Goal: Transaction & Acquisition: Purchase product/service

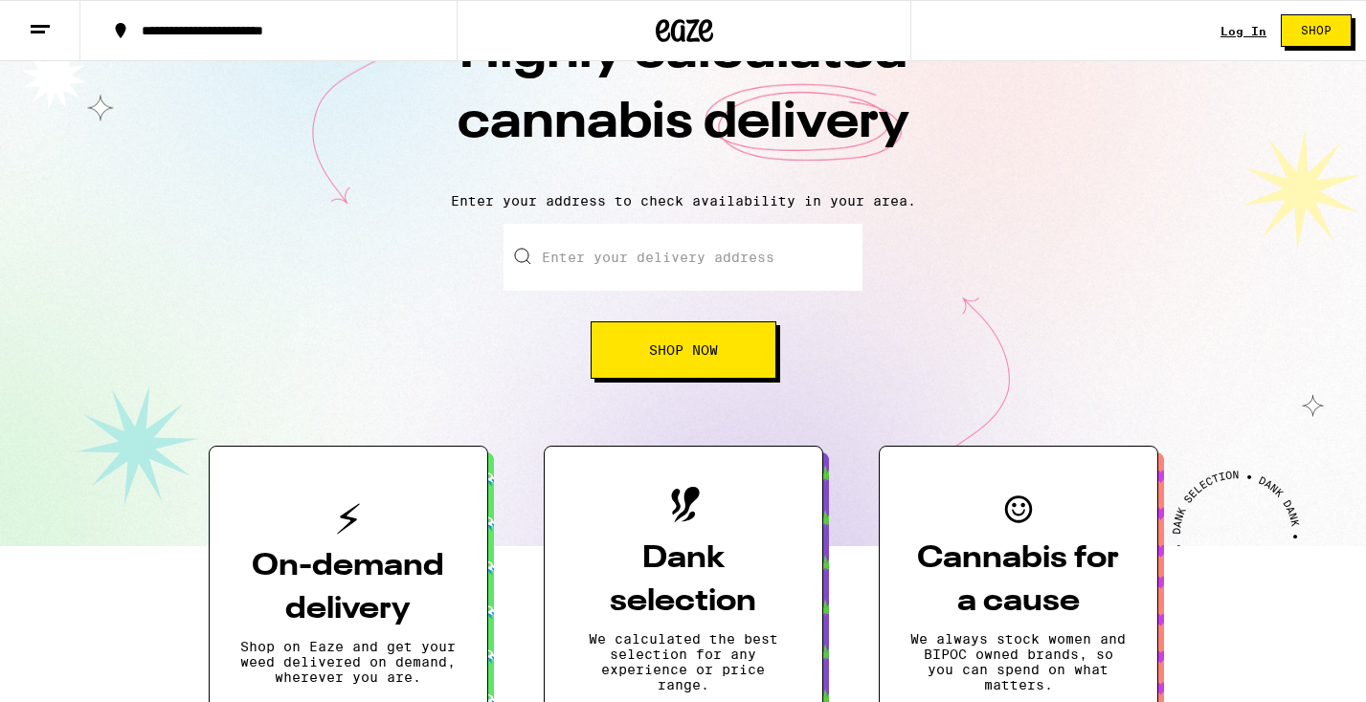
scroll to position [87, 0]
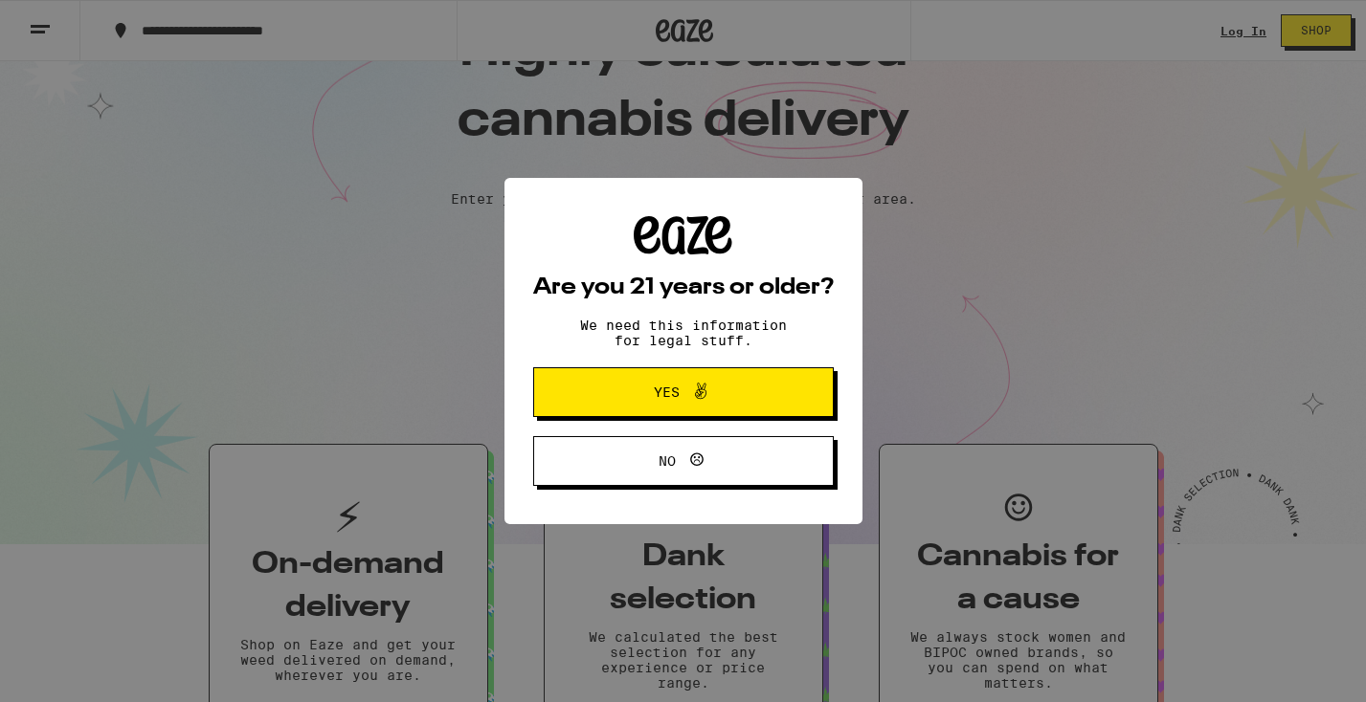
click at [670, 395] on span "Yes" at bounding box center [667, 392] width 26 height 13
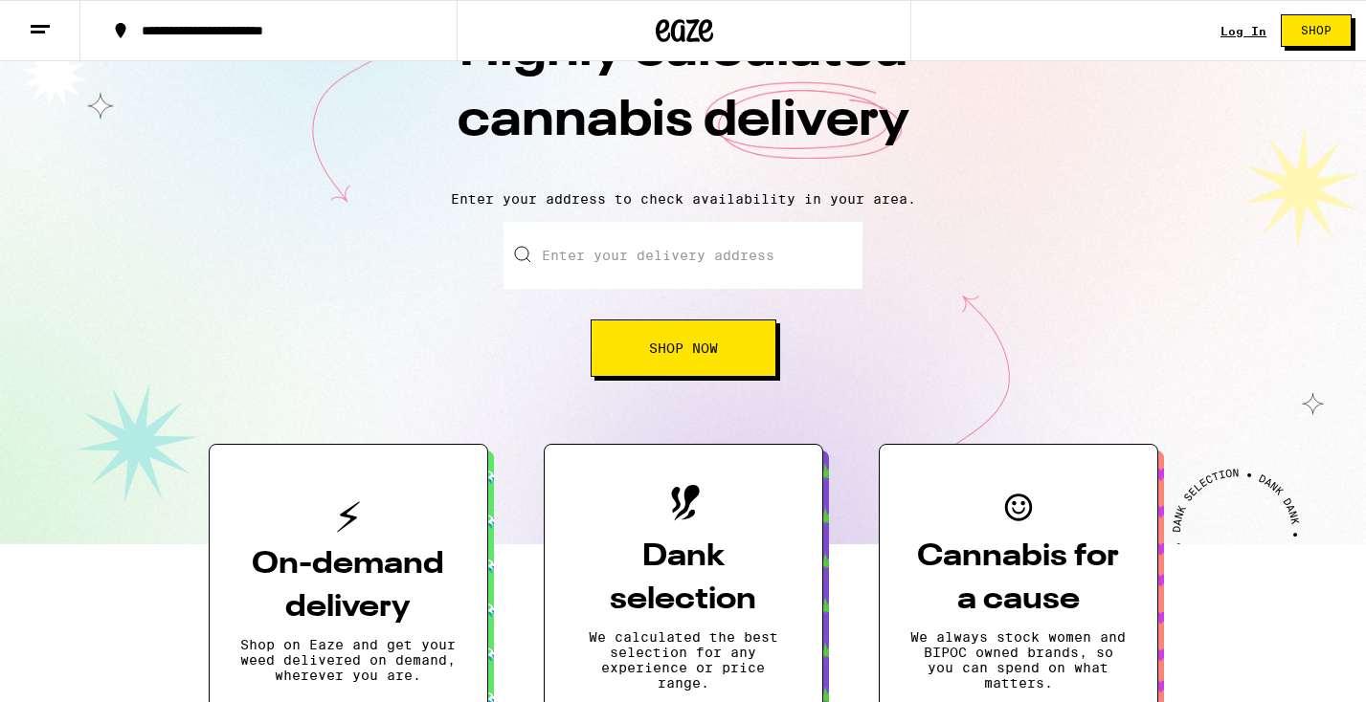
scroll to position [0, 0]
click at [1241, 33] on link "Log In" at bounding box center [1243, 31] width 46 height 12
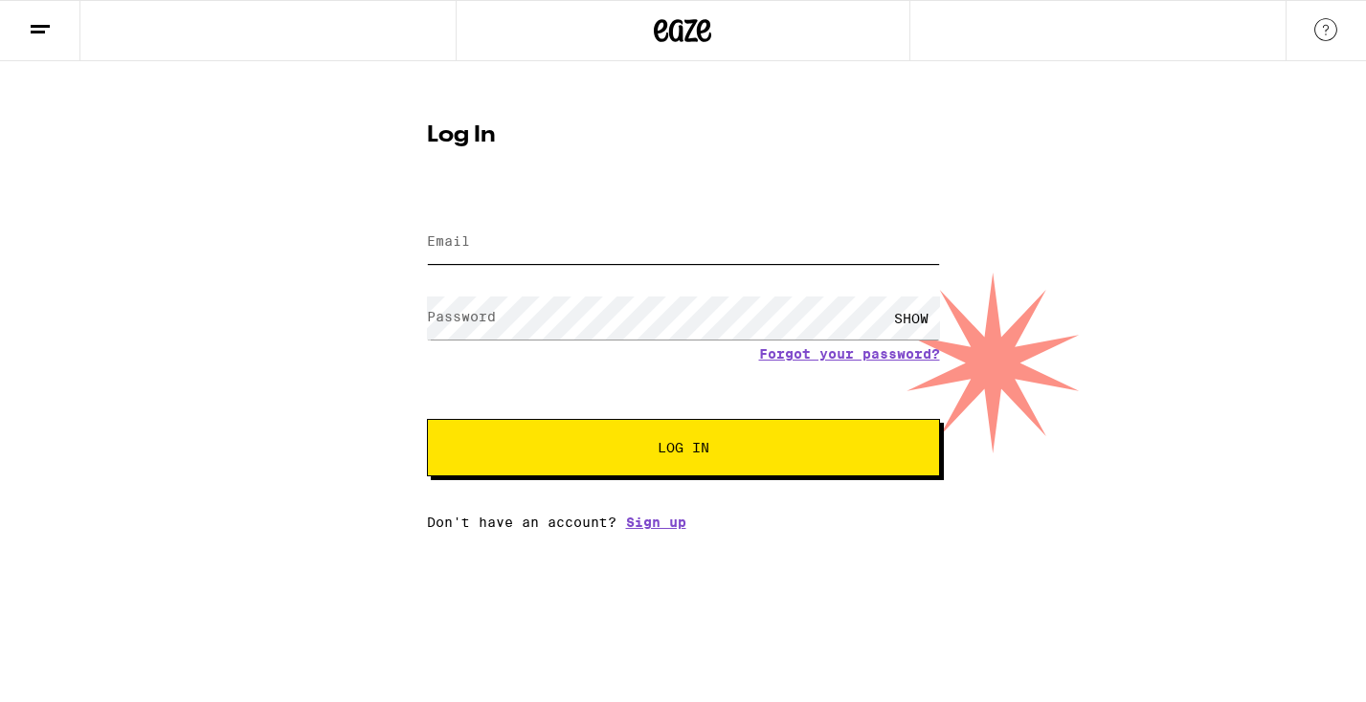
type input "[EMAIL_ADDRESS][DOMAIN_NAME]"
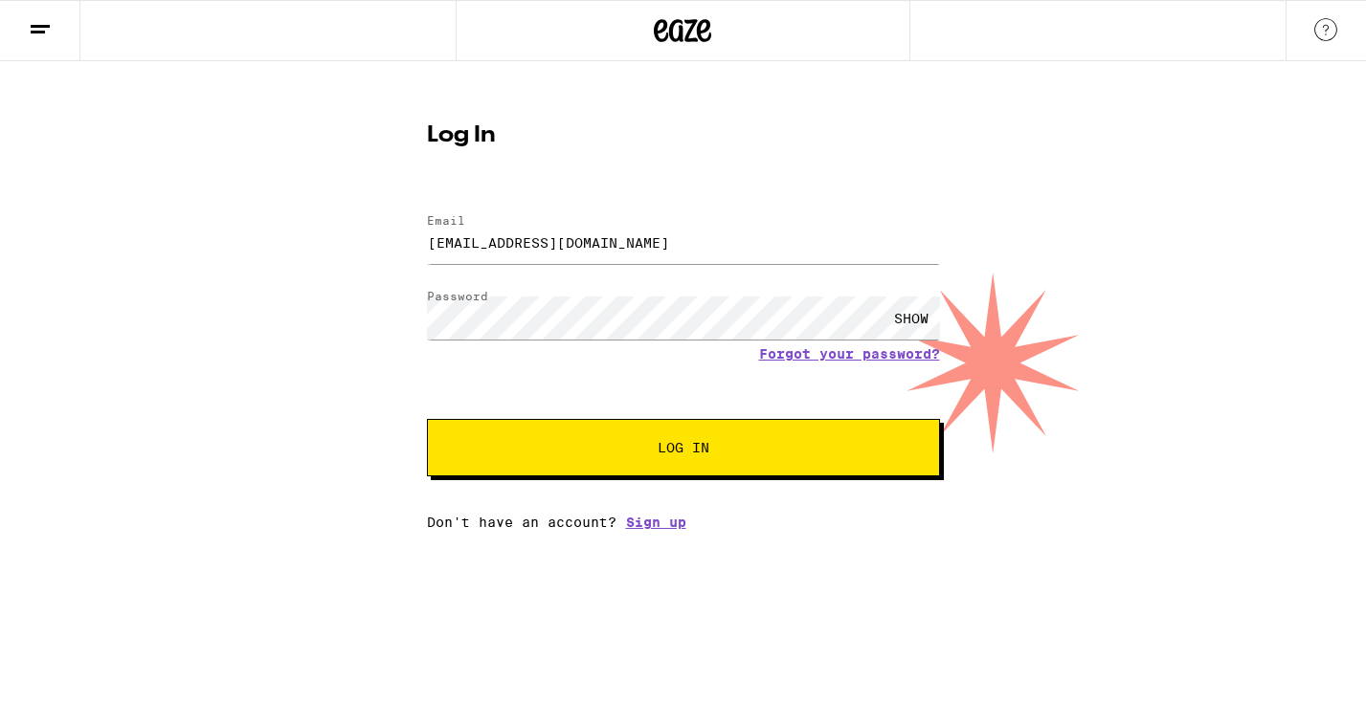
click at [635, 435] on button "Log In" at bounding box center [683, 447] width 513 height 57
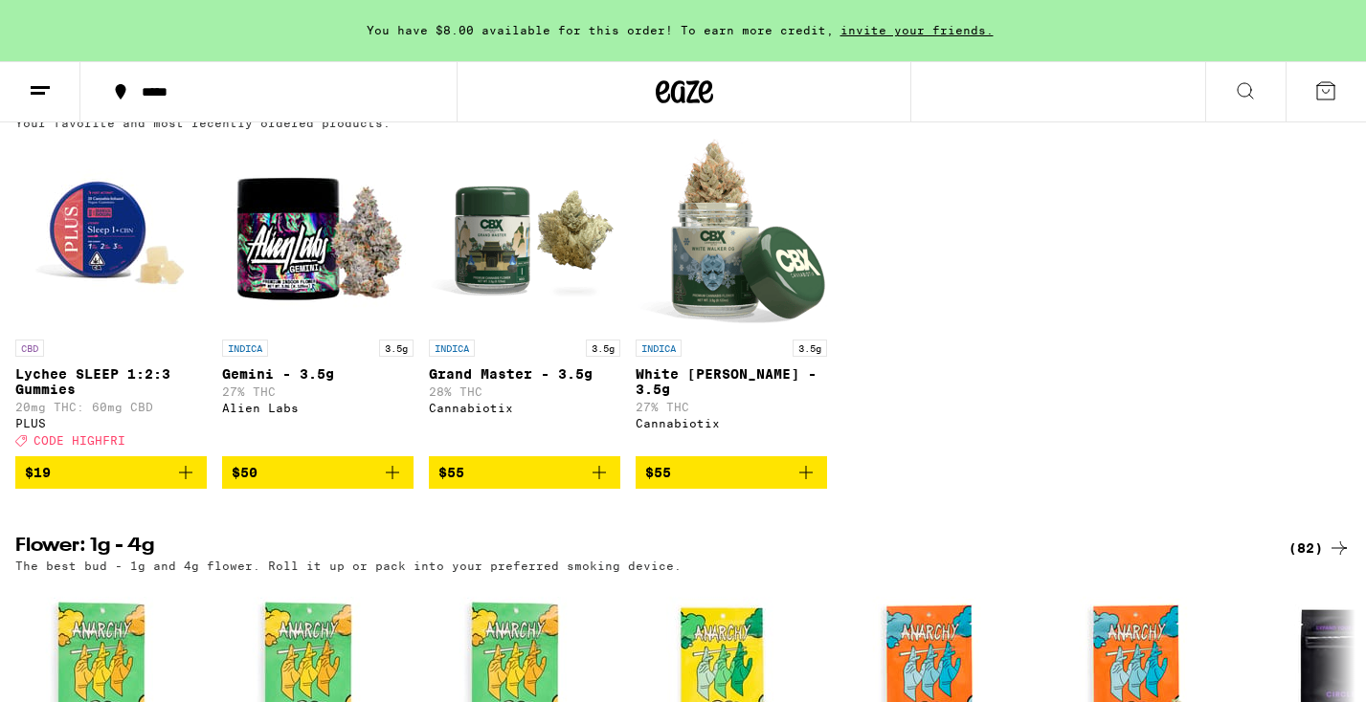
scroll to position [1600, 0]
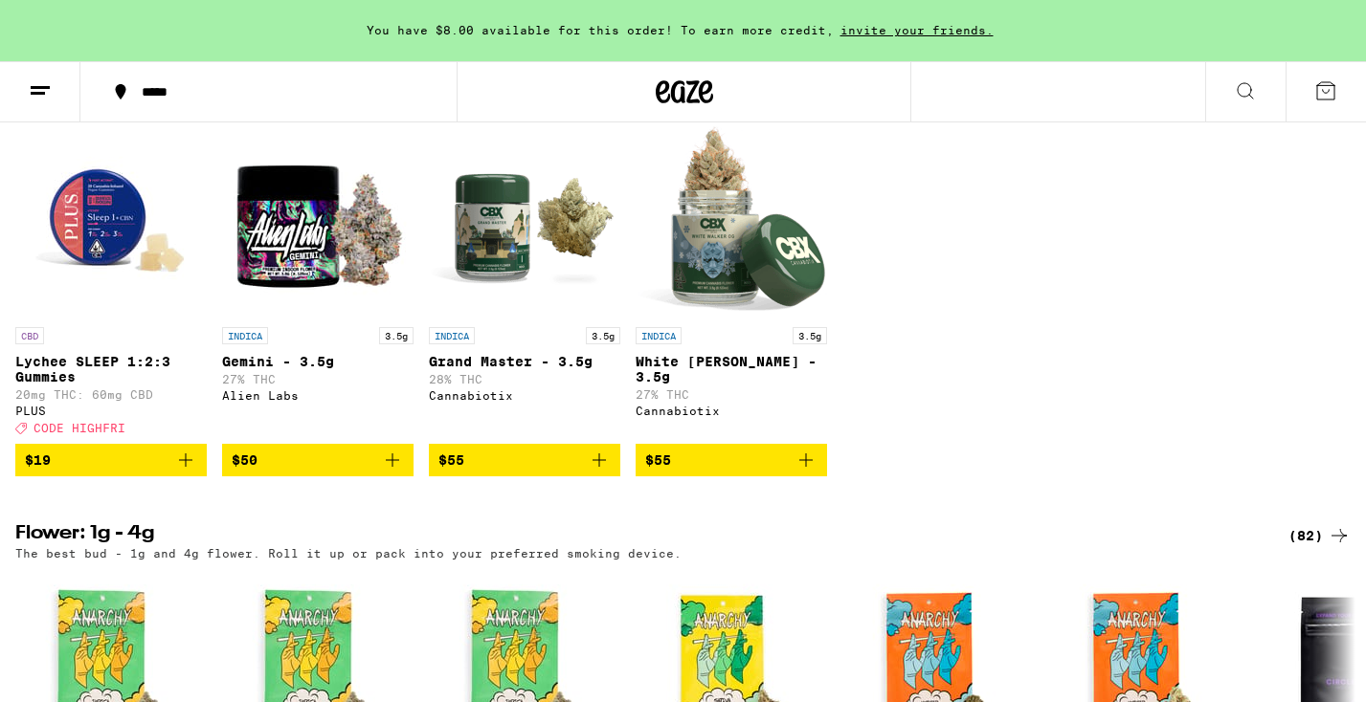
click at [500, 298] on img "Open page for Grand Master - 3.5g from Cannabiotix" at bounding box center [524, 221] width 191 height 191
click at [700, 318] on img "Open page for White Walker OG - 3.5g from Cannabiotix" at bounding box center [730, 221] width 191 height 191
click at [479, 304] on img "Open page for Grand Master - 3.5g from Cannabiotix" at bounding box center [524, 221] width 191 height 191
click at [733, 292] on img "Open page for White Walker OG - 3.5g from Cannabiotix" at bounding box center [730, 221] width 191 height 191
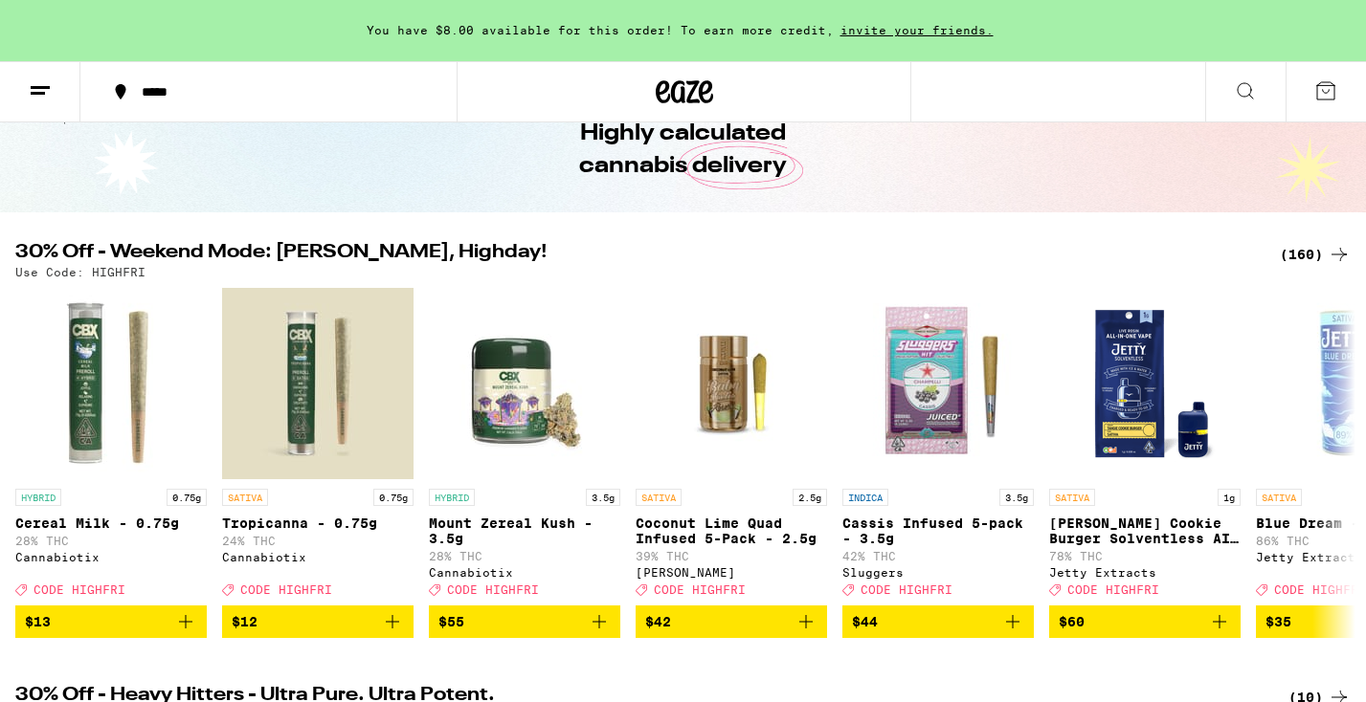
scroll to position [110, 0]
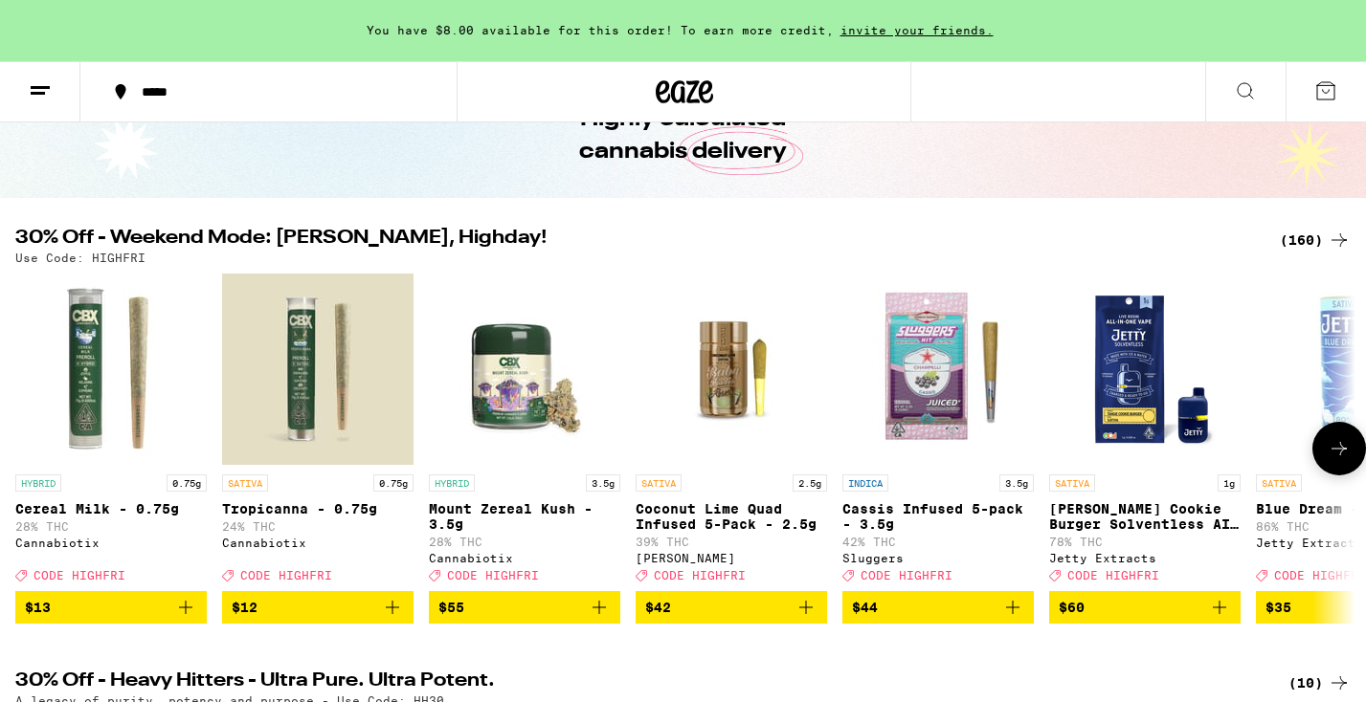
click at [507, 398] on img "Open page for Mount Zereal Kush - 3.5g from Cannabiotix" at bounding box center [524, 369] width 191 height 191
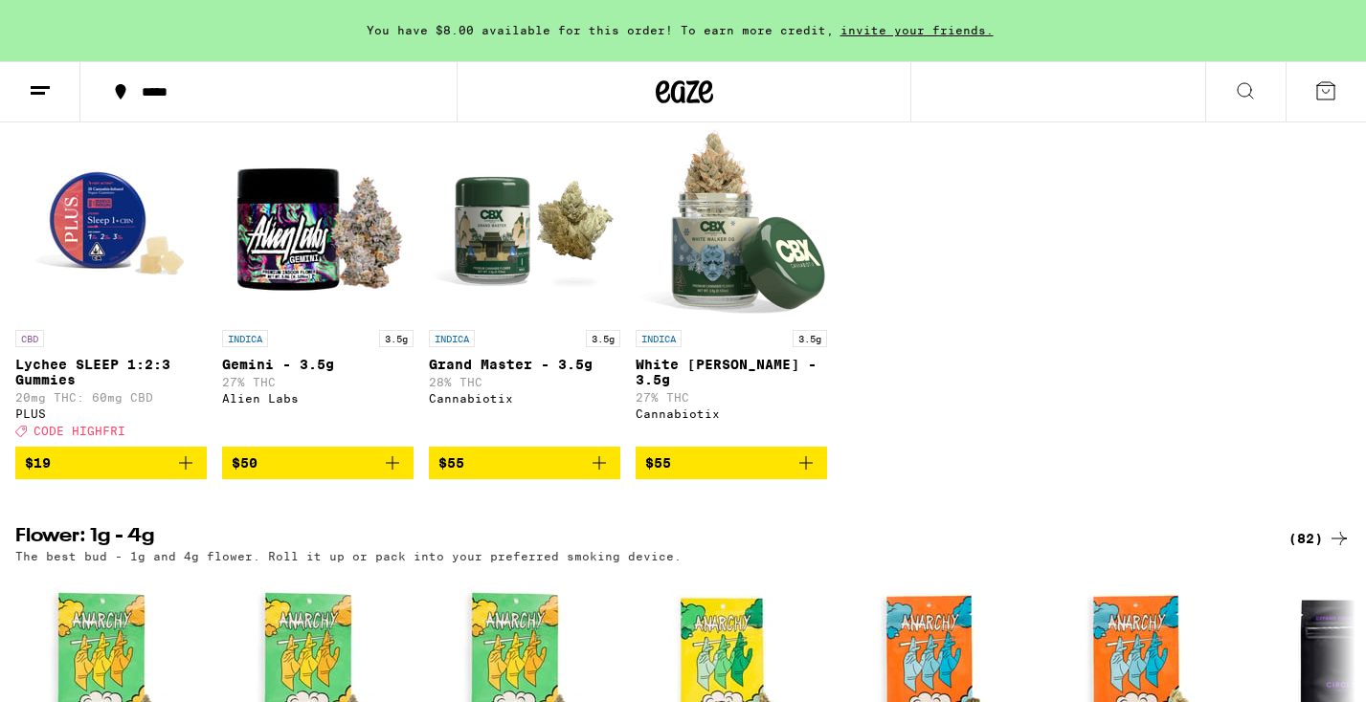
scroll to position [1602, 0]
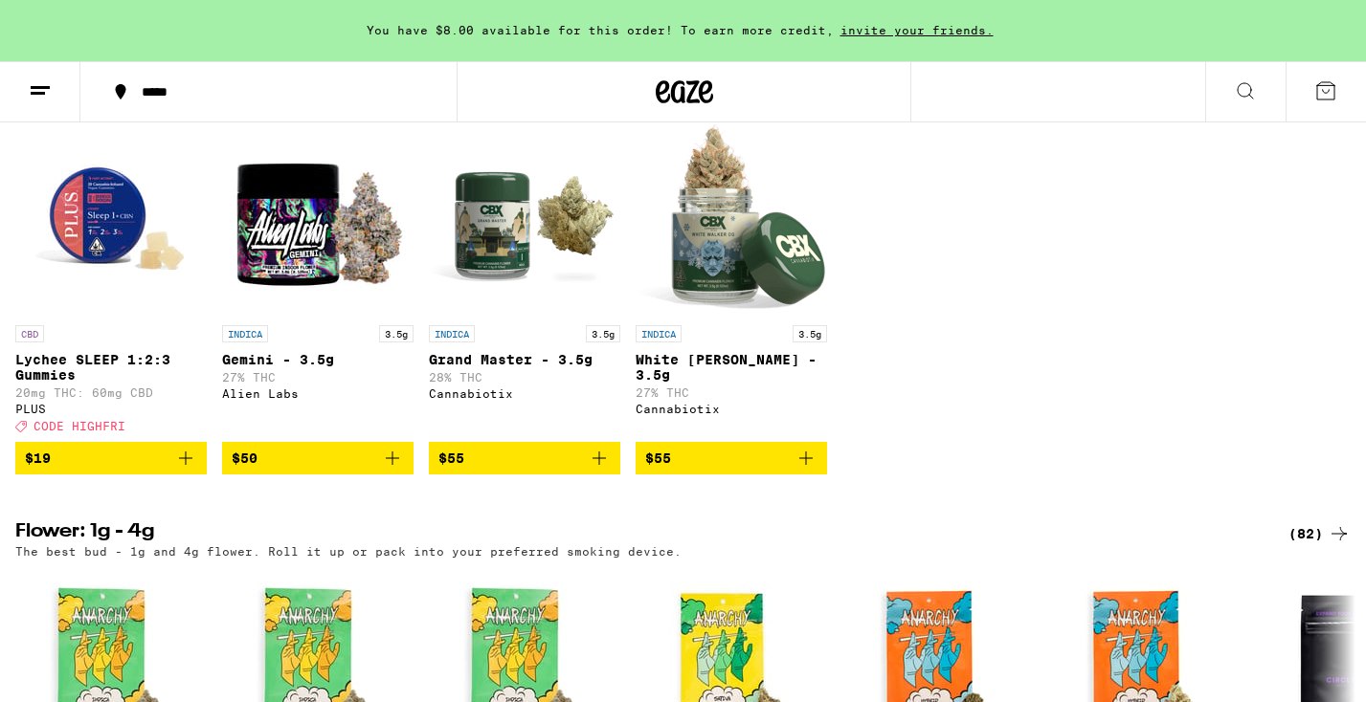
click at [272, 285] on img "Open page for Gemini - 3.5g from Alien Labs" at bounding box center [317, 219] width 191 height 191
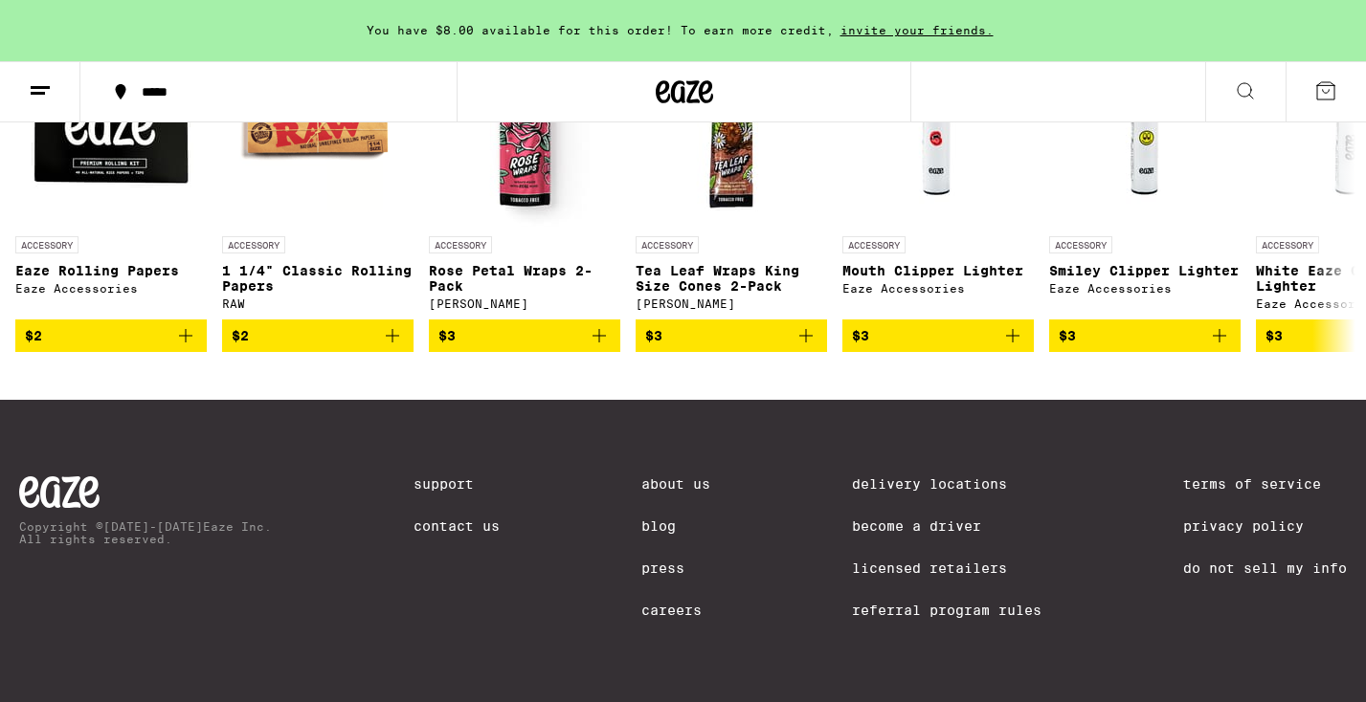
scroll to position [9116, 0]
click at [454, 523] on link "Contact Us" at bounding box center [456, 526] width 86 height 15
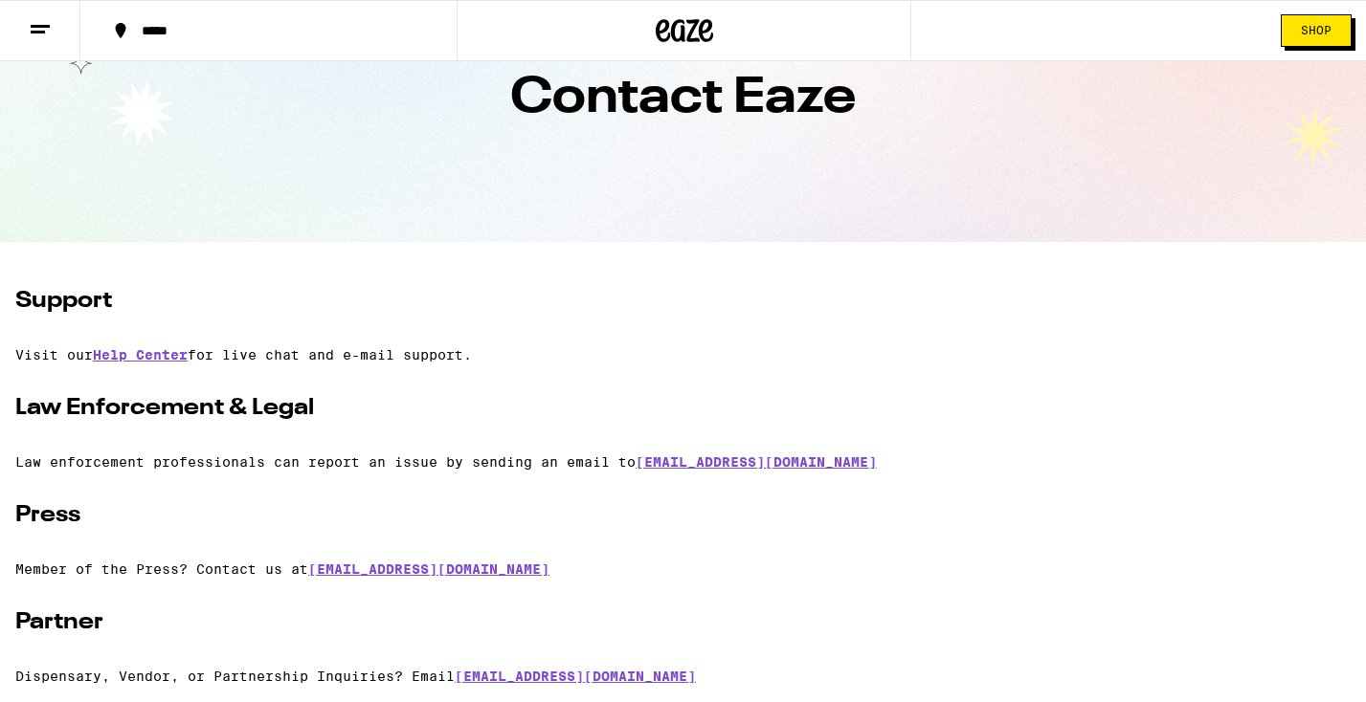
scroll to position [105, 0]
click at [178, 357] on link "Help Center" at bounding box center [140, 355] width 95 height 15
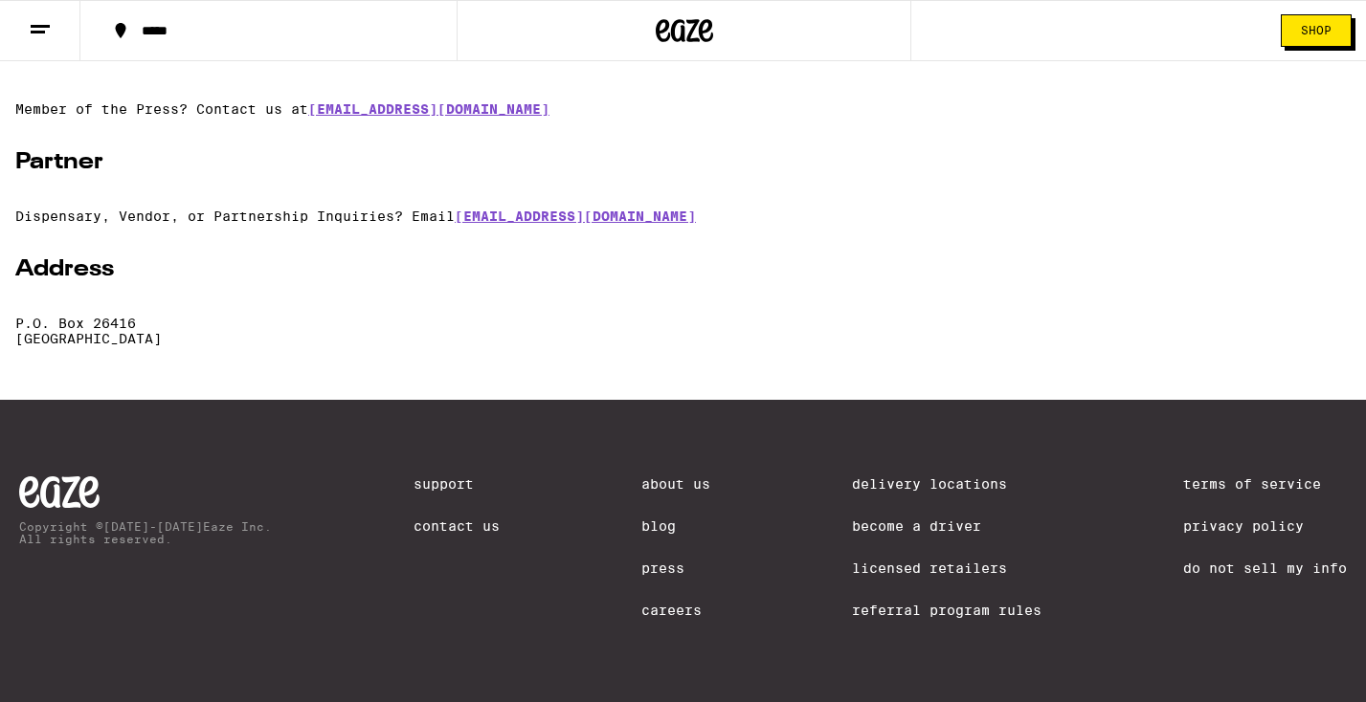
scroll to position [586, 0]
click at [451, 522] on link "Contact Us" at bounding box center [456, 526] width 86 height 15
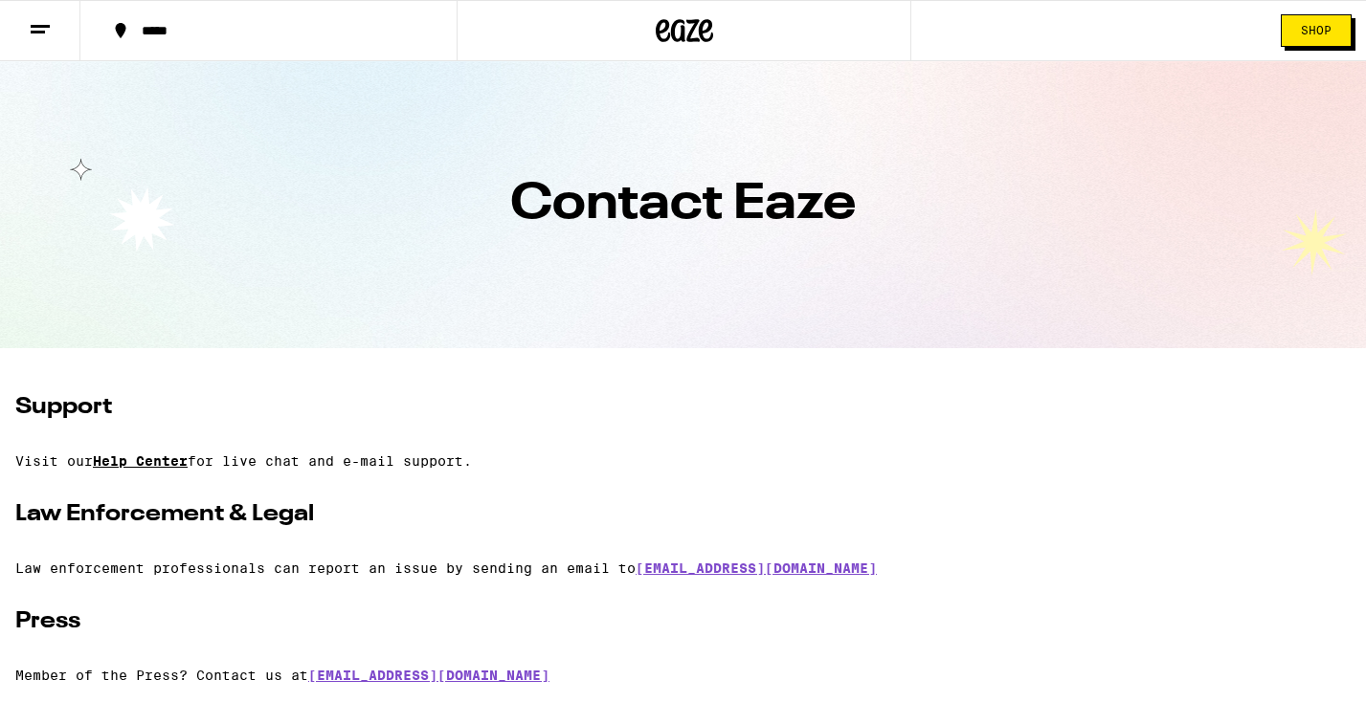
scroll to position [0, 0]
click at [151, 475] on div "Support Visit our Help Center for live chat and e-mail support. Law Enforcement…" at bounding box center [682, 652] width 1335 height 521
click at [161, 456] on link "Help Center" at bounding box center [140, 461] width 95 height 15
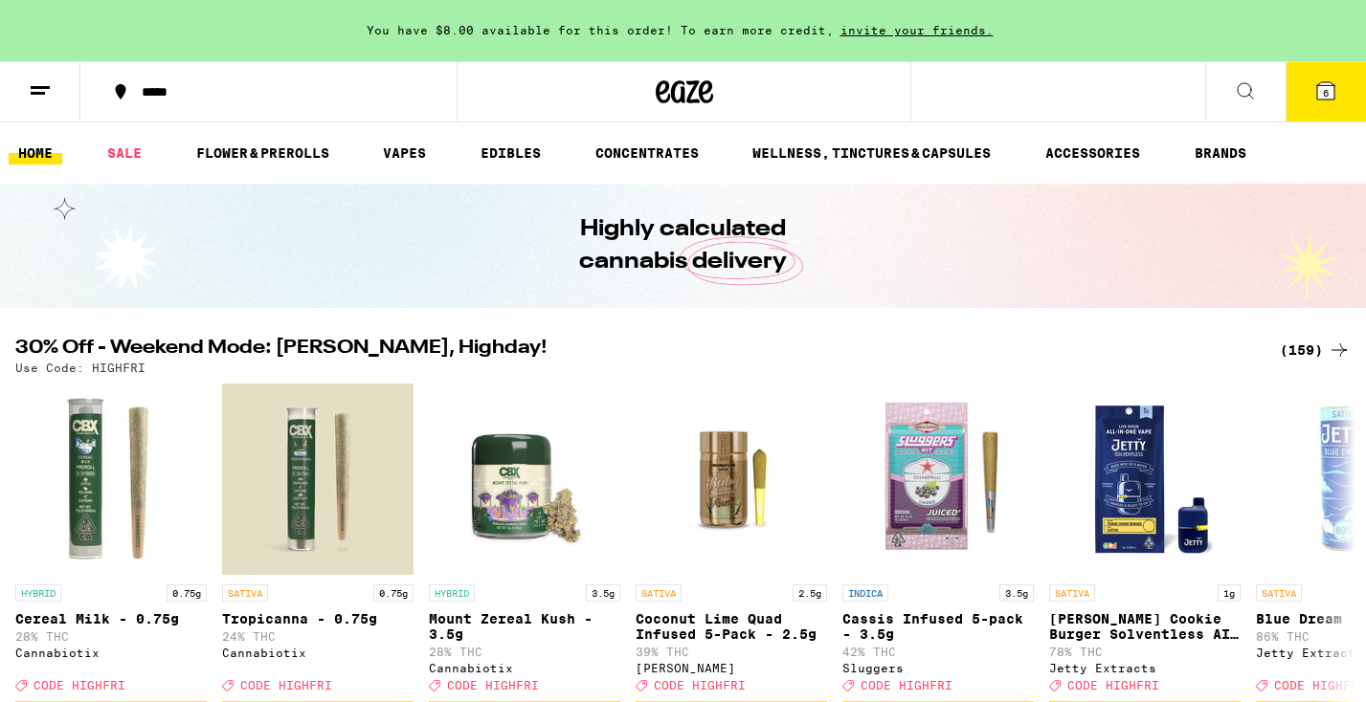
click at [1317, 108] on button "6" at bounding box center [1325, 91] width 80 height 59
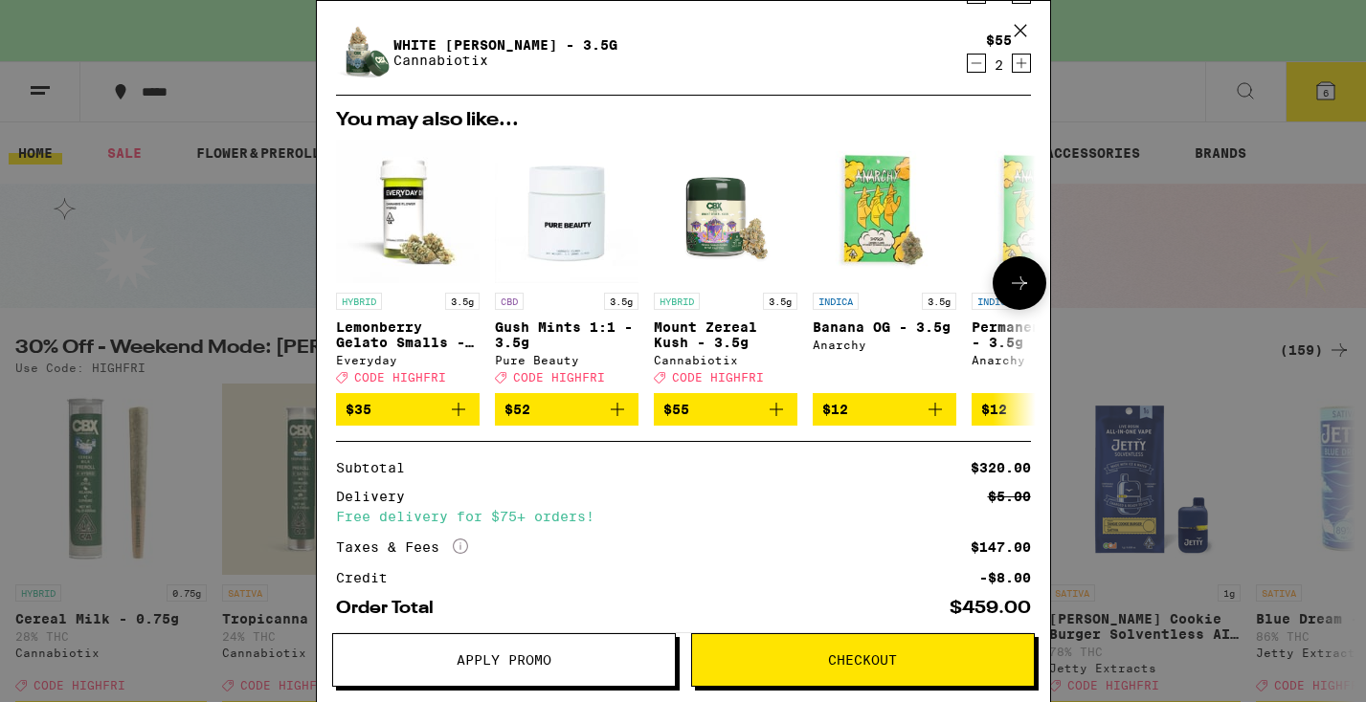
scroll to position [260, 0]
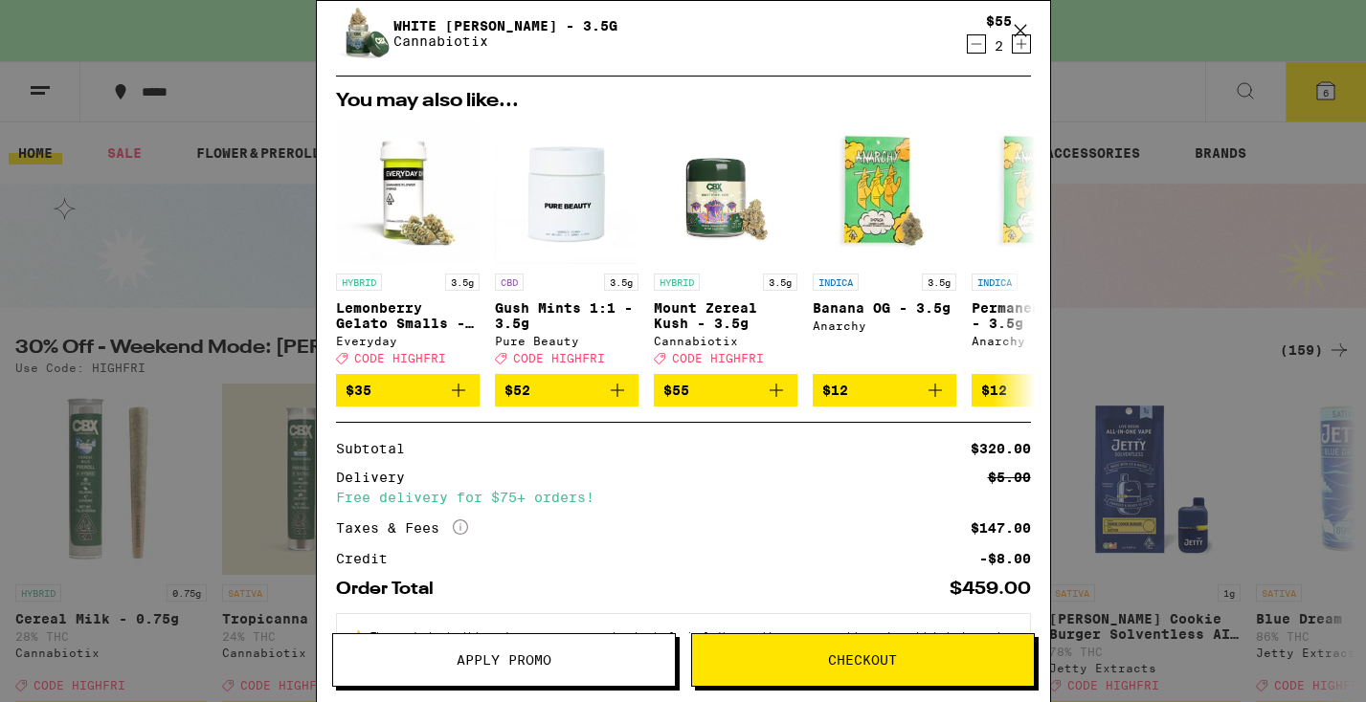
click at [425, 659] on span "Apply Promo" at bounding box center [504, 660] width 342 height 13
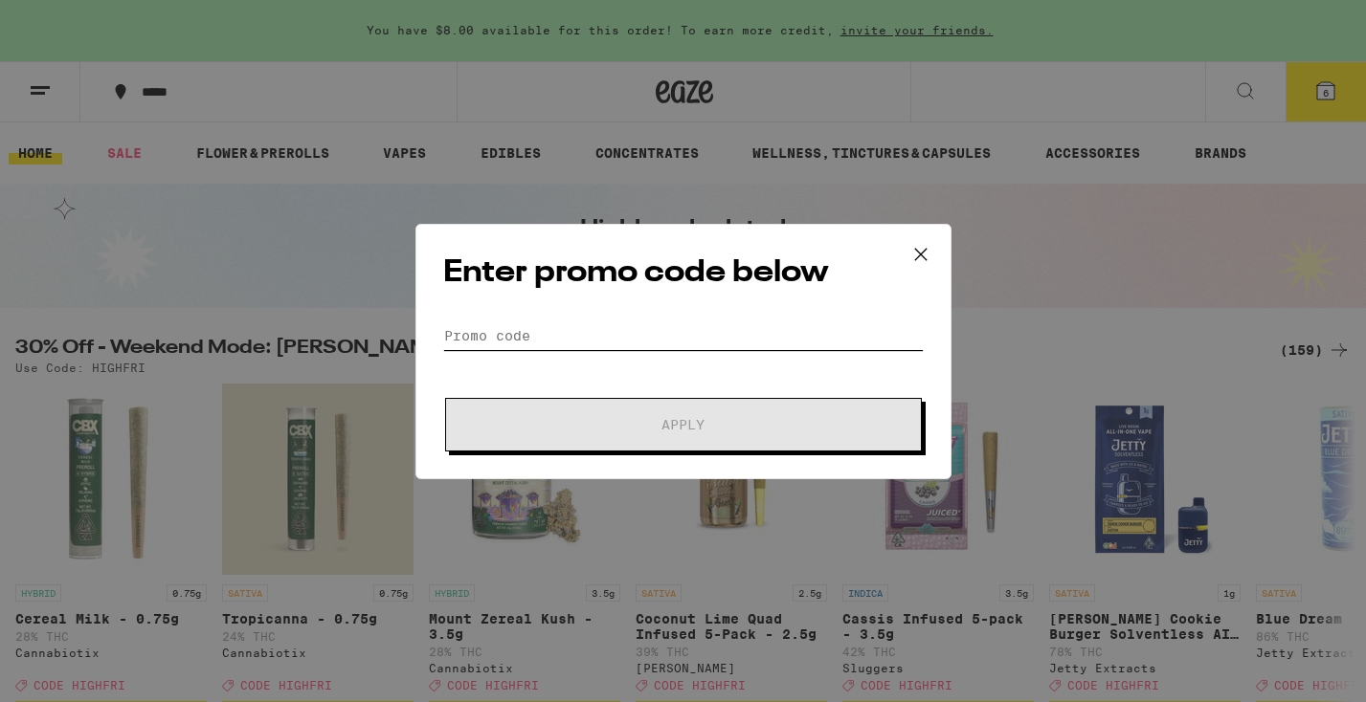
click at [516, 330] on input "Promo Code" at bounding box center [683, 336] width 480 height 29
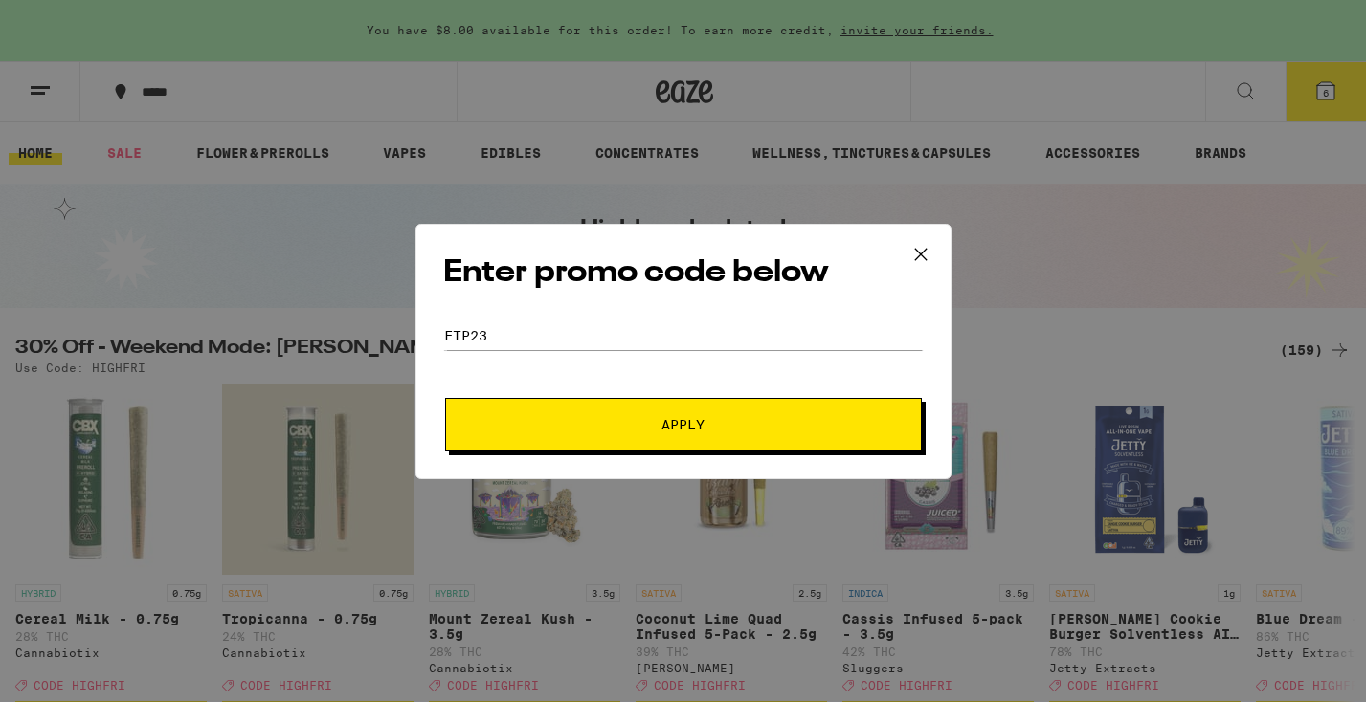
click at [662, 422] on span "Apply" at bounding box center [682, 424] width 43 height 13
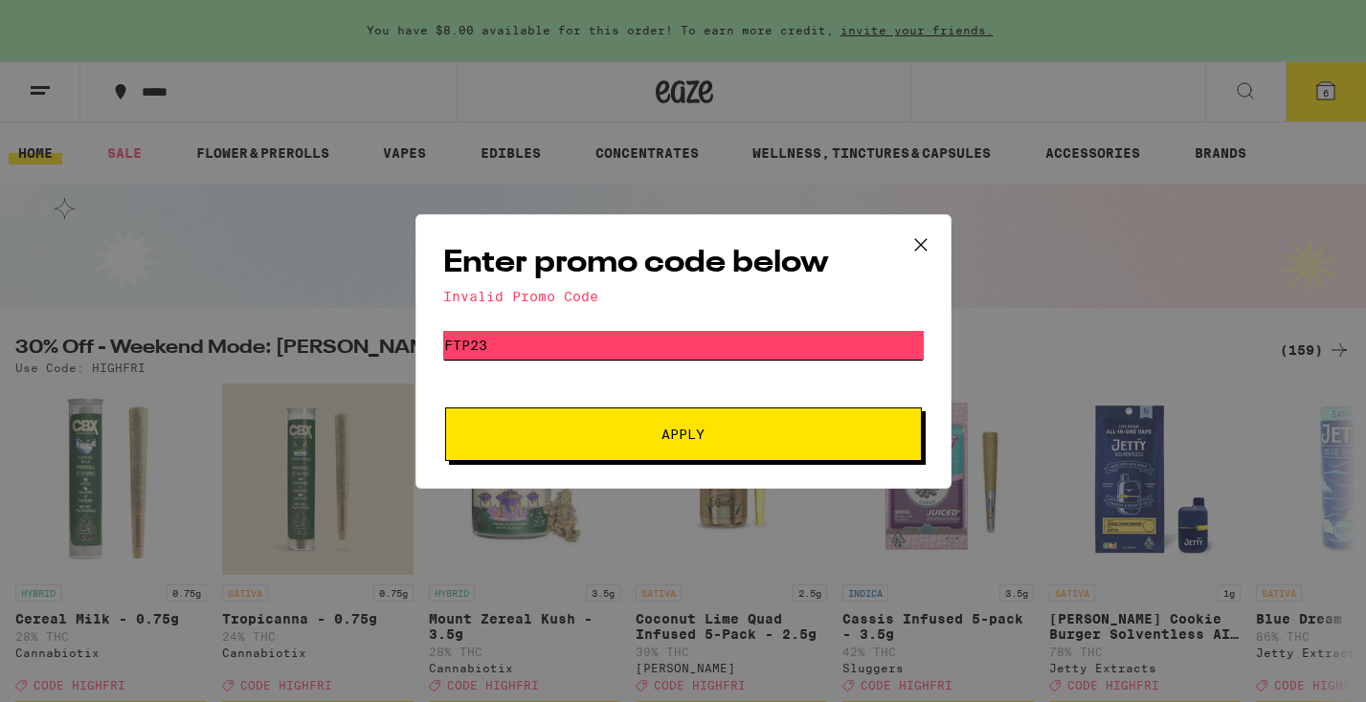
click at [558, 356] on input "FTP23" at bounding box center [683, 345] width 480 height 29
type input "F"
click at [678, 436] on span "Apply" at bounding box center [682, 434] width 43 height 13
click at [493, 335] on input "WKND" at bounding box center [683, 345] width 480 height 29
type input "W"
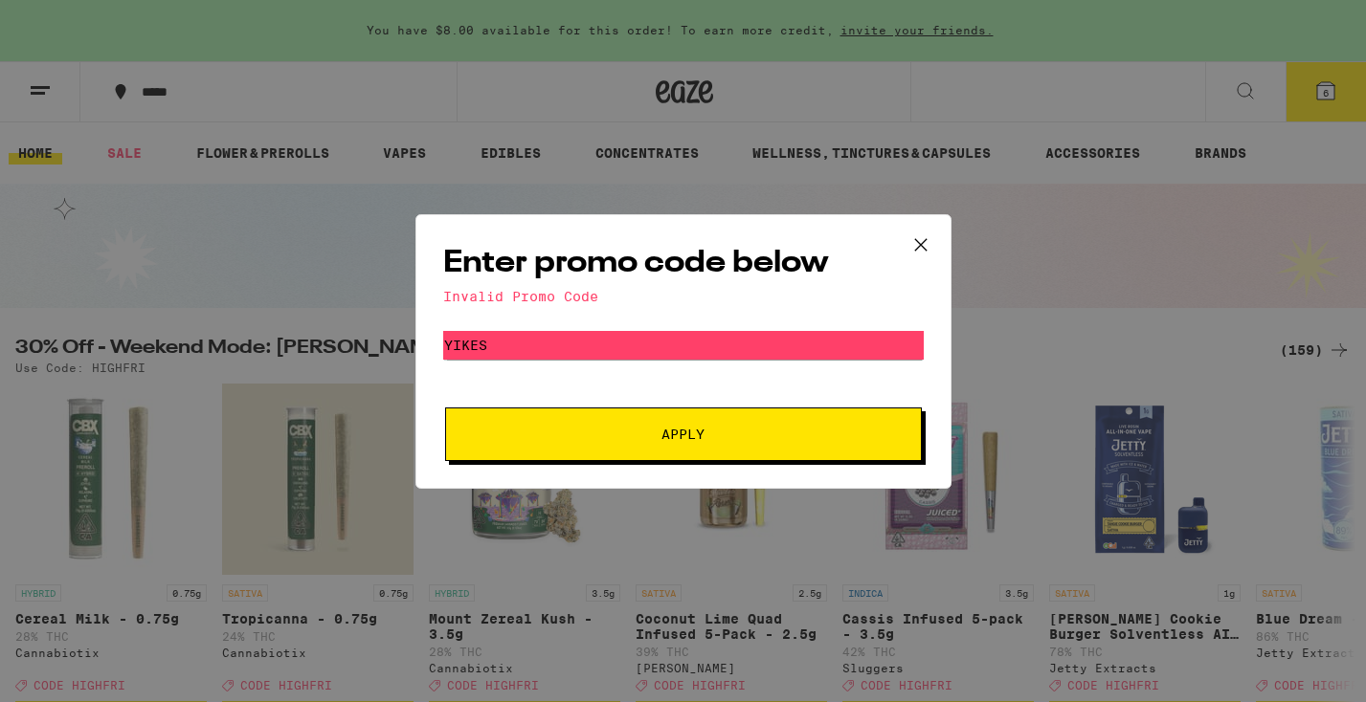
click at [656, 447] on button "Apply" at bounding box center [683, 435] width 477 height 54
click at [497, 330] on div "Enter promo code below Invalid Promo Code Promo Code YIKES Apply" at bounding box center [683, 351] width 536 height 275
click at [502, 351] on input "YIKES" at bounding box center [683, 345] width 480 height 29
type input "Y"
click at [638, 435] on span "Apply" at bounding box center [683, 434] width 345 height 13
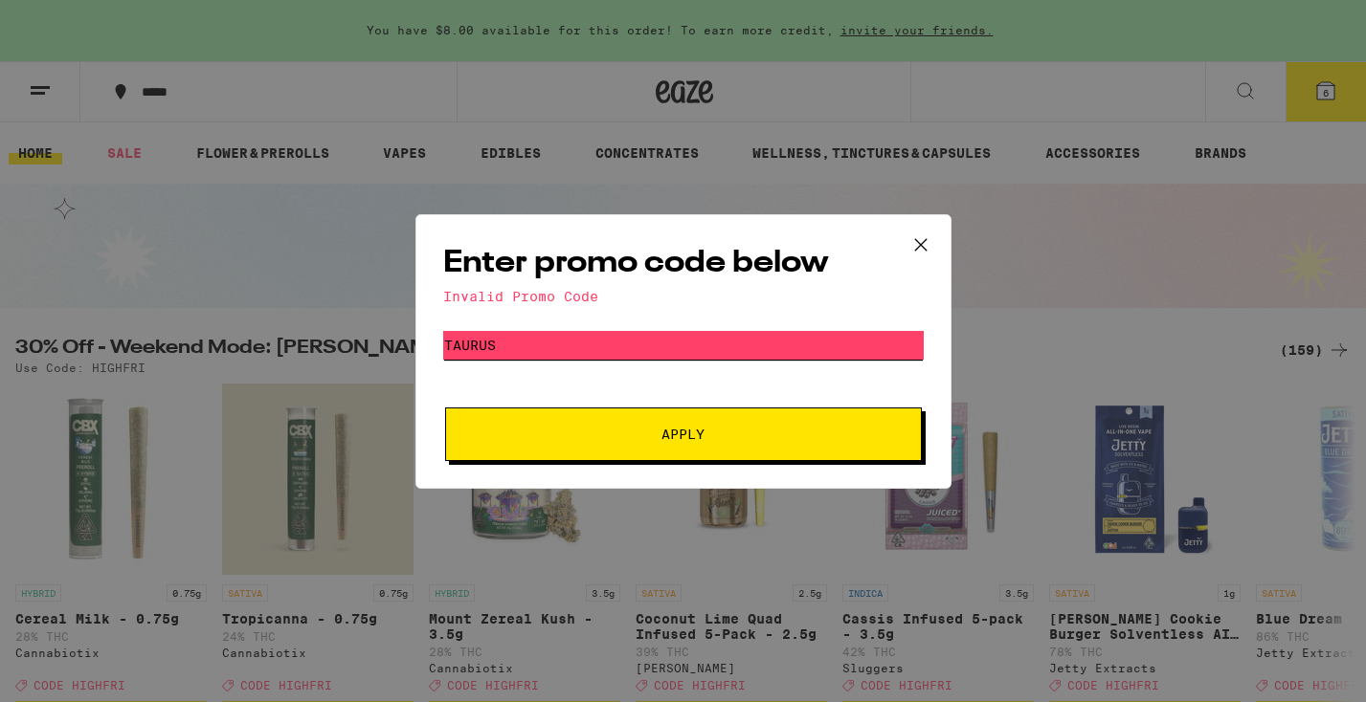
click at [523, 352] on input "TAURUS" at bounding box center [683, 345] width 480 height 29
type input "T"
type input "FANCY"
click at [640, 445] on button "Apply" at bounding box center [683, 435] width 477 height 54
click at [920, 243] on icon at bounding box center [919, 243] width 11 height 11
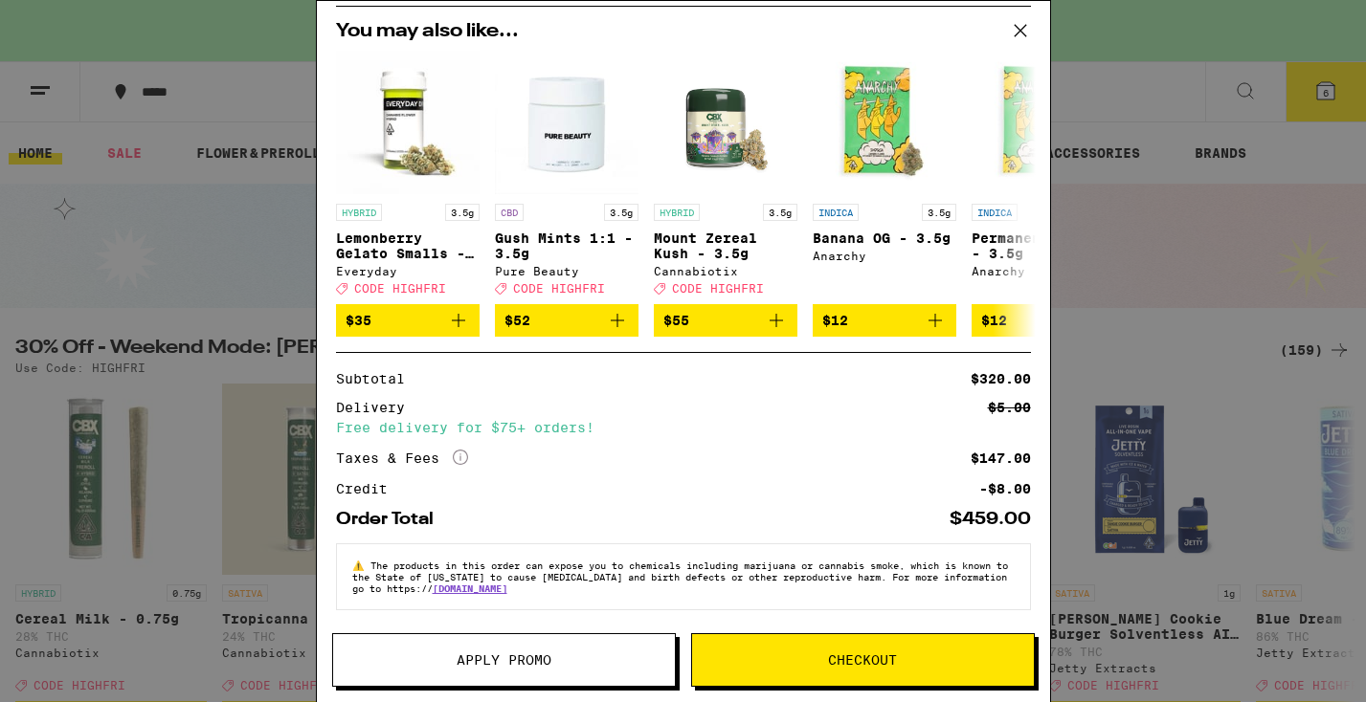
scroll to position [344, 0]
click at [494, 660] on span "Apply Promo" at bounding box center [504, 660] width 95 height 13
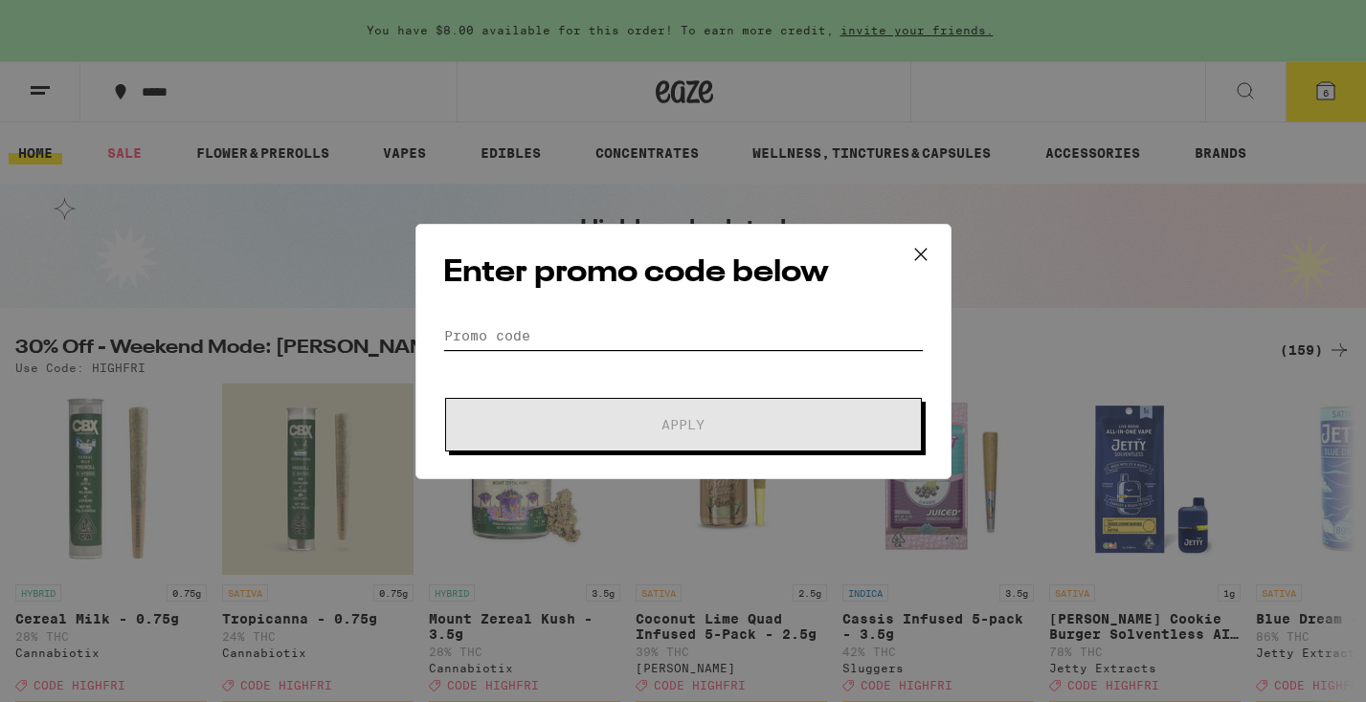
click at [501, 333] on input "Promo Code" at bounding box center [683, 336] width 480 height 29
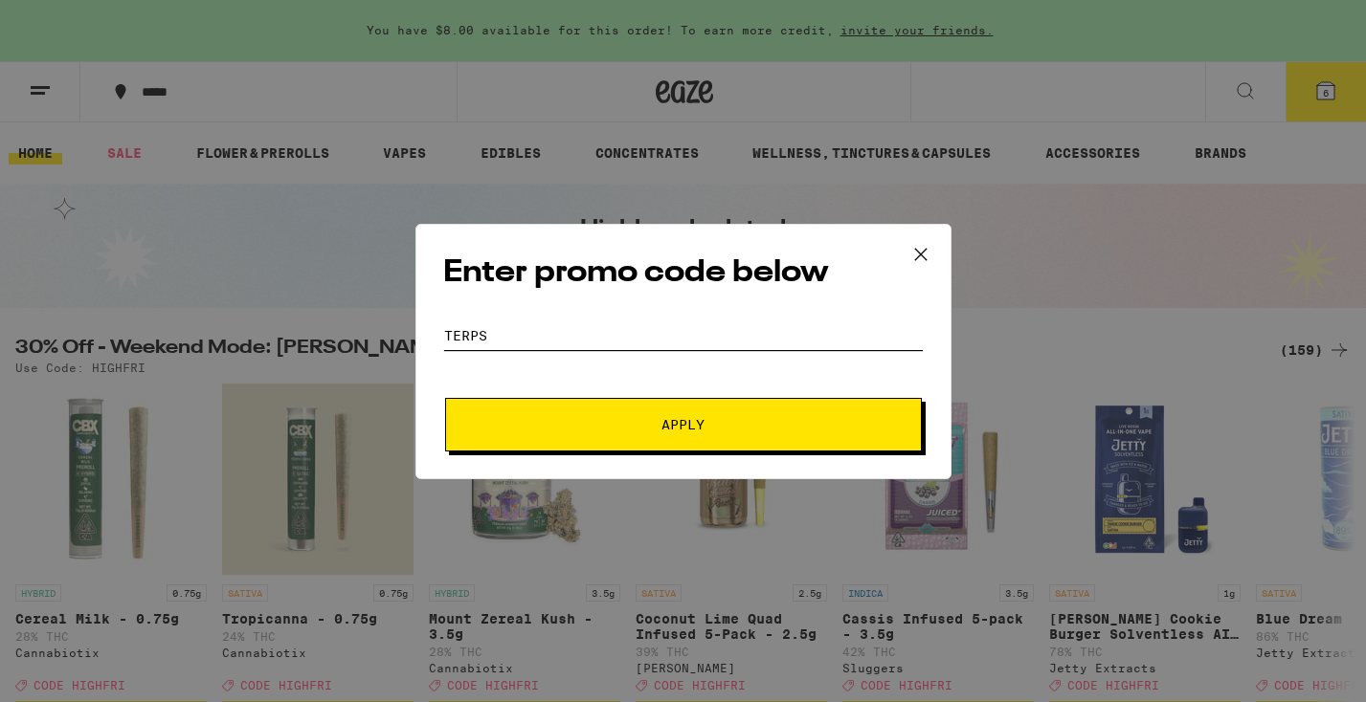
type input "TERPS"
click at [687, 435] on button "Apply" at bounding box center [683, 425] width 477 height 54
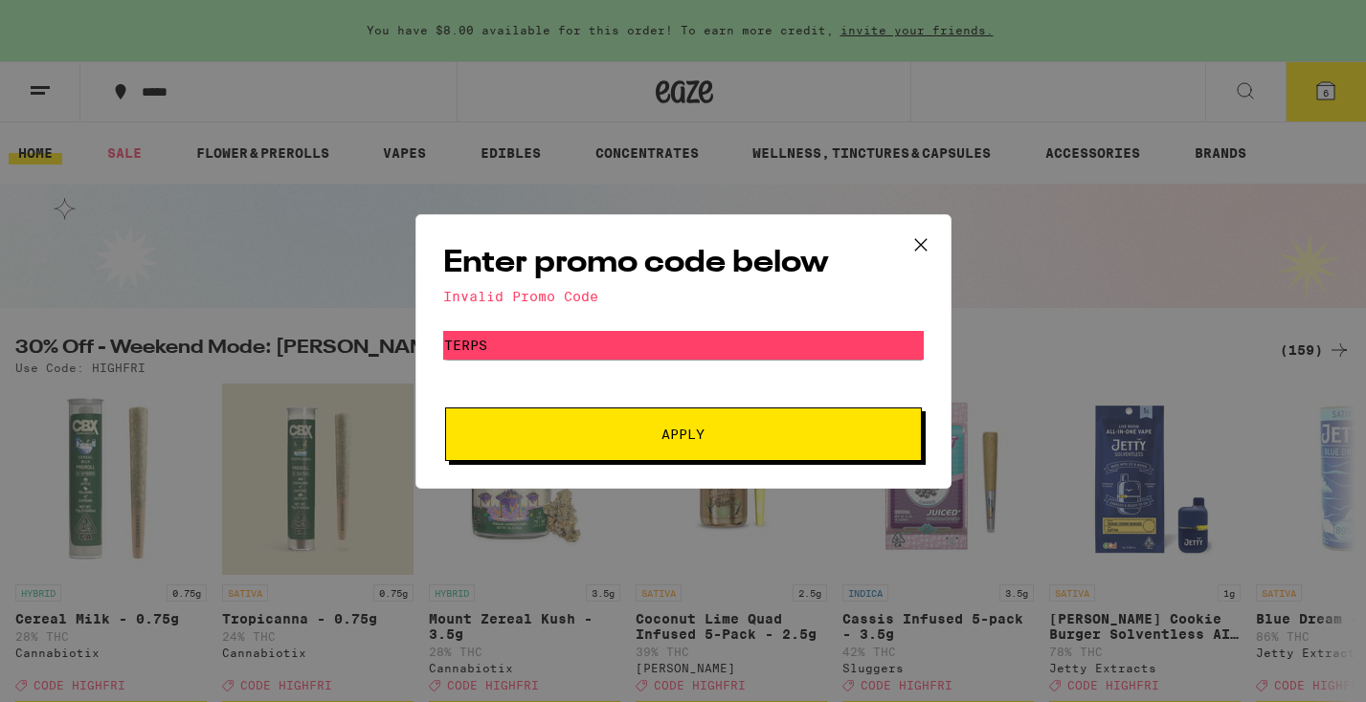
click at [914, 237] on icon at bounding box center [920, 245] width 29 height 29
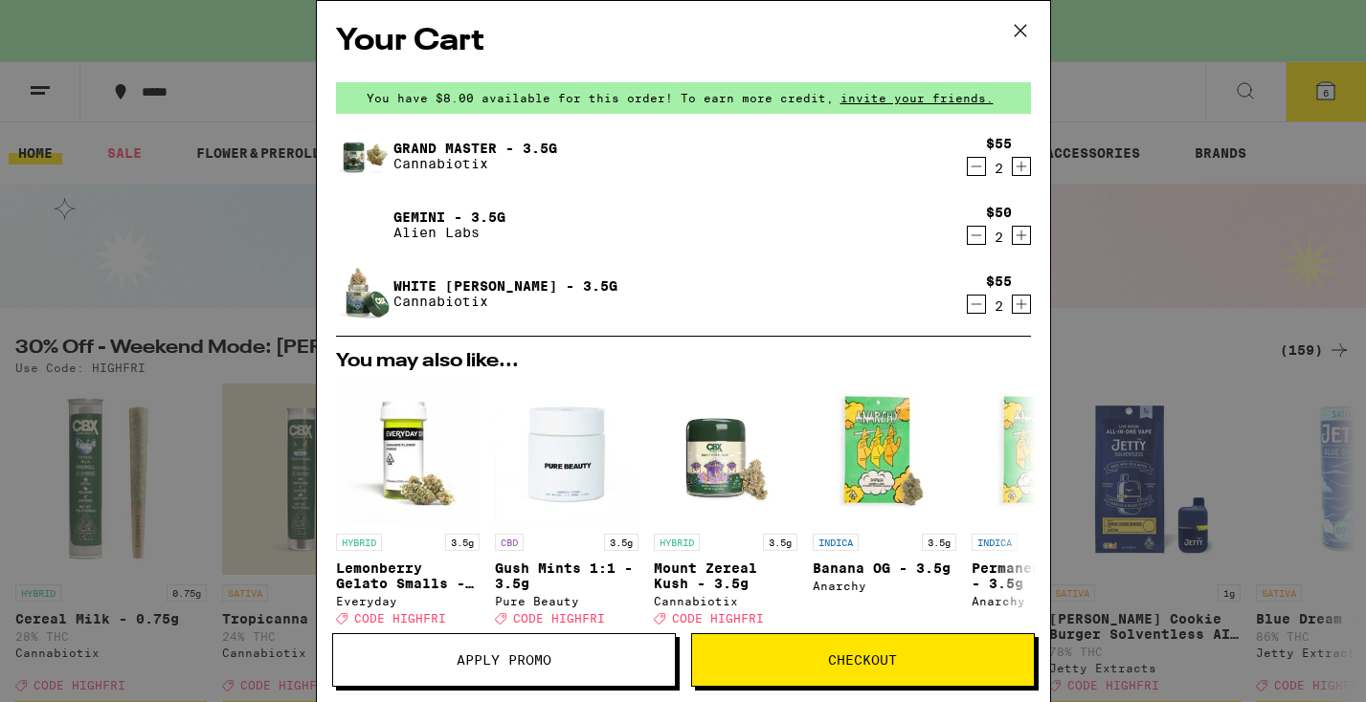
click at [527, 665] on span "Apply Promo" at bounding box center [504, 660] width 95 height 13
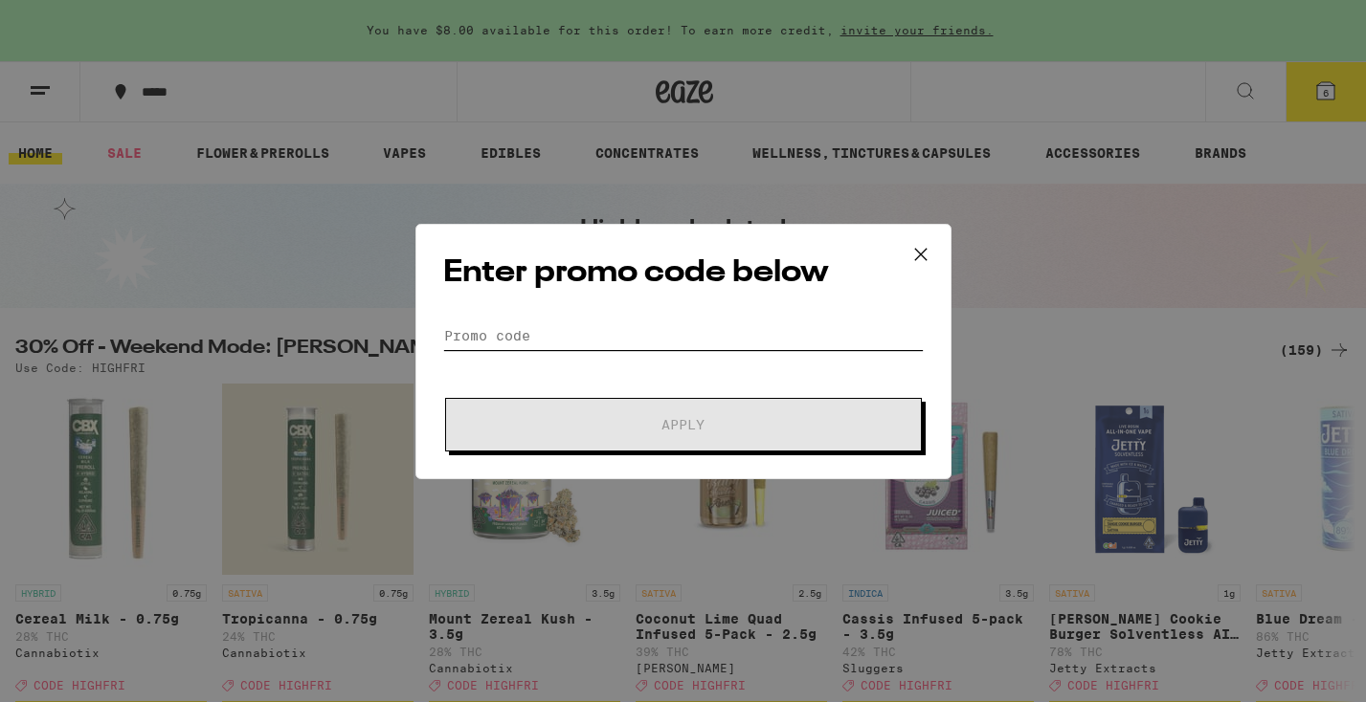
click at [510, 325] on input "Promo Code" at bounding box center [683, 336] width 480 height 29
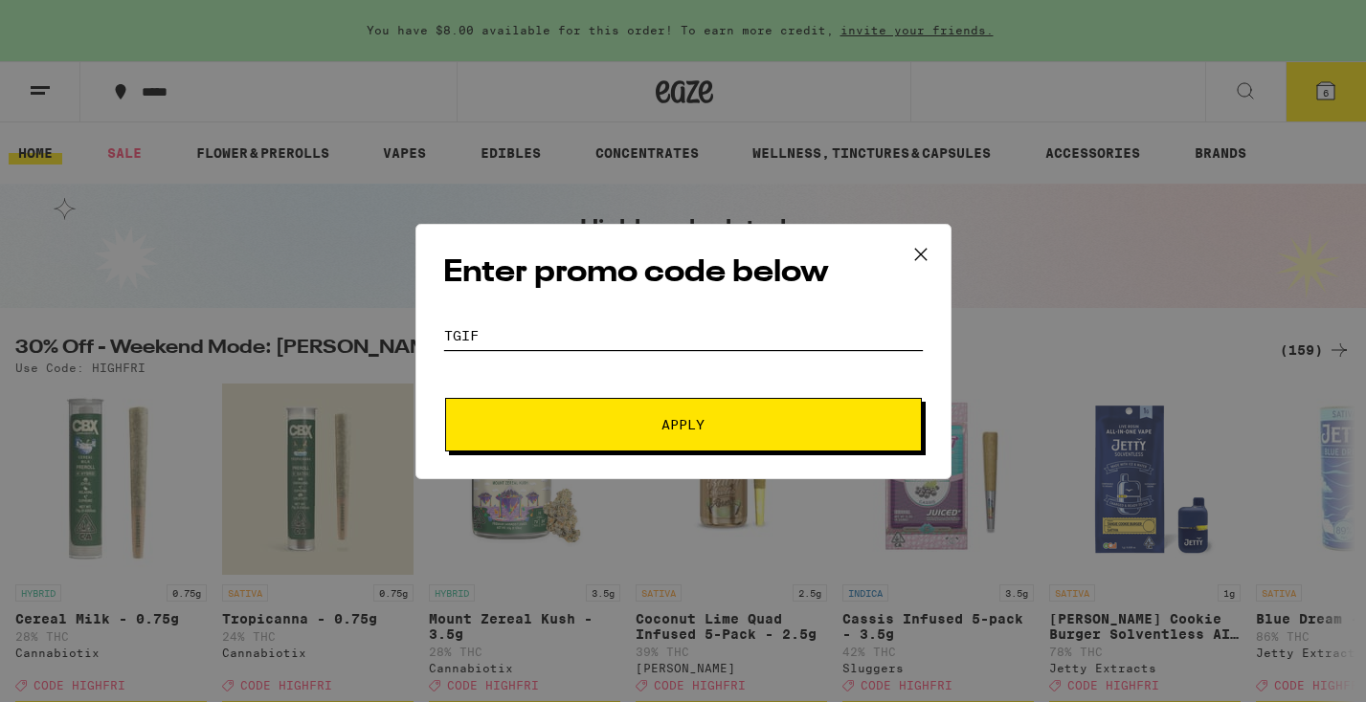
type input "TGIF"
click at [673, 422] on span "Apply" at bounding box center [682, 424] width 43 height 13
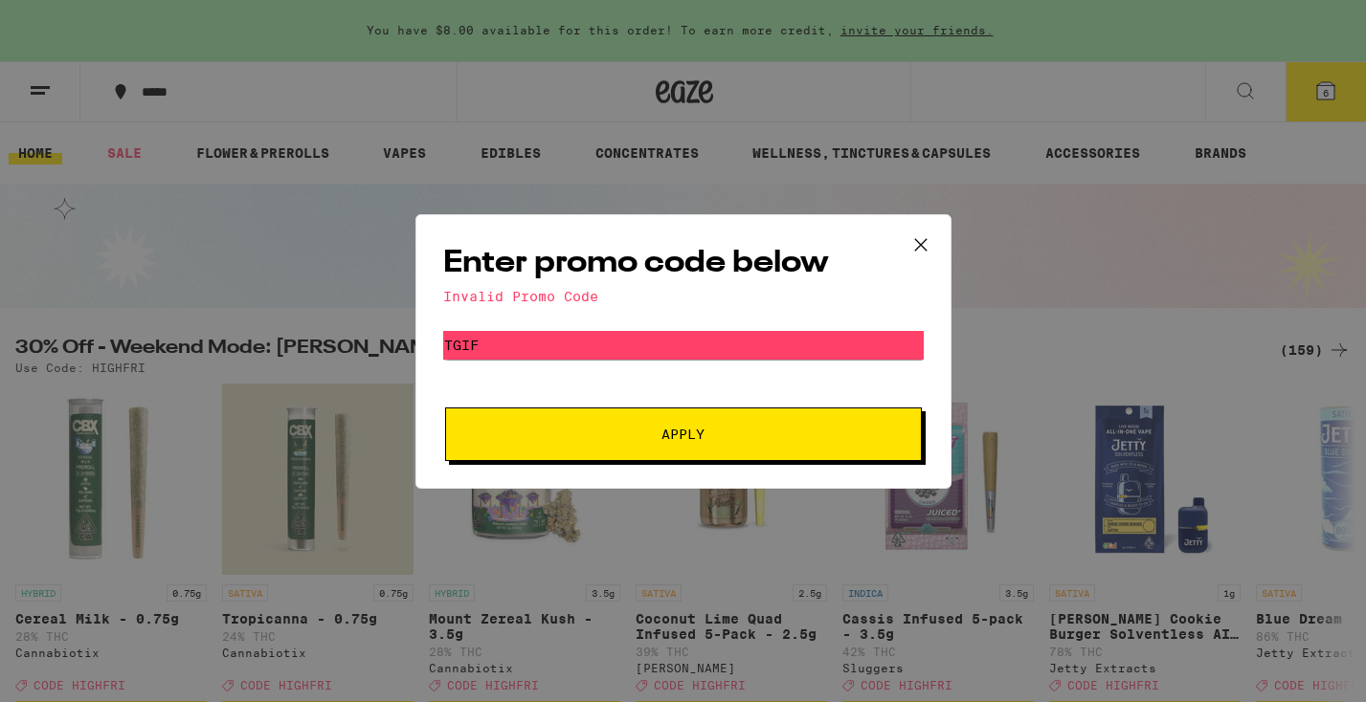
click at [918, 235] on icon at bounding box center [920, 245] width 29 height 29
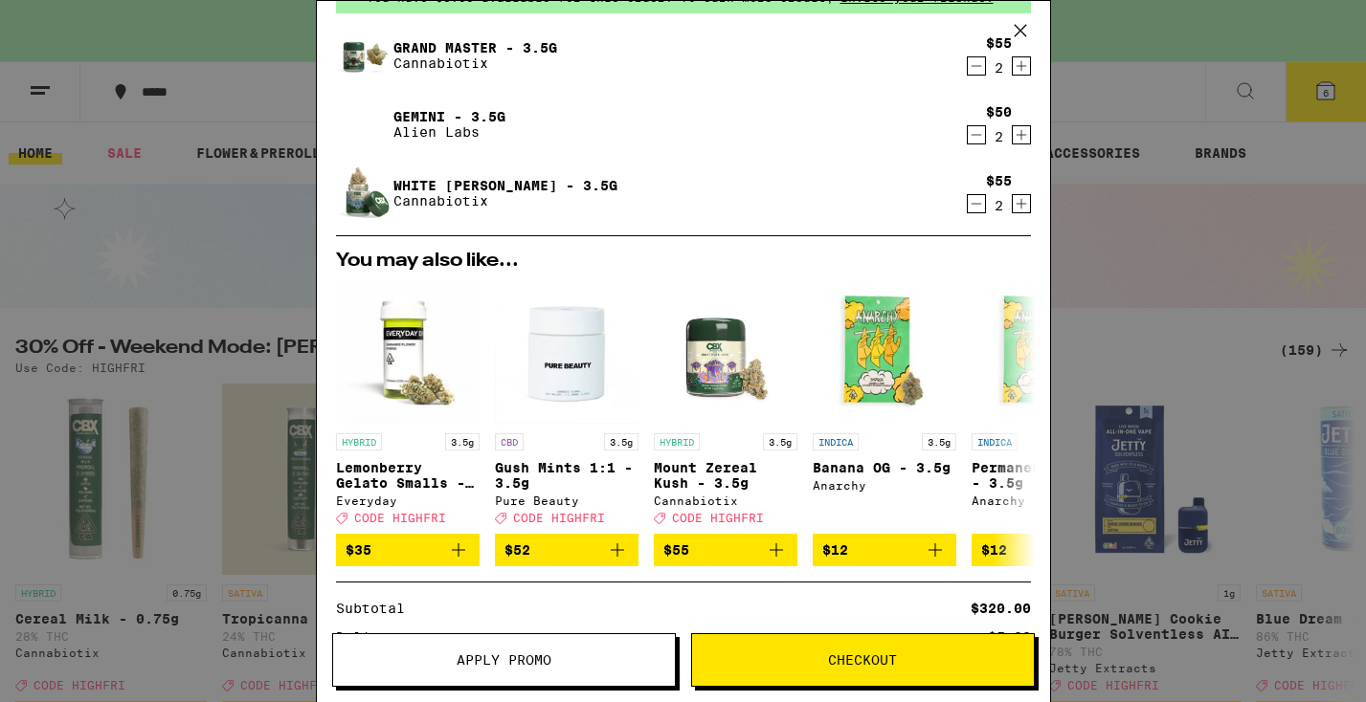
scroll to position [104, 0]
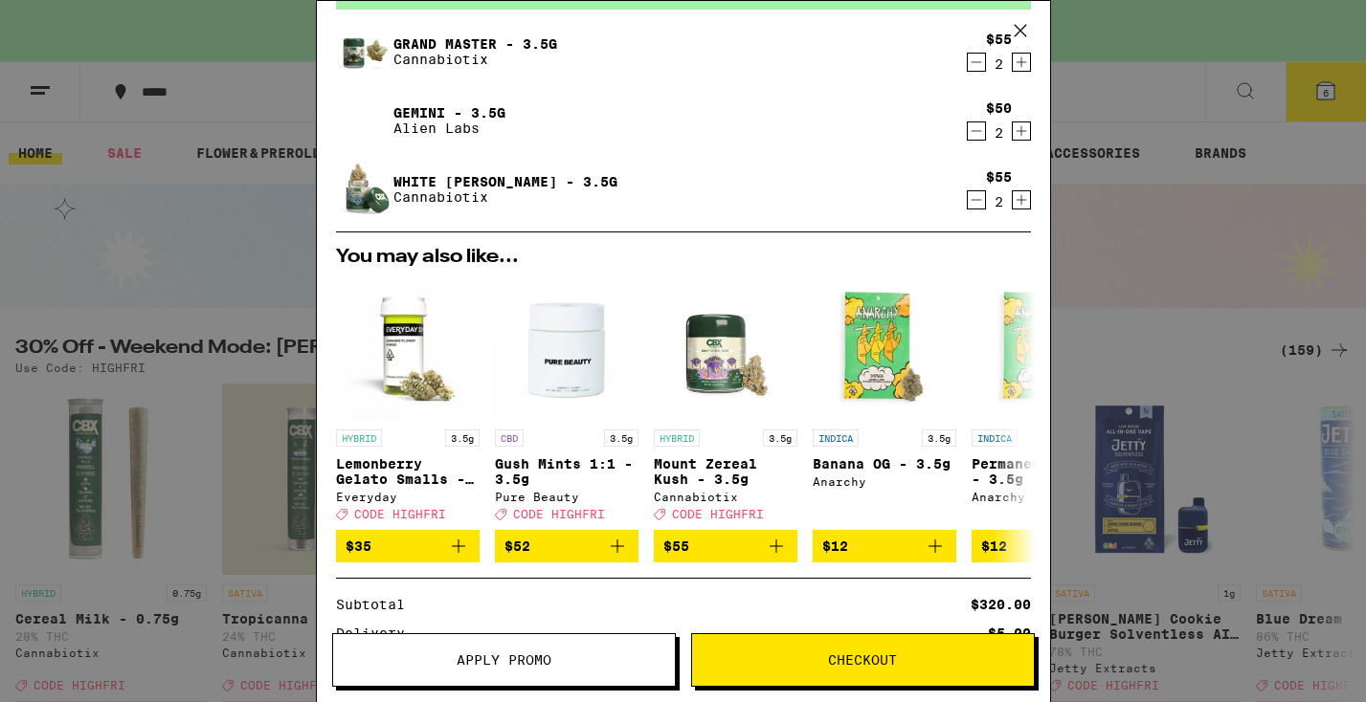
click at [400, 655] on span "Apply Promo" at bounding box center [504, 660] width 342 height 13
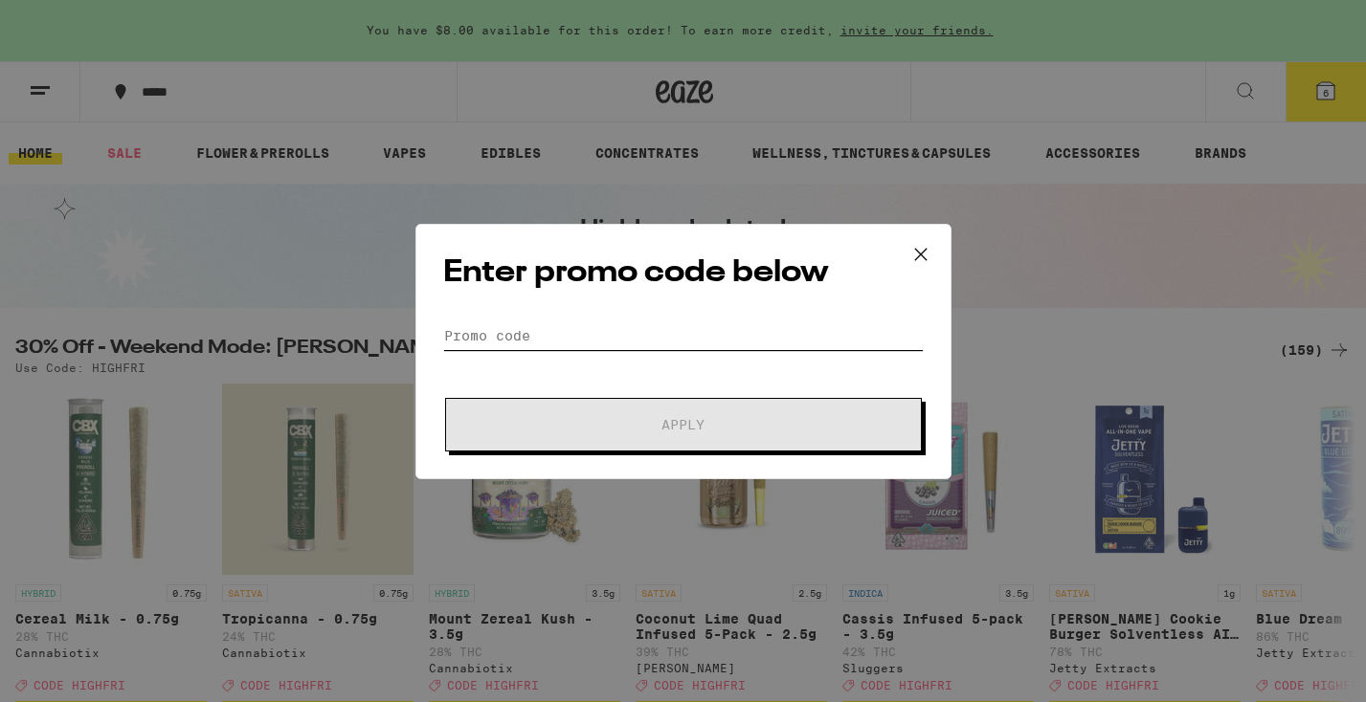
click at [479, 327] on input "Promo Code" at bounding box center [683, 336] width 480 height 29
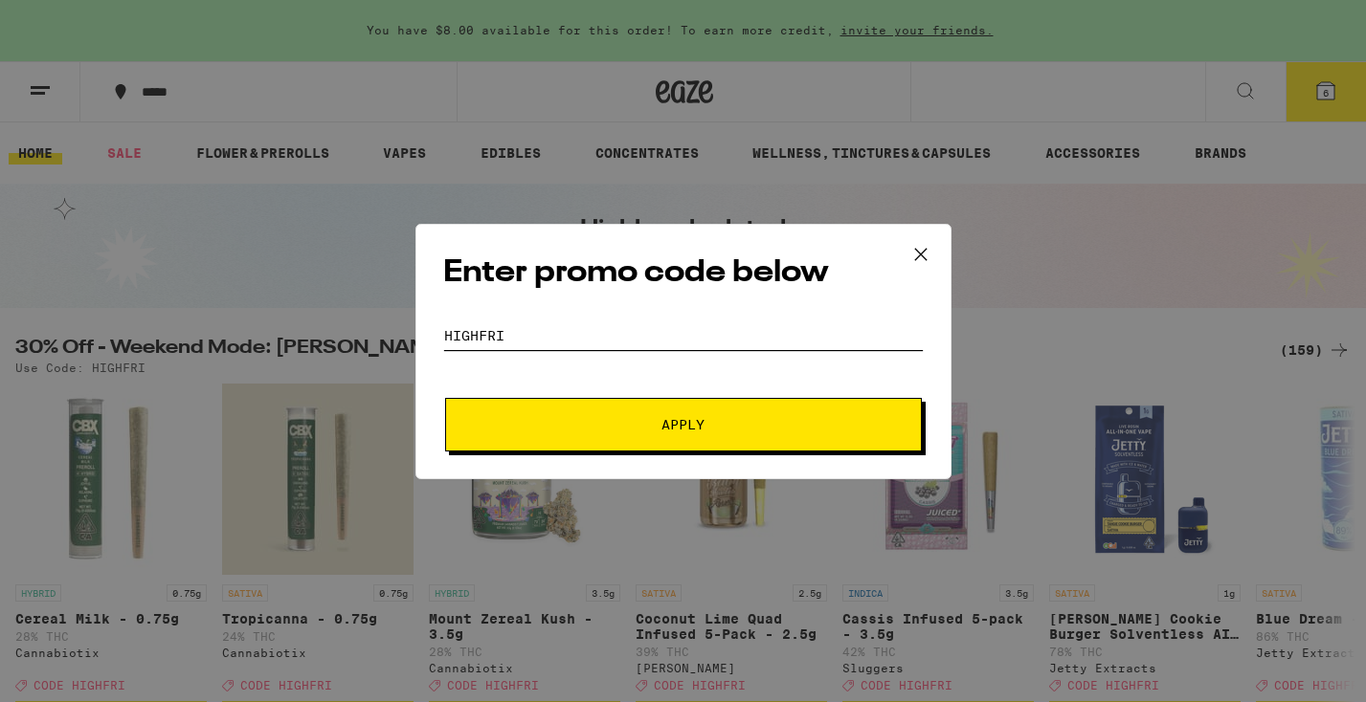
type input "HIGHFRI"
click at [681, 428] on span "Apply" at bounding box center [682, 424] width 43 height 13
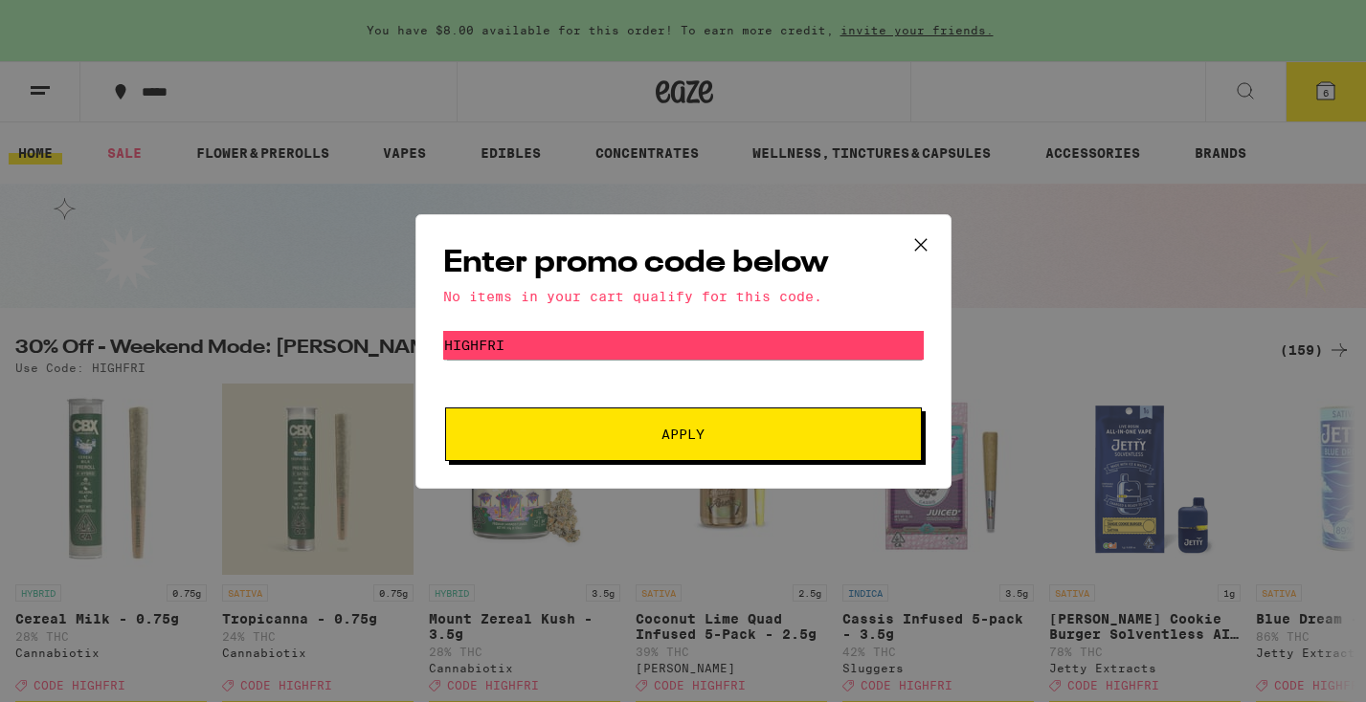
click at [919, 235] on icon at bounding box center [920, 245] width 29 height 29
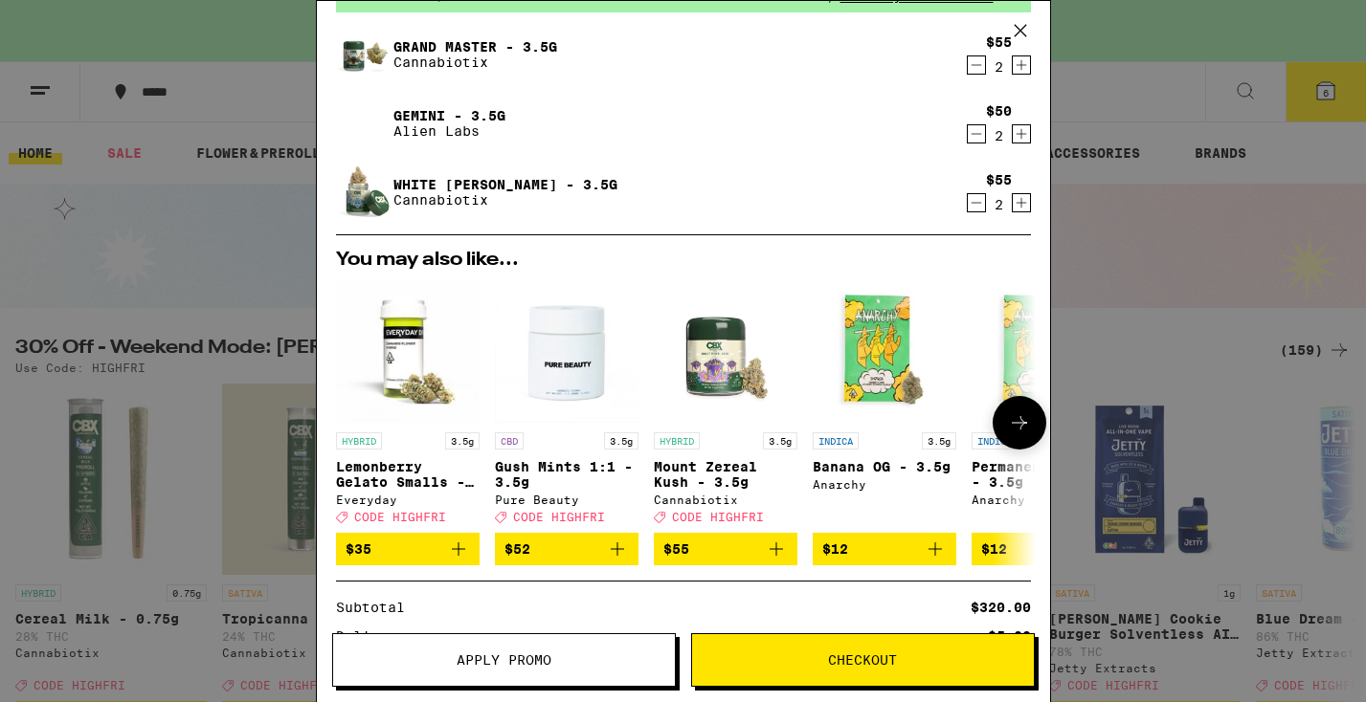
scroll to position [105, 0]
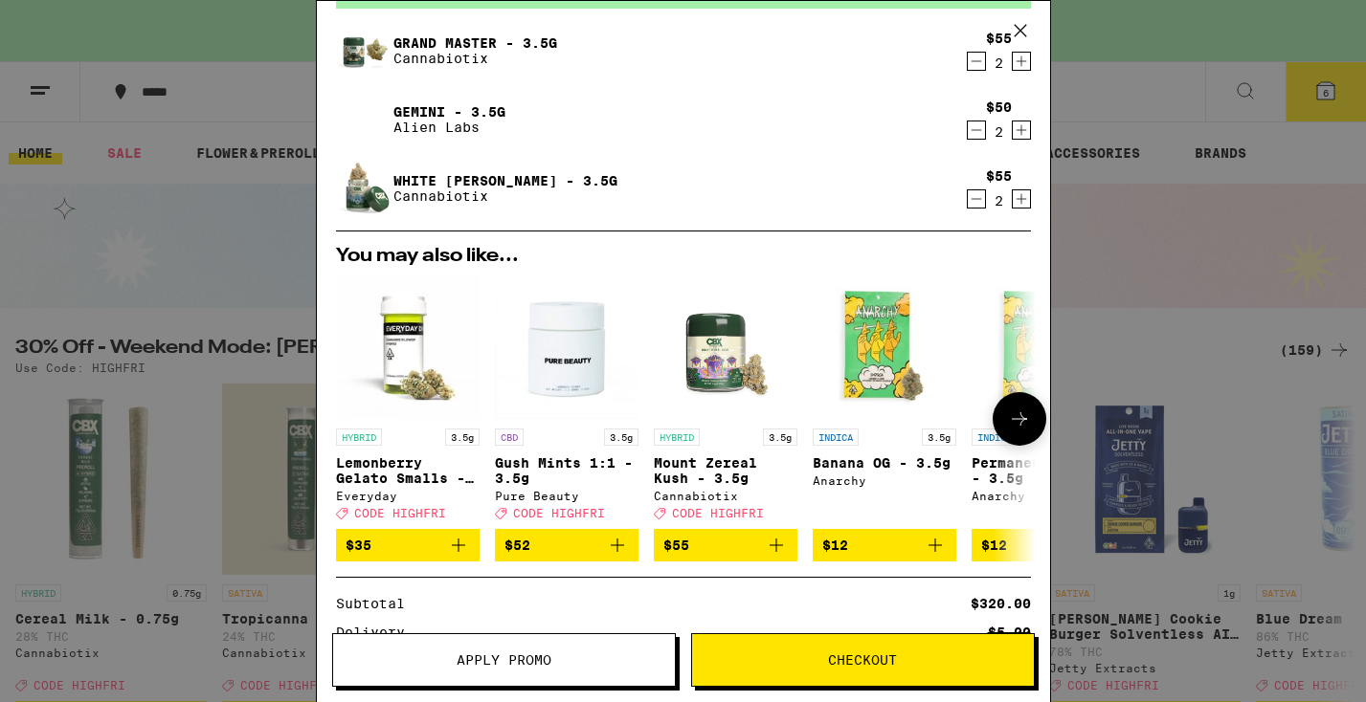
click at [721, 469] on p "Mount Zereal Kush - 3.5g" at bounding box center [726, 471] width 144 height 31
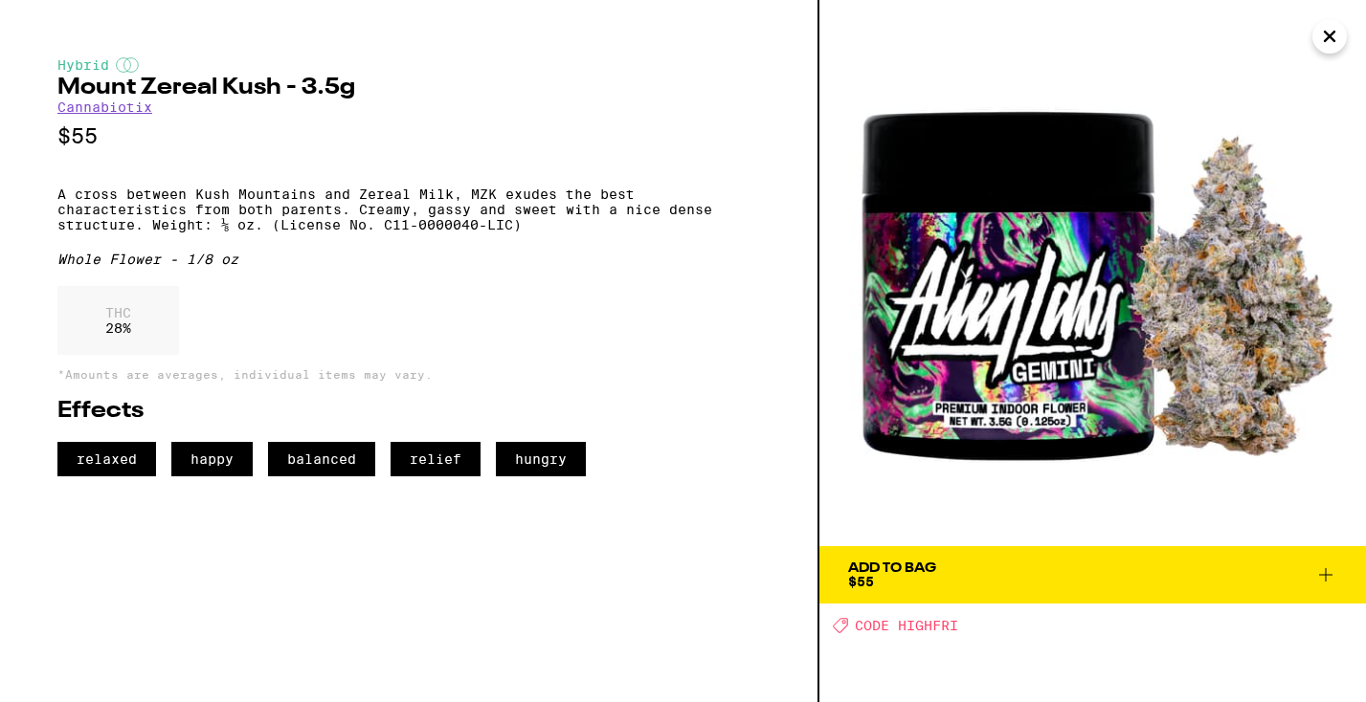
click at [1331, 38] on icon "Close" at bounding box center [1329, 36] width 23 height 29
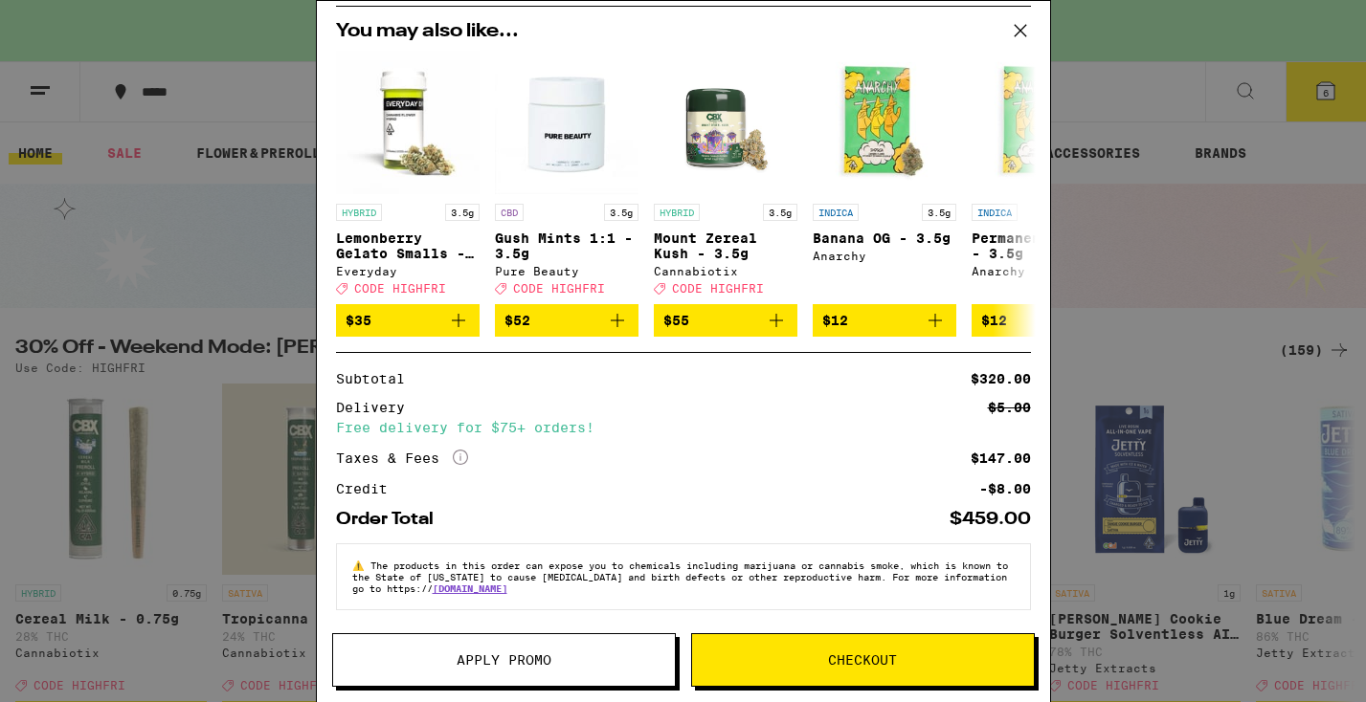
scroll to position [344, 0]
click at [864, 665] on span "Checkout" at bounding box center [862, 660] width 69 height 13
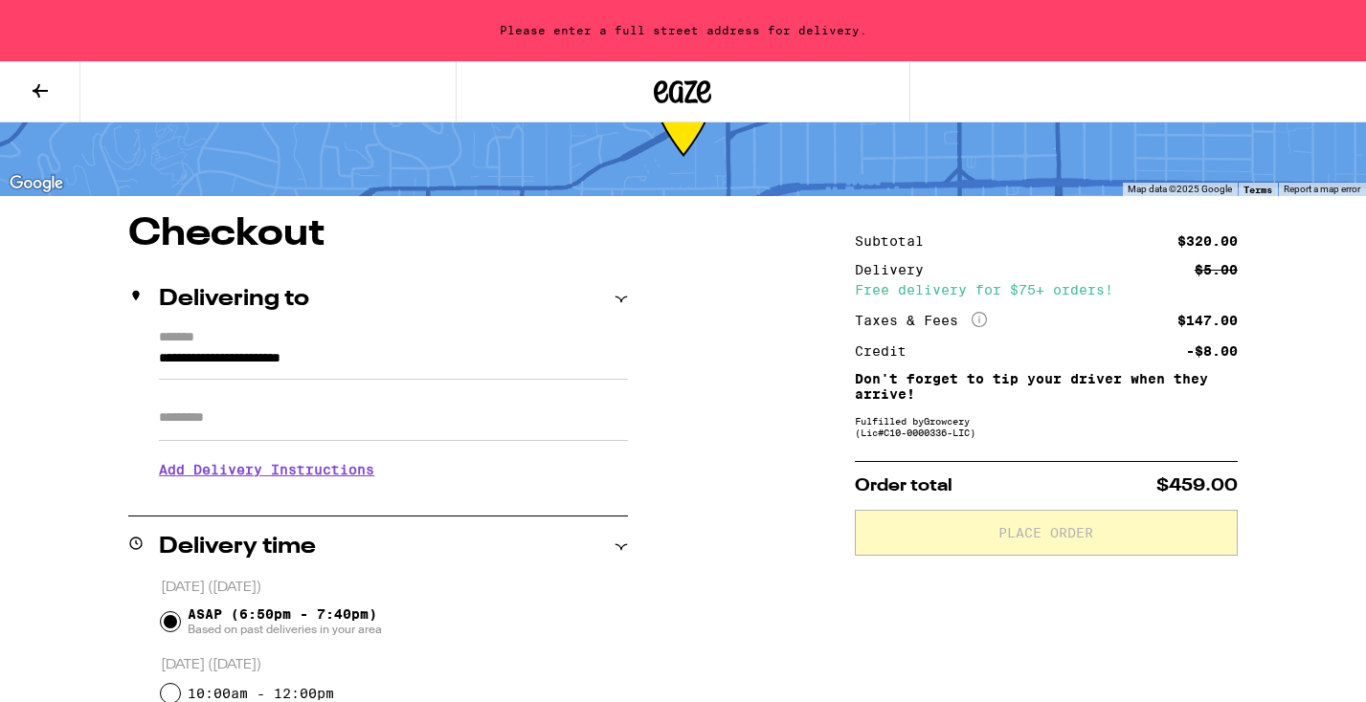
scroll to position [94, 0]
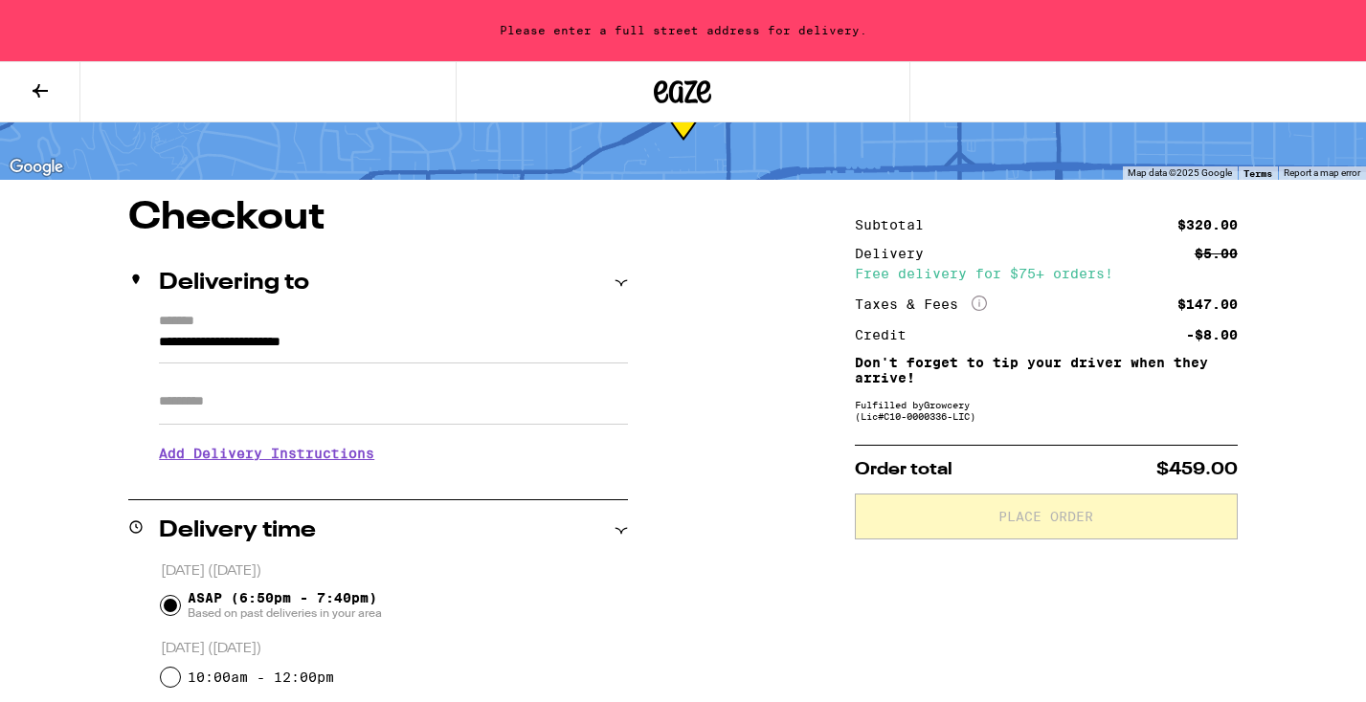
drag, startPoint x: 201, startPoint y: 400, endPoint x: 201, endPoint y: 390, distance: 10.5
click at [201, 397] on input "Apt/Suite" at bounding box center [393, 402] width 469 height 46
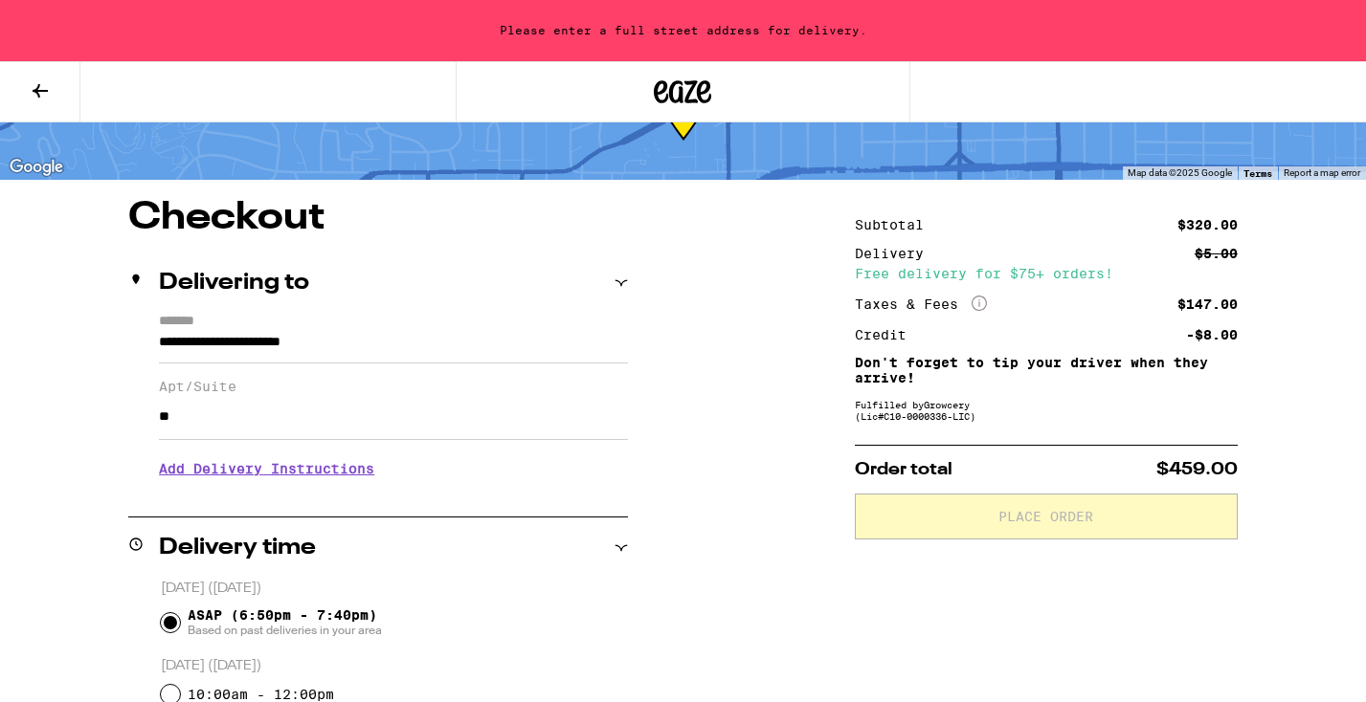
click at [218, 474] on h3 "Add Delivery Instructions" at bounding box center [393, 469] width 469 height 44
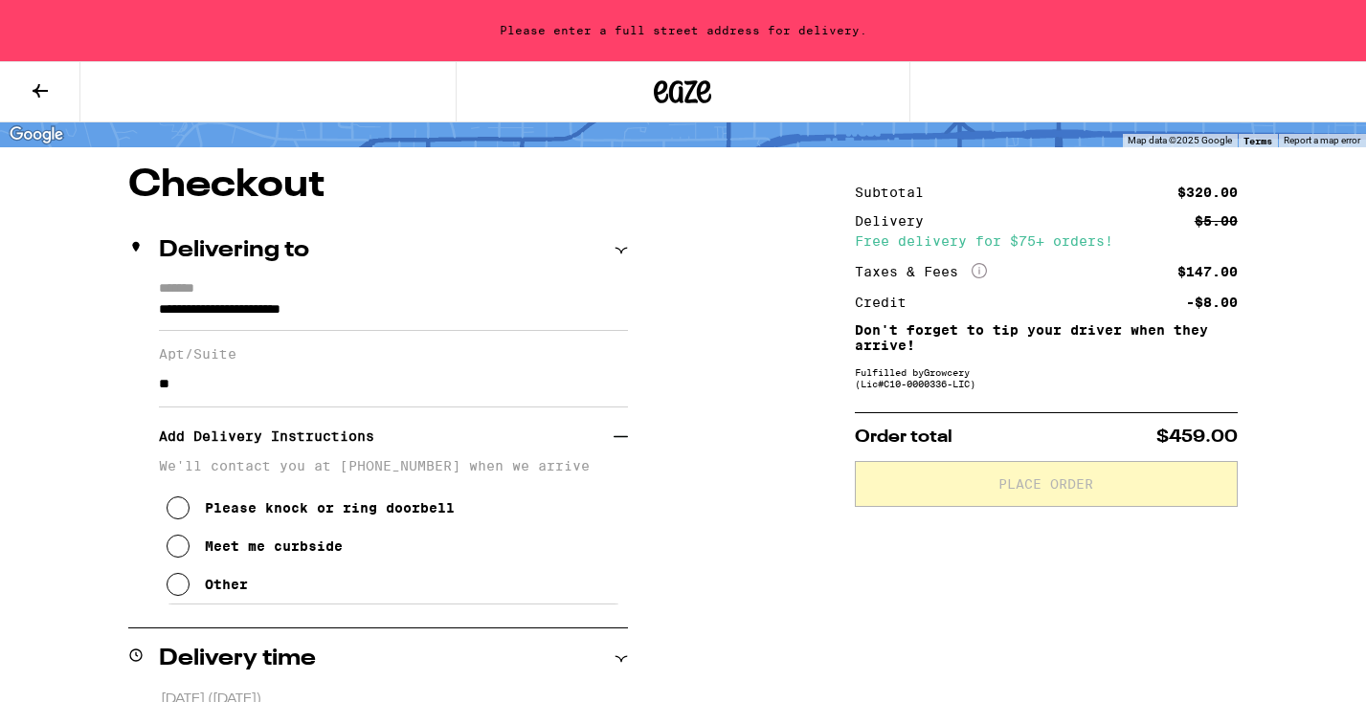
scroll to position [160, 0]
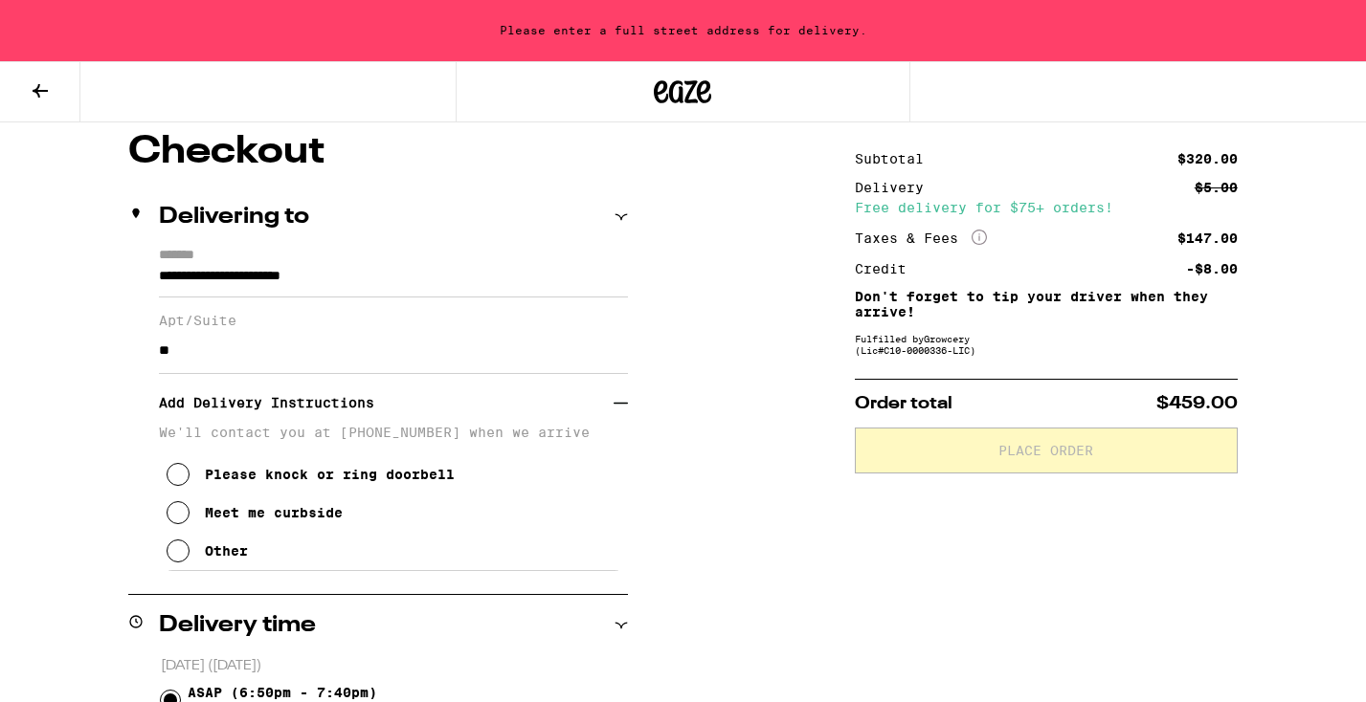
click at [186, 383] on section "Add Delivery Instructions We'll contact you at (323) 580-8192 when we arrive Pl…" at bounding box center [393, 472] width 469 height 197
click at [186, 355] on input "**" at bounding box center [393, 351] width 469 height 46
type input "*"
click at [205, 356] on input "**********" at bounding box center [393, 351] width 469 height 46
click at [293, 356] on input "**********" at bounding box center [393, 351] width 469 height 46
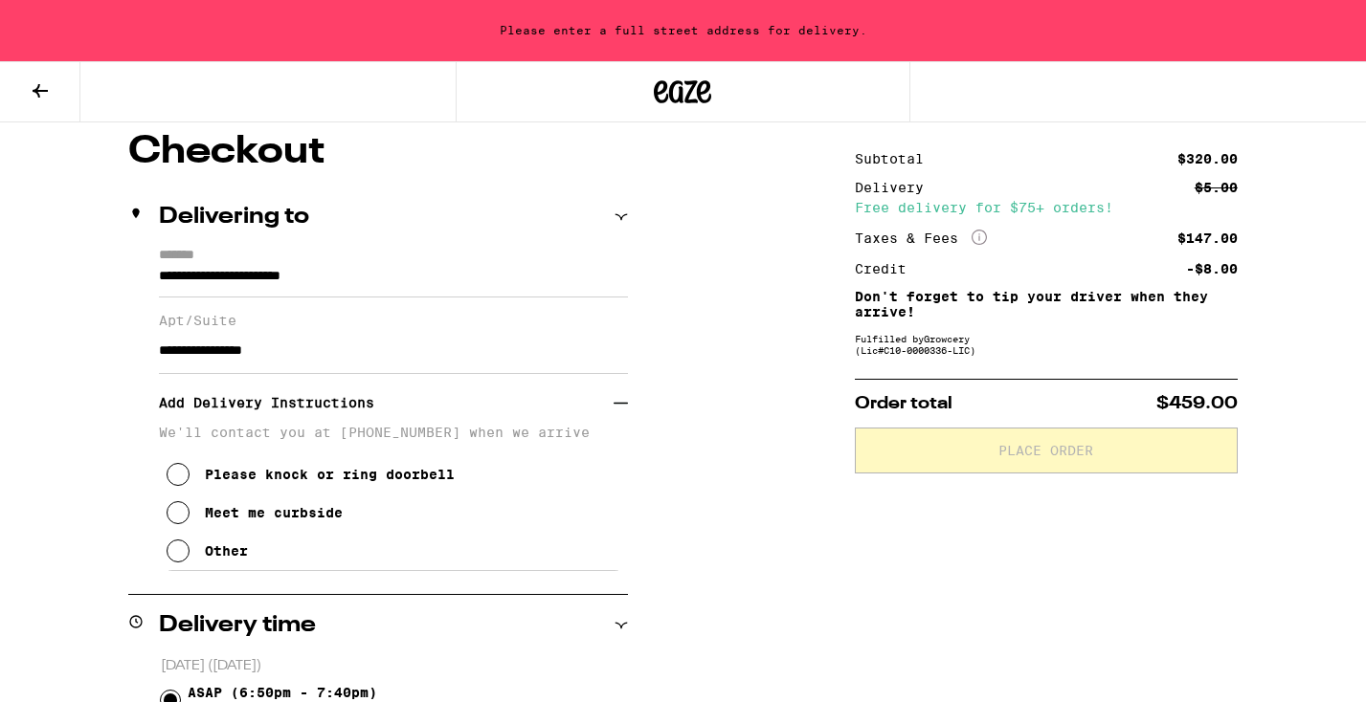
type input "**********"
click at [181, 563] on icon at bounding box center [178, 551] width 23 height 23
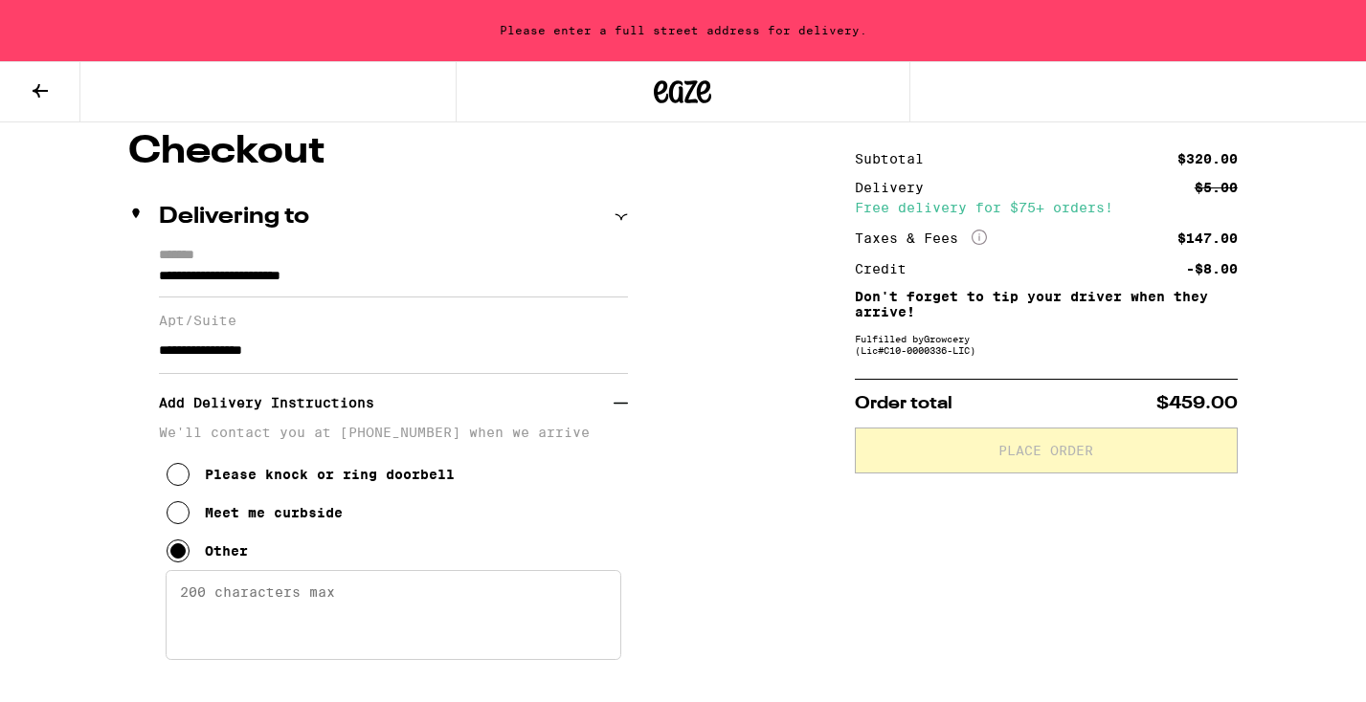
click at [200, 596] on textarea "Enter any other delivery instructions you want driver to know" at bounding box center [394, 615] width 456 height 90
type textarea "PRESS 1021 ON INTERCOM"
drag, startPoint x: 319, startPoint y: 350, endPoint x: 137, endPoint y: 352, distance: 181.9
click at [137, 352] on div "**********" at bounding box center [378, 464] width 500 height 433
type input "**"
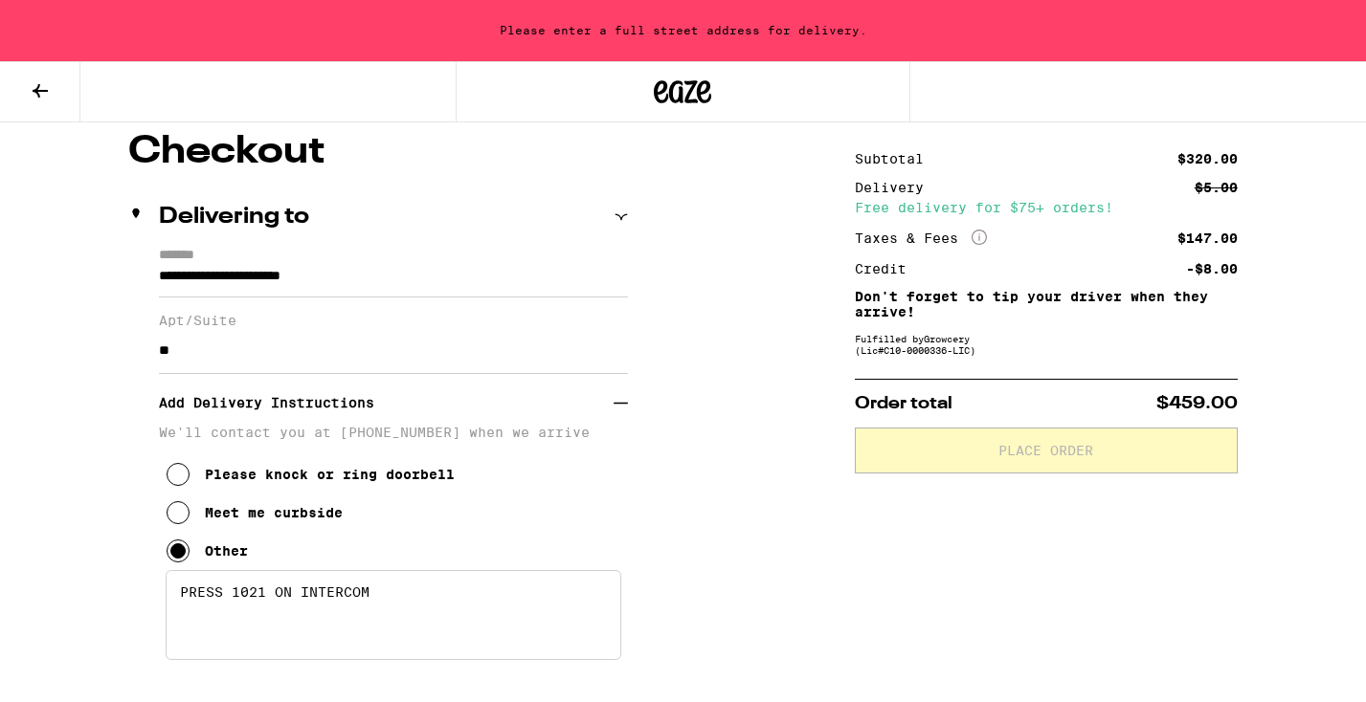
click at [182, 599] on textarea "PRESS 1021 ON INTERCOM" at bounding box center [394, 615] width 456 height 90
click at [181, 587] on textarea "PRESS 1021 ON INTERCOM" at bounding box center [394, 615] width 456 height 90
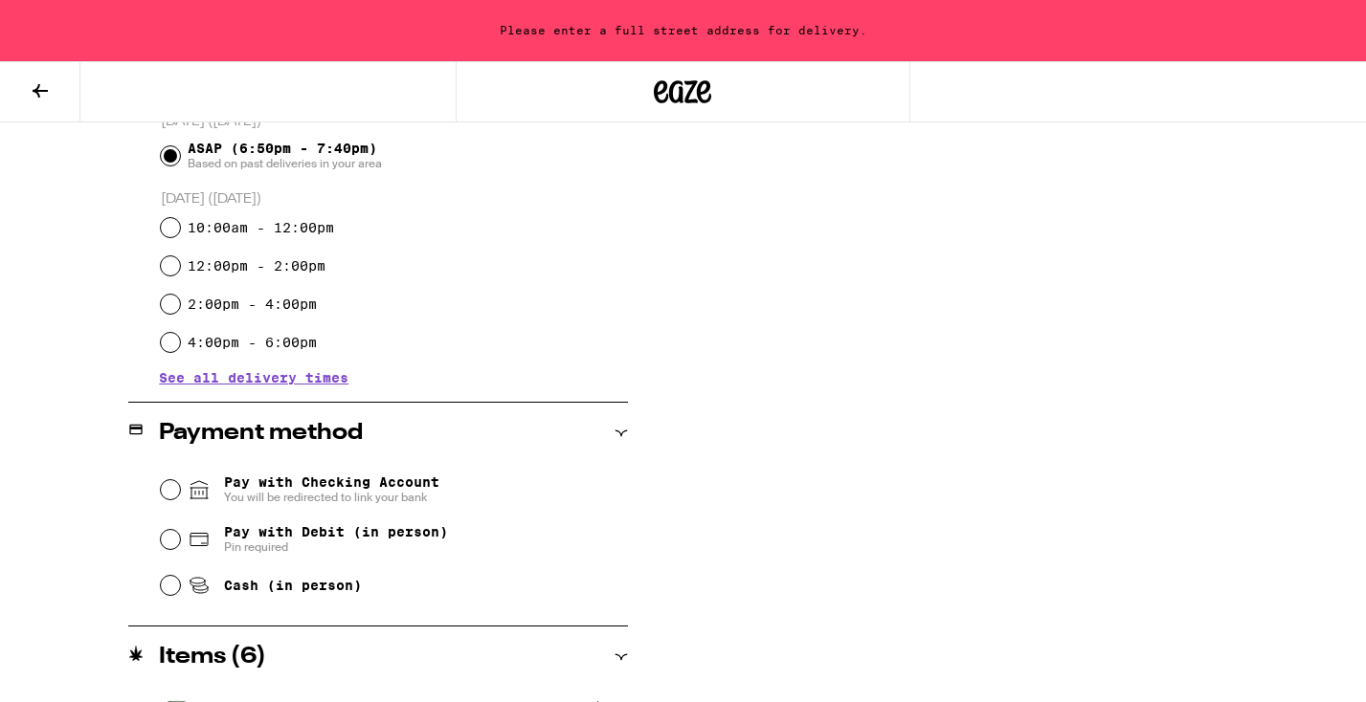
scroll to position [817, 0]
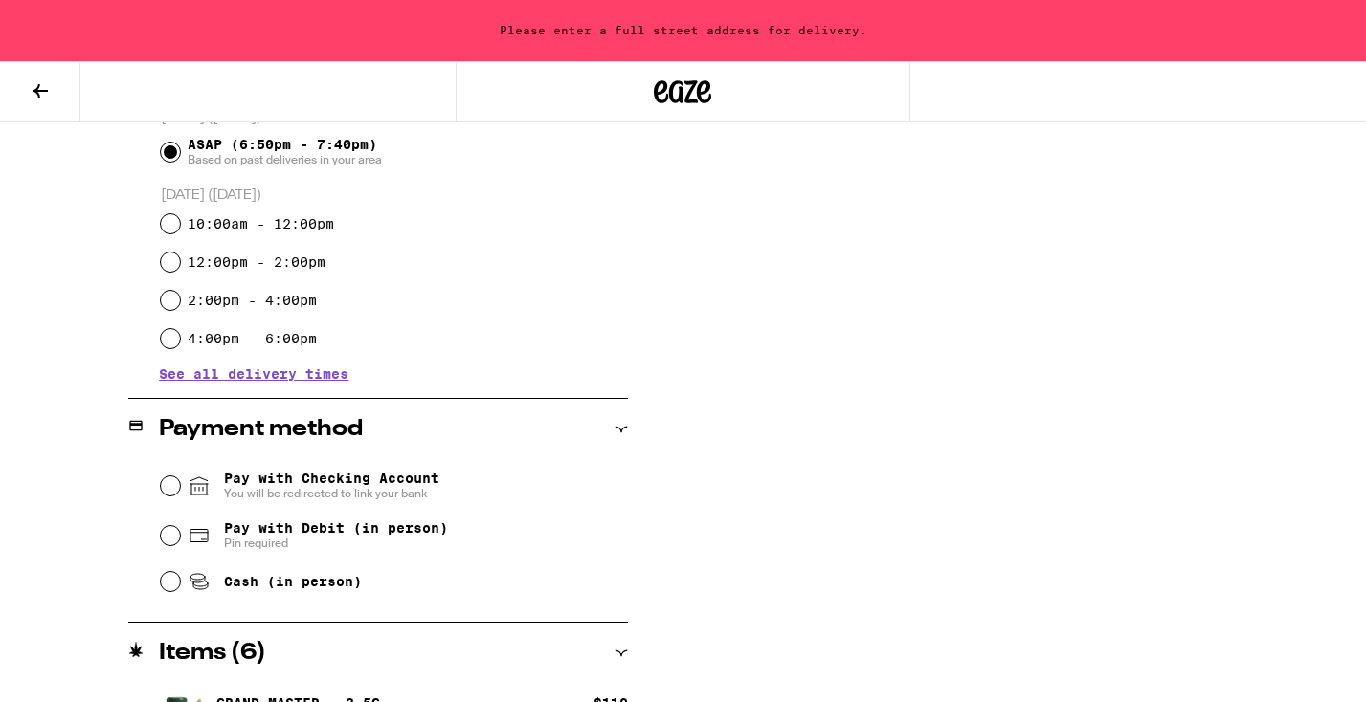
type textarea "PLEASE CALL 323-580-8192 5 MINUTES BEFORE YOU ARRIVE. THANKS PRESS 1021 ON INTE…"
click at [163, 537] on input "Pay with Debit (in person) Pin required" at bounding box center [170, 535] width 19 height 19
radio input "true"
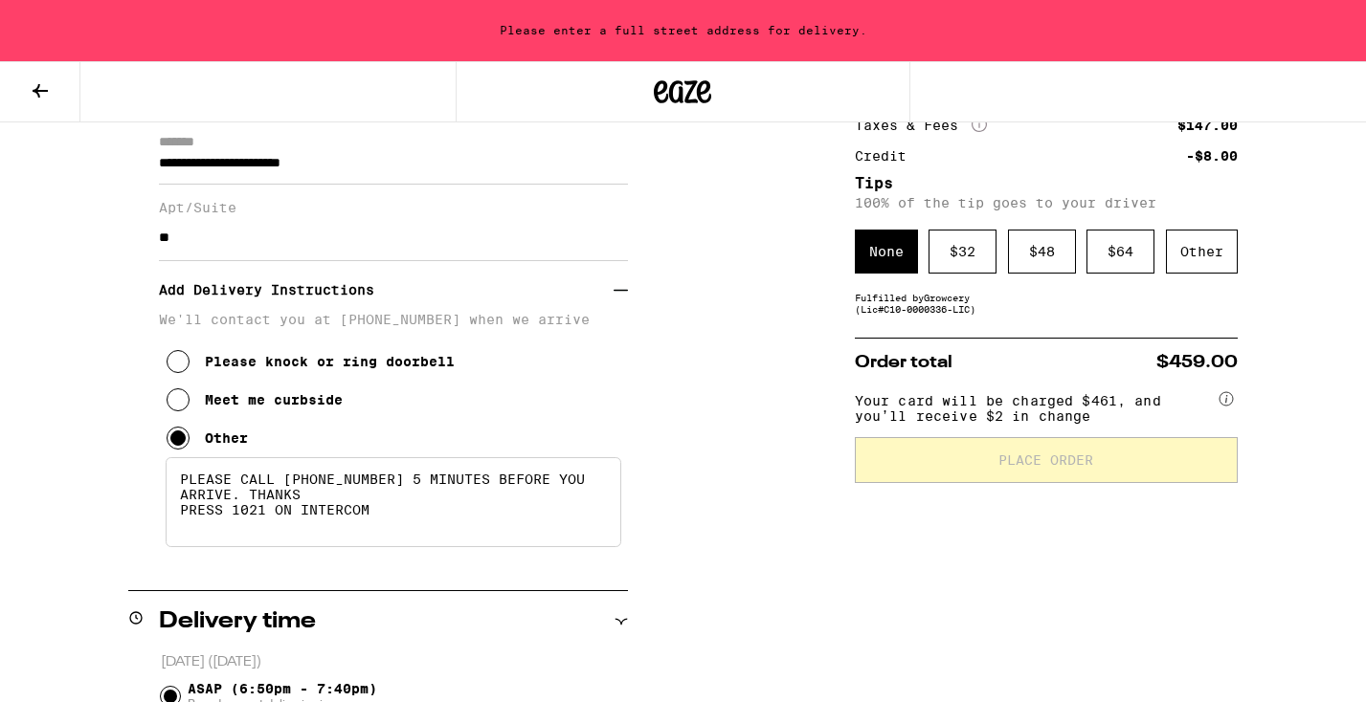
scroll to position [270, 0]
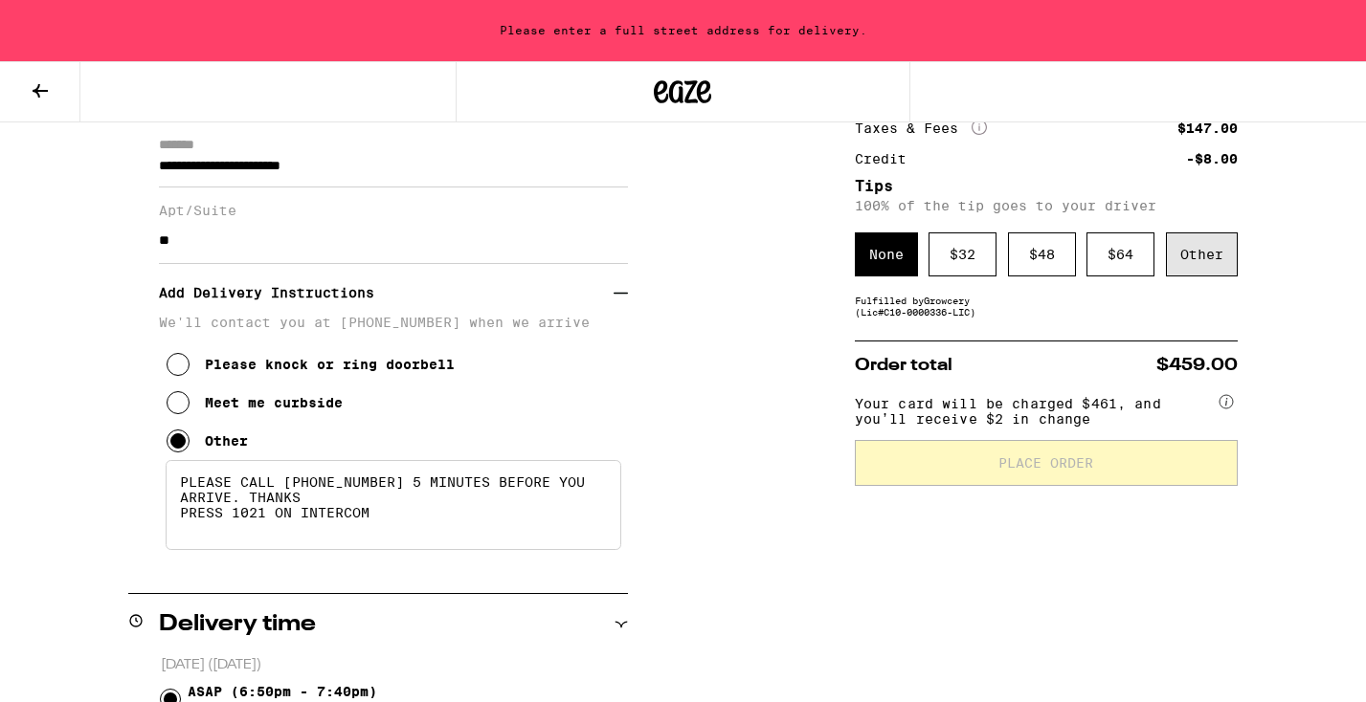
click at [1214, 258] on div "Other" at bounding box center [1202, 255] width 72 height 44
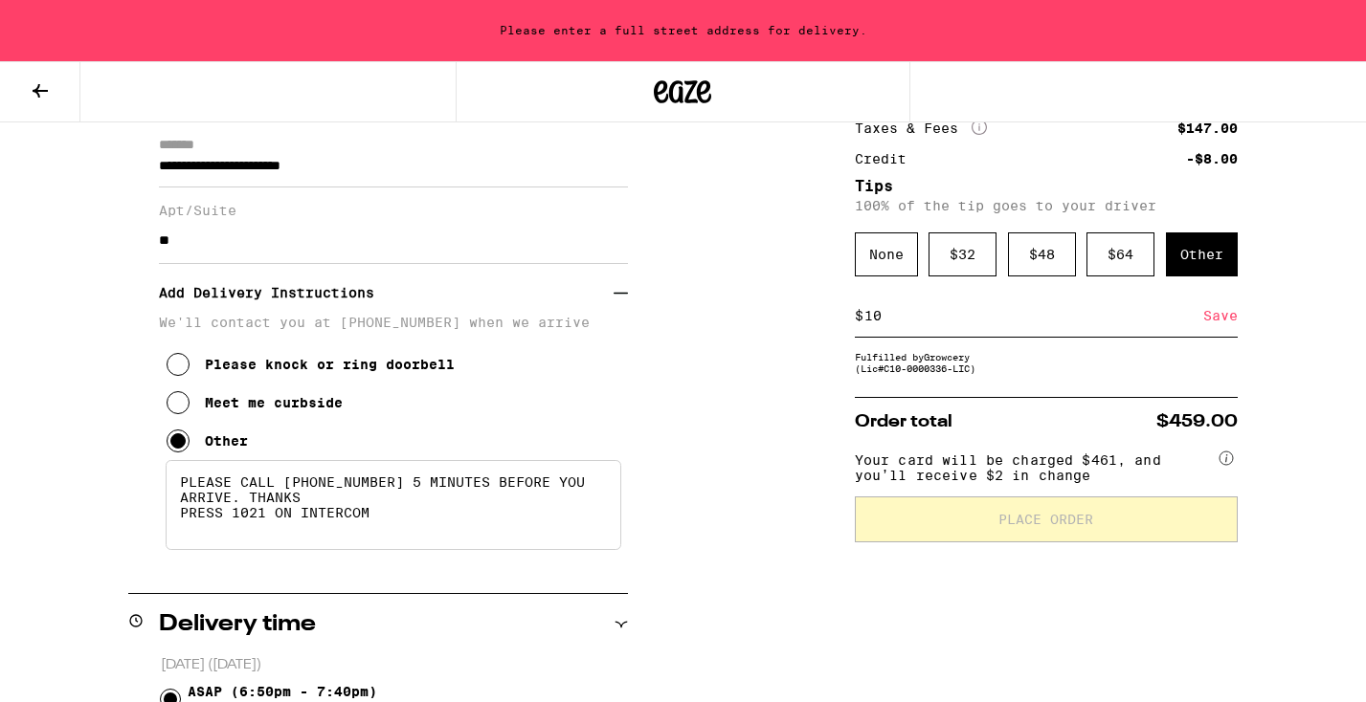
type input "10"
click at [1218, 320] on div "Save" at bounding box center [1220, 316] width 34 height 42
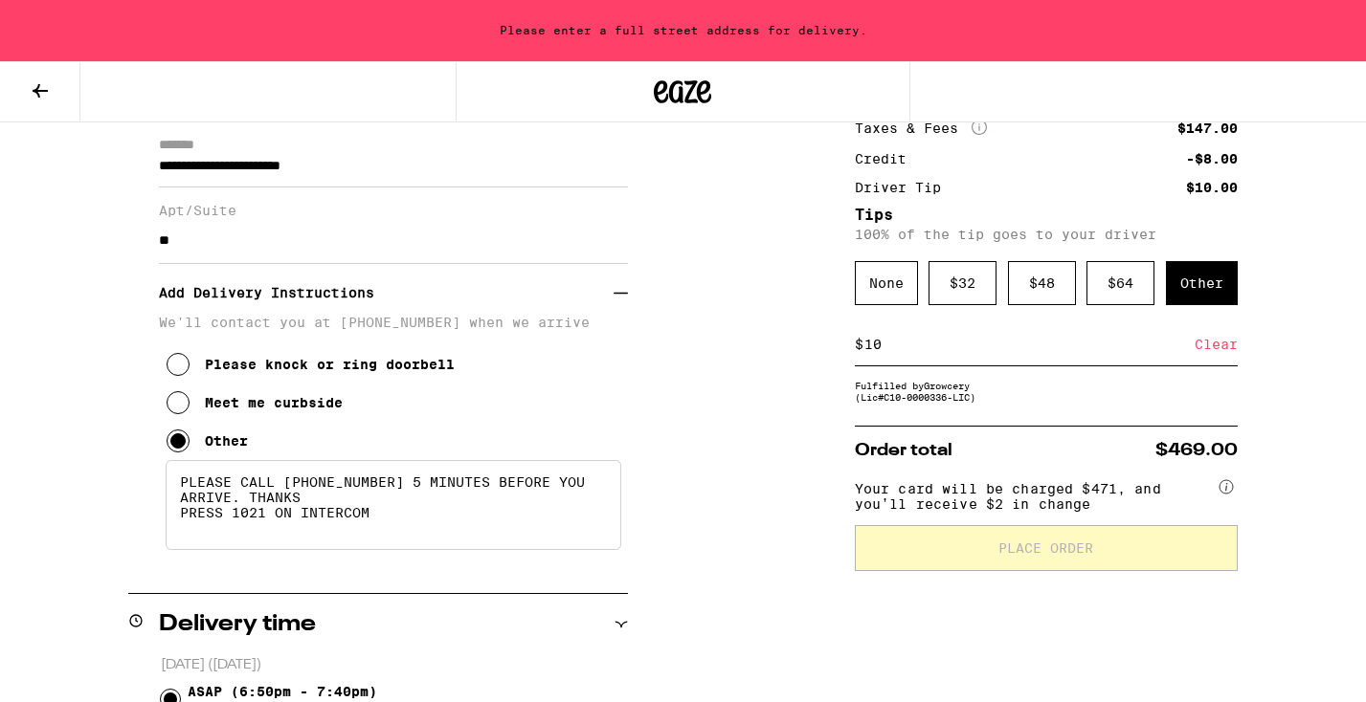
click at [979, 555] on span "Place Order" at bounding box center [1046, 548] width 350 height 13
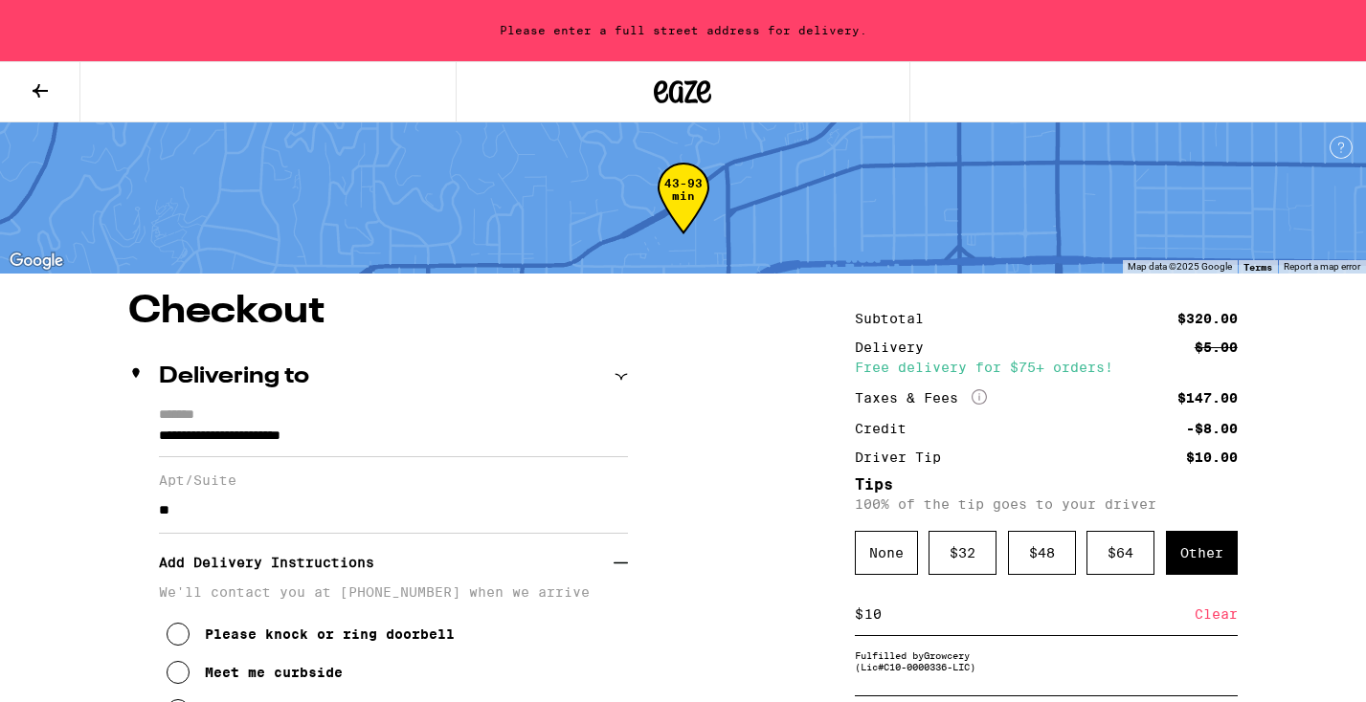
scroll to position [0, 0]
click at [393, 435] on input "**********" at bounding box center [393, 441] width 469 height 33
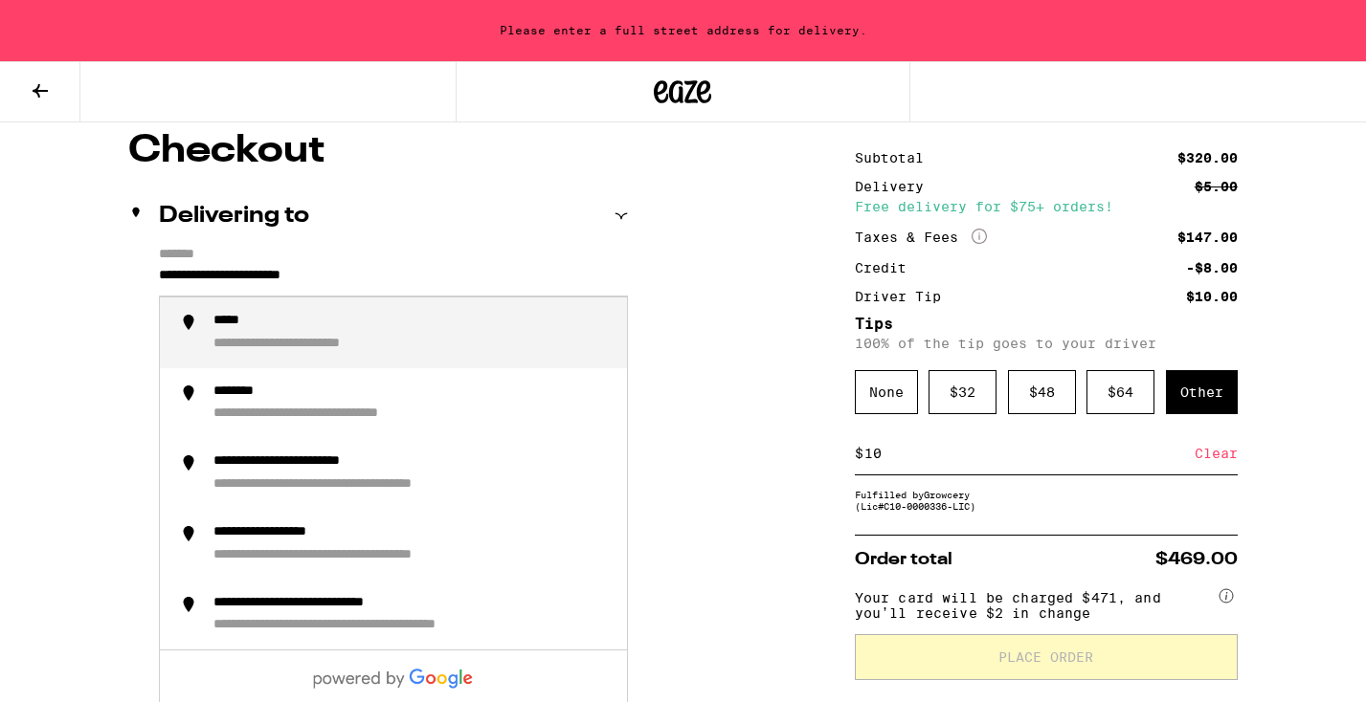
scroll to position [158, 0]
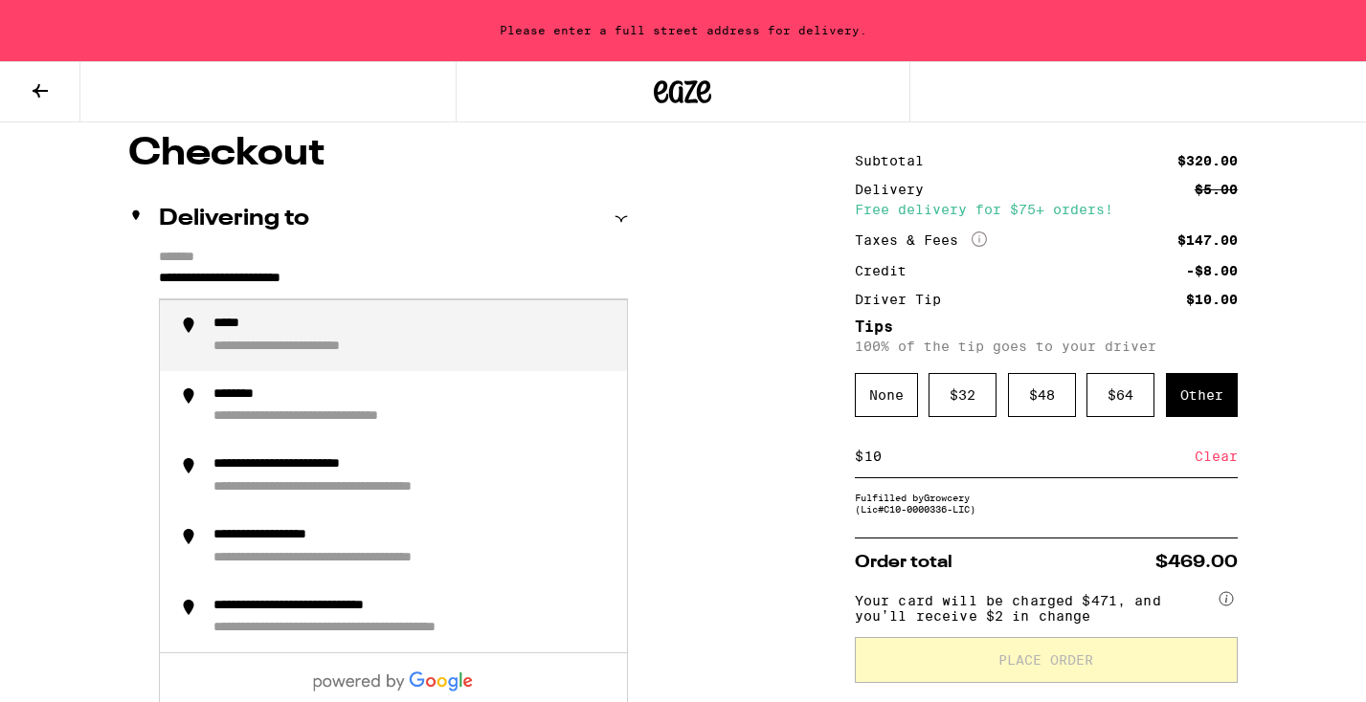
click at [337, 341] on div "**********" at bounding box center [325, 347] width 225 height 17
click at [161, 279] on input "**********" at bounding box center [393, 283] width 469 height 33
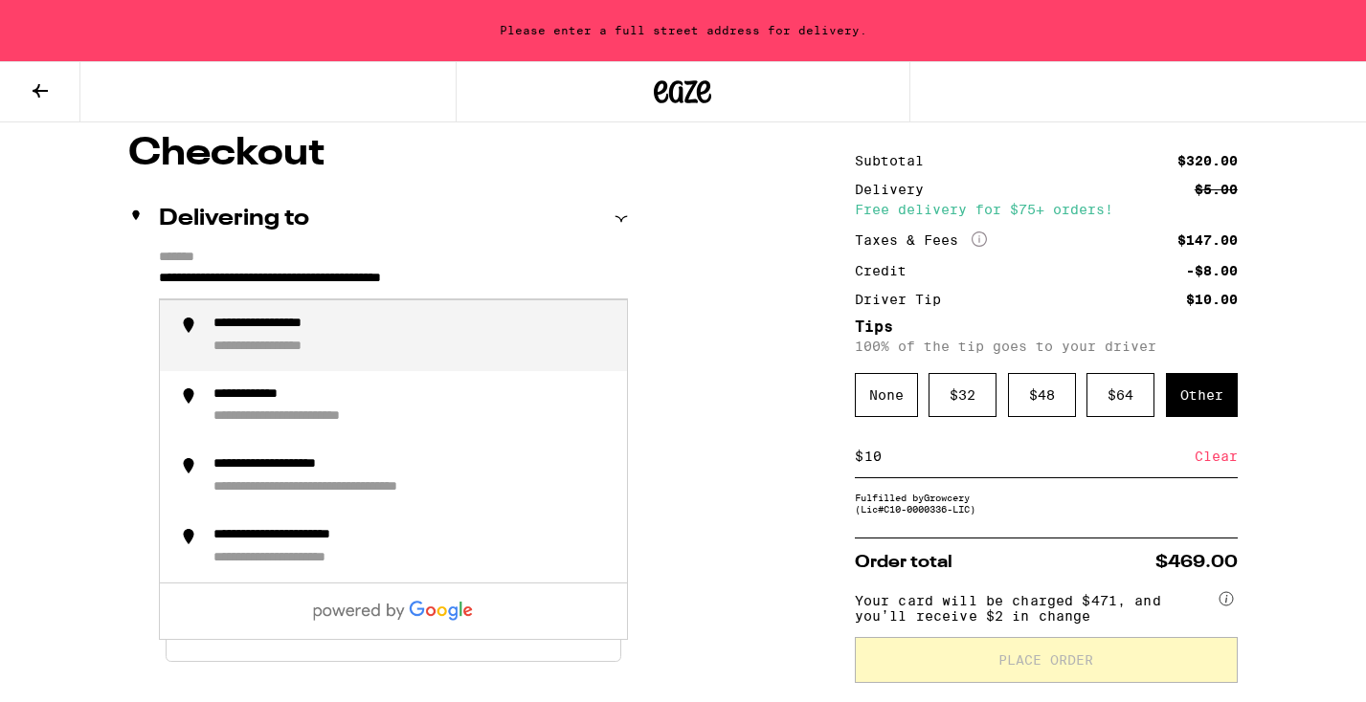
click at [279, 340] on div "**********" at bounding box center [412, 336] width 398 height 40
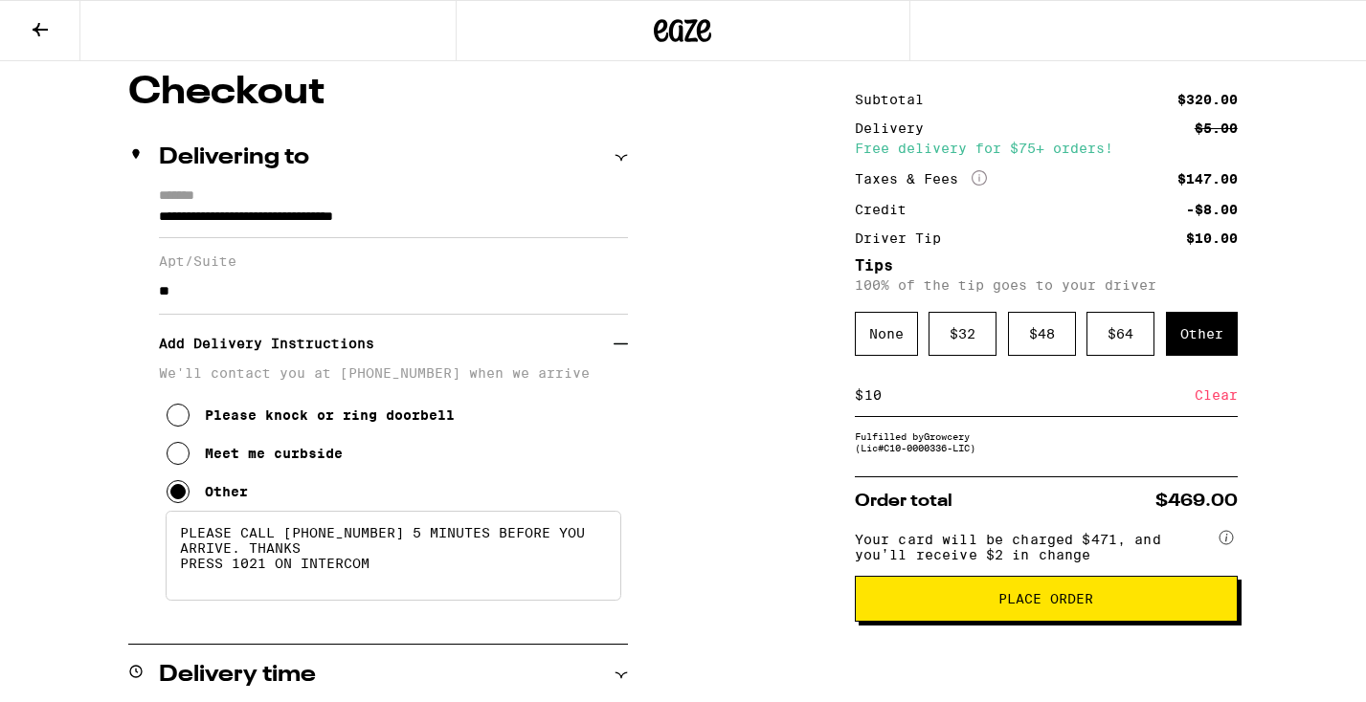
click at [492, 214] on input "**********" at bounding box center [393, 222] width 469 height 33
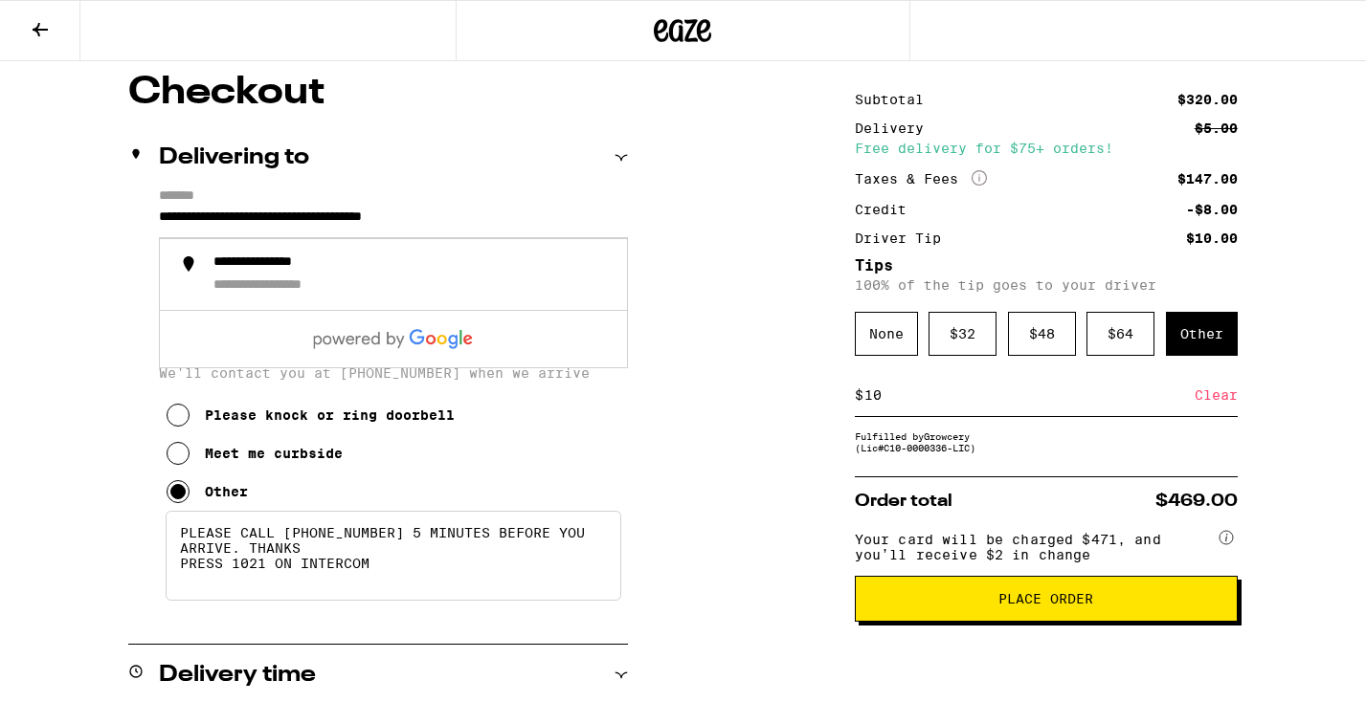
type input "**********"
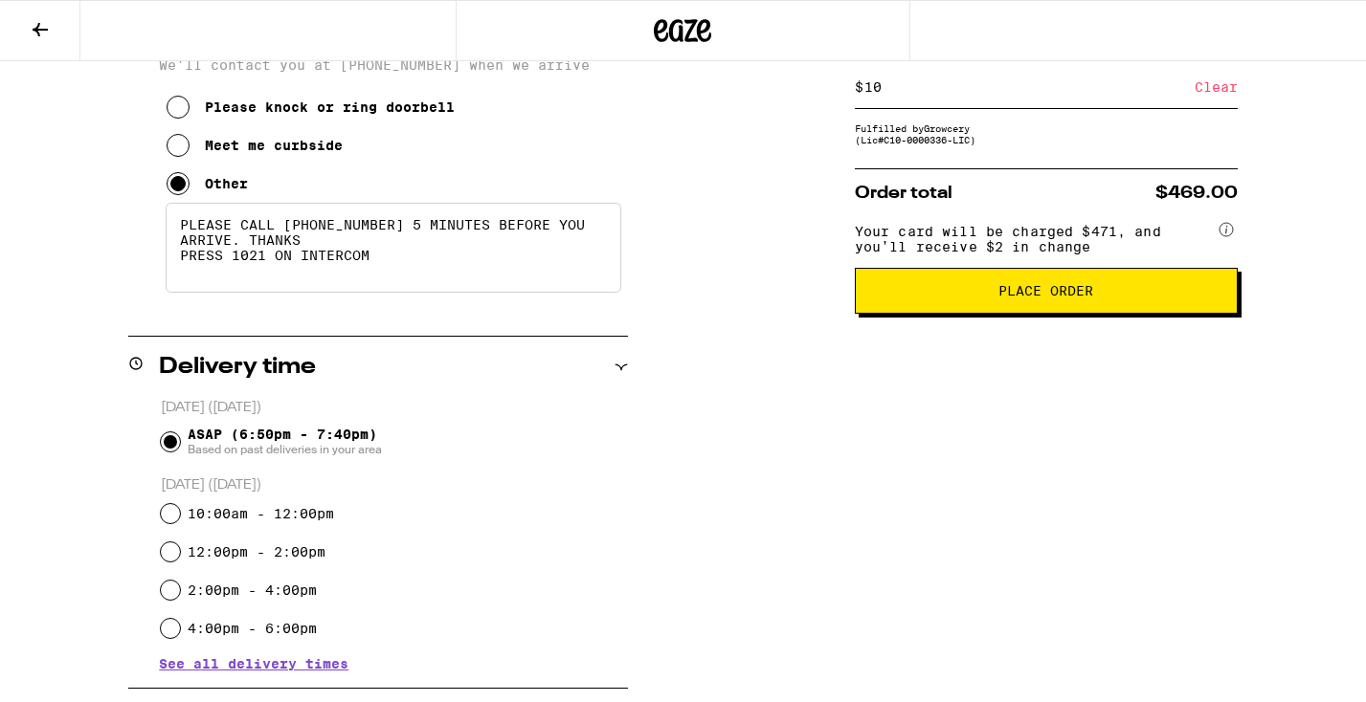
scroll to position [470, 0]
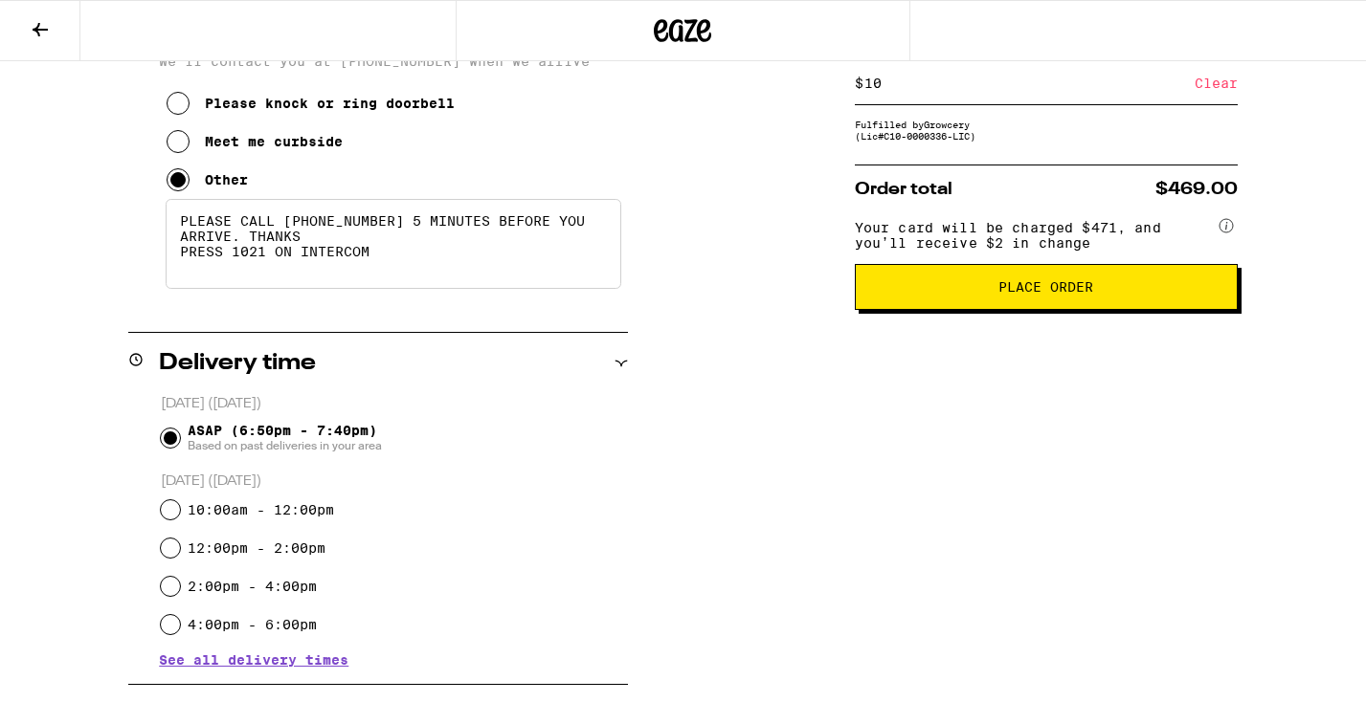
click at [1043, 294] on span "Place Order" at bounding box center [1045, 286] width 95 height 13
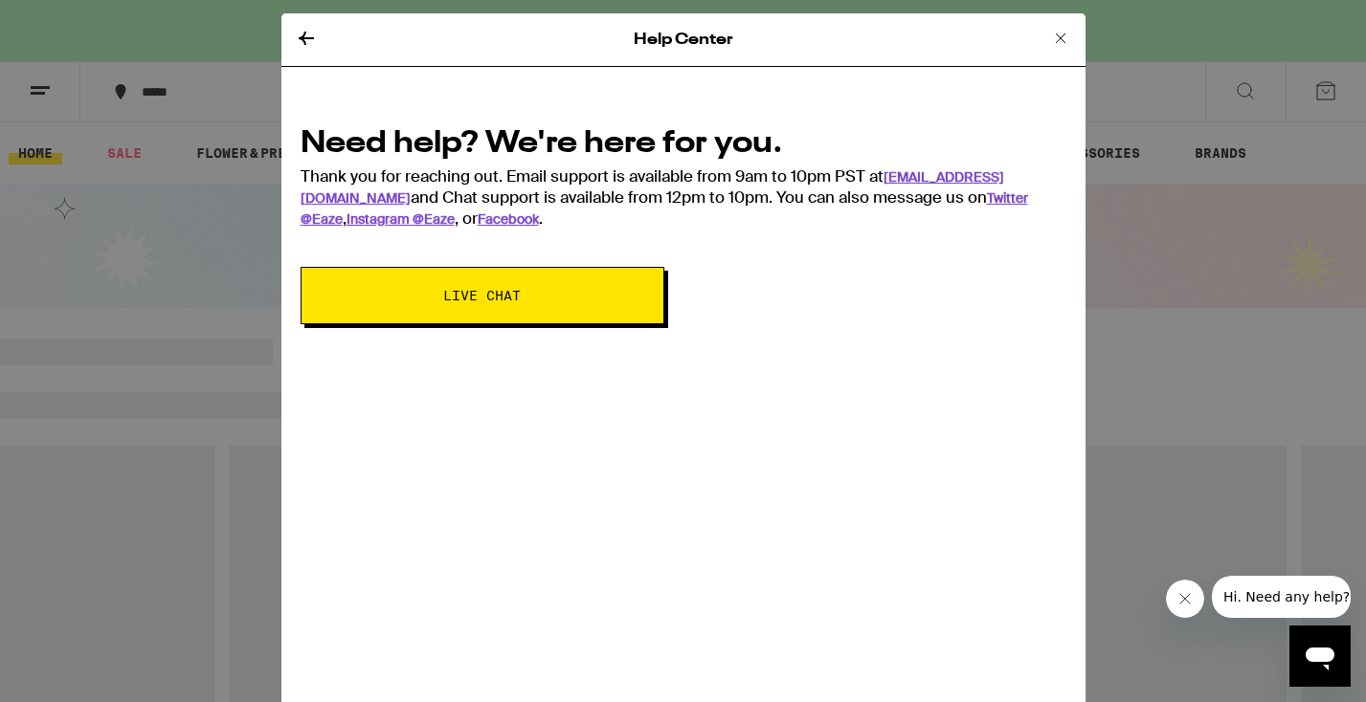
click at [477, 289] on span "Live Chat" at bounding box center [482, 295] width 78 height 13
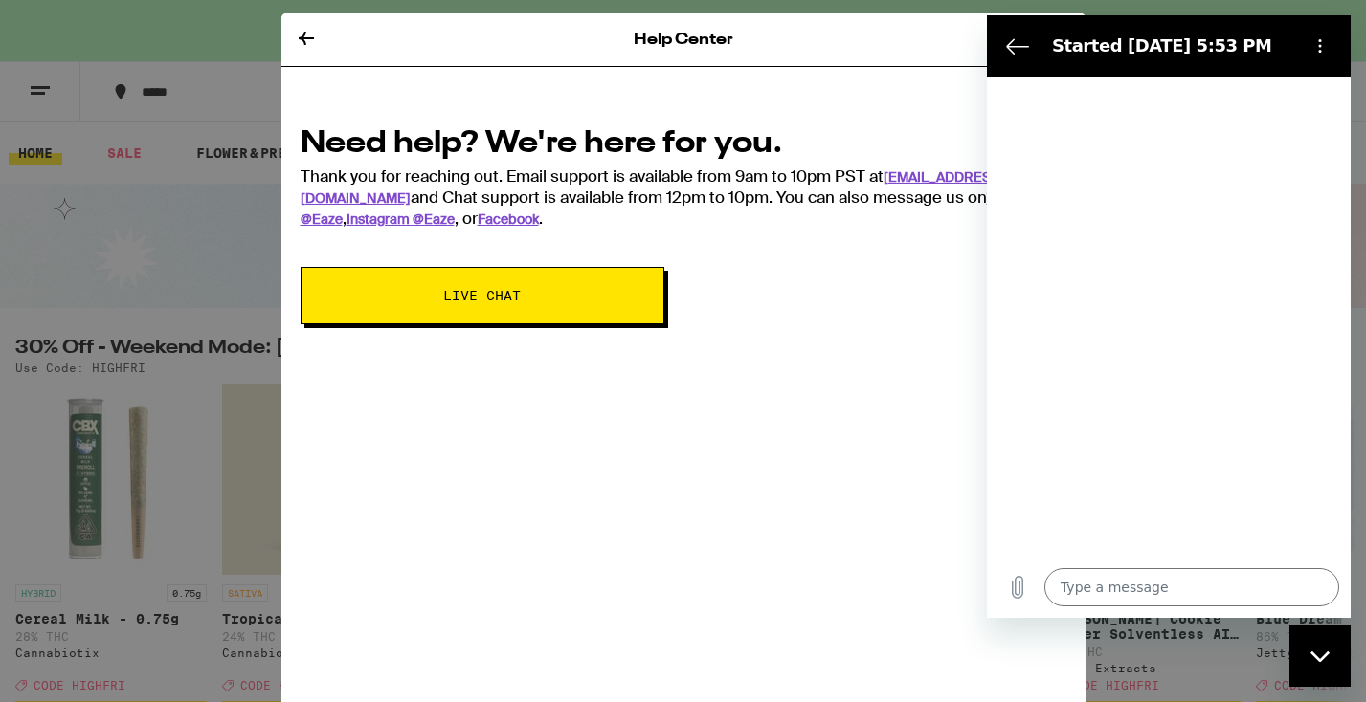
type textarea "x"
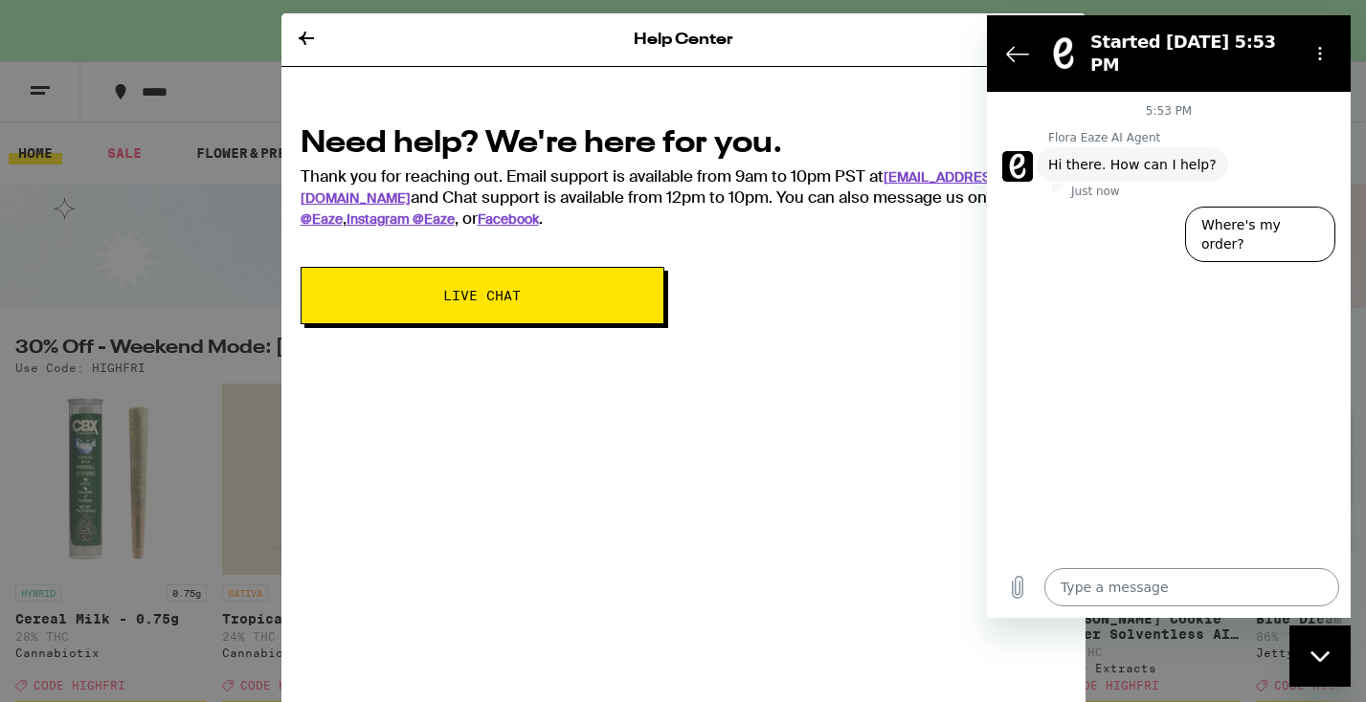
click at [1081, 585] on textarea at bounding box center [1191, 587] width 295 height 38
type textarea "I"
type textarea "x"
type textarea "Is"
type textarea "x"
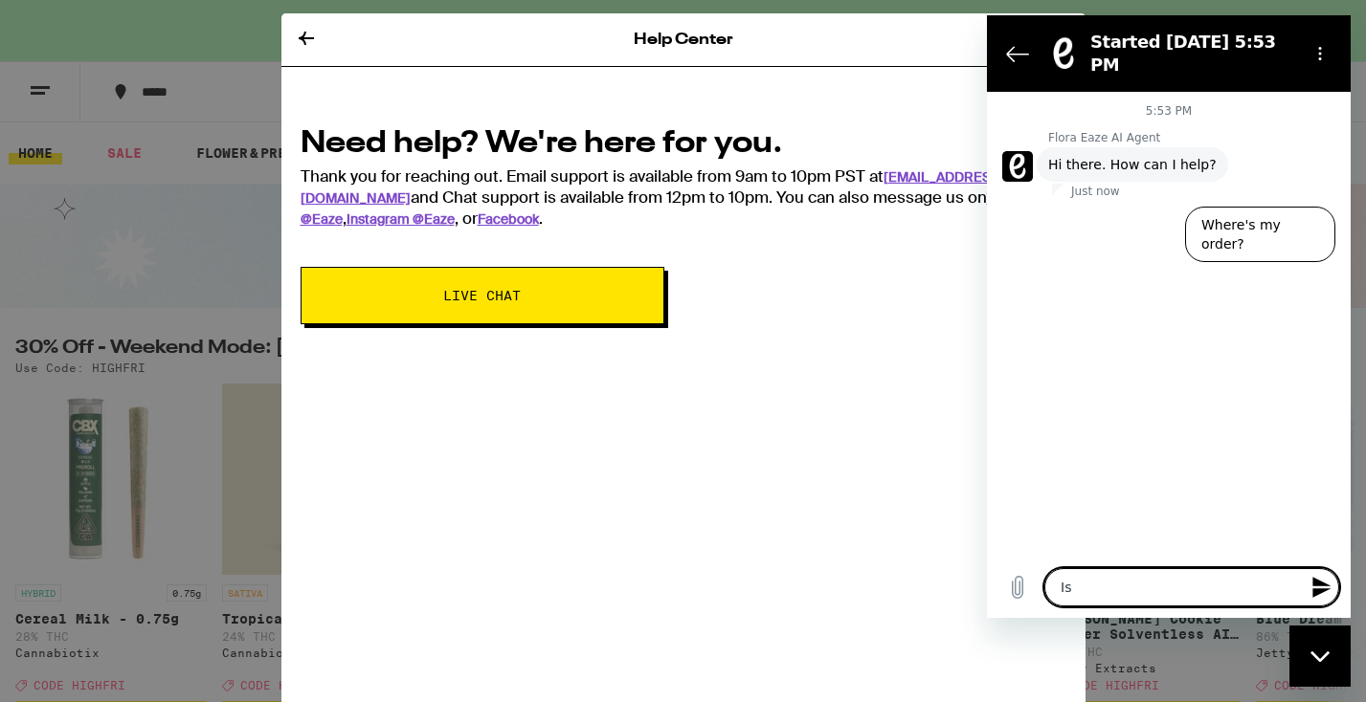
type textarea "Is"
type textarea "x"
type textarea "Is i"
type textarea "x"
type textarea "Is it"
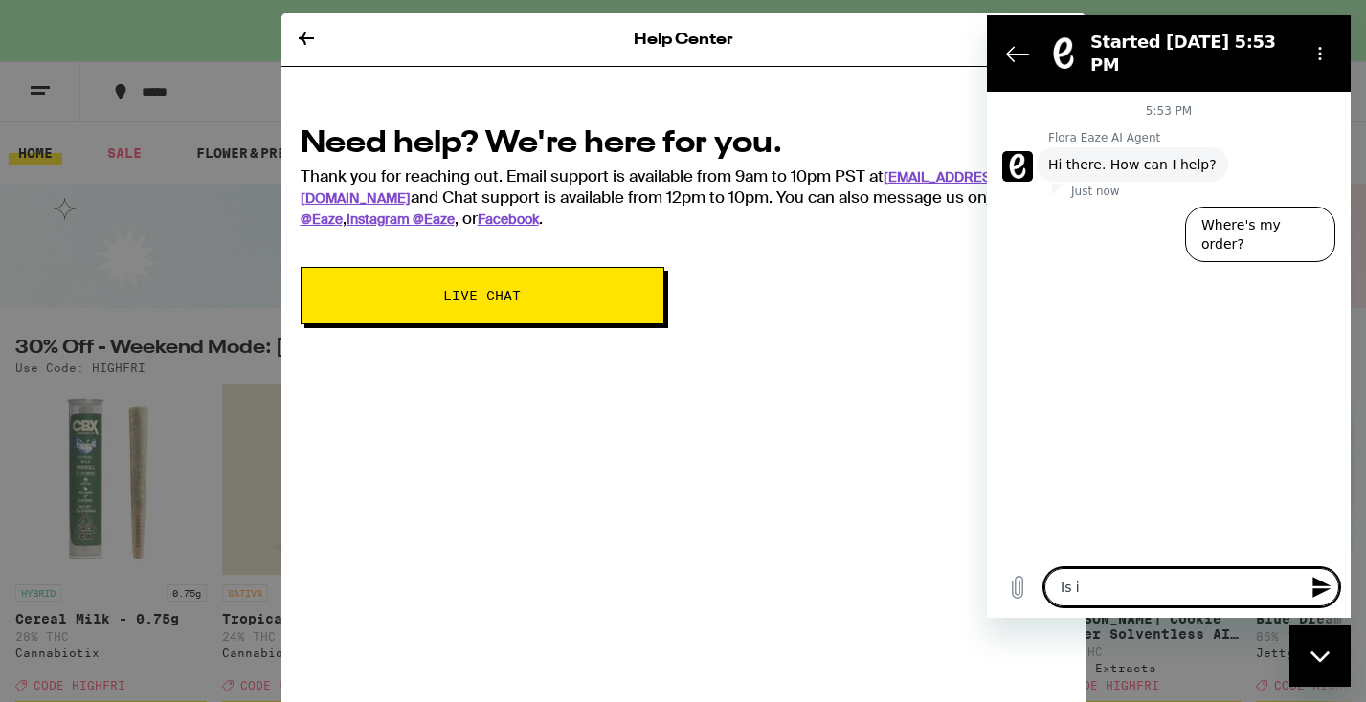
type textarea "x"
type textarea "Is it"
type textarea "x"
type textarea "Is it p"
type textarea "x"
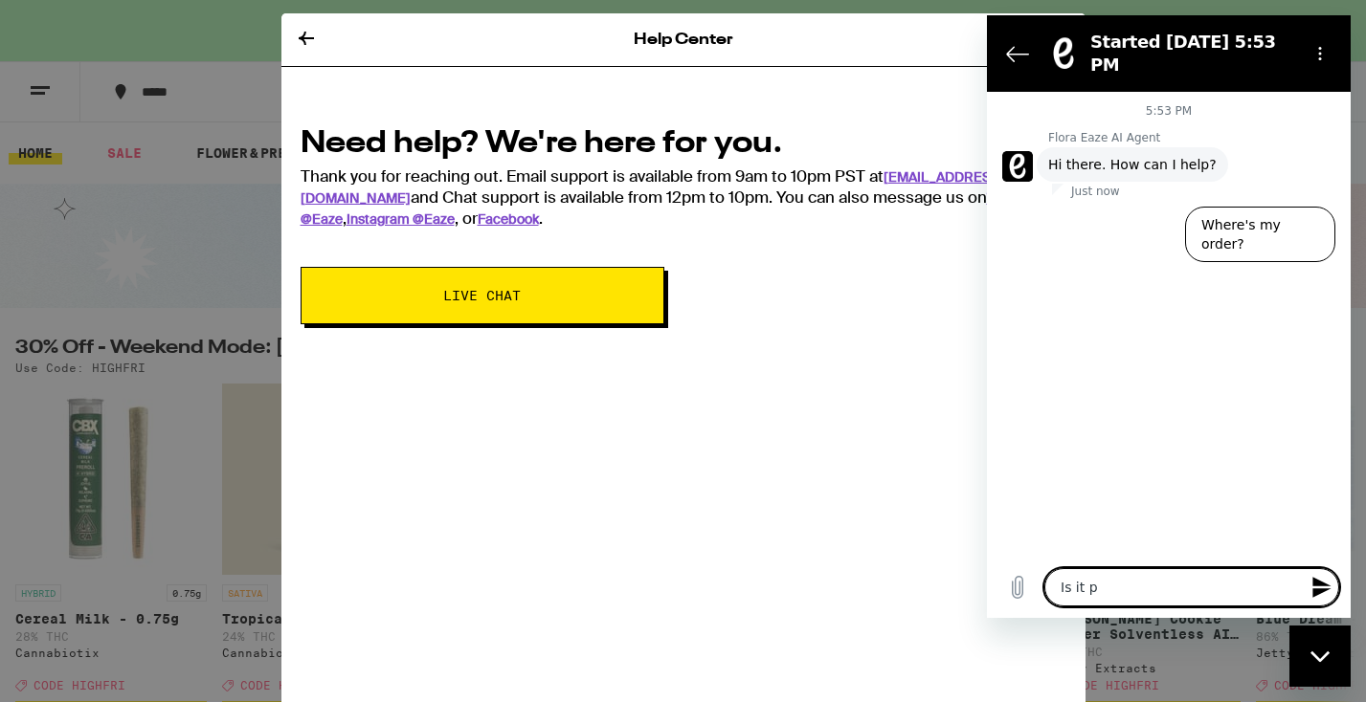
type textarea "Is it po"
type textarea "x"
type textarea "Is it pos"
type textarea "x"
type textarea "Is it poss"
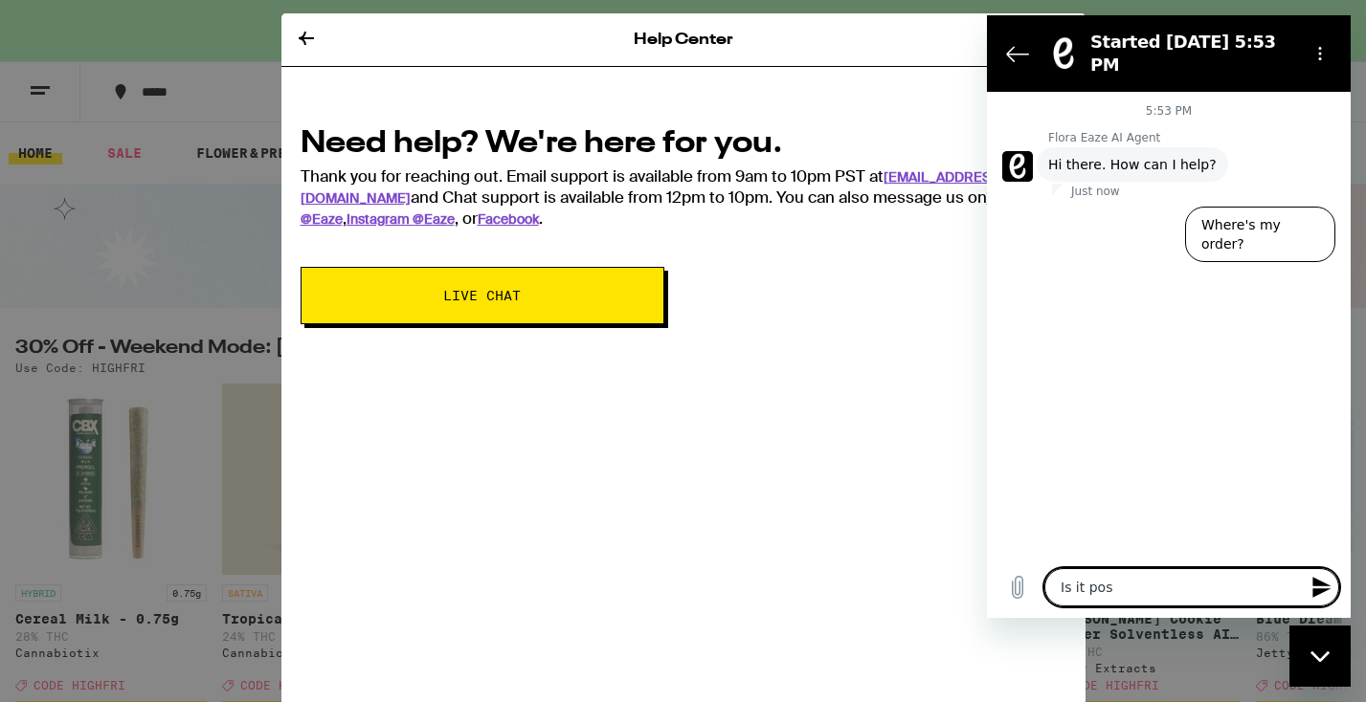
type textarea "x"
type textarea "Is it possi"
type textarea "x"
type textarea "Is it possib"
type textarea "x"
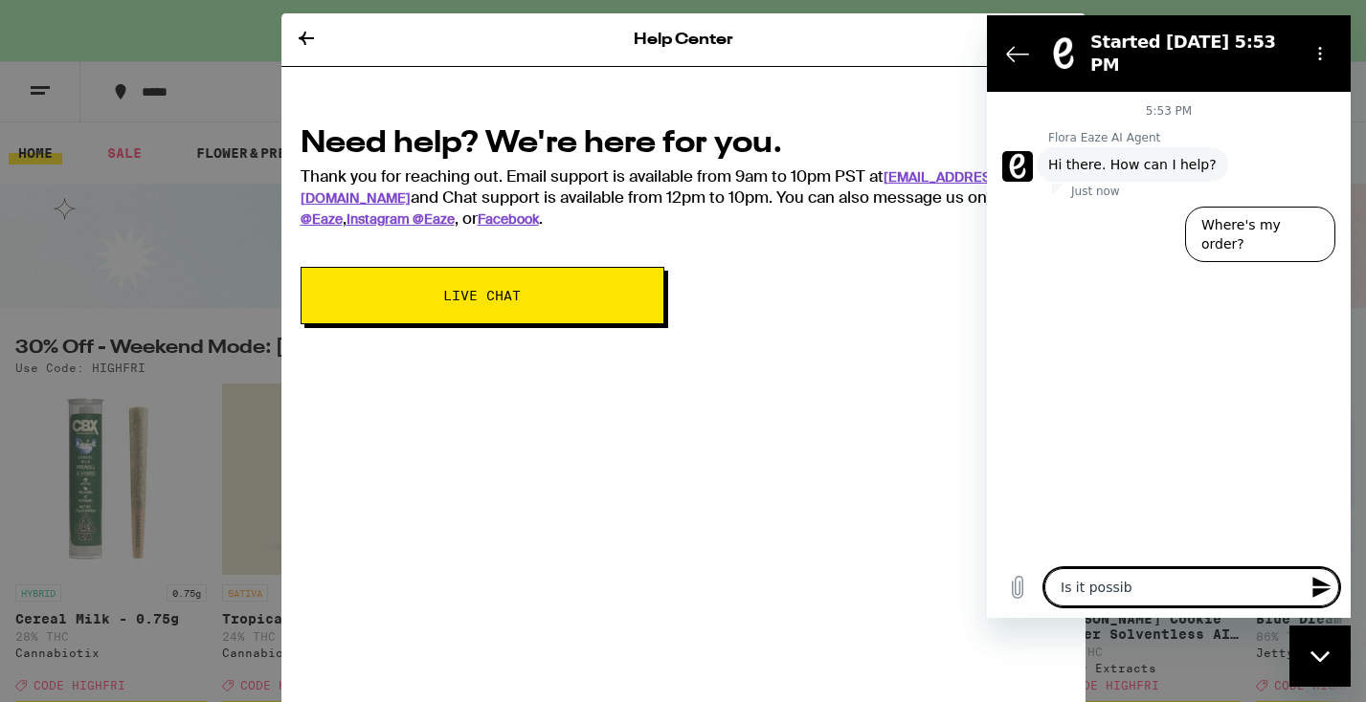
type textarea "Is it possibl"
type textarea "x"
type textarea "Is it possible"
type textarea "x"
type textarea "Is it possible"
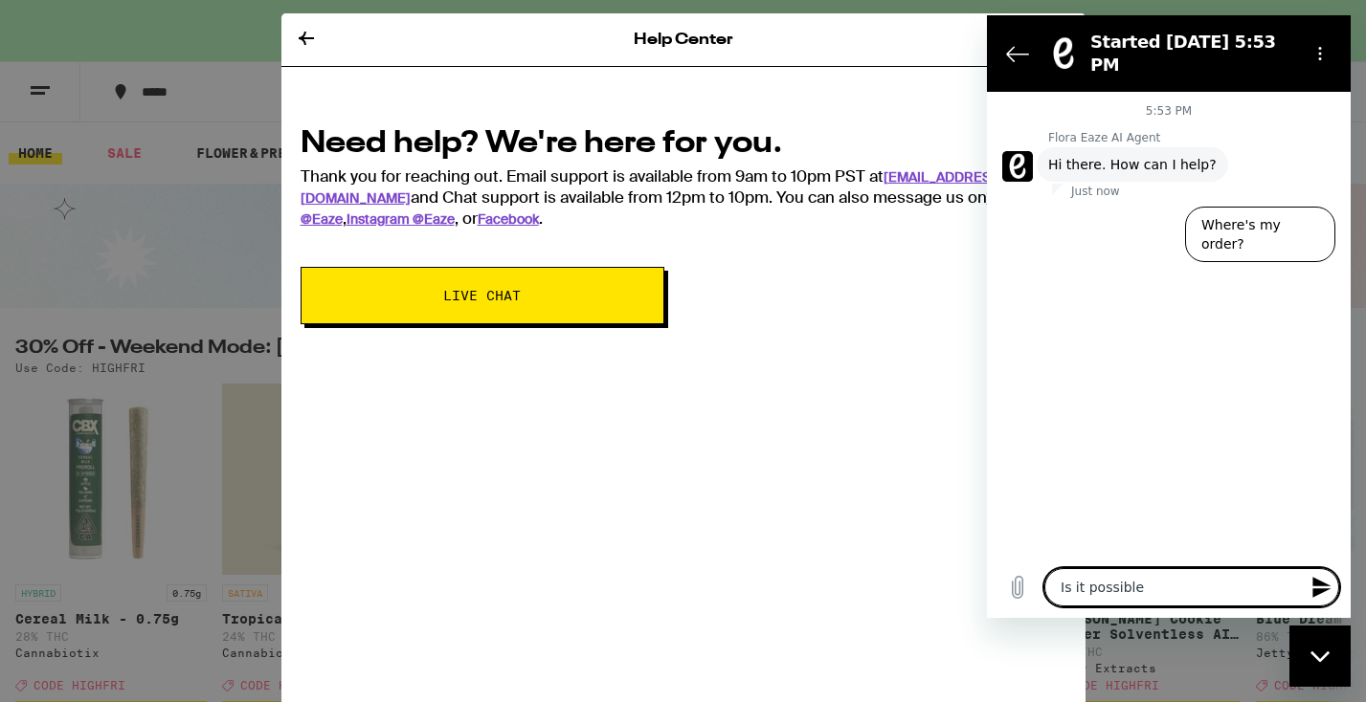
type textarea "x"
type textarea "Is it possible t"
type textarea "x"
type textarea "Is it possible to"
type textarea "x"
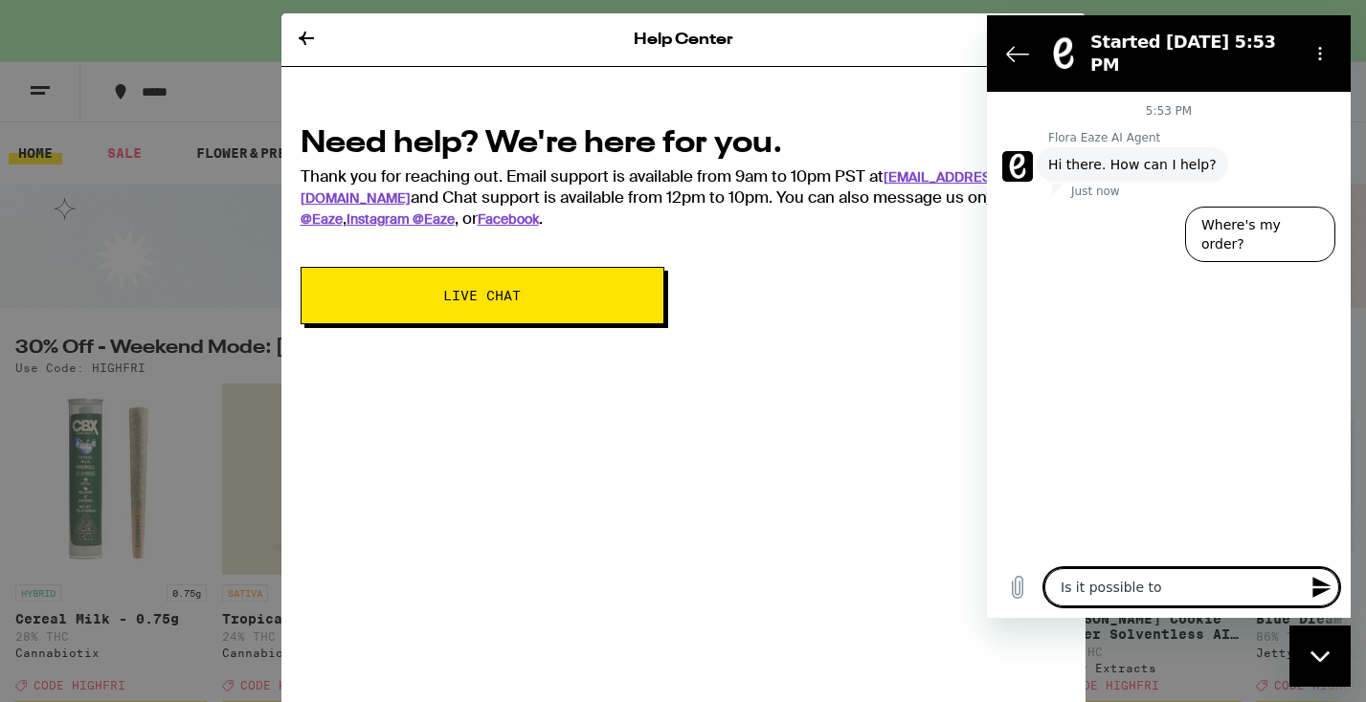
type textarea "Is it possible to"
type textarea "x"
type textarea "Is it possible to s"
type textarea "x"
type textarea "Is it possible to sp"
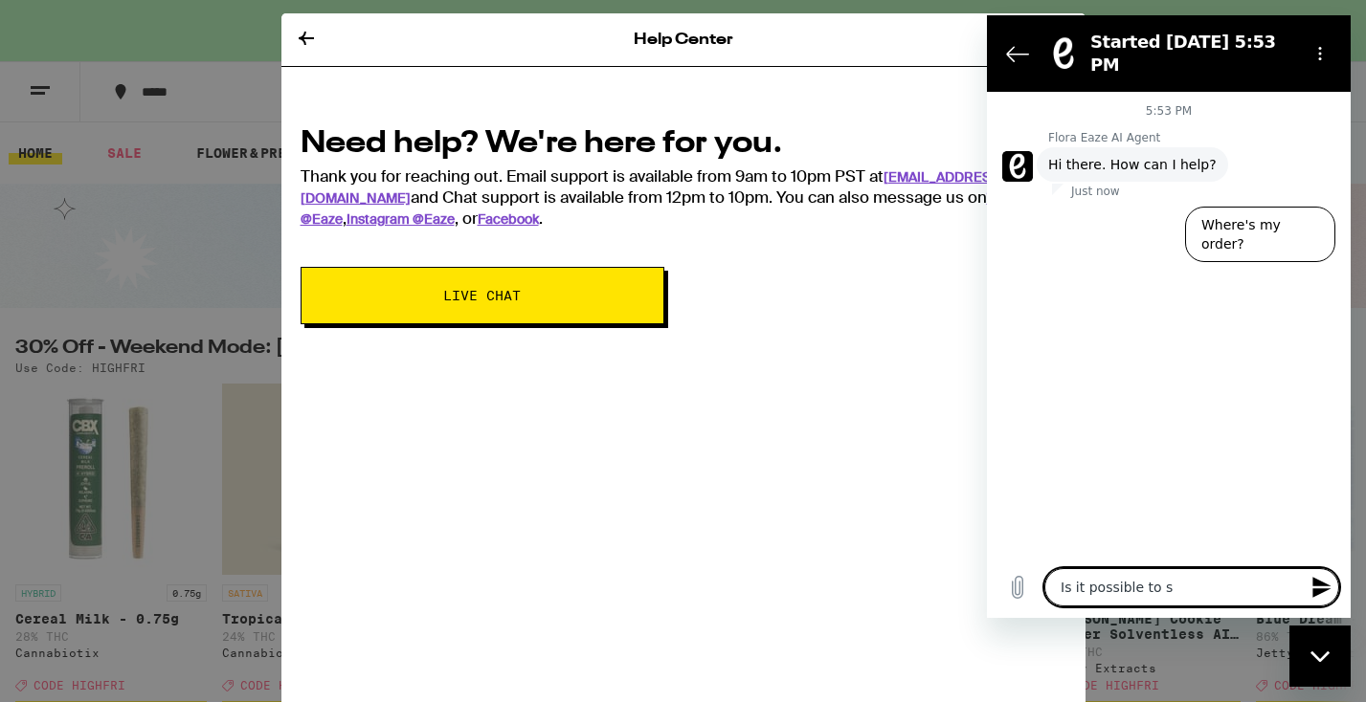
type textarea "x"
type textarea "Is it possible to spe"
type textarea "x"
type textarea "Is it possible to spea"
type textarea "x"
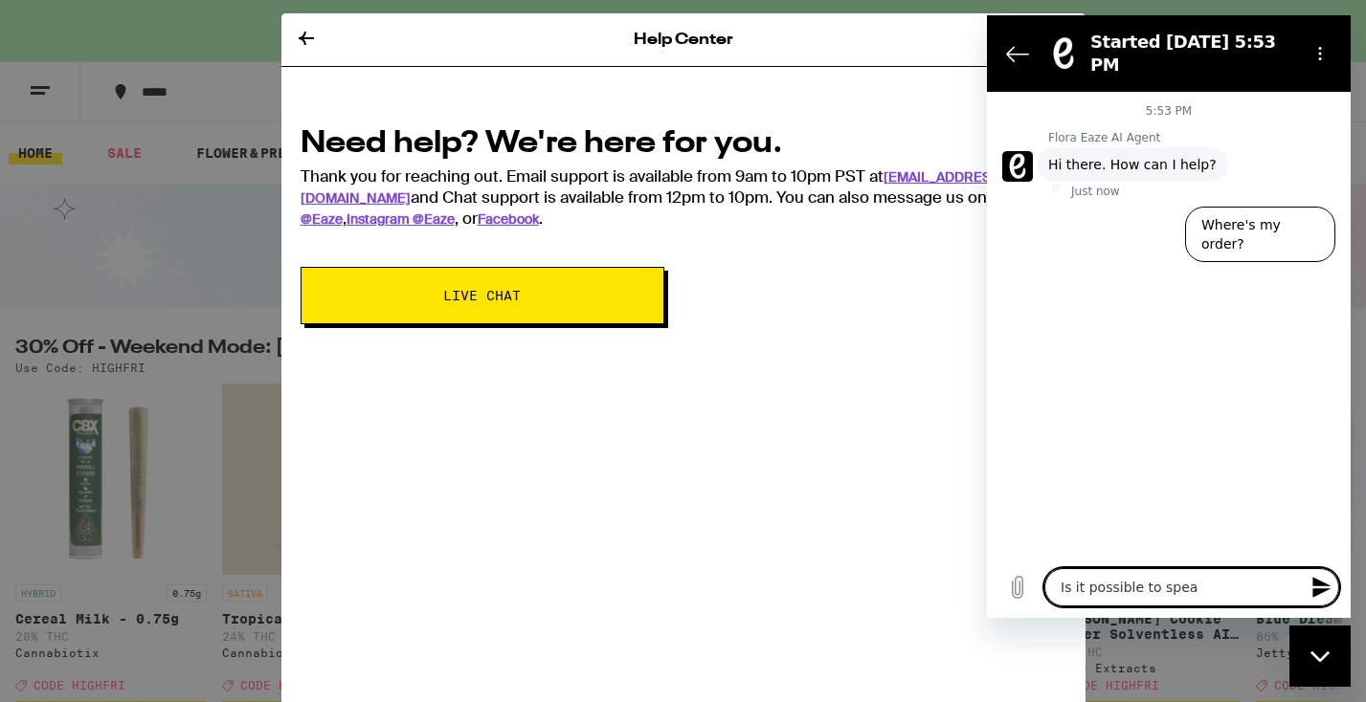
type textarea "Is it possible to speak"
type textarea "x"
type textarea "Is it possible to speak"
type textarea "x"
type textarea "Is it possible to speak w"
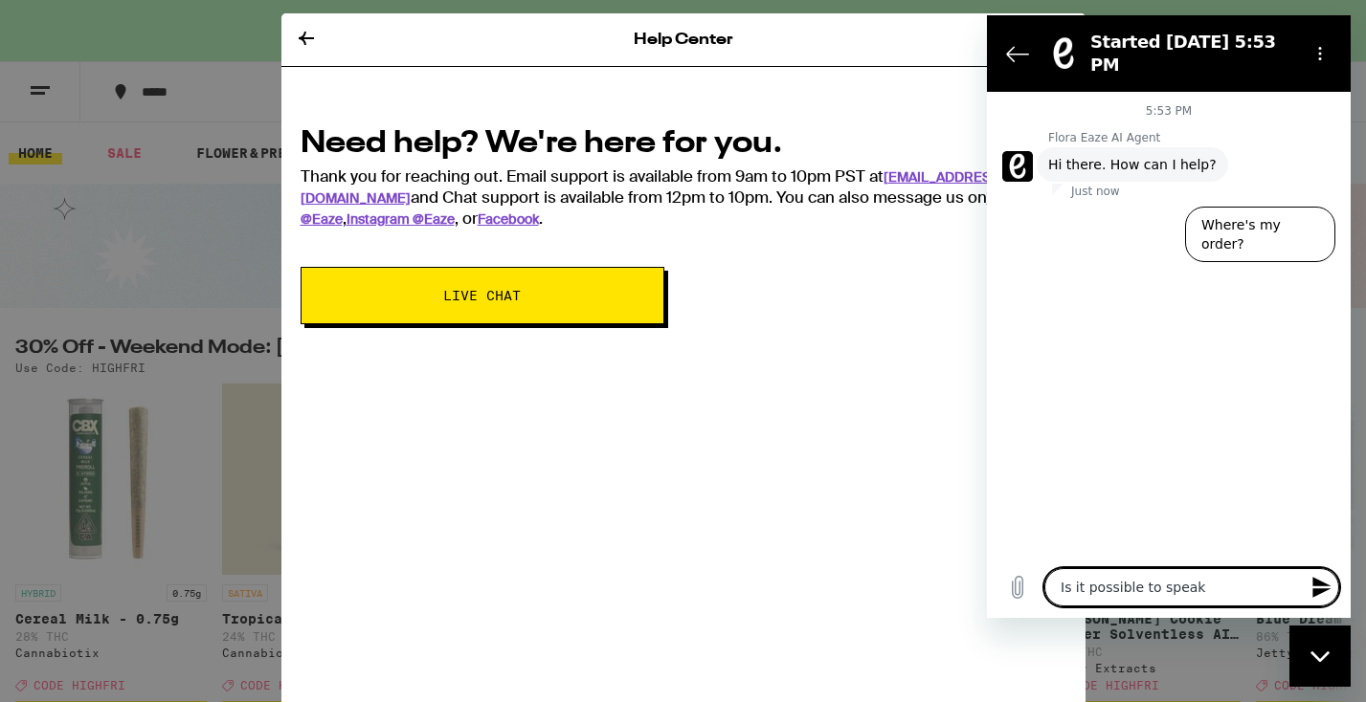
type textarea "x"
type textarea "Is it possible to speak wi"
type textarea "x"
type textarea "Is it possible to speak wit"
type textarea "x"
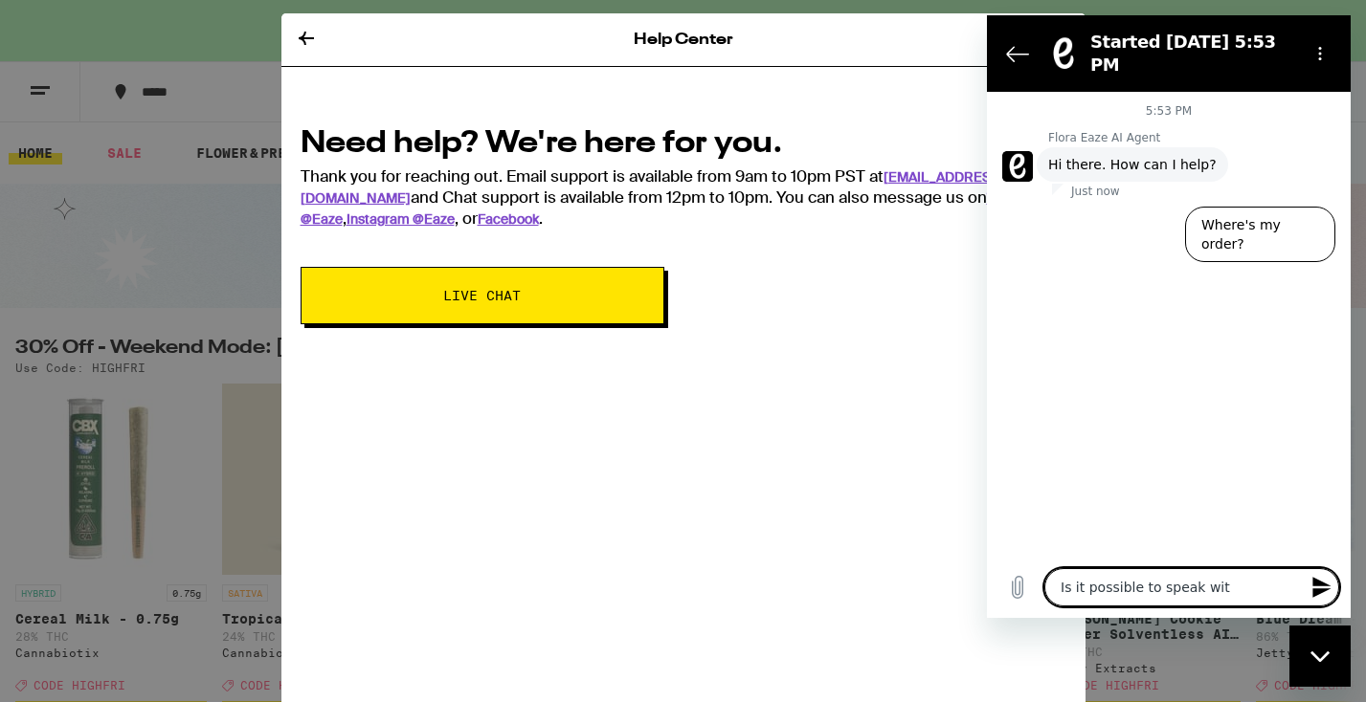
type textarea "Is it possible to speak with"
type textarea "x"
type textarea "Is it possible to speak with"
type textarea "x"
type textarea "Is it possible to speak with s"
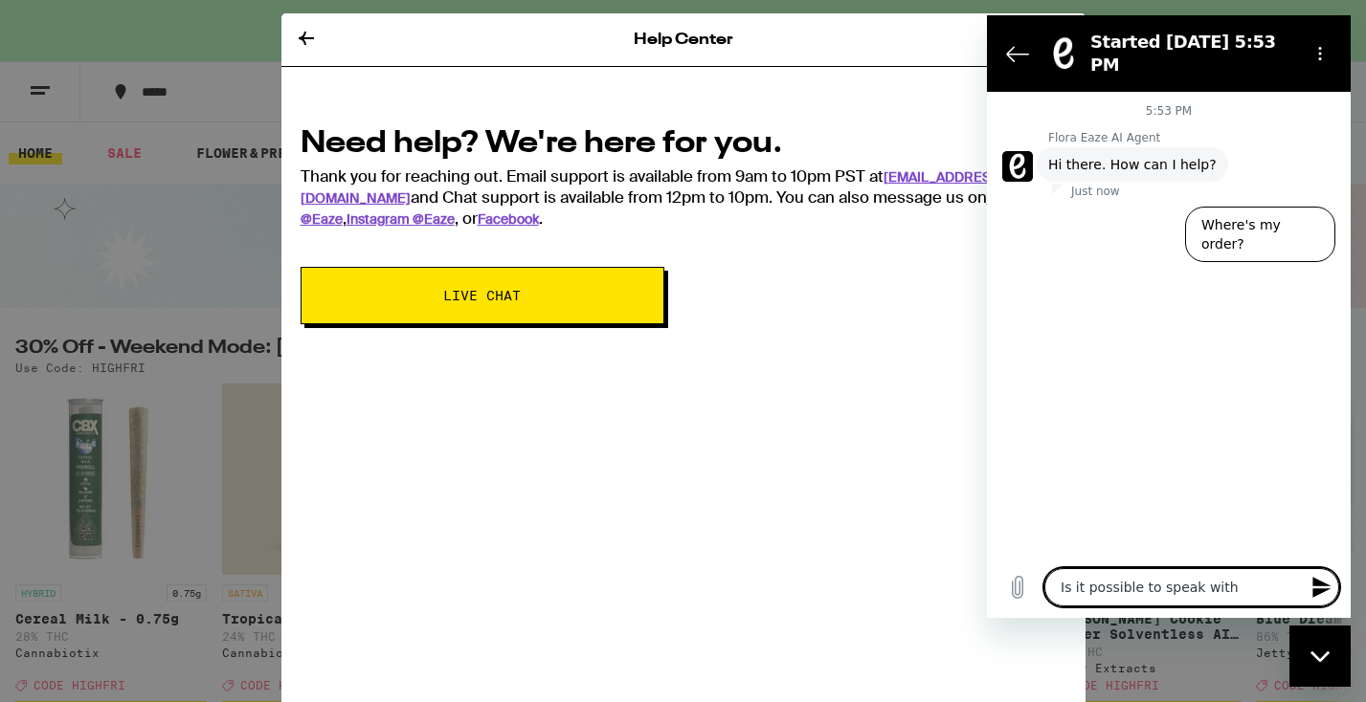
type textarea "x"
type textarea "Is it possible to speak with so"
type textarea "x"
type textarea "Is it possible to speak with som"
type textarea "x"
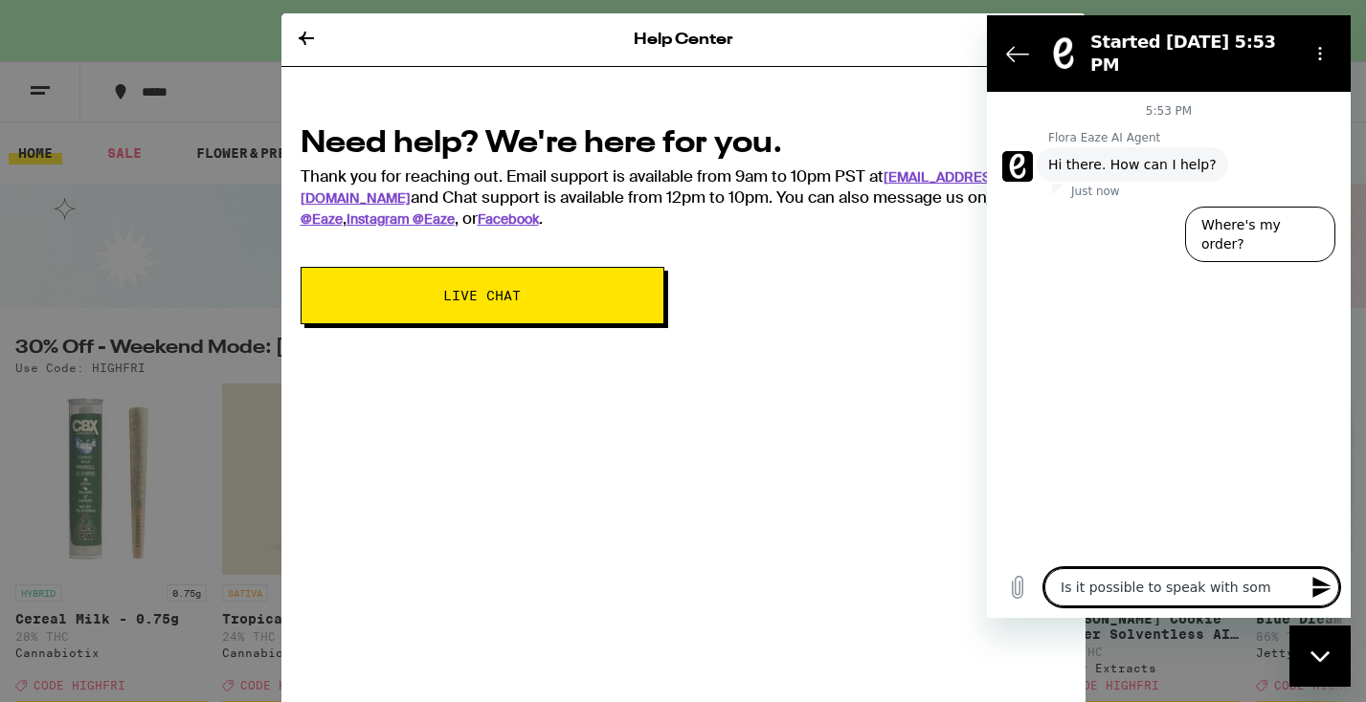
type textarea "Is it possible to speak with some"
type textarea "x"
type textarea "Is it possible to speak with someo"
type textarea "x"
type textarea "Is it possible to speak with someon"
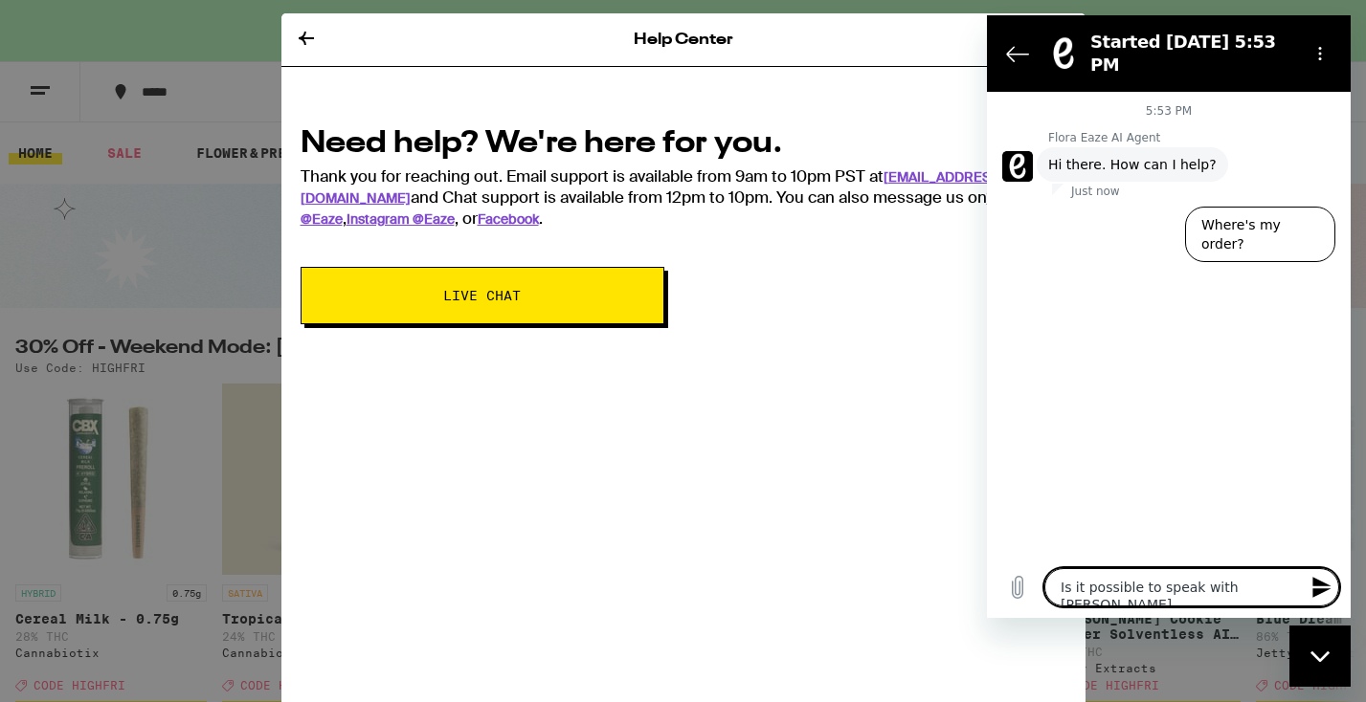
type textarea "x"
type textarea "Is it possible to speak with someone"
type textarea "x"
type textarea "Is it possible to speak with someone"
type textarea "x"
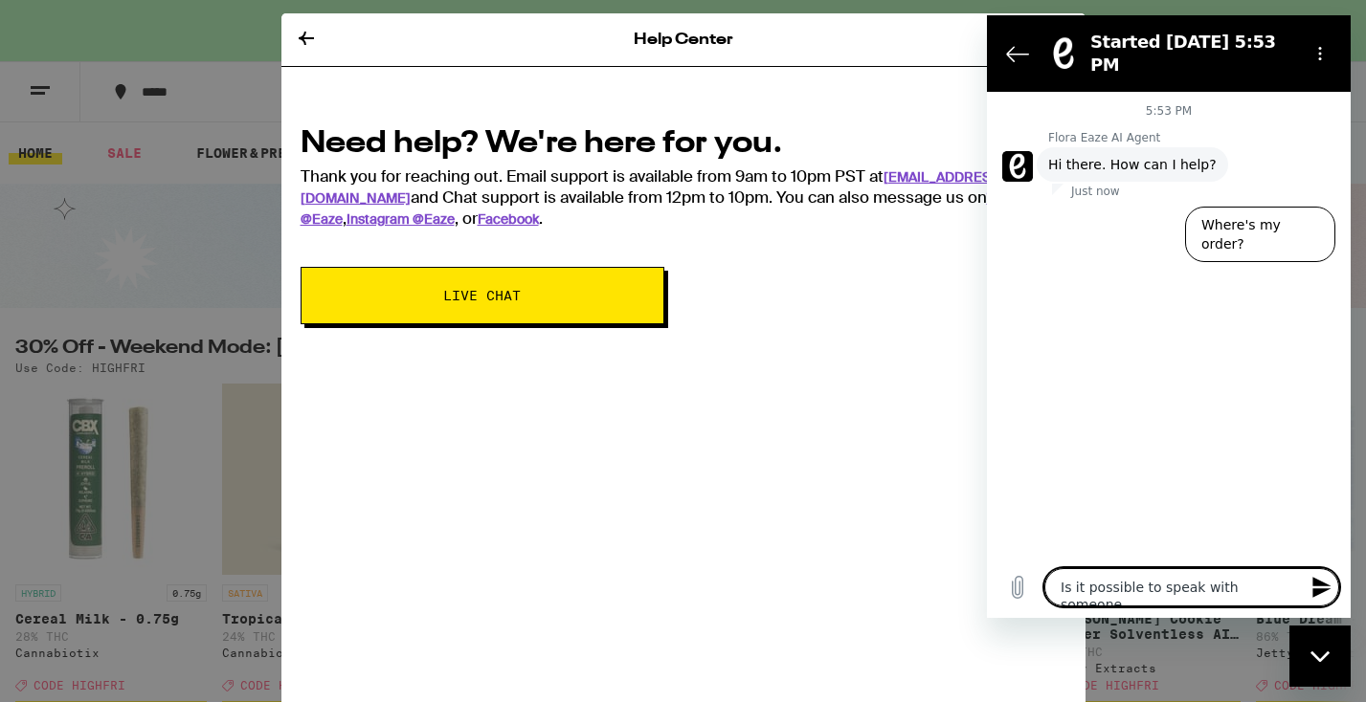
type textarea "Is it possible to speak with someone o"
type textarea "x"
type textarea "Is it possible to speak with someone on"
type textarea "x"
type textarea "Is it possible to speak with someone on"
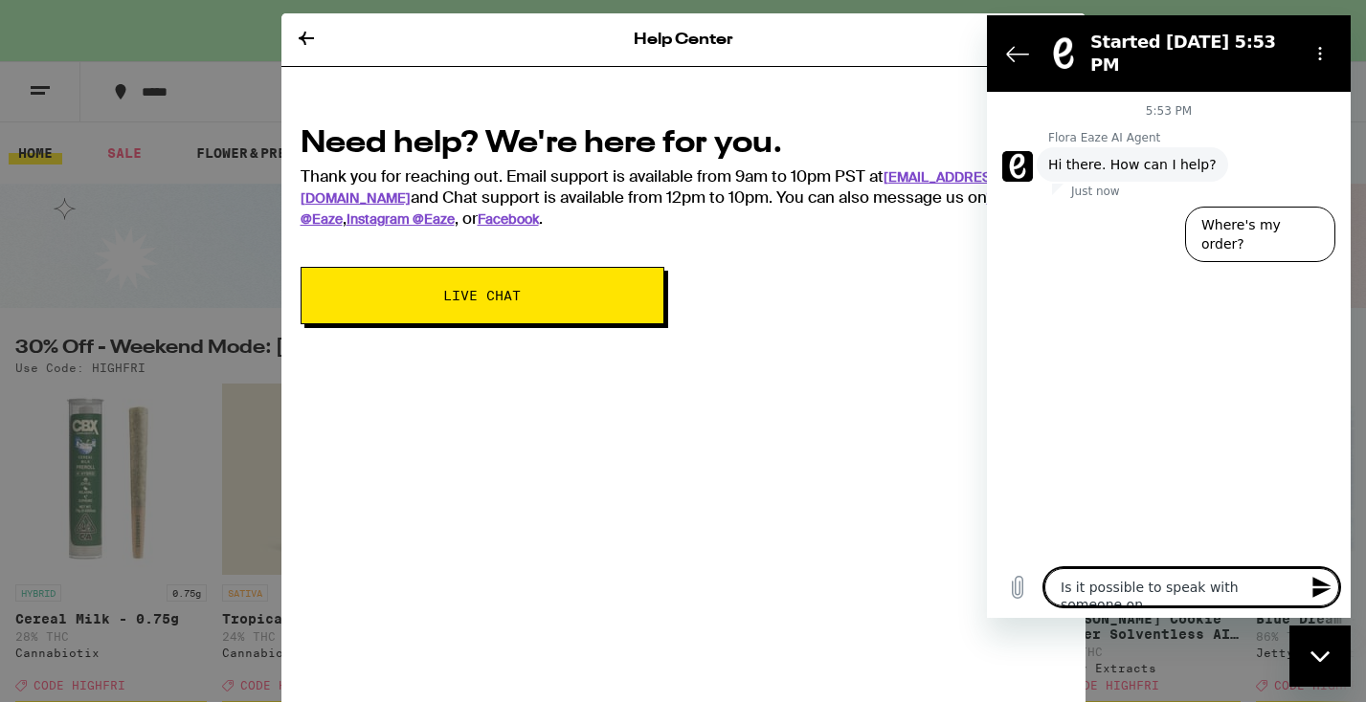
type textarea "x"
type textarea "Is it possible to speak with someone on t"
type textarea "x"
type textarea "Is it possible to speak with someone on th"
type textarea "x"
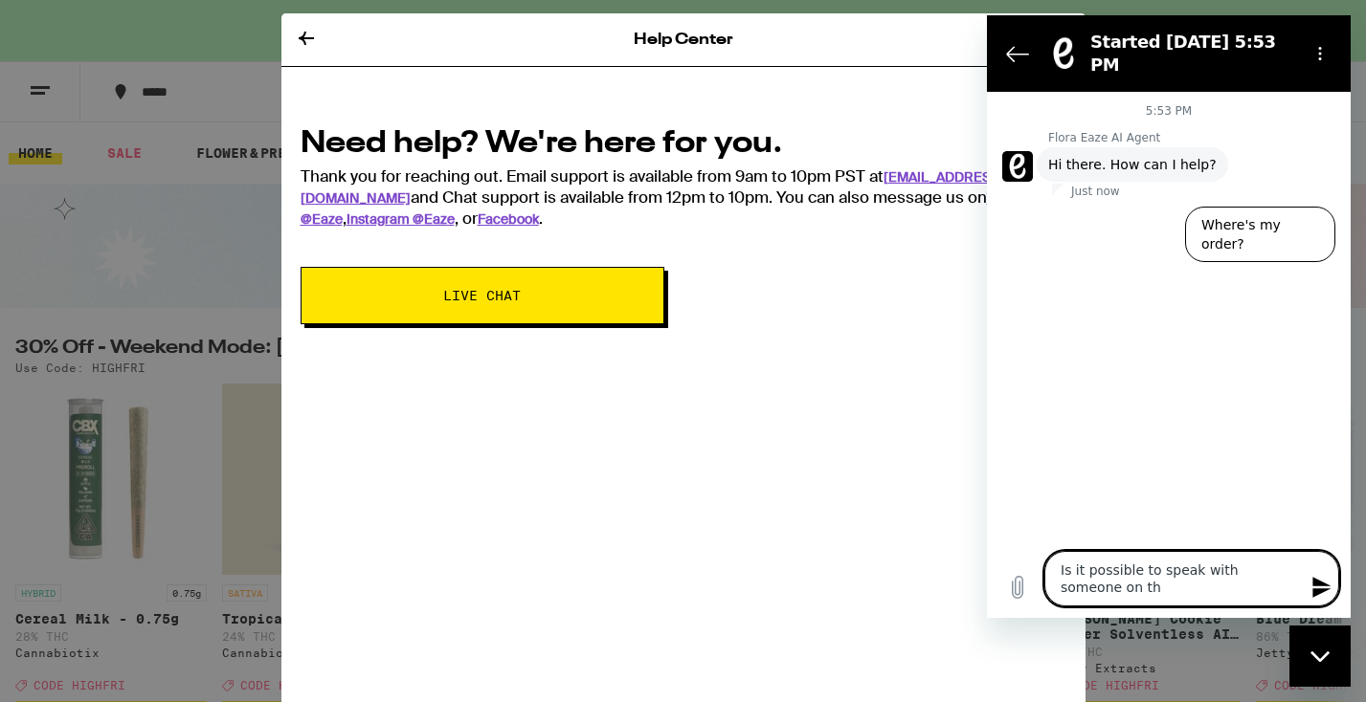
type textarea "Is it possible to speak with someone on the"
type textarea "x"
type textarea "Is it possible to speak with someone on the"
type textarea "x"
type textarea "Is it possible to speak with someone on the p"
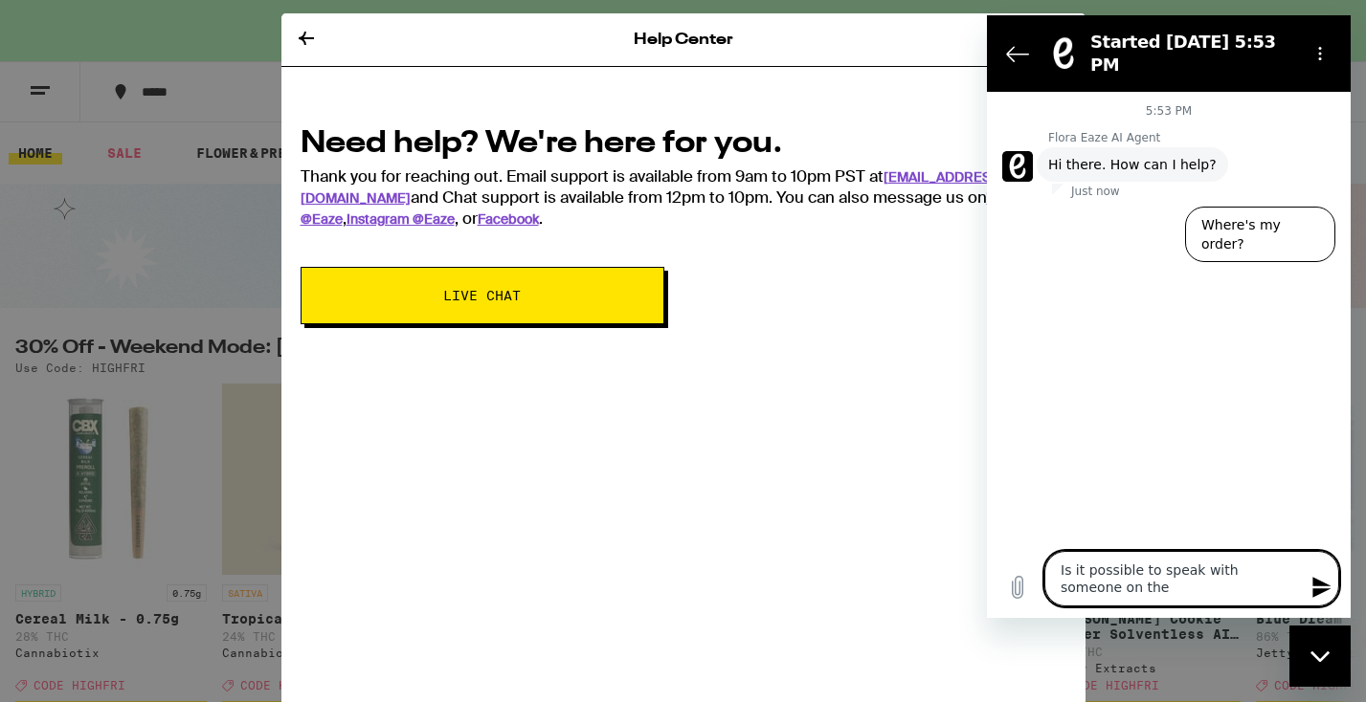
type textarea "x"
type textarea "Is it possible to speak with someone on the ph"
type textarea "x"
type textarea "Is it possible to speak with someone on the pho"
type textarea "x"
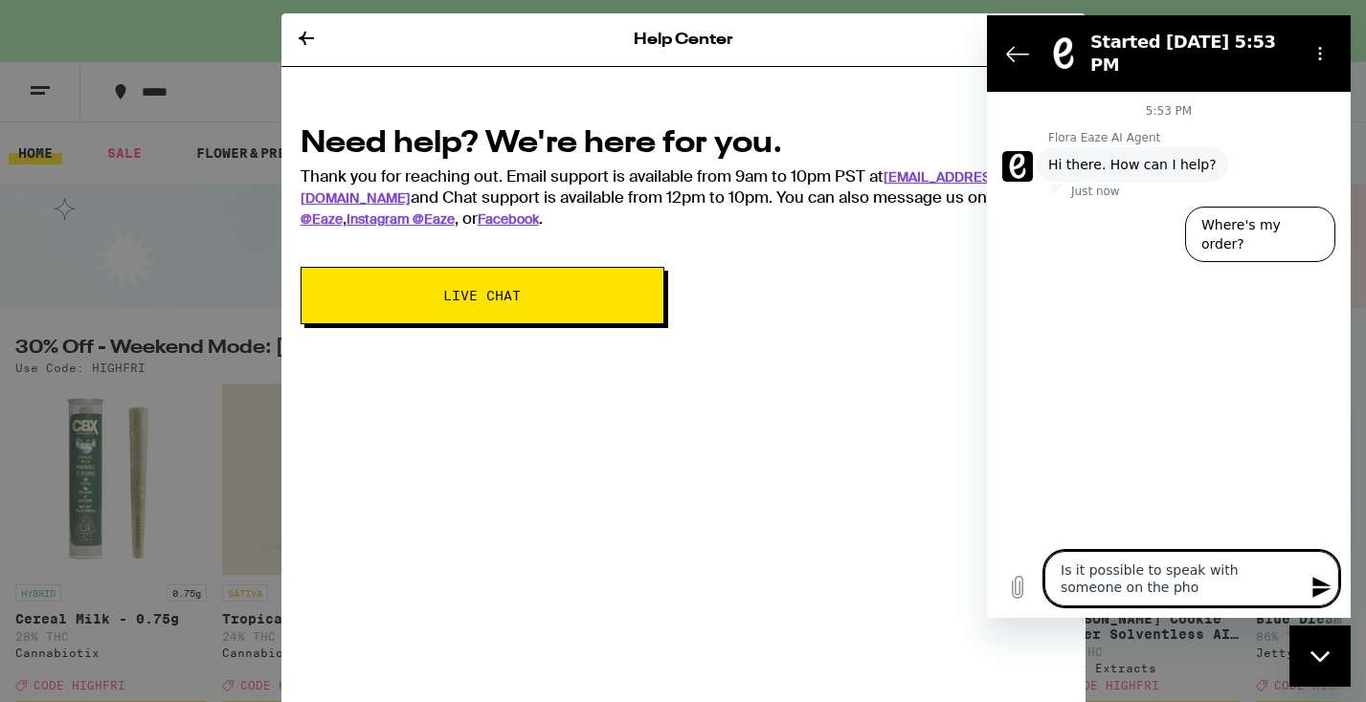
type textarea "Is it possible to speak with someone on the phom"
type textarea "x"
type textarea "Is it possible to speak with someone on the phome"
type textarea "x"
type textarea "Is it possible to speak with someone on the phone"
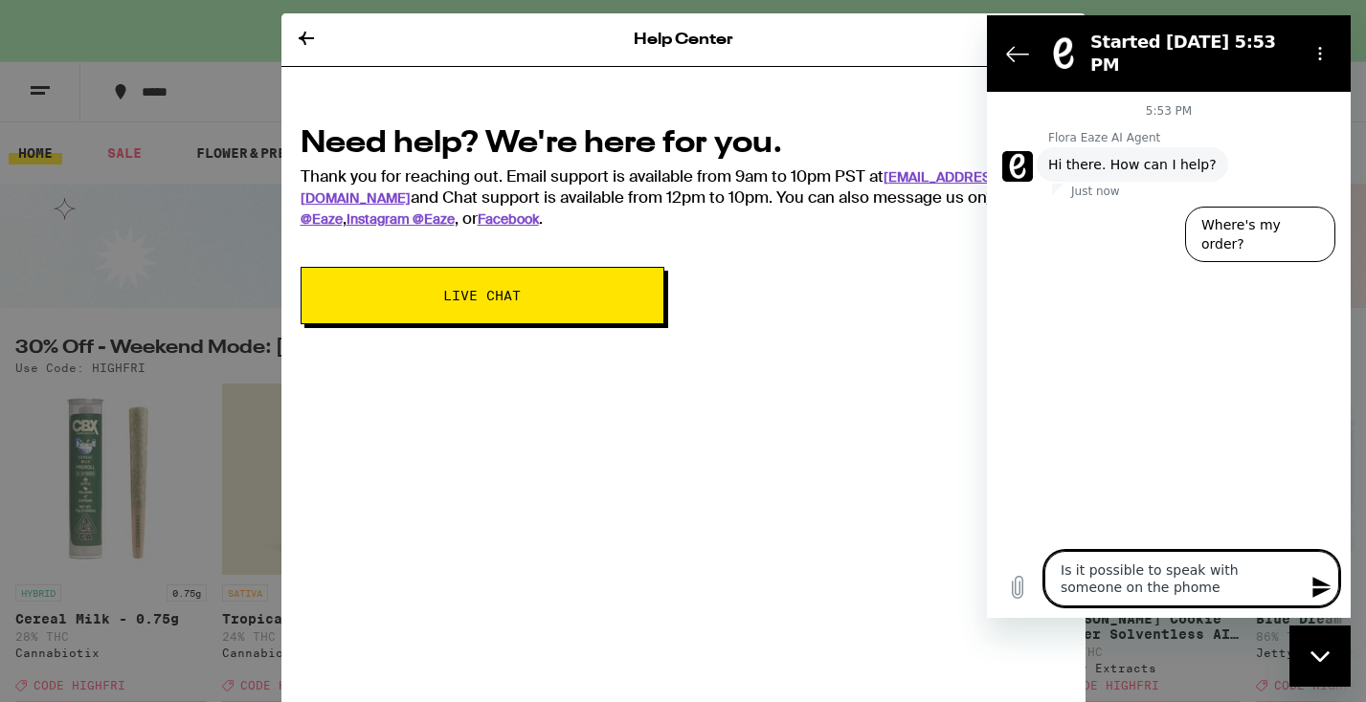
type textarea "x"
type textarea "Is it possible to speak with someone on the phone?"
type textarea "x"
type textarea "Is it possible to speak with someone on the phone?"
click at [1319, 583] on icon "Send message" at bounding box center [1321, 587] width 18 height 21
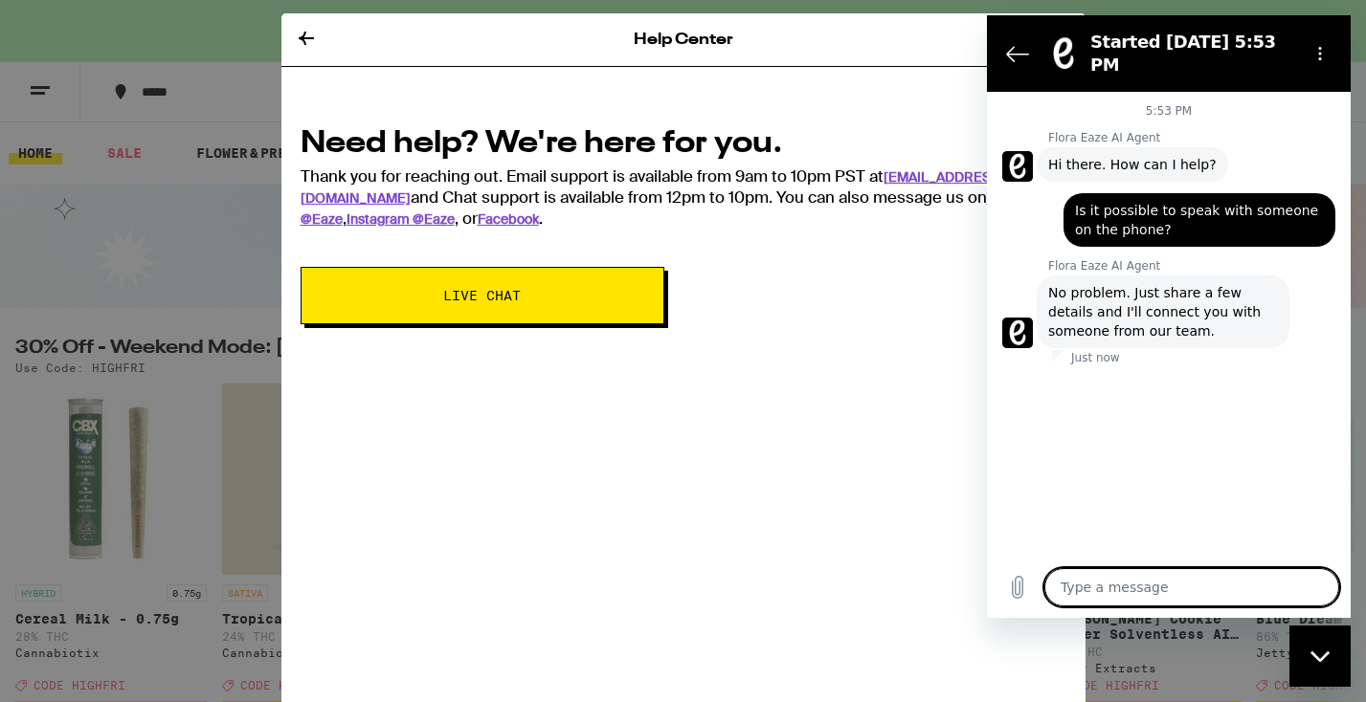
type textarea "x"
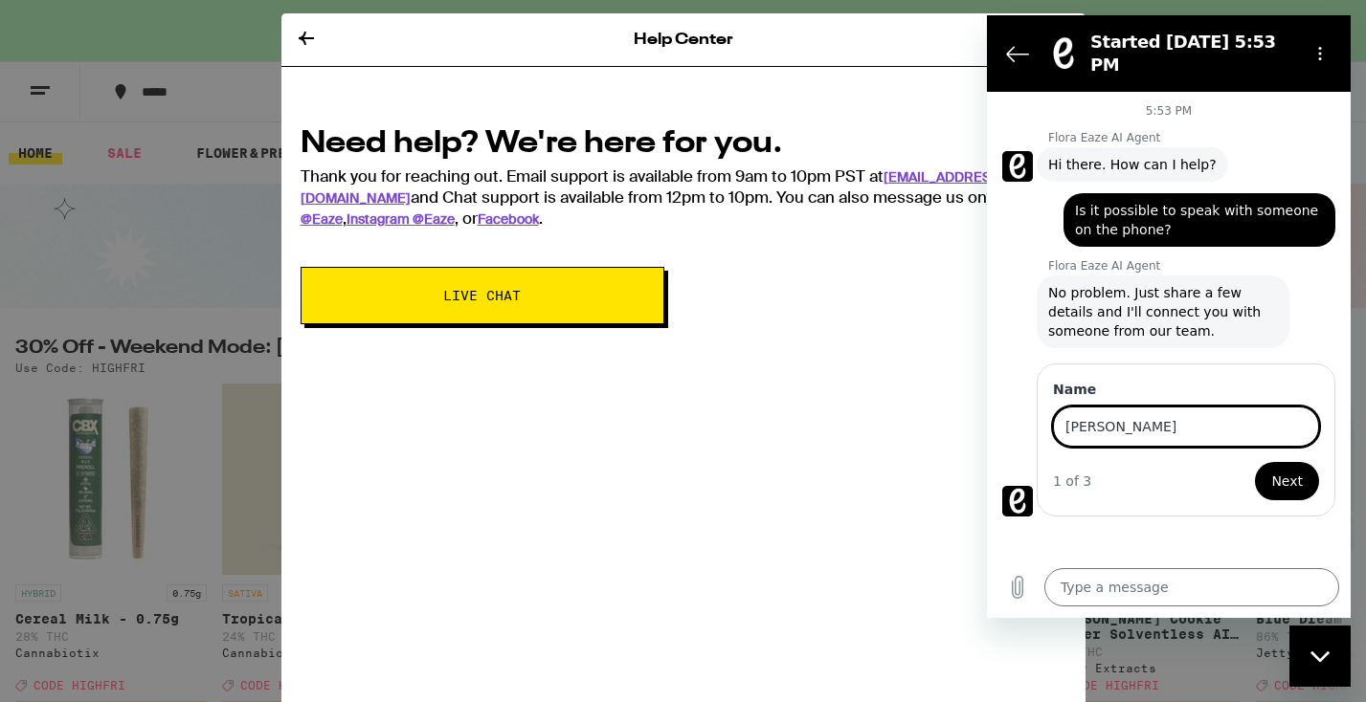
type input "Jill Savitt"
click at [1271, 469] on button "Next" at bounding box center [1287, 481] width 64 height 38
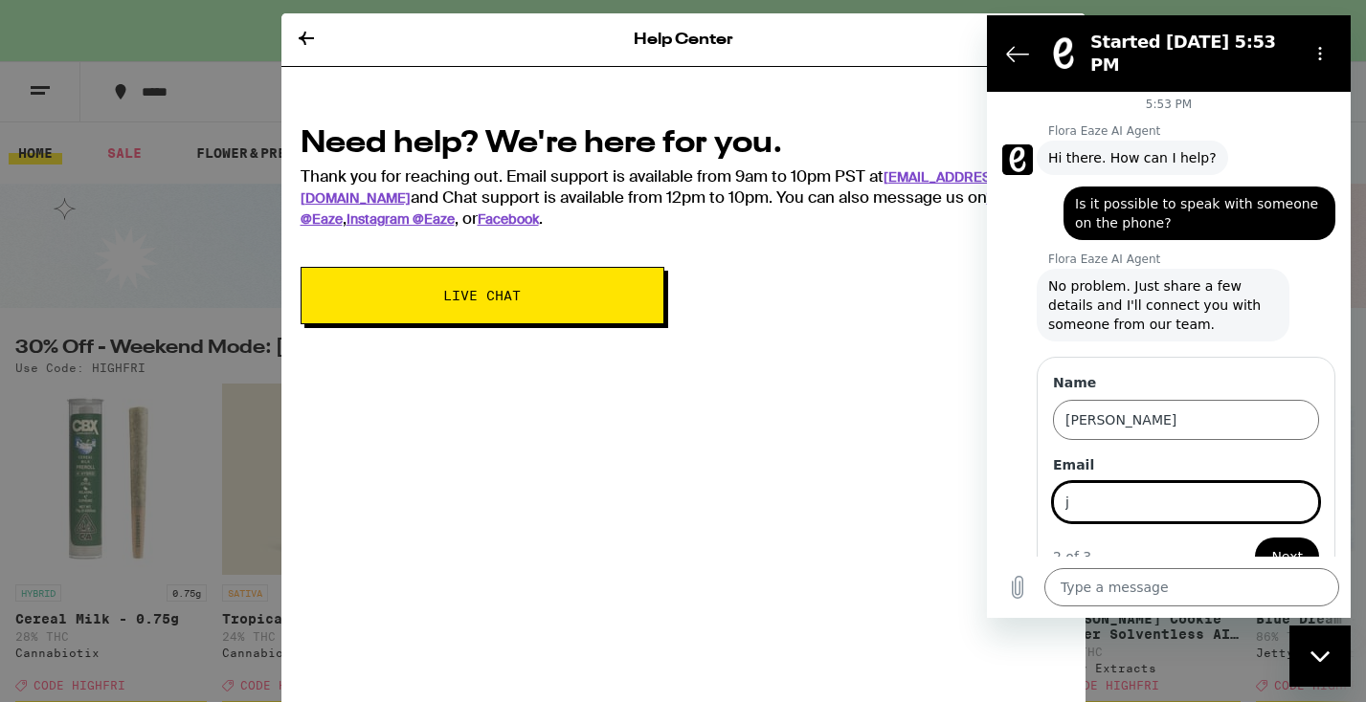
scroll to position [28, 0]
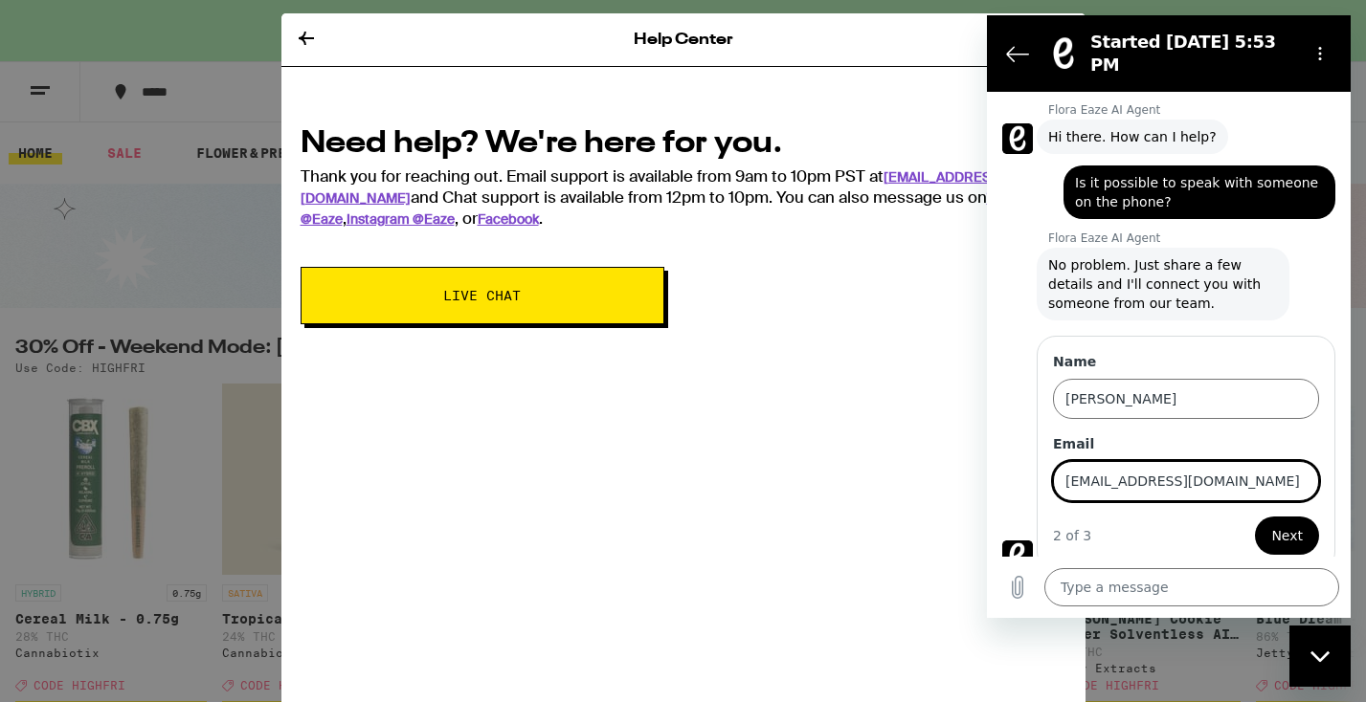
type input "jiller821@aol.com"
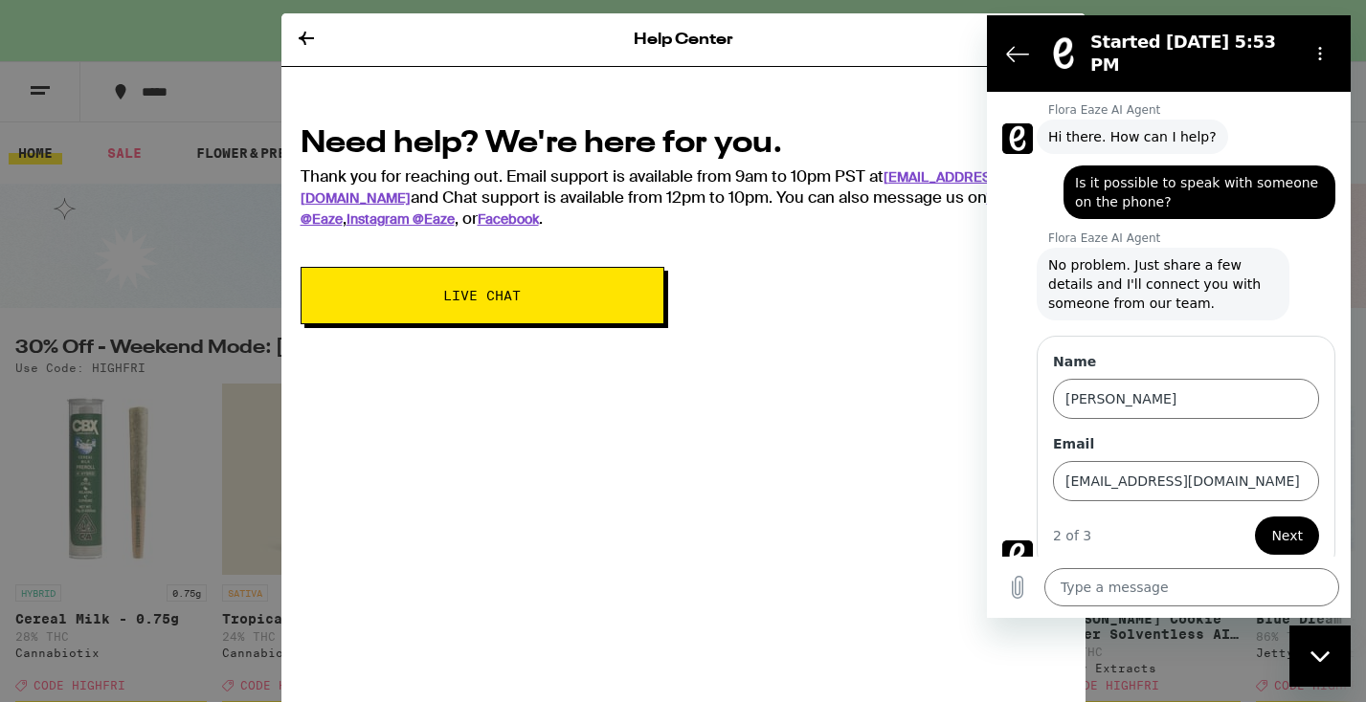
click at [1290, 524] on span "Next" at bounding box center [1287, 535] width 32 height 23
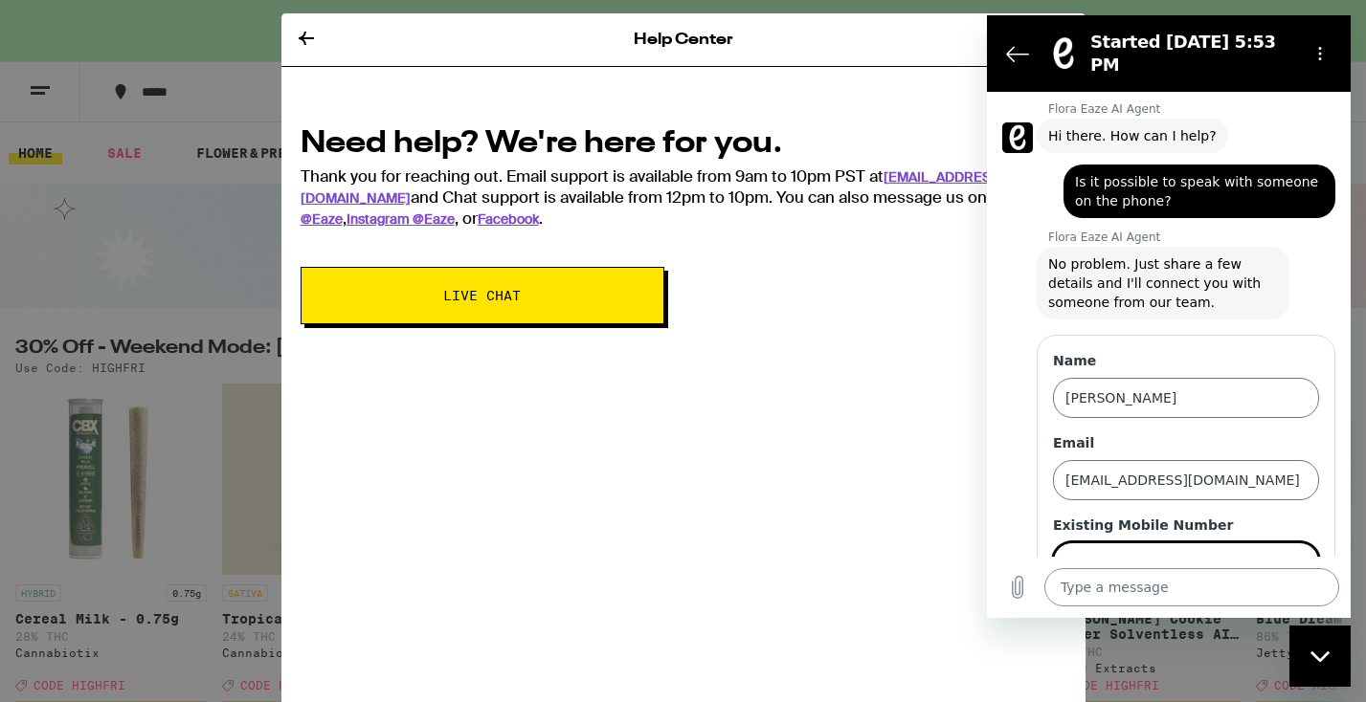
type input "323-580-8192"
click at [1195, 596] on textarea at bounding box center [1191, 587] width 295 height 38
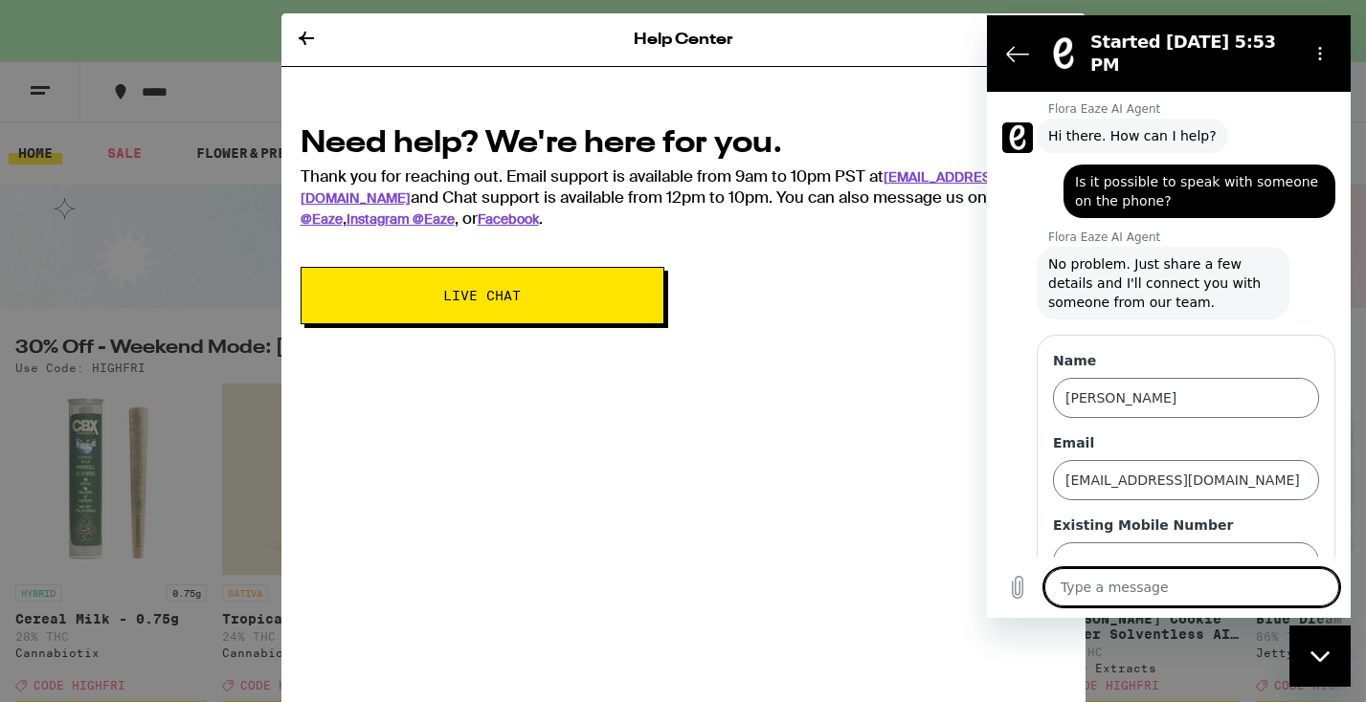
click at [1197, 591] on textarea at bounding box center [1191, 587] width 295 height 38
type textarea "I"
type textarea "x"
type textarea "I"
type textarea "x"
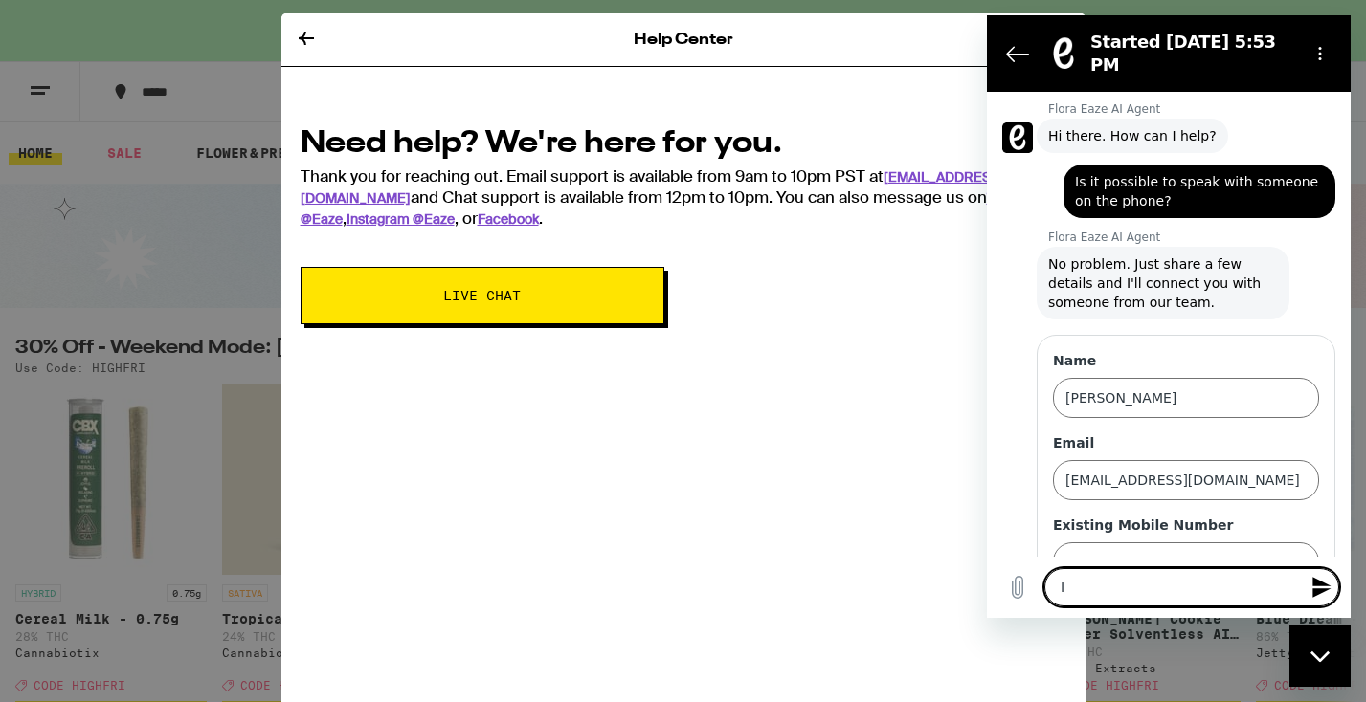
type textarea "I w"
type textarea "x"
type textarea "I wo"
type textarea "x"
type textarea "I wou"
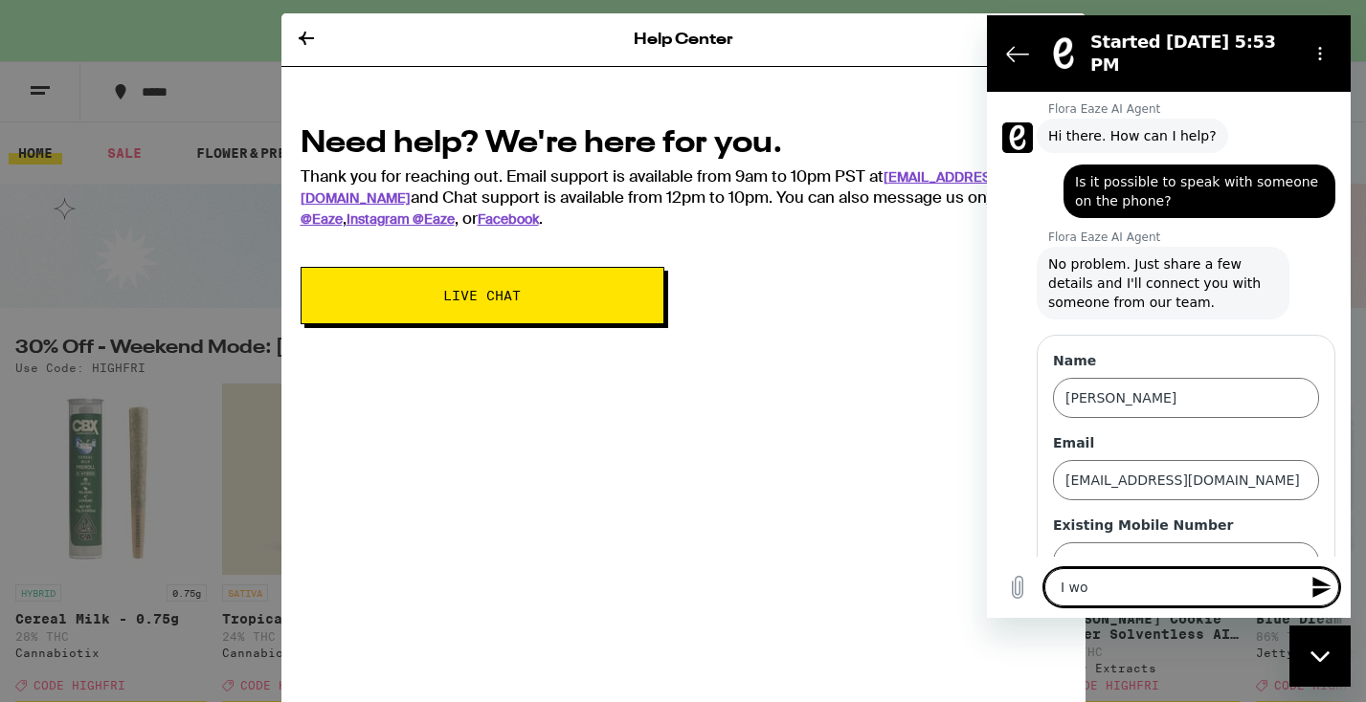
type textarea "x"
type textarea "I woul"
type textarea "x"
type textarea "I would"
type textarea "x"
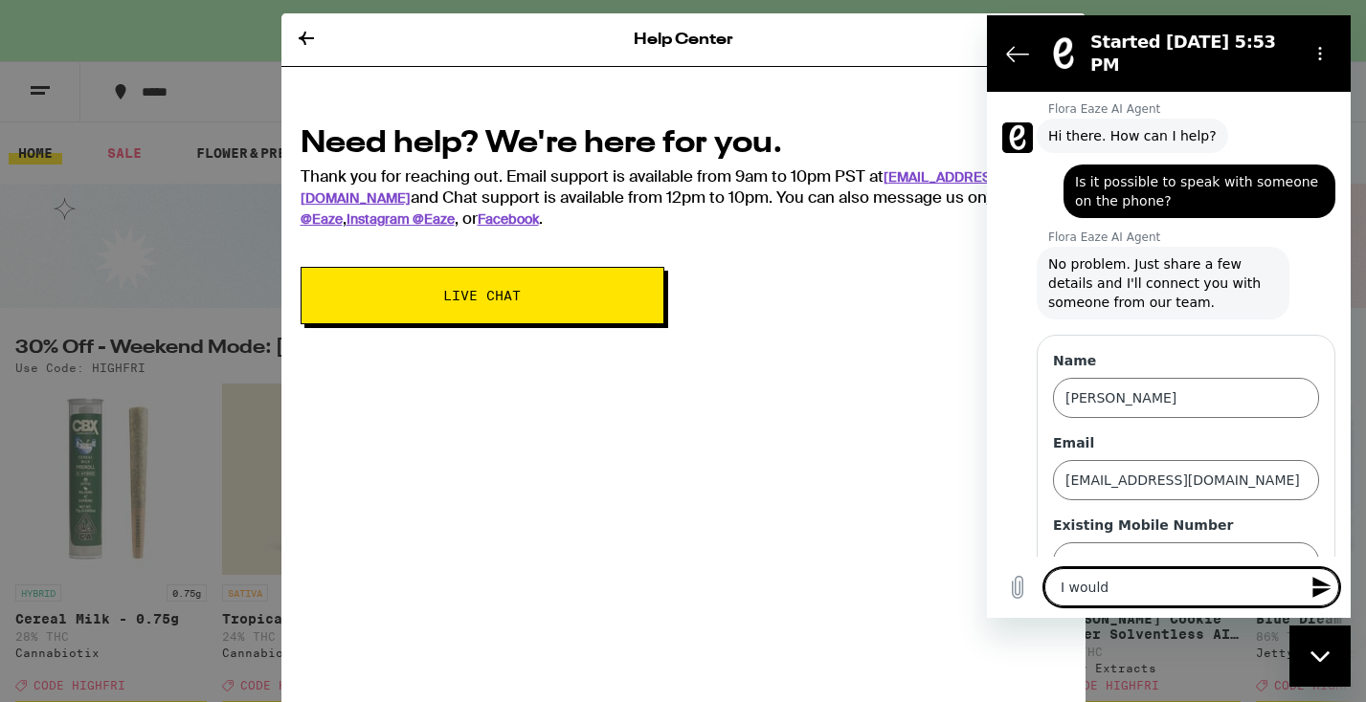
type textarea "I would"
type textarea "x"
type textarea "I would l"
type textarea "x"
type textarea "I would li"
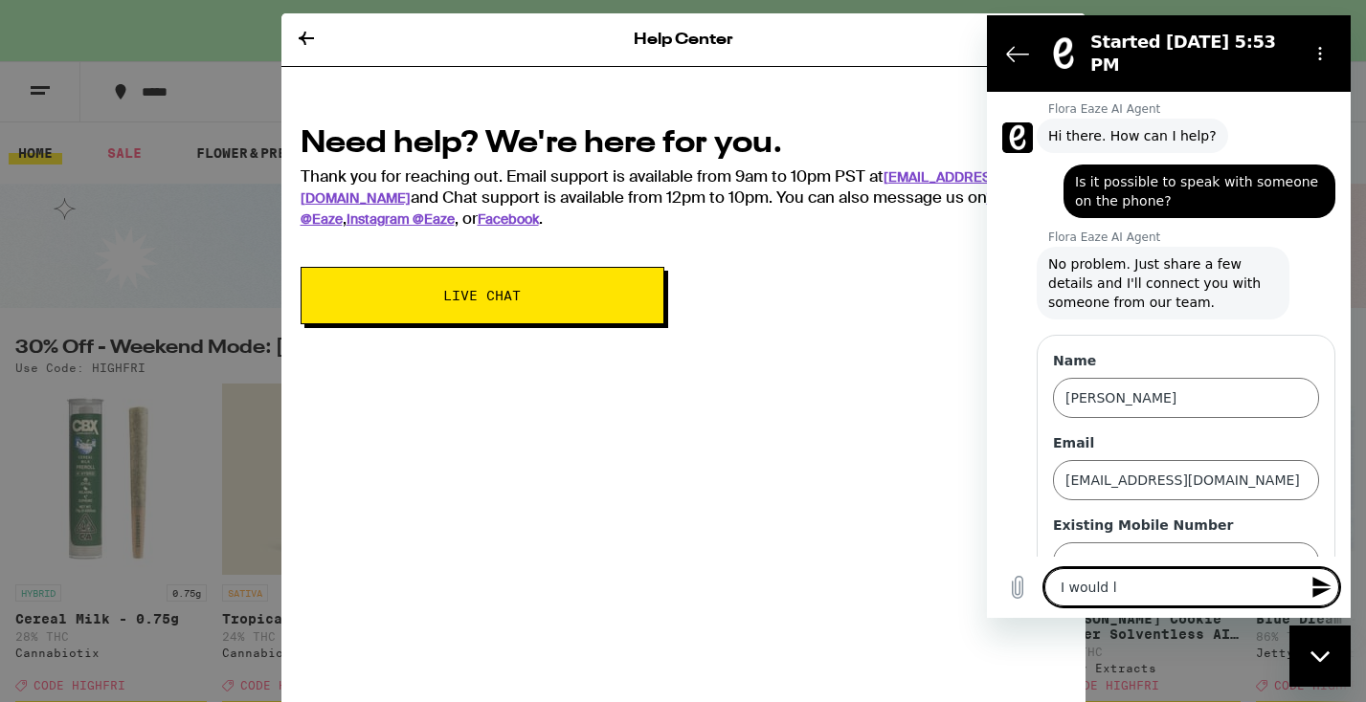
type textarea "x"
type textarea "I would lik"
type textarea "x"
type textarea "I would like"
type textarea "x"
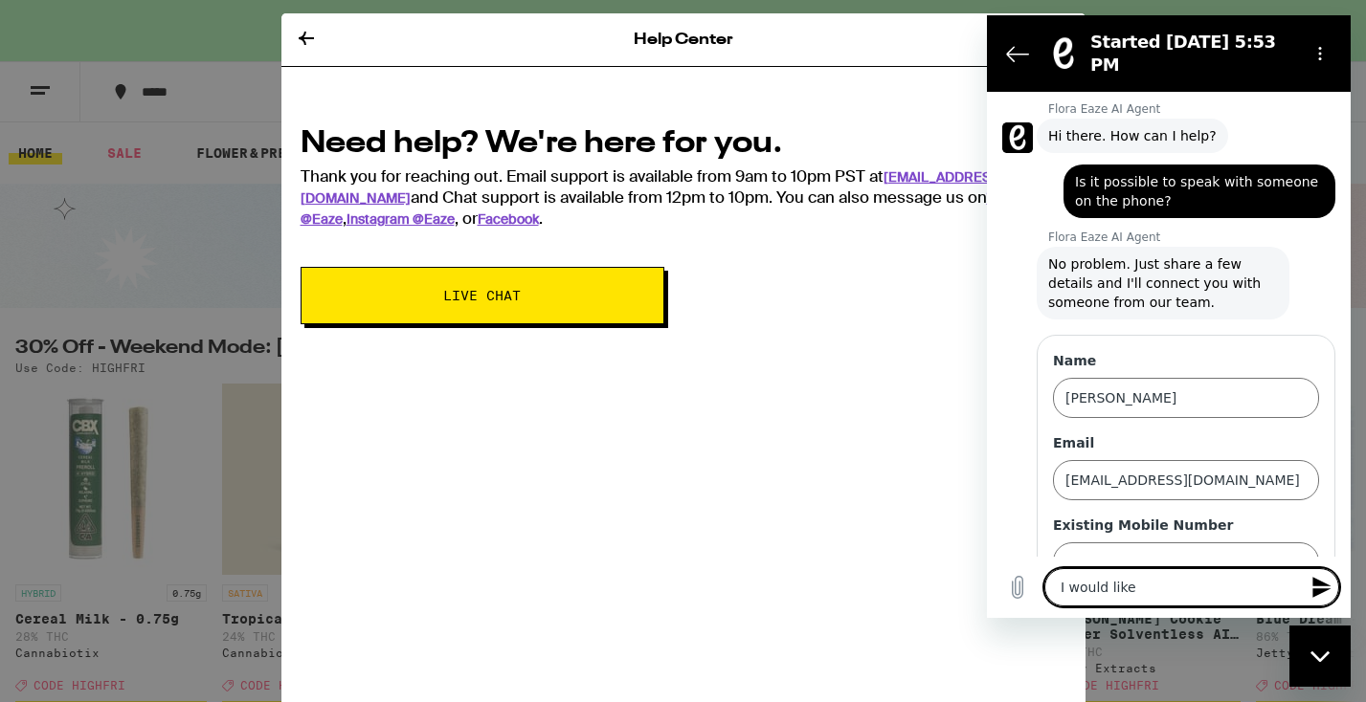
type textarea "I would like"
type textarea "x"
type textarea "I would like t"
type textarea "x"
type textarea "I would like to"
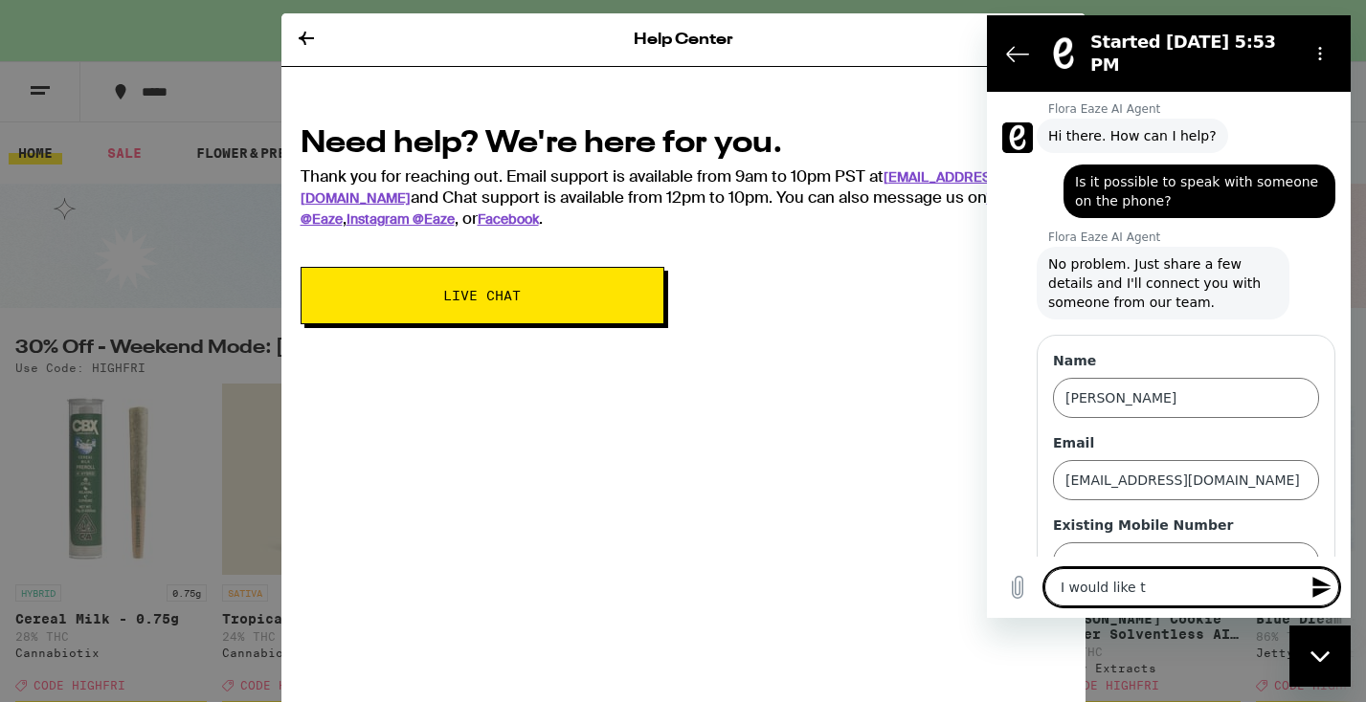
type textarea "x"
type textarea "I would like to"
type textarea "x"
type textarea "I would like to s"
type textarea "x"
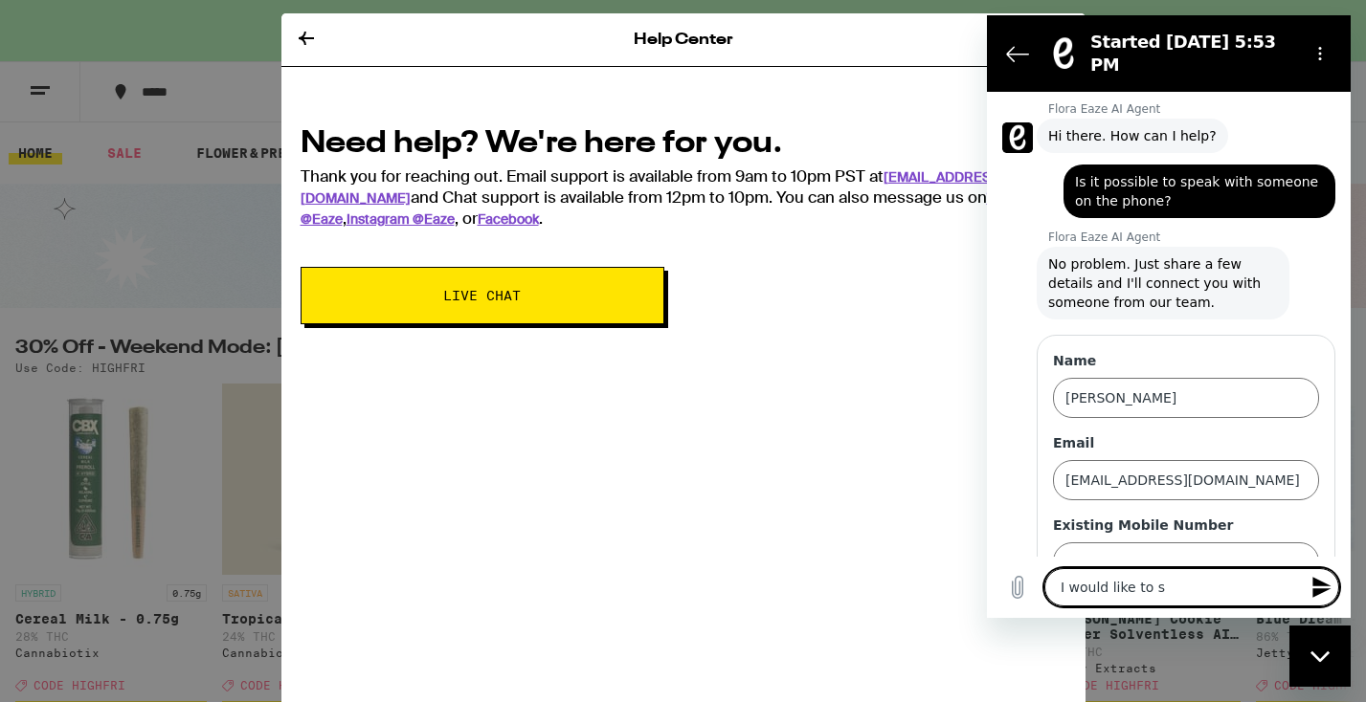
type textarea "I would like to sp"
type textarea "x"
type textarea "I would like to spe"
type textarea "x"
type textarea "I would like to spea"
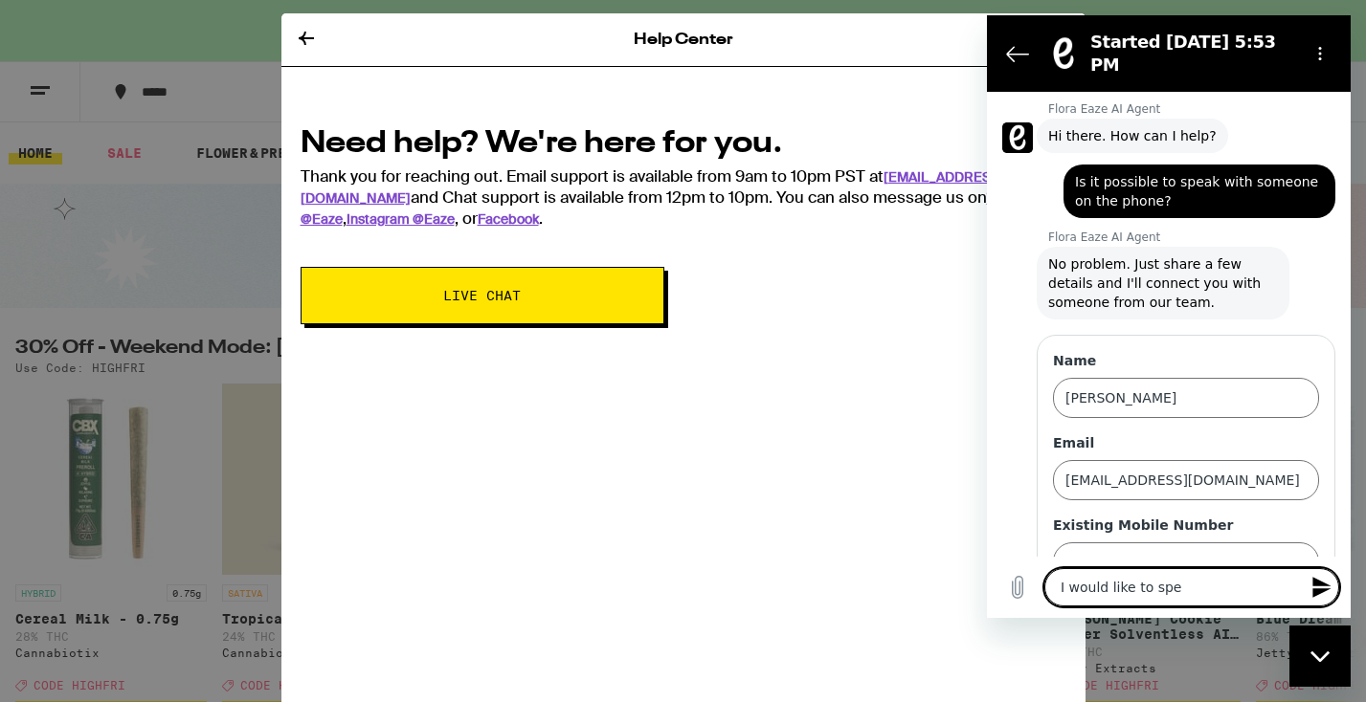
type textarea "x"
type textarea "I would like to speak"
type textarea "x"
type textarea "I would like to speak"
type textarea "x"
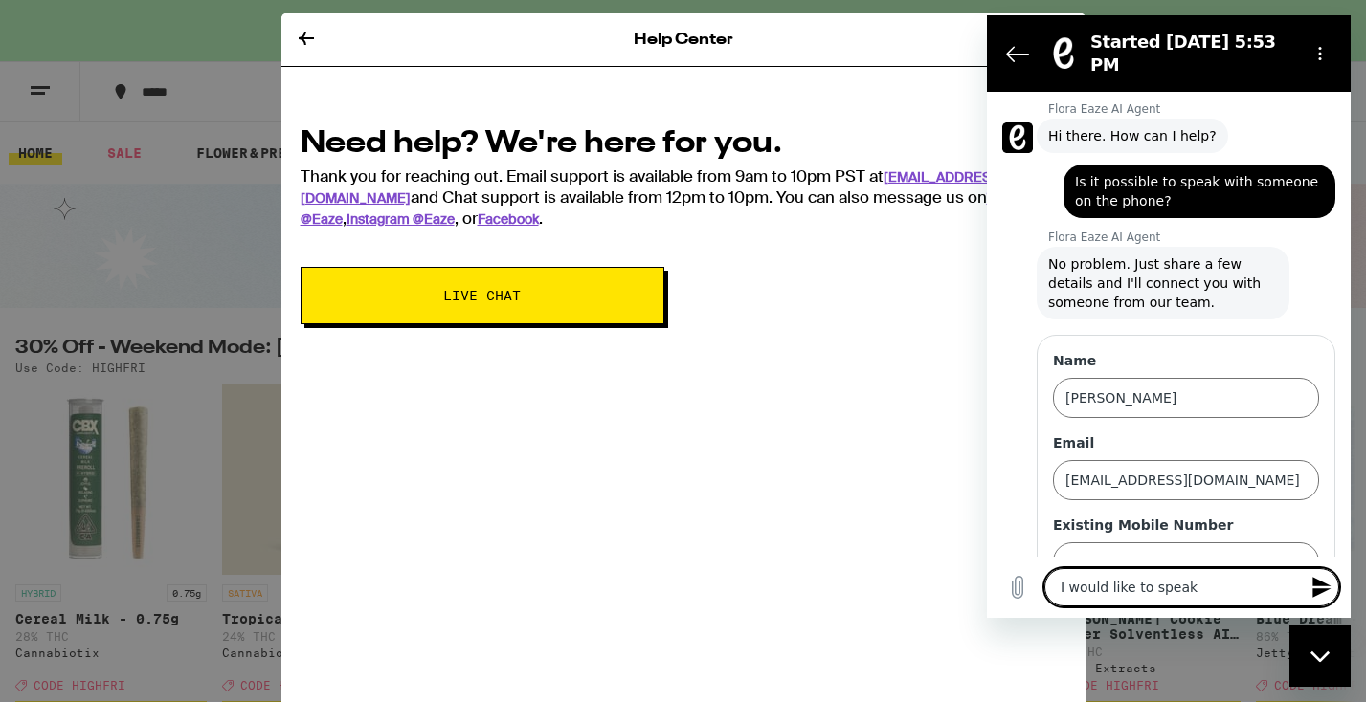
type textarea "I would like to speak w"
type textarea "x"
type textarea "I would like to speak wi"
type textarea "x"
type textarea "I would like to speak wit"
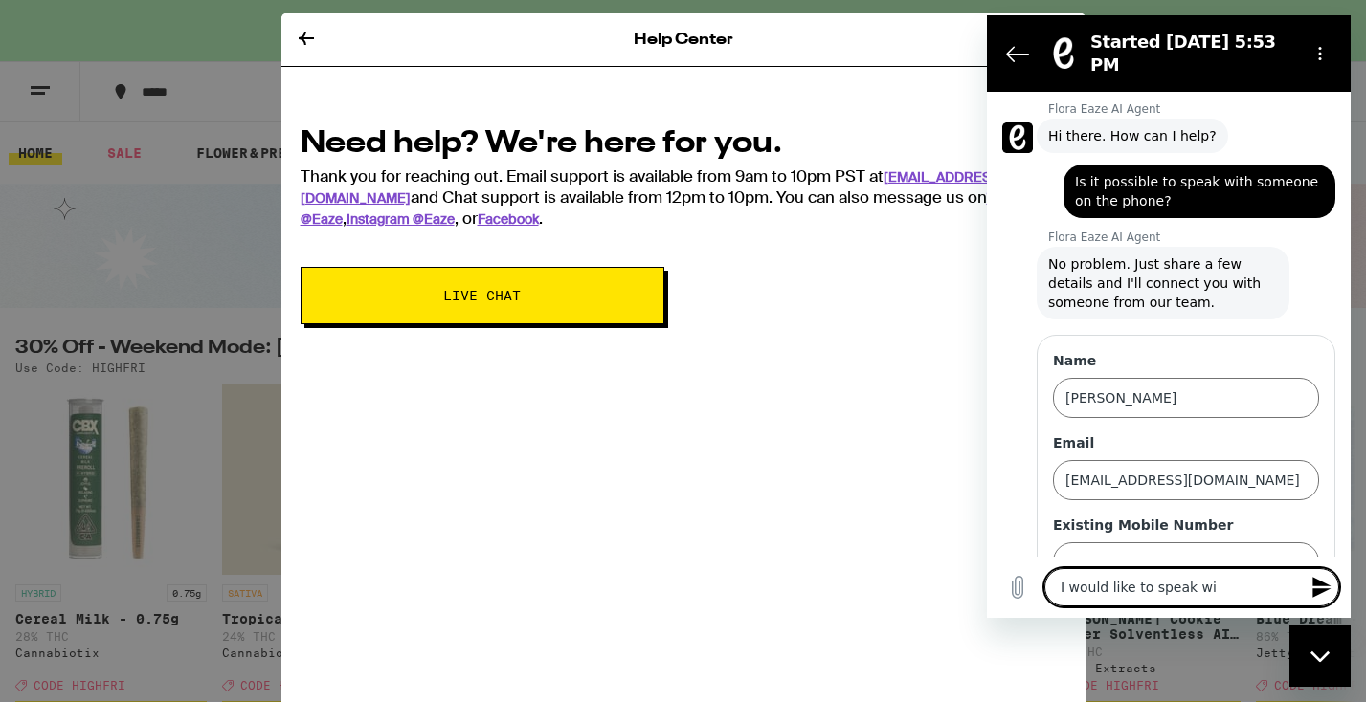
type textarea "x"
type textarea "I would like to speak with"
type textarea "x"
type textarea "I would like to speak with"
type textarea "x"
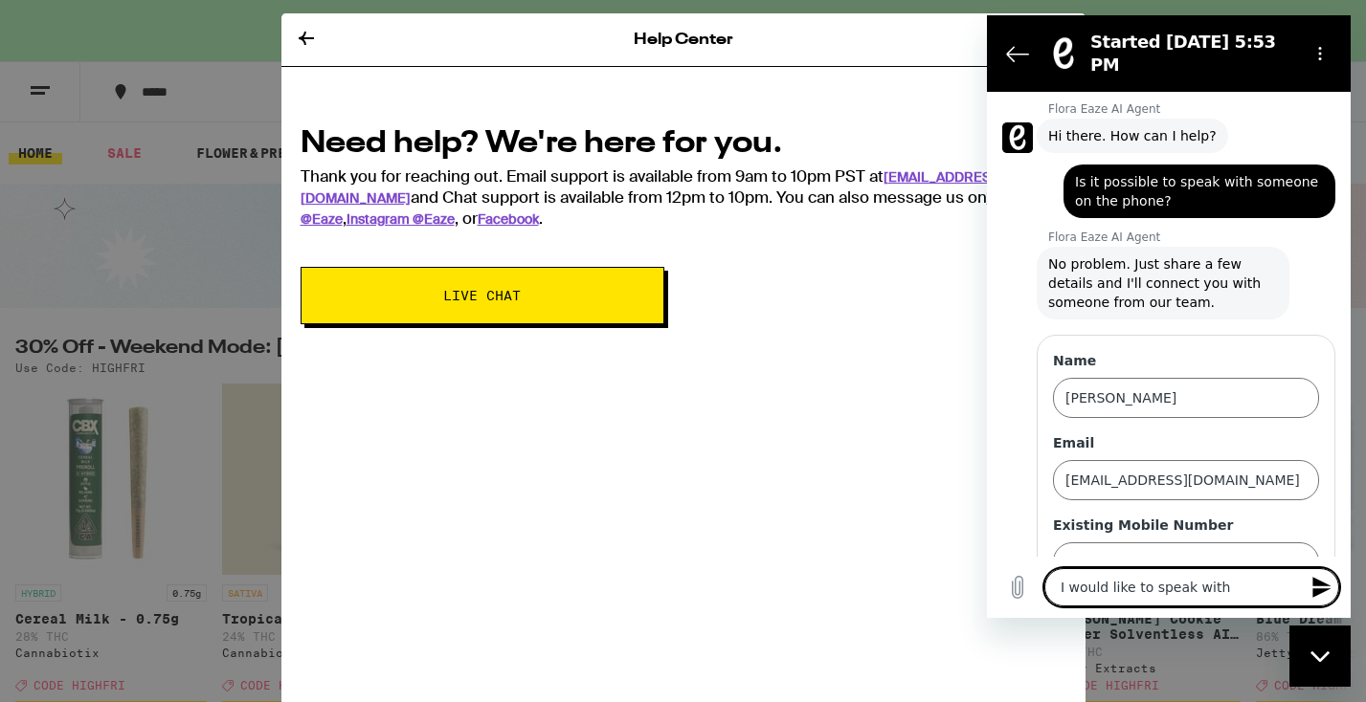
type textarea "I would like to speak with s"
type textarea "x"
type textarea "I would like to speak with so"
type textarea "x"
type textarea "I would like to speak with som"
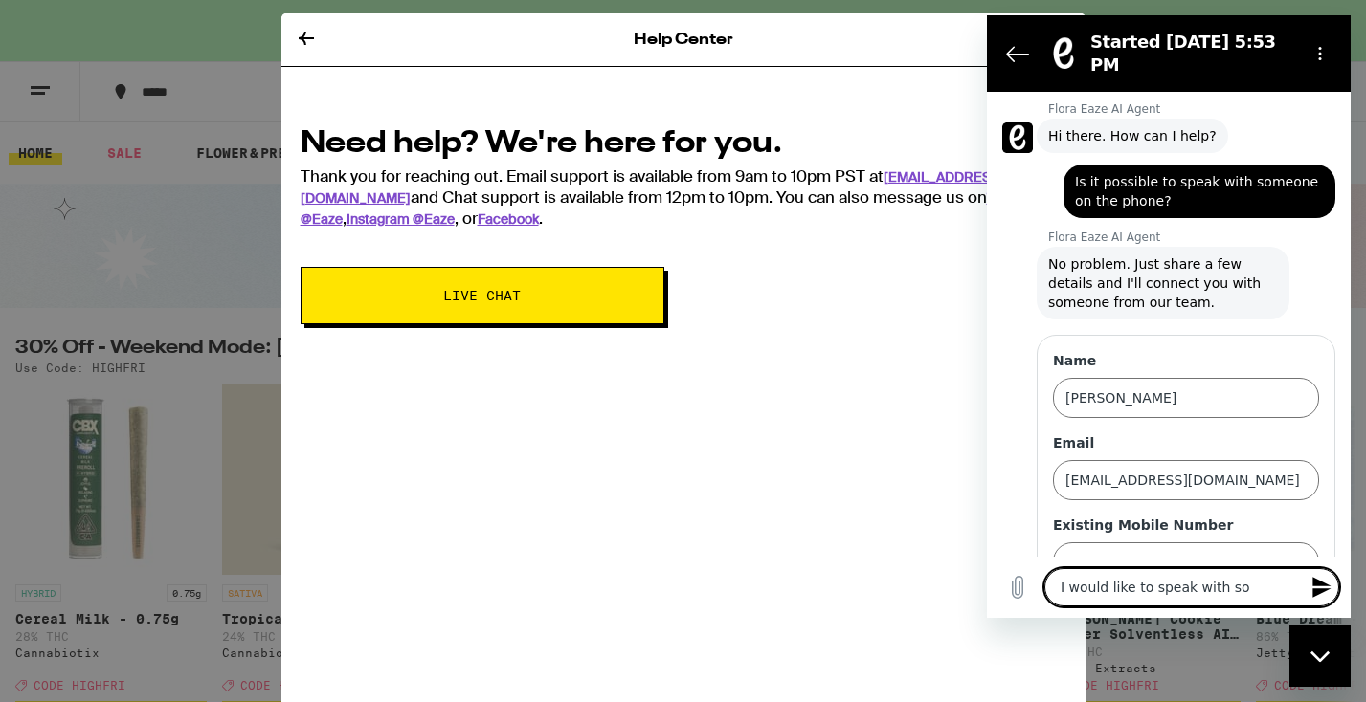
type textarea "x"
type textarea "I would like to speak with some"
type textarea "x"
type textarea "I would like to speak with someo"
type textarea "x"
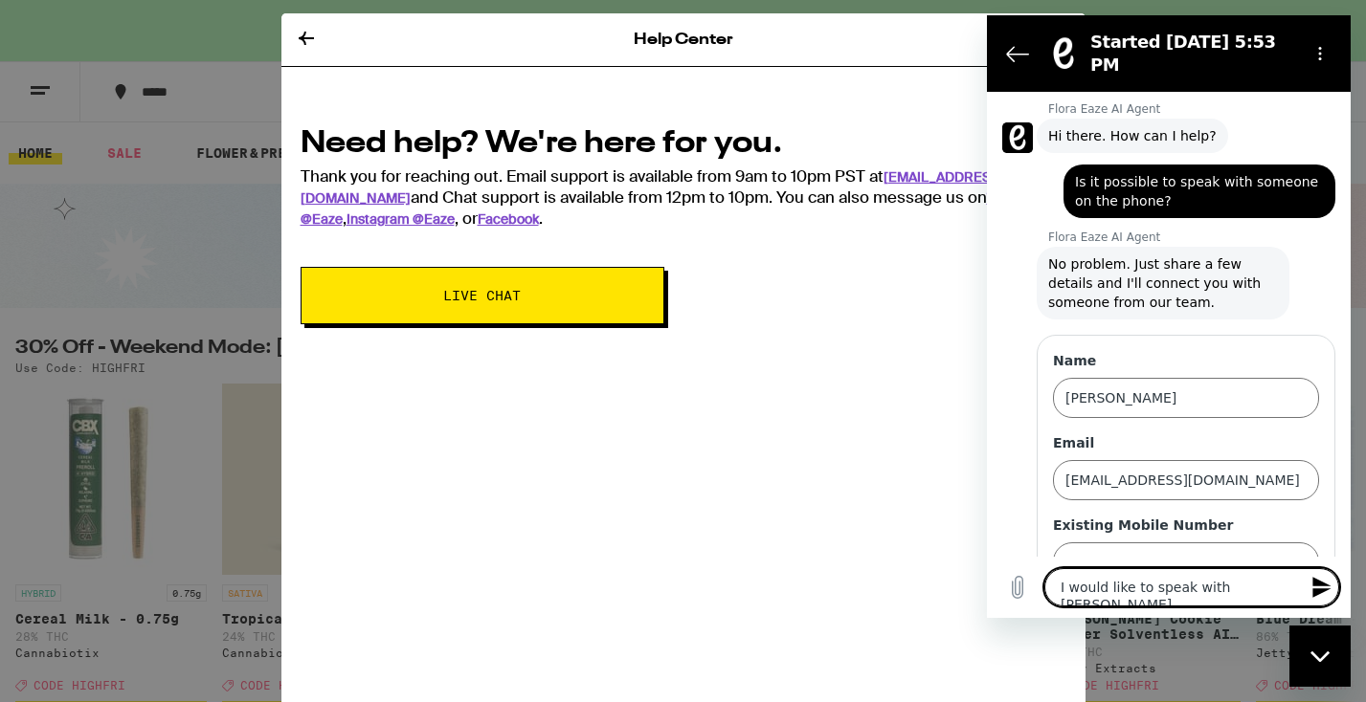
type textarea "I would like to speak with someon"
type textarea "x"
type textarea "I would like to speak with someone"
type textarea "x"
type textarea "I would like to speak with someone"
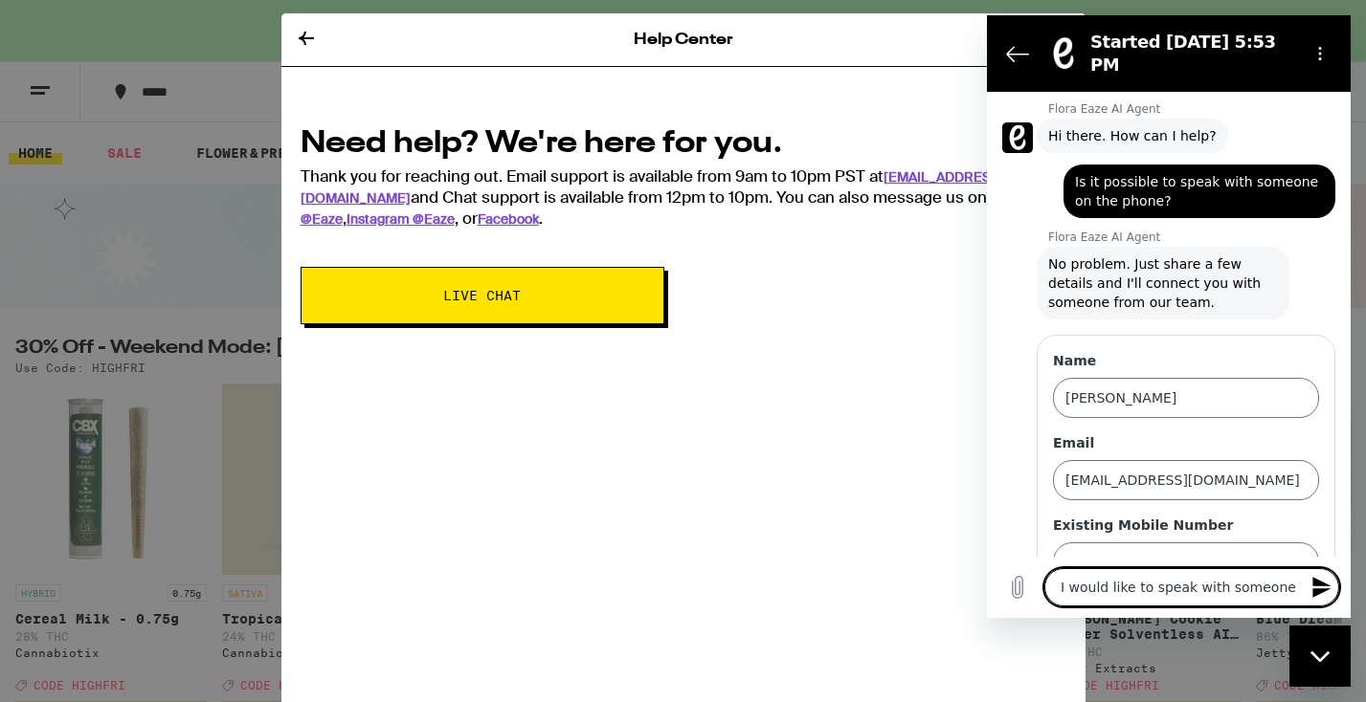
type textarea "x"
type textarea "I would like to speak with someone o"
type textarea "x"
type textarea "I would like to speak with someone on"
type textarea "x"
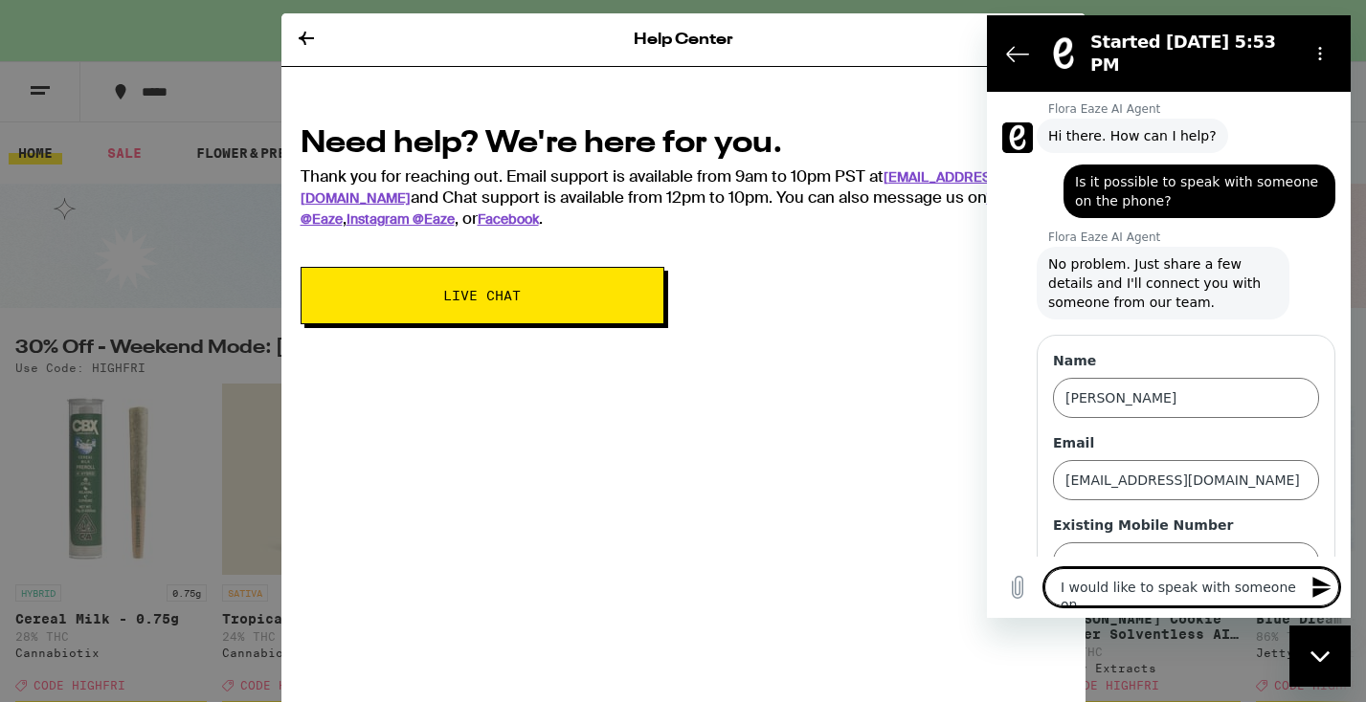
type textarea "I would like to speak with someone on"
type textarea "x"
type textarea "I would like to speak with someone on t"
type textarea "x"
type textarea "I would like to speak with someone on th"
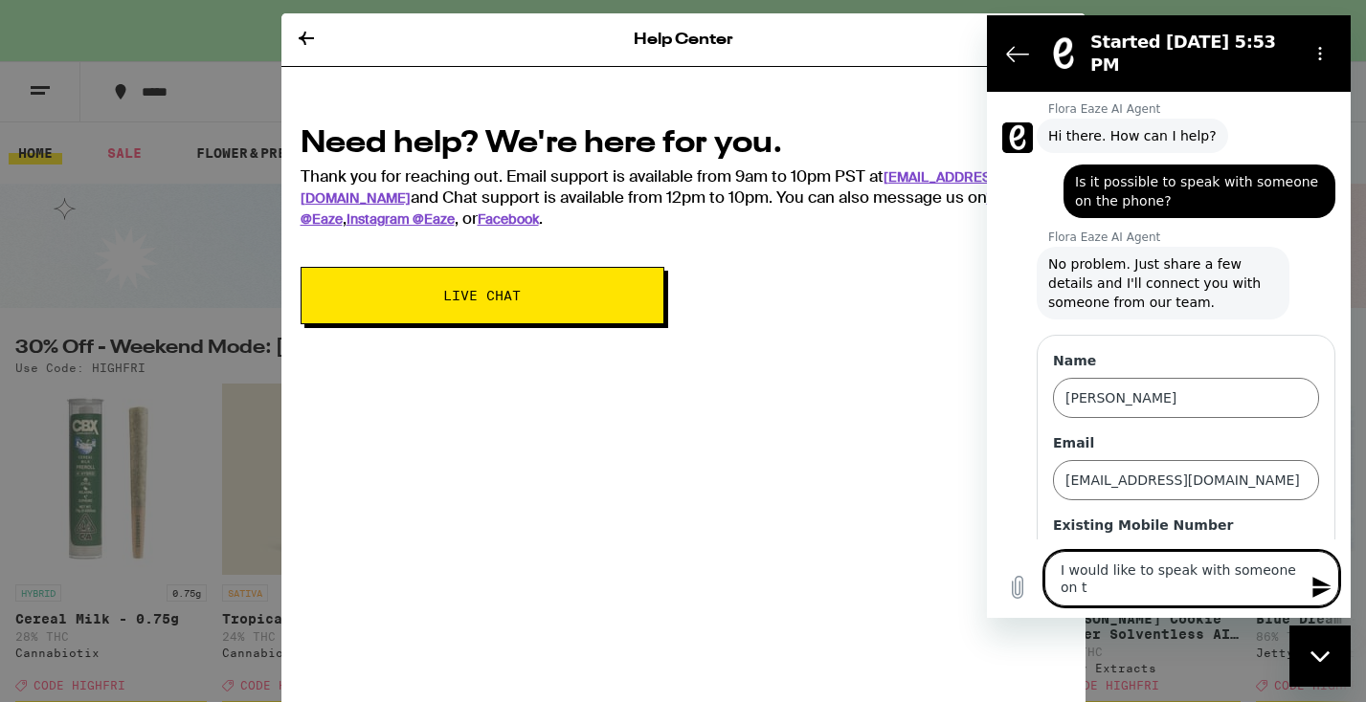
type textarea "x"
type textarea "I would like to speak with someone on the"
type textarea "x"
type textarea "I would like to speak with someone on the"
type textarea "x"
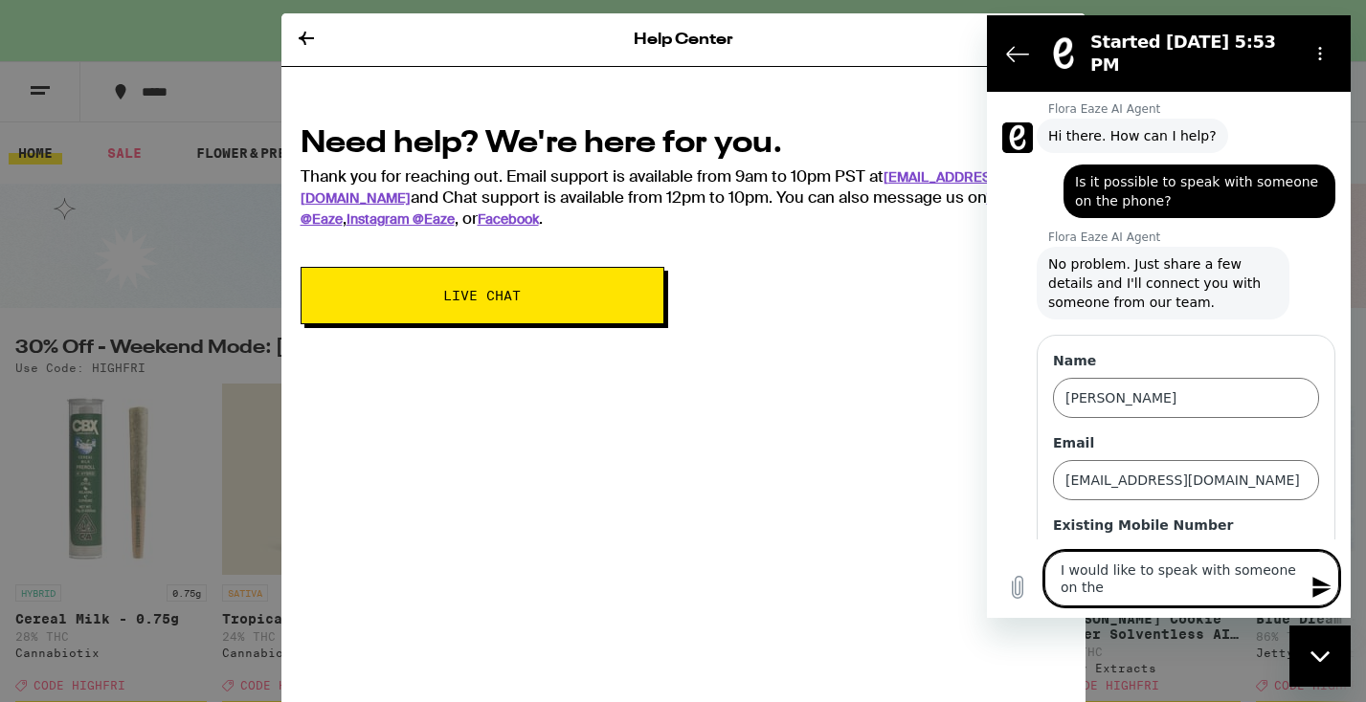
type textarea "I would like to speak with someone on the p"
type textarea "x"
type textarea "I would like to speak with someone on the ph"
type textarea "x"
type textarea "I would like to speak with someone on the phi"
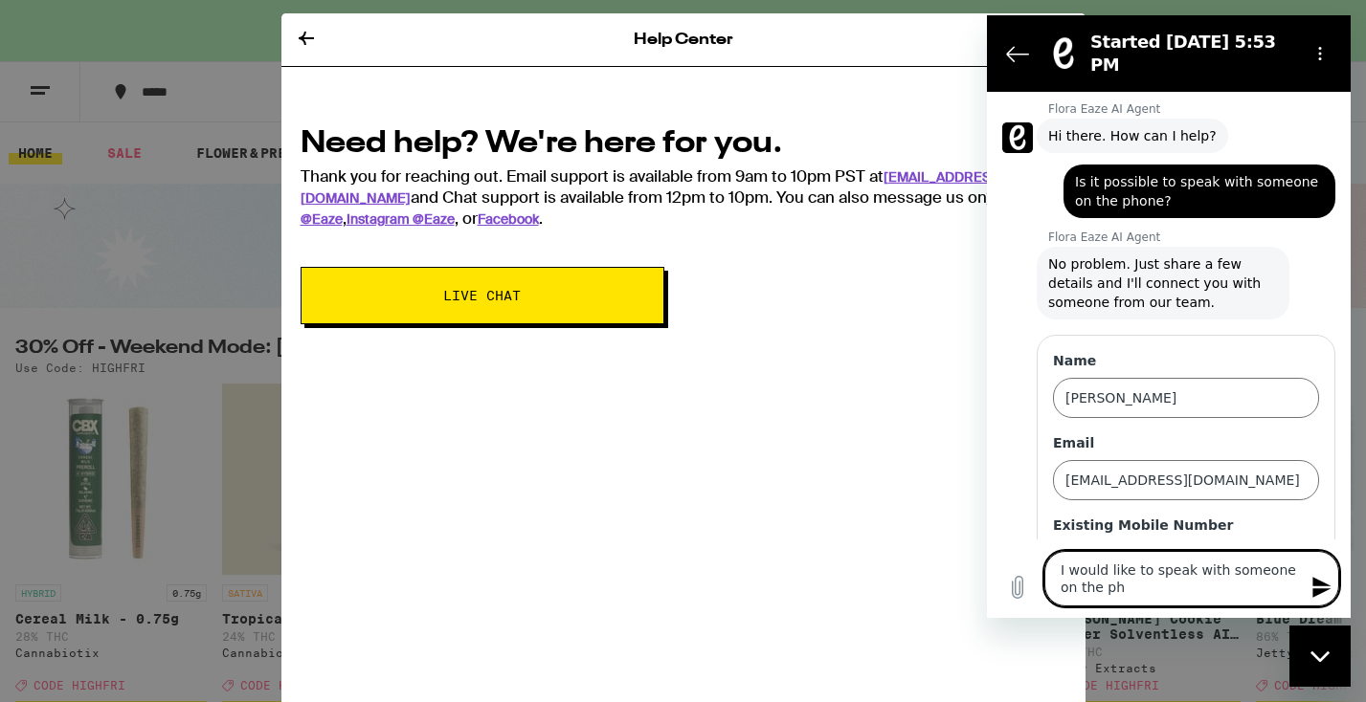
type textarea "x"
type textarea "I would like to speak with someone on the phin"
click at [1317, 589] on icon "Send message" at bounding box center [1321, 587] width 23 height 23
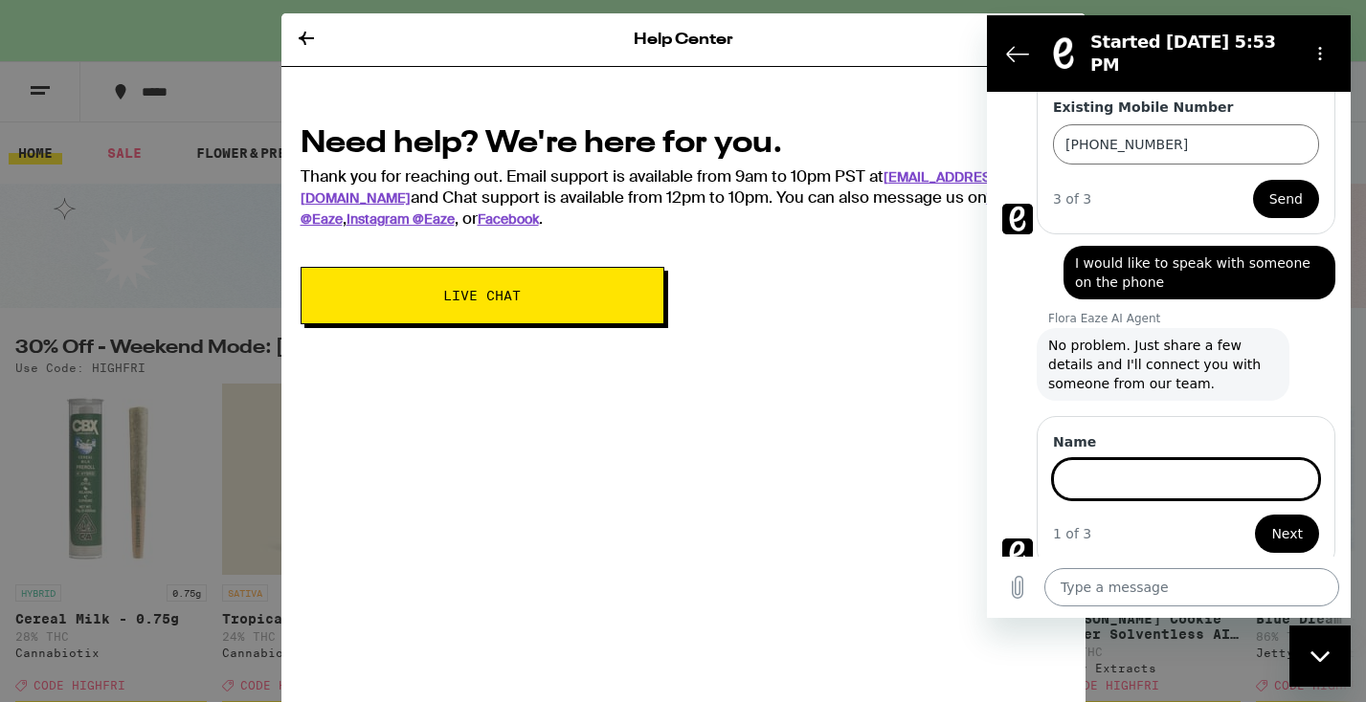
scroll to position [445, 0]
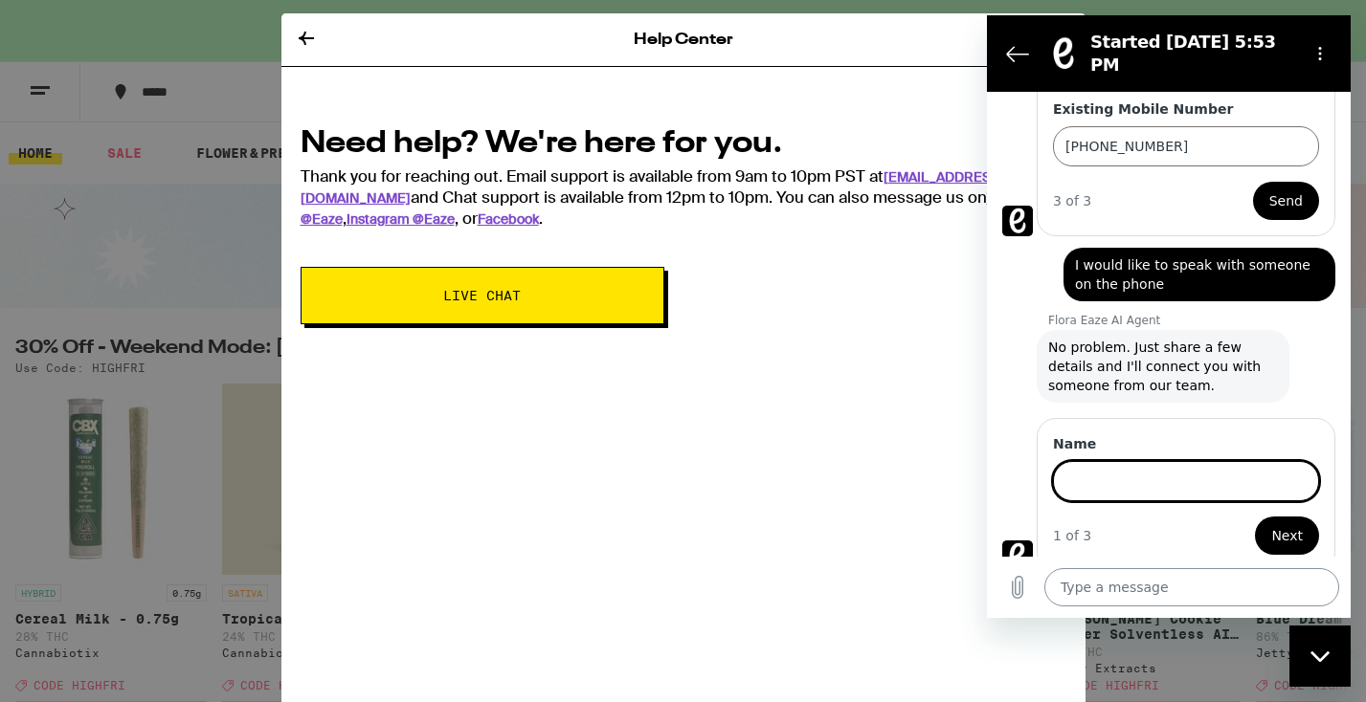
click at [1179, 592] on textarea at bounding box center [1191, 587] width 295 height 38
click at [1119, 461] on input "Name" at bounding box center [1186, 481] width 266 height 40
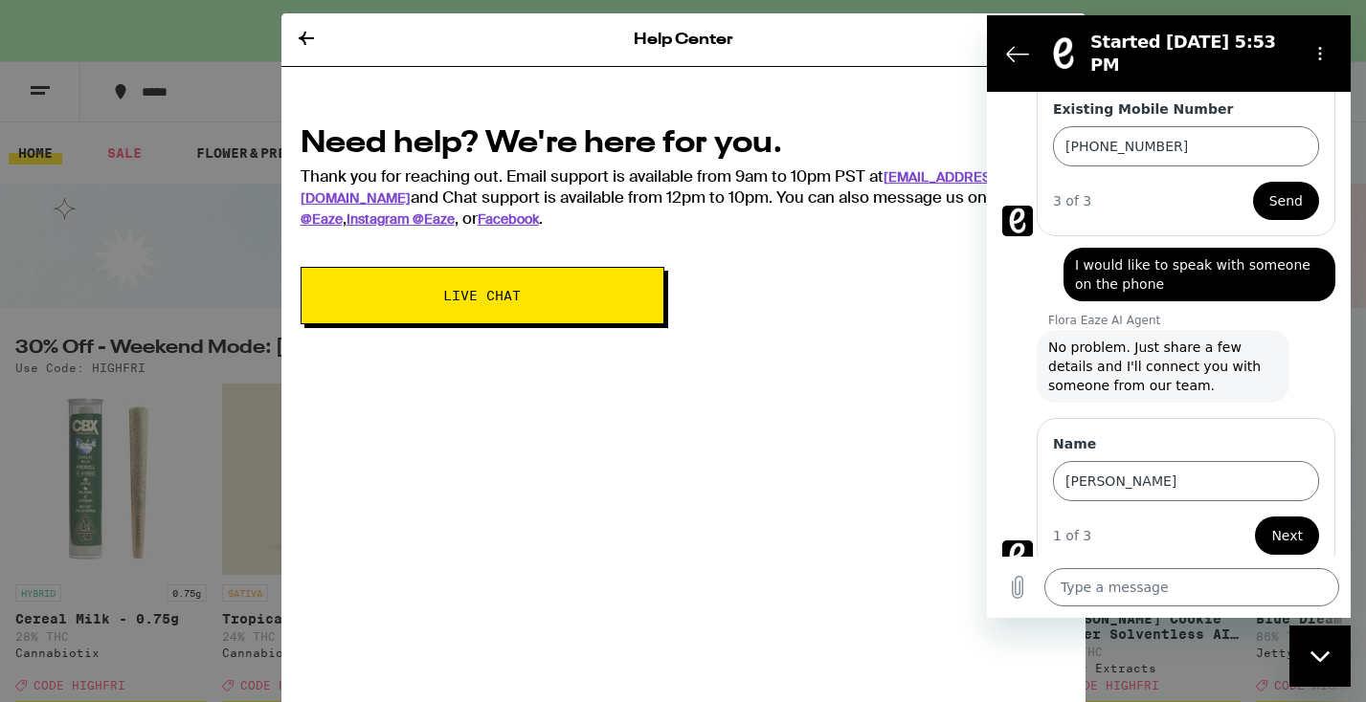
click at [1282, 524] on span "Next" at bounding box center [1287, 535] width 32 height 23
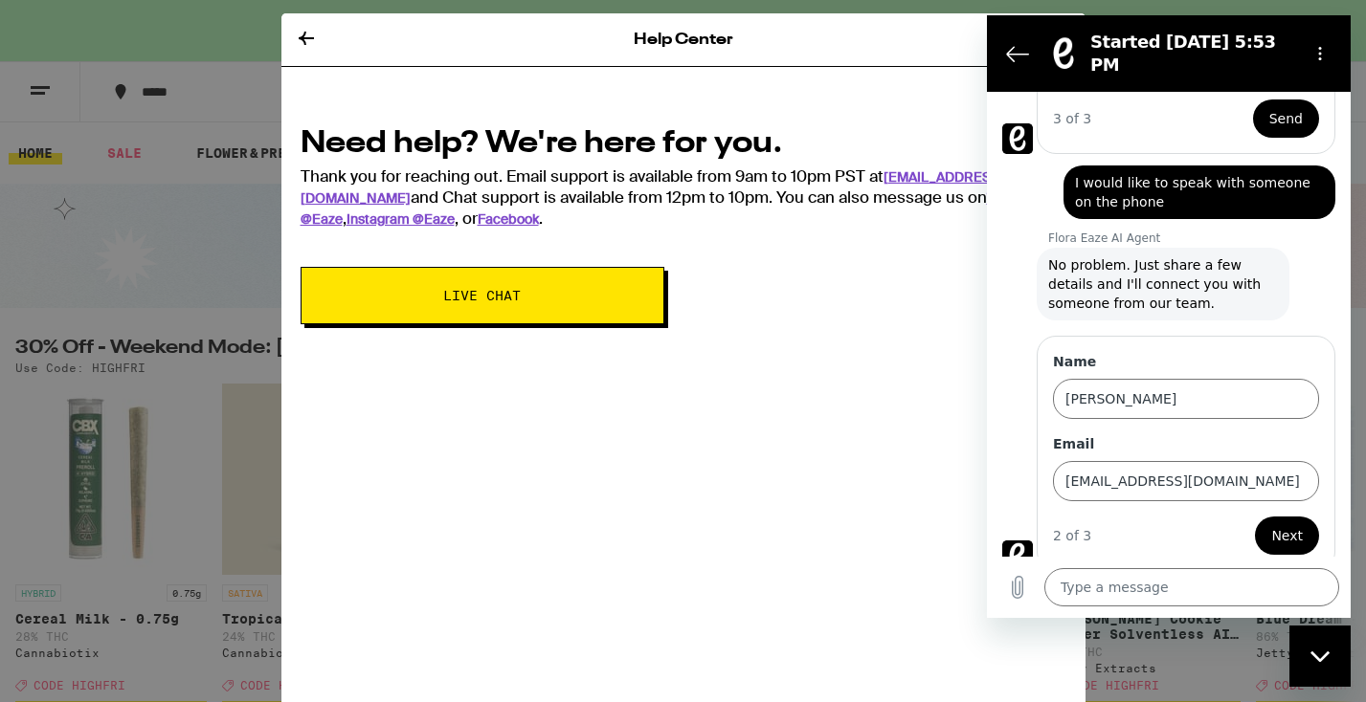
click at [1277, 524] on span "Next" at bounding box center [1287, 535] width 32 height 23
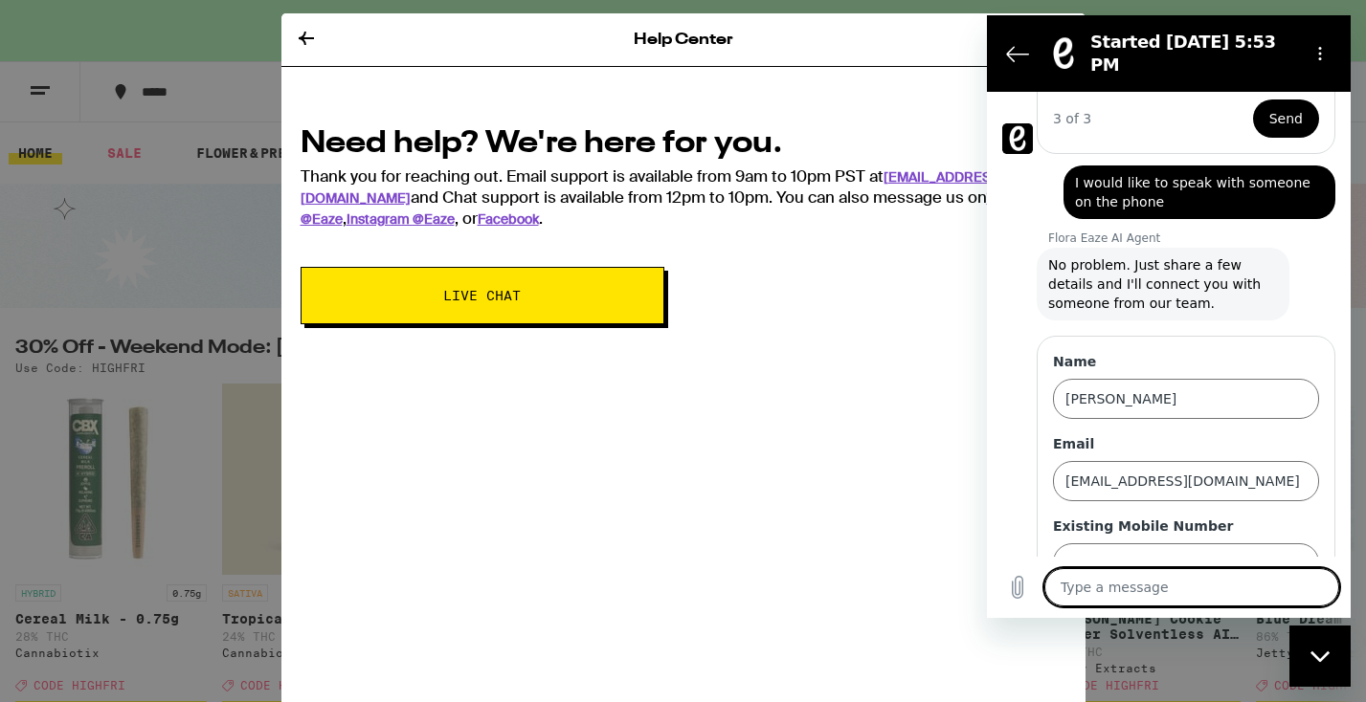
click at [1074, 596] on textarea at bounding box center [1191, 587] width 295 height 38
click at [1318, 584] on icon "Send message" at bounding box center [1321, 587] width 18 height 21
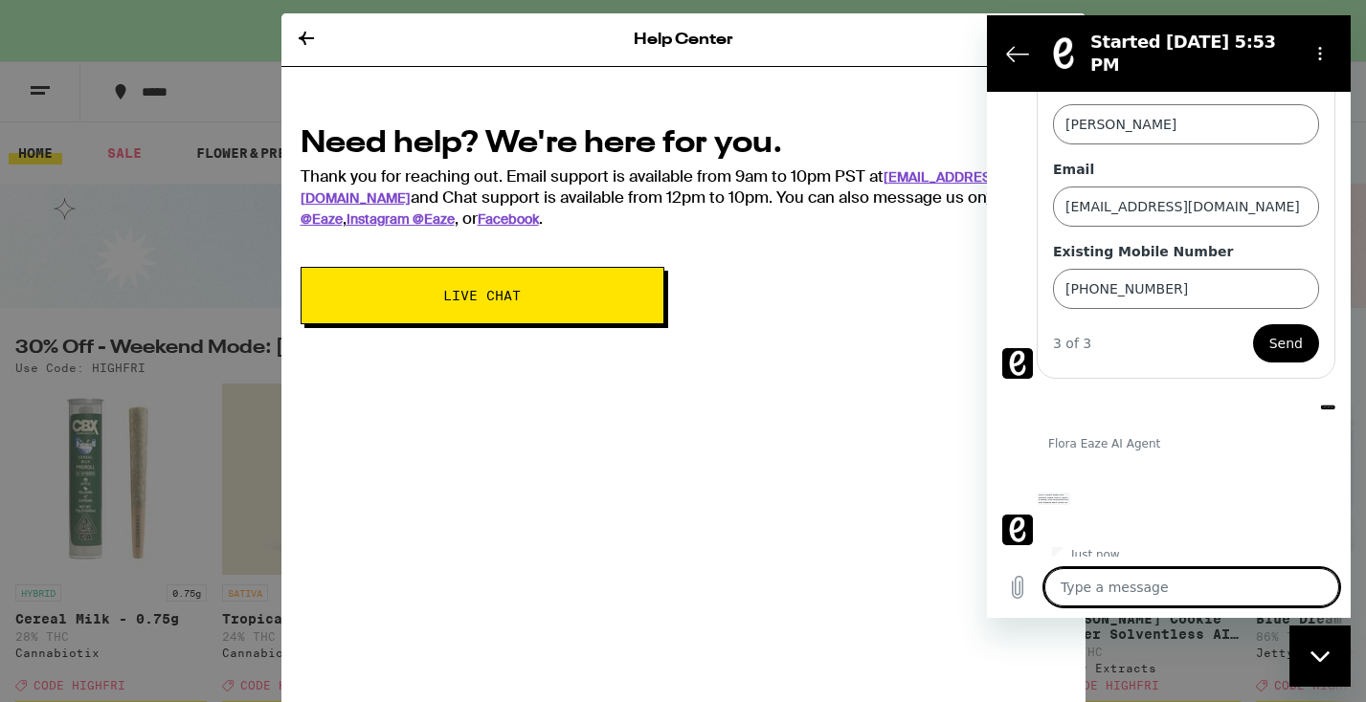
scroll to position [797, 0]
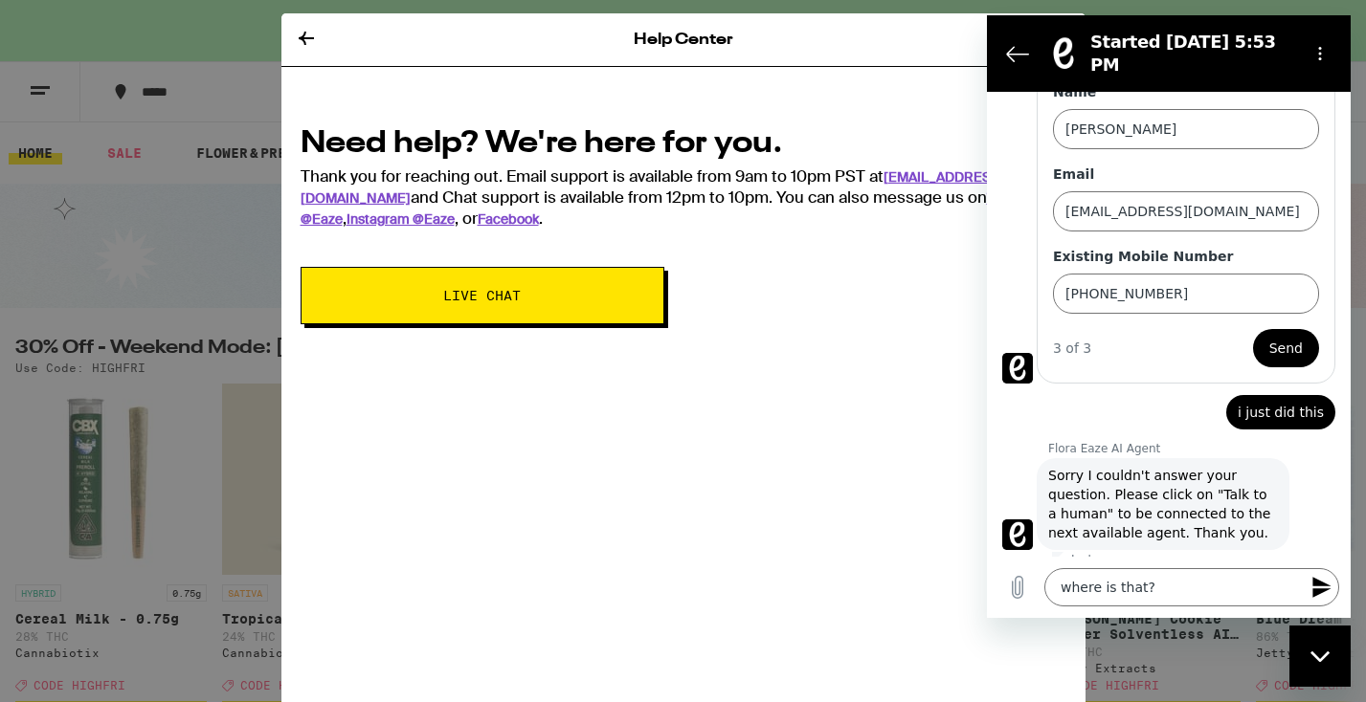
click at [1315, 581] on icon "Send message" at bounding box center [1321, 587] width 18 height 21
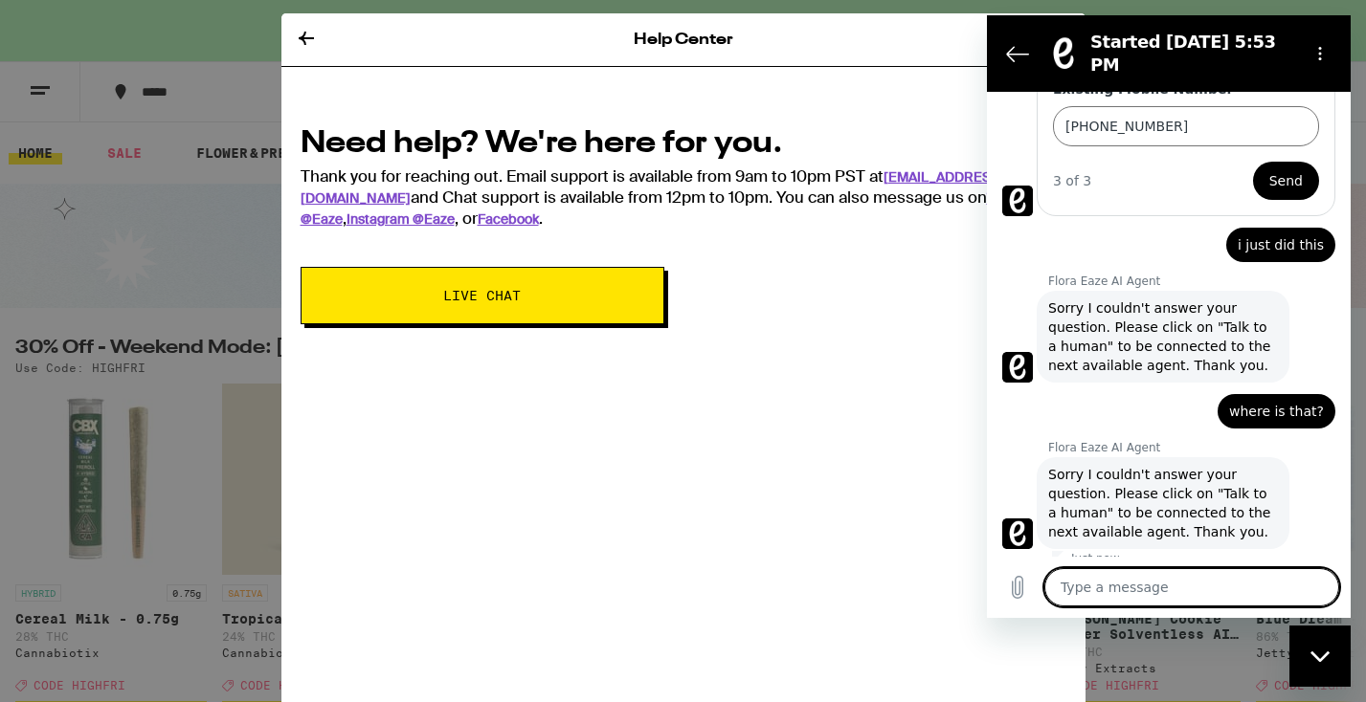
scroll to position [964, 0]
click at [1316, 663] on div "Close messaging window" at bounding box center [1319, 656] width 57 height 57
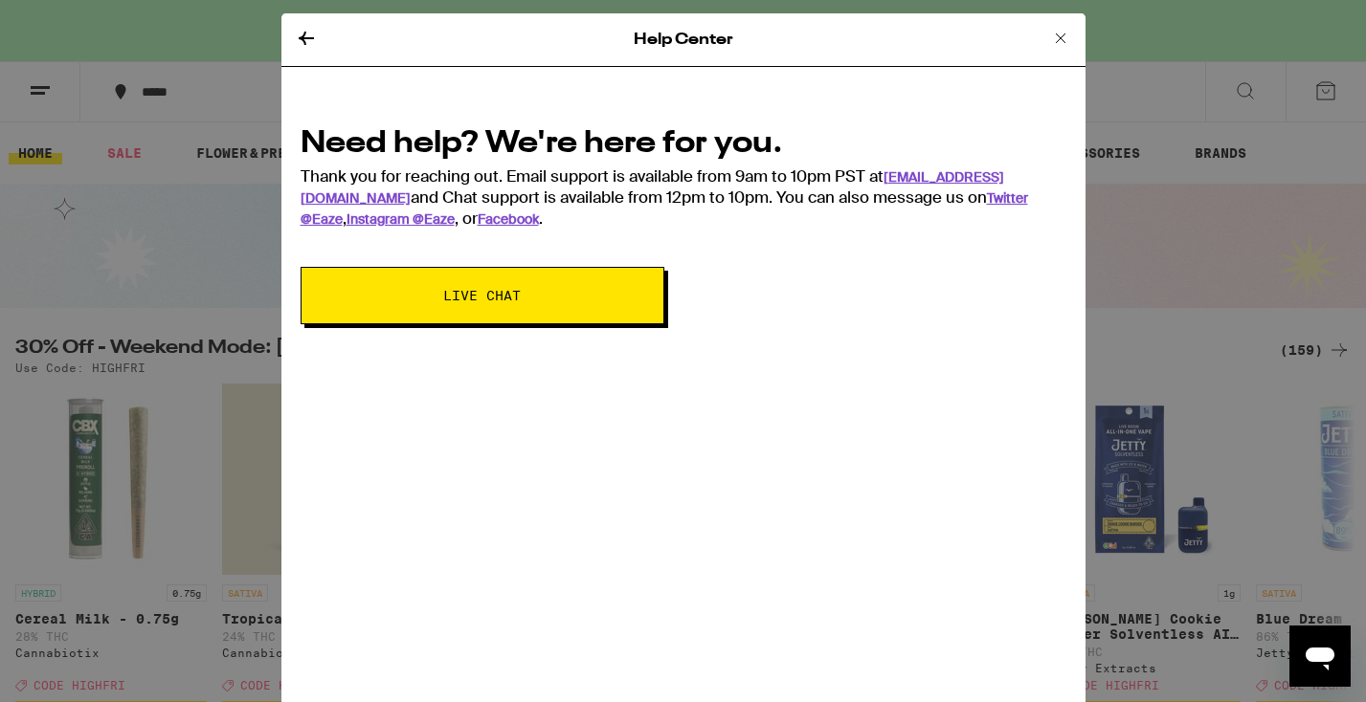
click at [1312, 658] on icon "Open messaging window" at bounding box center [1319, 659] width 29 height 23
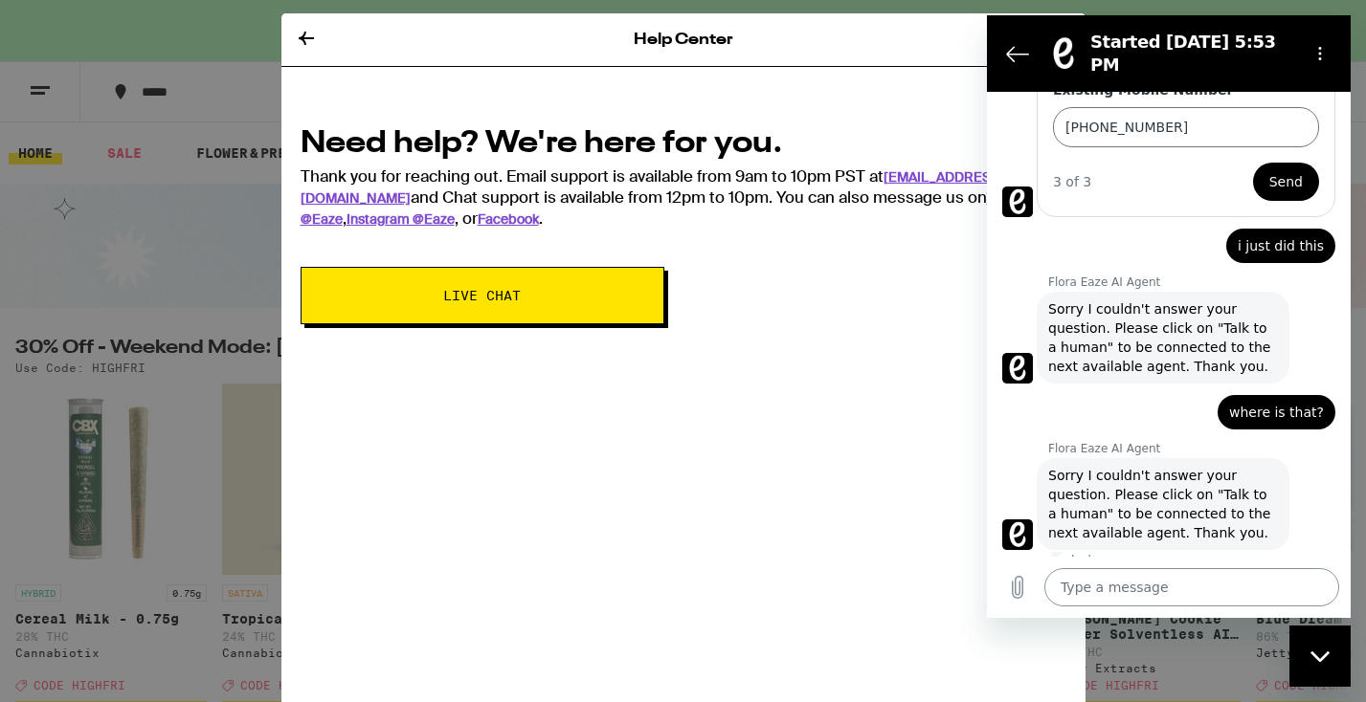
click at [1074, 591] on textarea at bounding box center [1191, 587] width 295 height 38
click at [865, 438] on div "Help Center Need help? We're here for you. Thank you for reaching out. Email su…" at bounding box center [683, 364] width 804 height 702
click at [944, 106] on div "Need help? We're here for you. Thank you for reaching out. Email support is ava…" at bounding box center [683, 219] width 804 height 250
drag, startPoint x: 524, startPoint y: 27, endPoint x: 323, endPoint y: 33, distance: 201.1
click at [323, 27] on div "Help Center" at bounding box center [683, 40] width 804 height 54
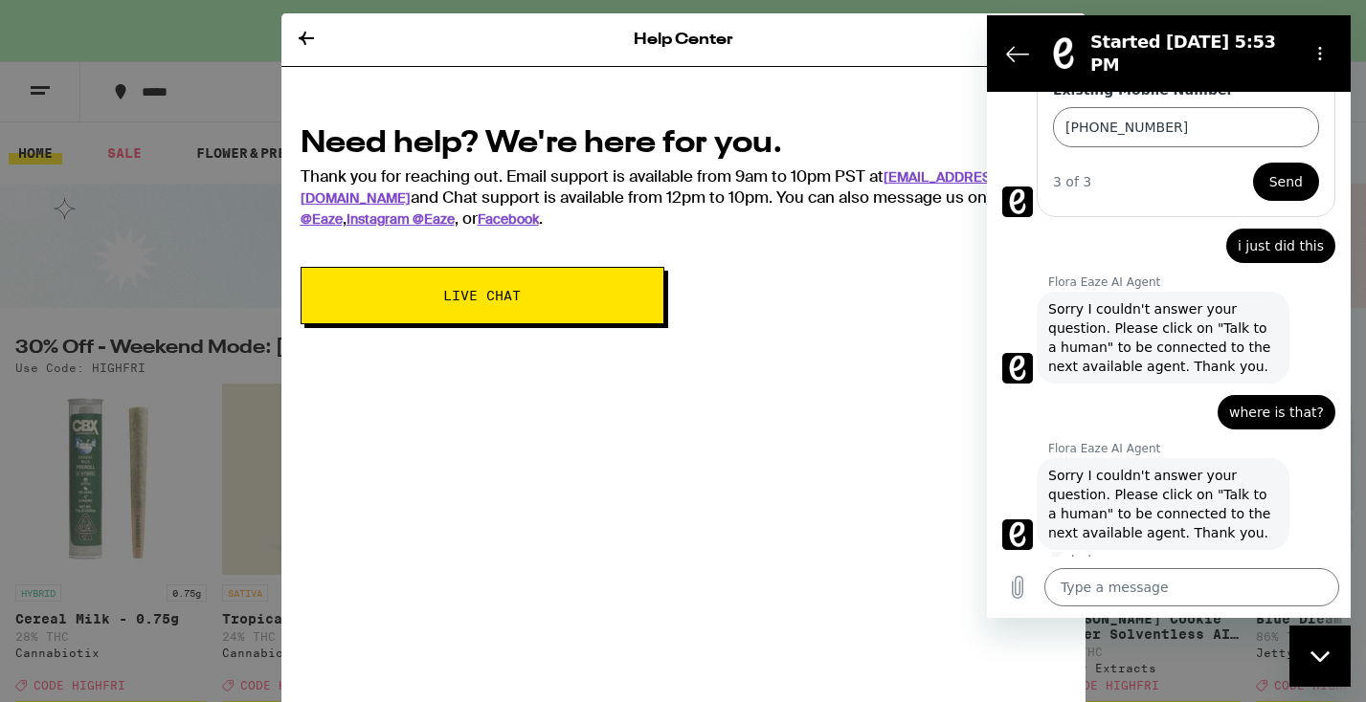
click at [1315, 654] on icon "Close messaging window" at bounding box center [1320, 657] width 20 height 12
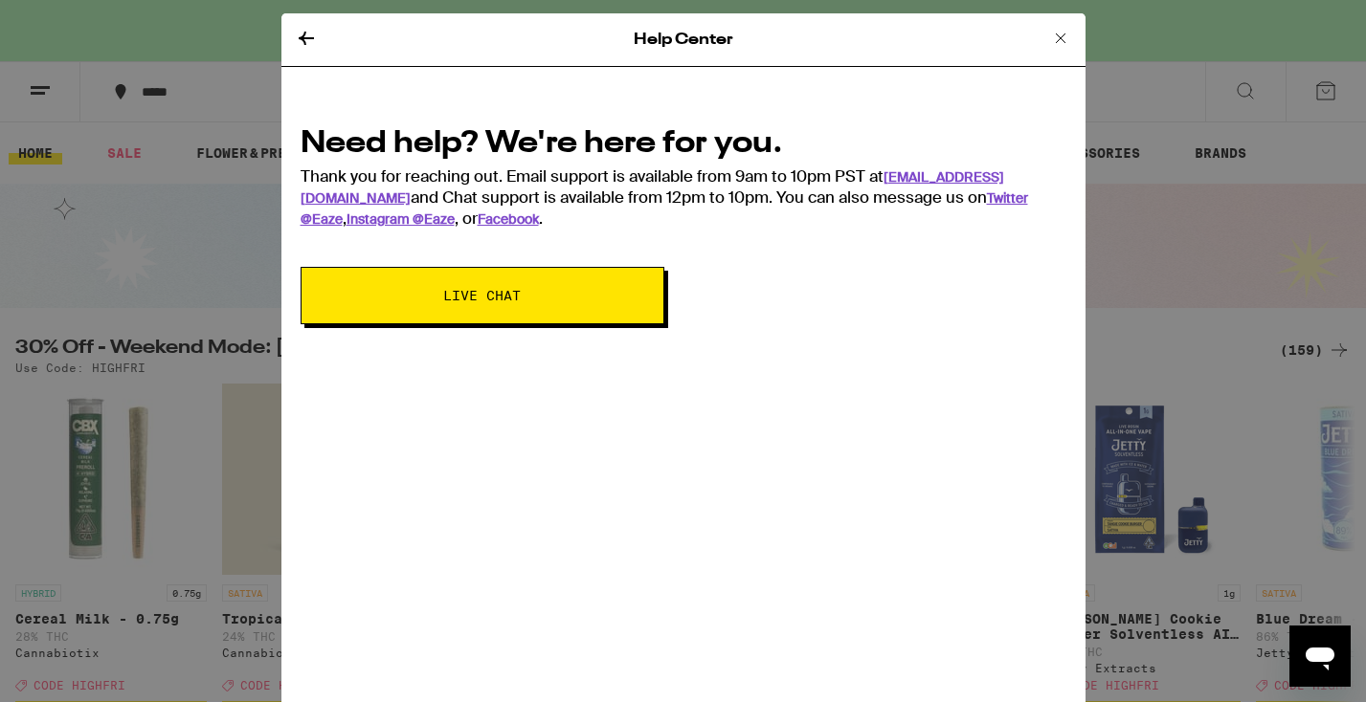
scroll to position [0, 0]
click at [1326, 658] on icon "Open messaging window" at bounding box center [1319, 659] width 29 height 23
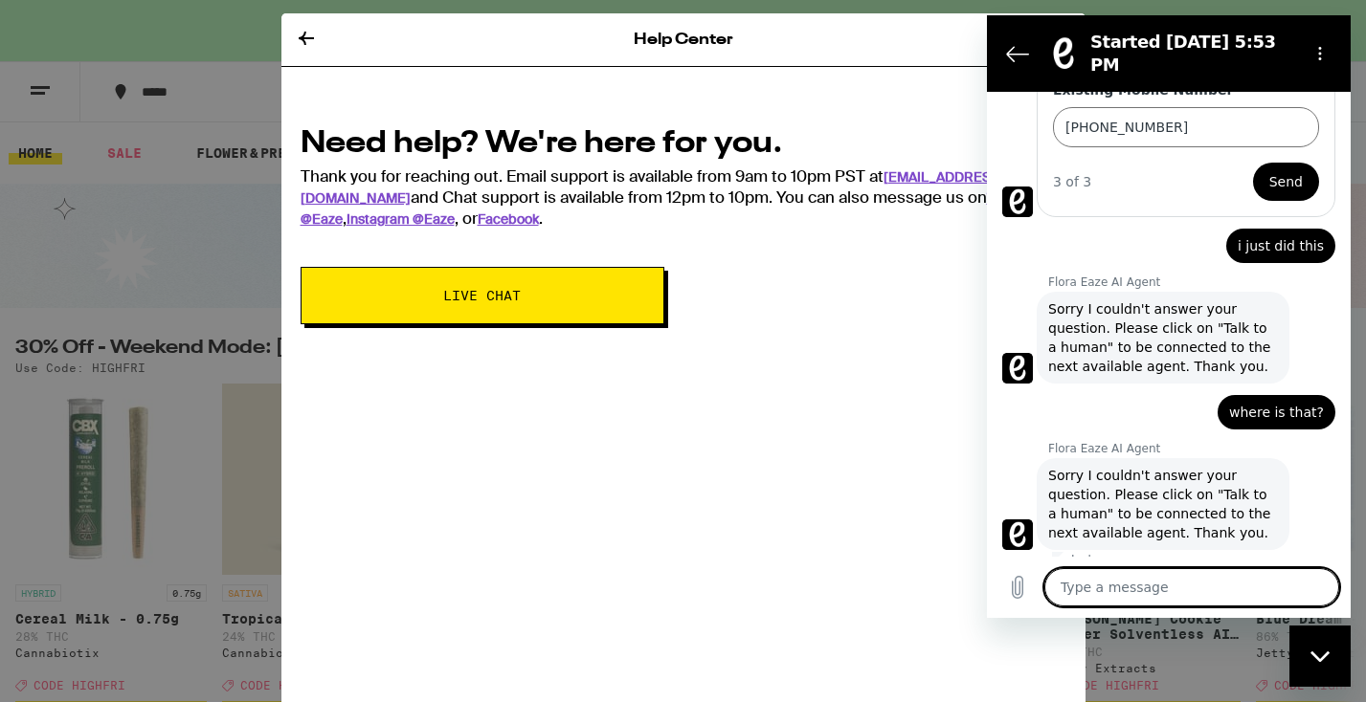
click at [1094, 595] on textarea at bounding box center [1191, 587] width 295 height 38
click at [1314, 588] on icon "Send message" at bounding box center [1321, 587] width 23 height 23
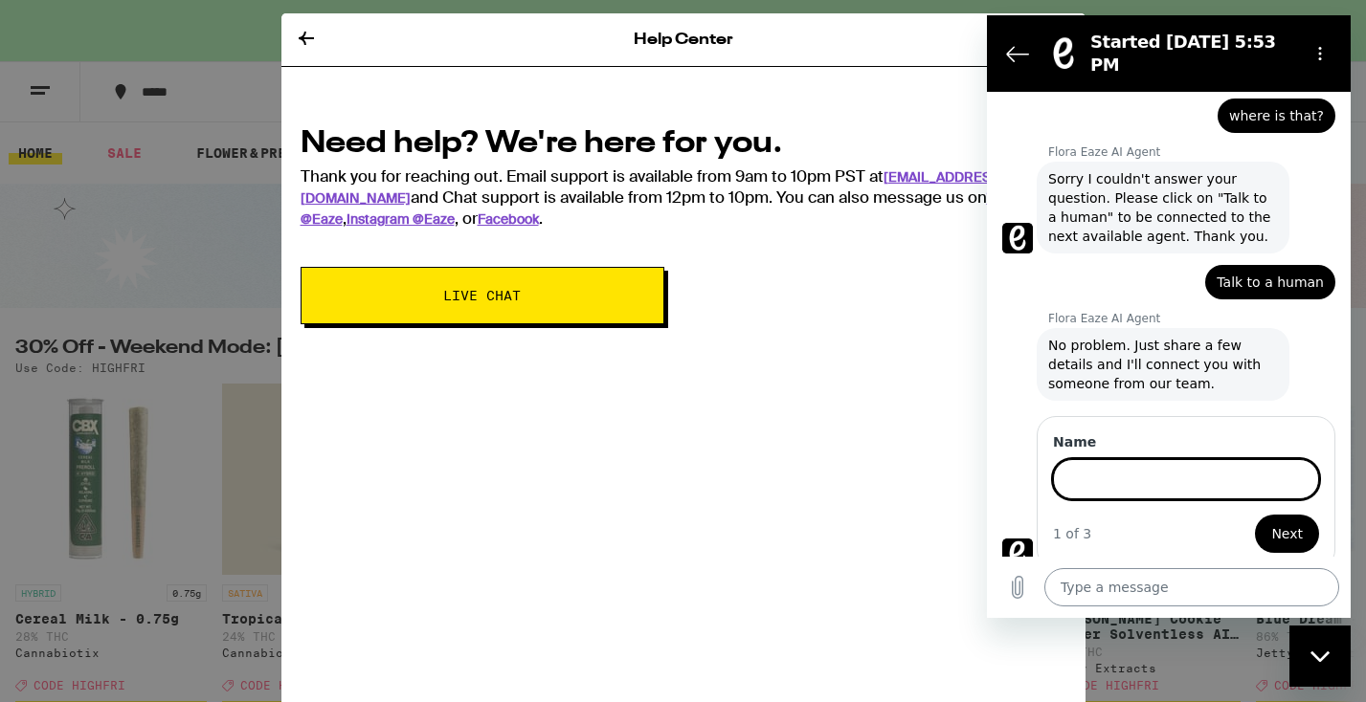
scroll to position [1259, 0]
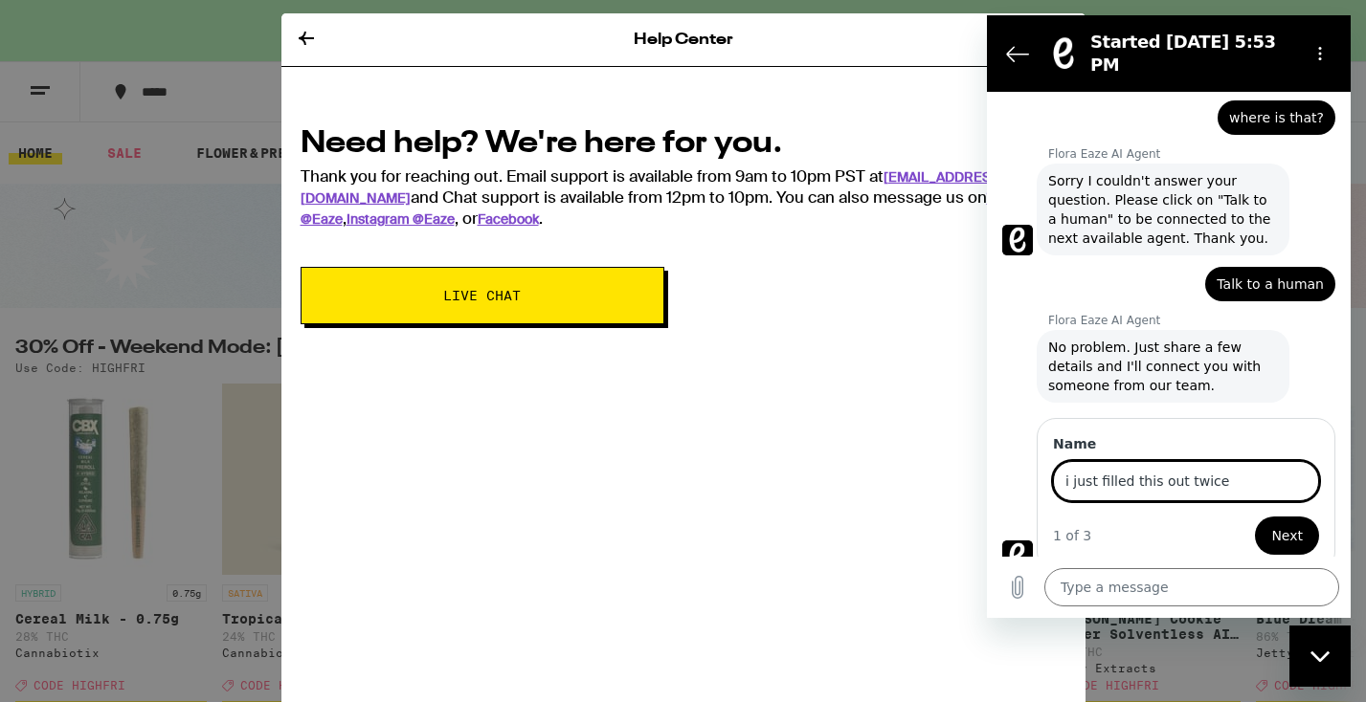
drag, startPoint x: 1314, startPoint y: 585, endPoint x: 1300, endPoint y: 524, distance: 62.0
click at [1300, 524] on span "Next" at bounding box center [1287, 535] width 32 height 23
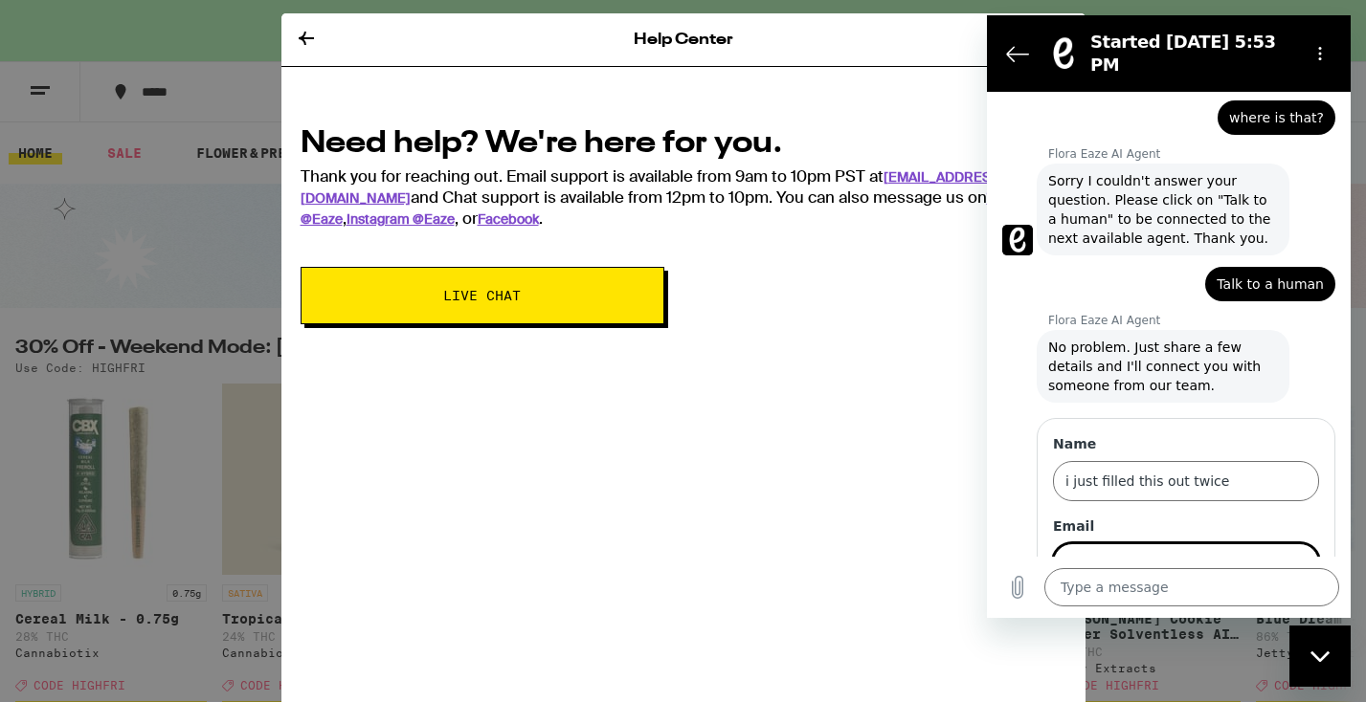
scroll to position [1260, 0]
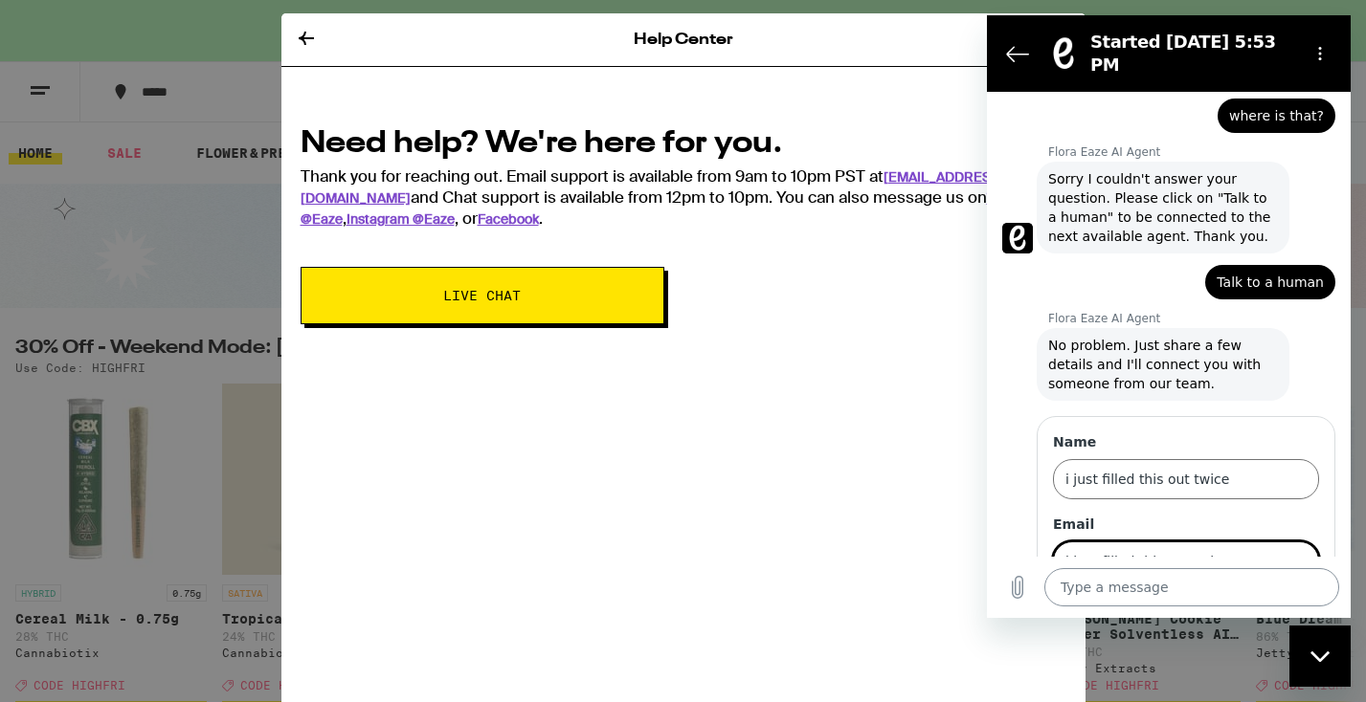
click at [1287, 577] on textarea at bounding box center [1191, 587] width 295 height 38
click at [1290, 546] on input "i just filled this out twice" at bounding box center [1186, 562] width 266 height 40
click at [1200, 593] on textarea at bounding box center [1191, 587] width 295 height 38
click at [1316, 587] on icon "Send message" at bounding box center [1321, 587] width 23 height 23
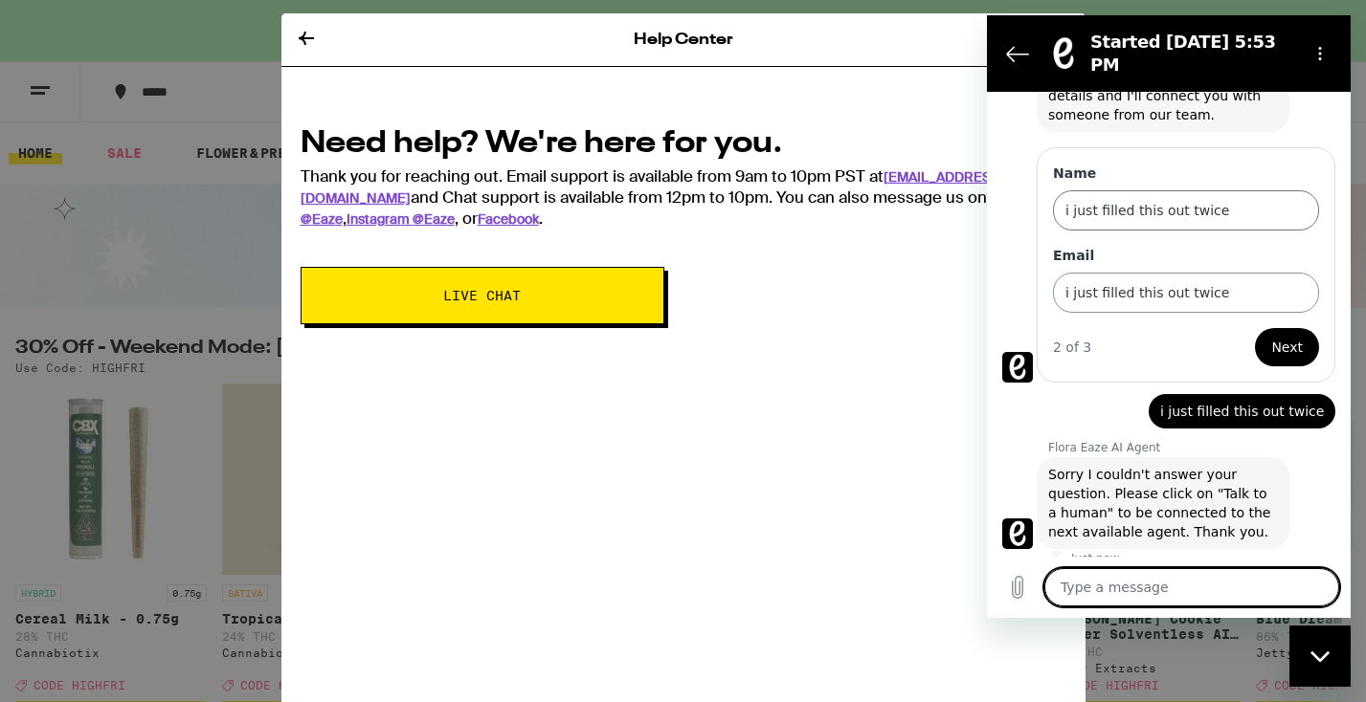
scroll to position [1528, 0]
click at [1132, 496] on span "Sorry I couldn't answer your question. Please click on "Talk to a human" to be …" at bounding box center [1163, 504] width 230 height 77
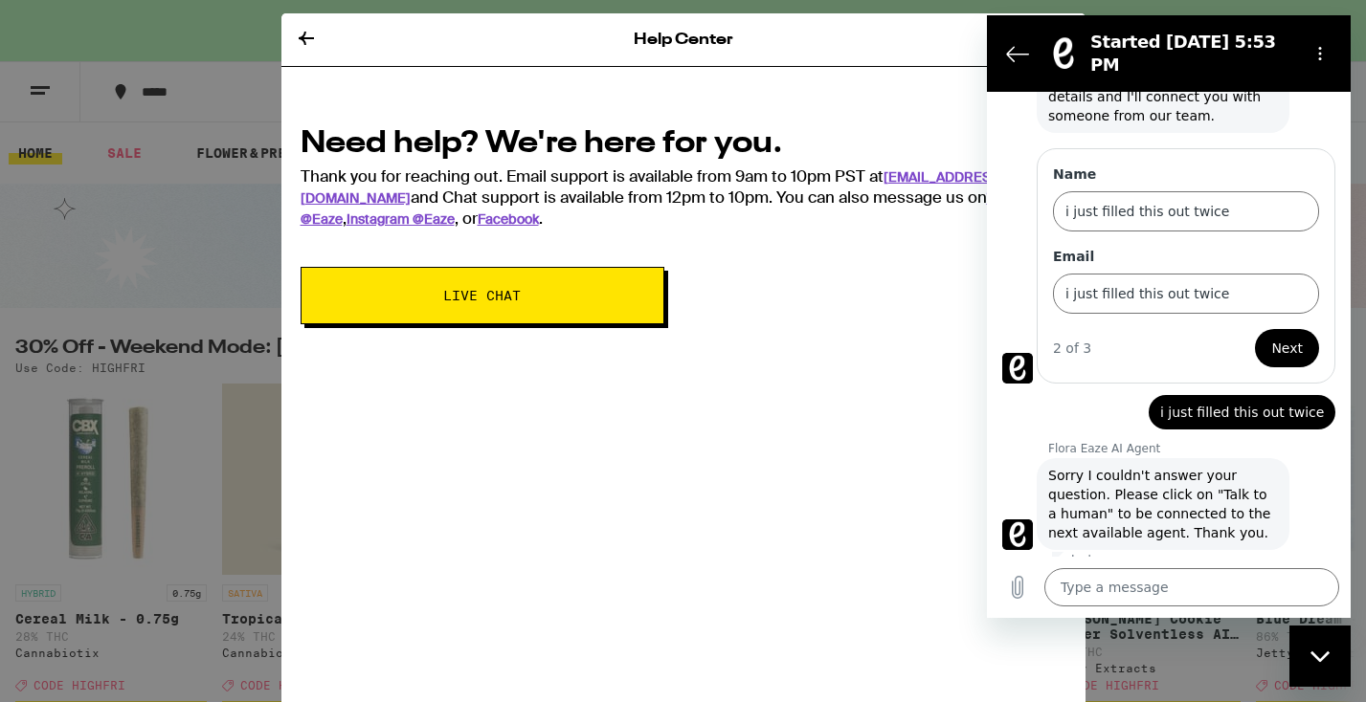
click at [1100, 552] on p "Just now" at bounding box center [1095, 559] width 49 height 15
click at [1105, 476] on span "Sorry I couldn't answer your question. Please click on "Talk to a human" to be …" at bounding box center [1163, 504] width 230 height 77
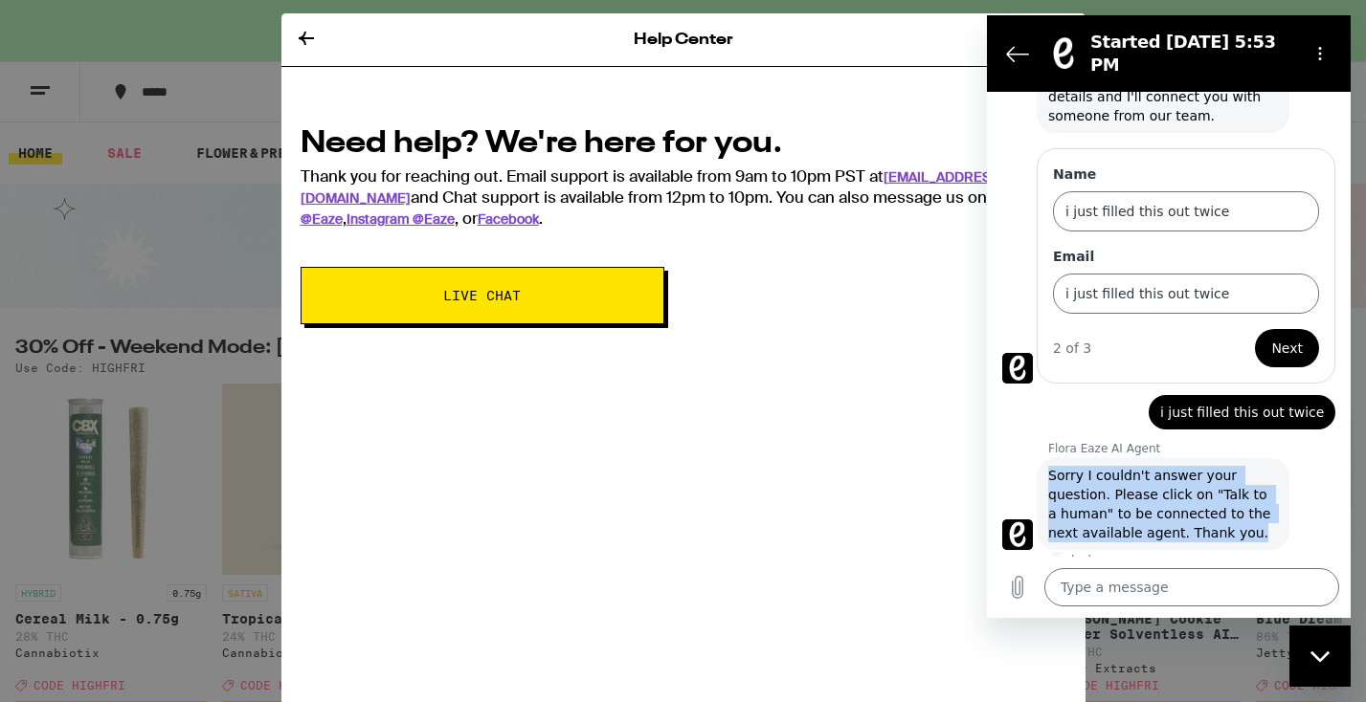
click at [1105, 476] on span "Sorry I couldn't answer your question. Please click on "Talk to a human" to be …" at bounding box center [1163, 504] width 230 height 77
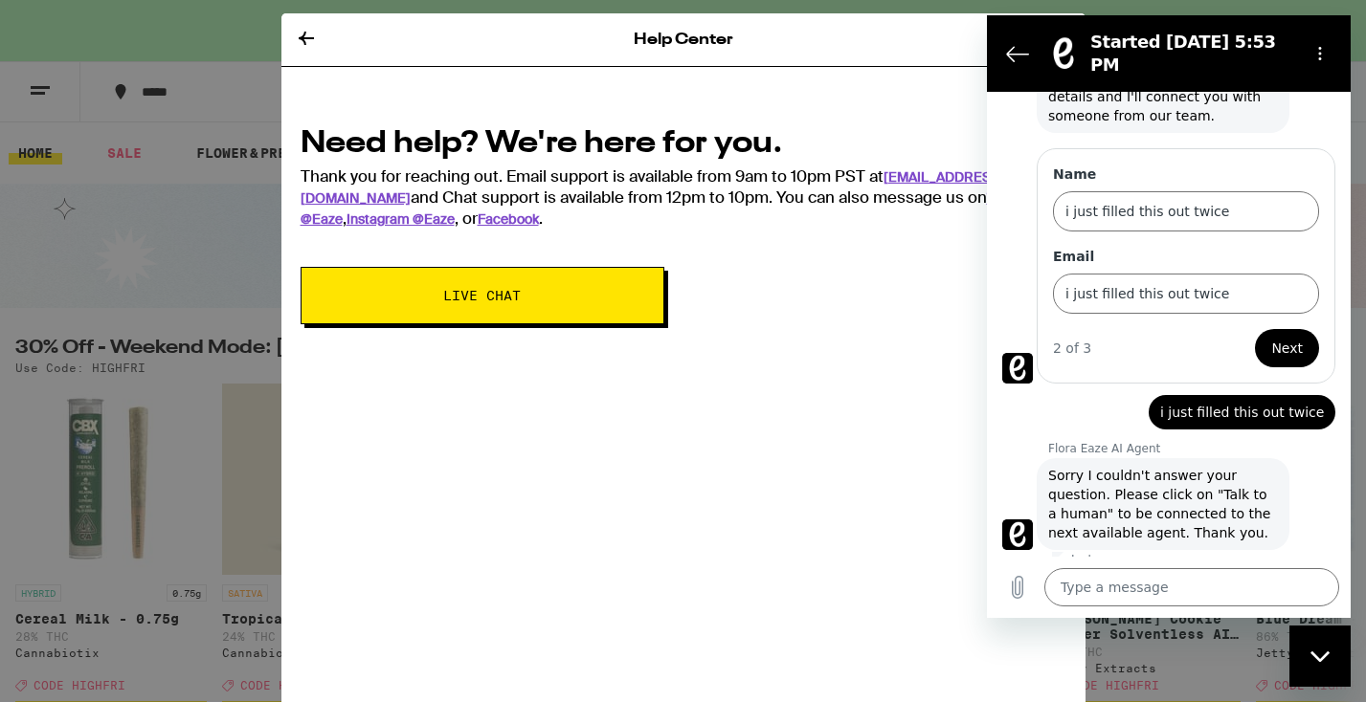
click at [300, 38] on icon at bounding box center [306, 38] width 15 height 13
click at [136, 243] on div "Help Center Need help? We're here for you. Thank you for reaching out. Email su…" at bounding box center [683, 351] width 1366 height 702
click at [487, 42] on div "Help Center" at bounding box center [683, 40] width 804 height 54
click at [491, 12] on div "Help Center Need help? We're here for you. Thank you for reaching out. Email su…" at bounding box center [683, 351] width 1366 height 702
click at [494, 49] on div "Help Center" at bounding box center [683, 40] width 804 height 54
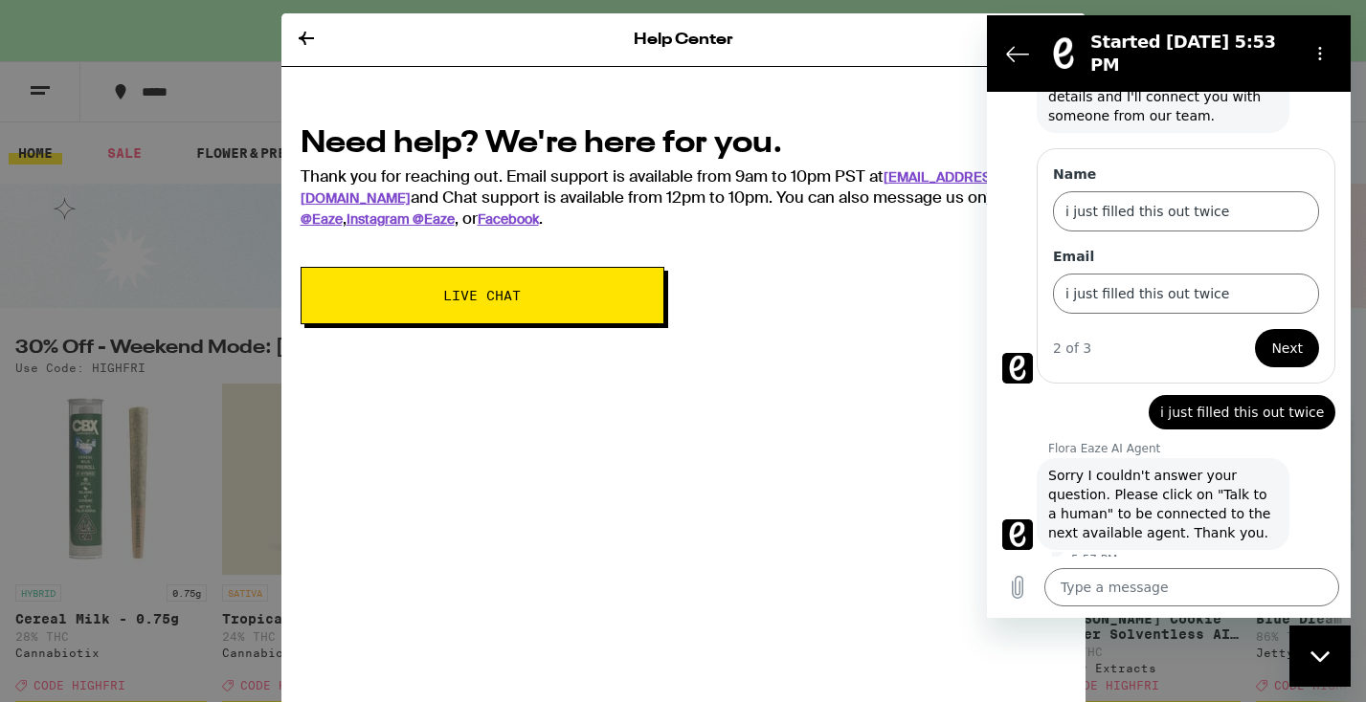
click at [937, 33] on div "Help Center" at bounding box center [683, 40] width 804 height 54
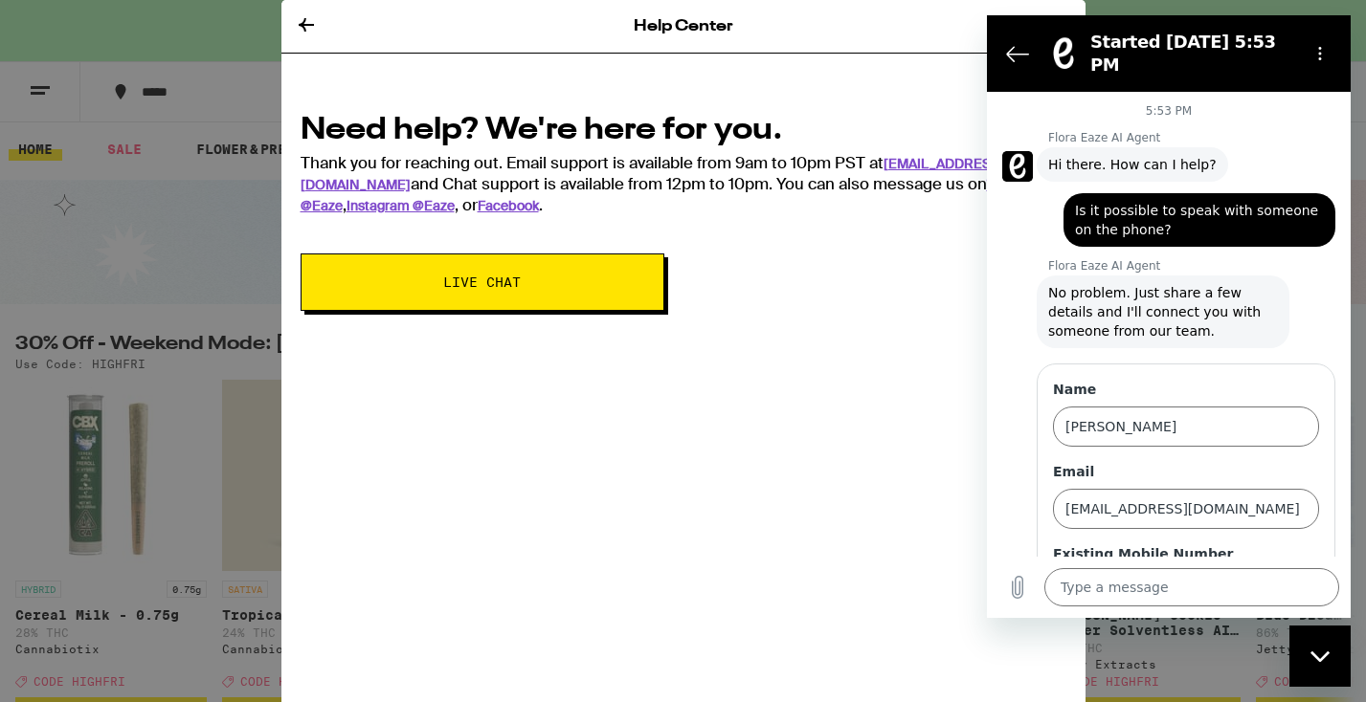
scroll to position [0, 0]
click at [1313, 655] on icon "Close messaging window" at bounding box center [1318, 656] width 19 height 11
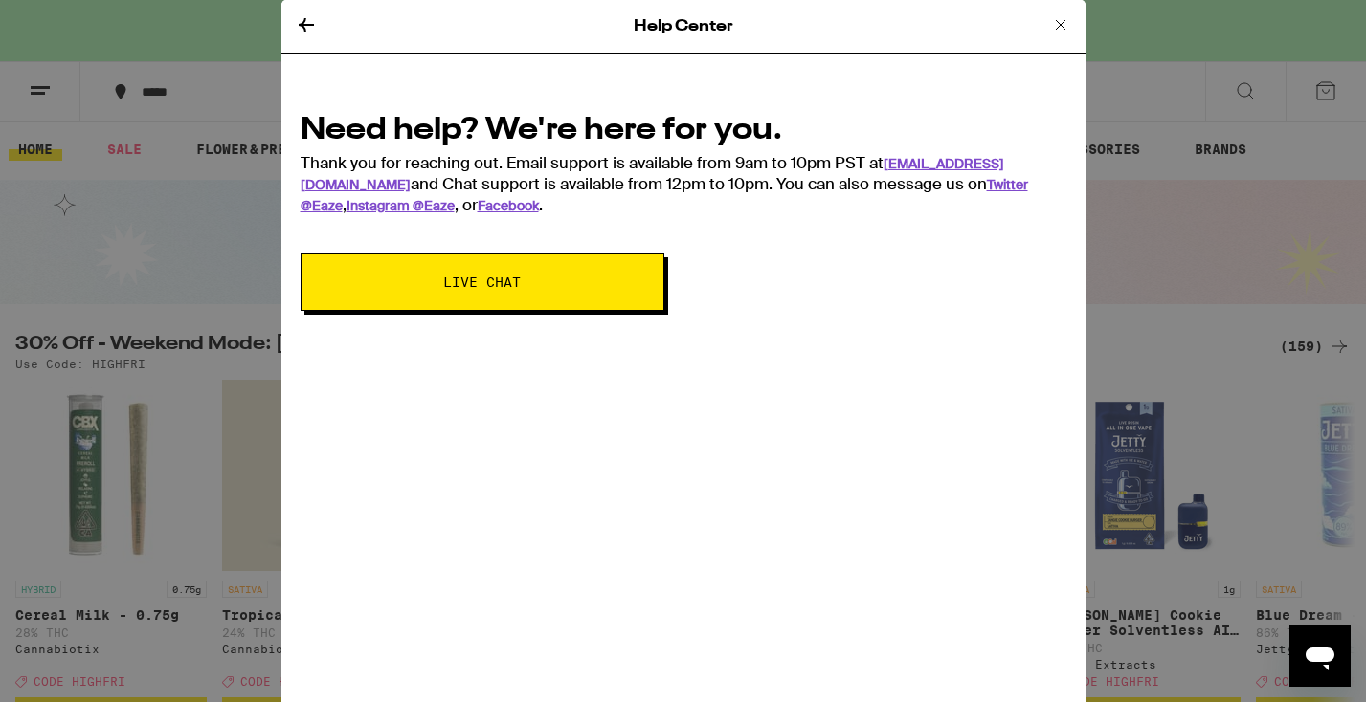
click at [1064, 22] on icon at bounding box center [1060, 24] width 23 height 23
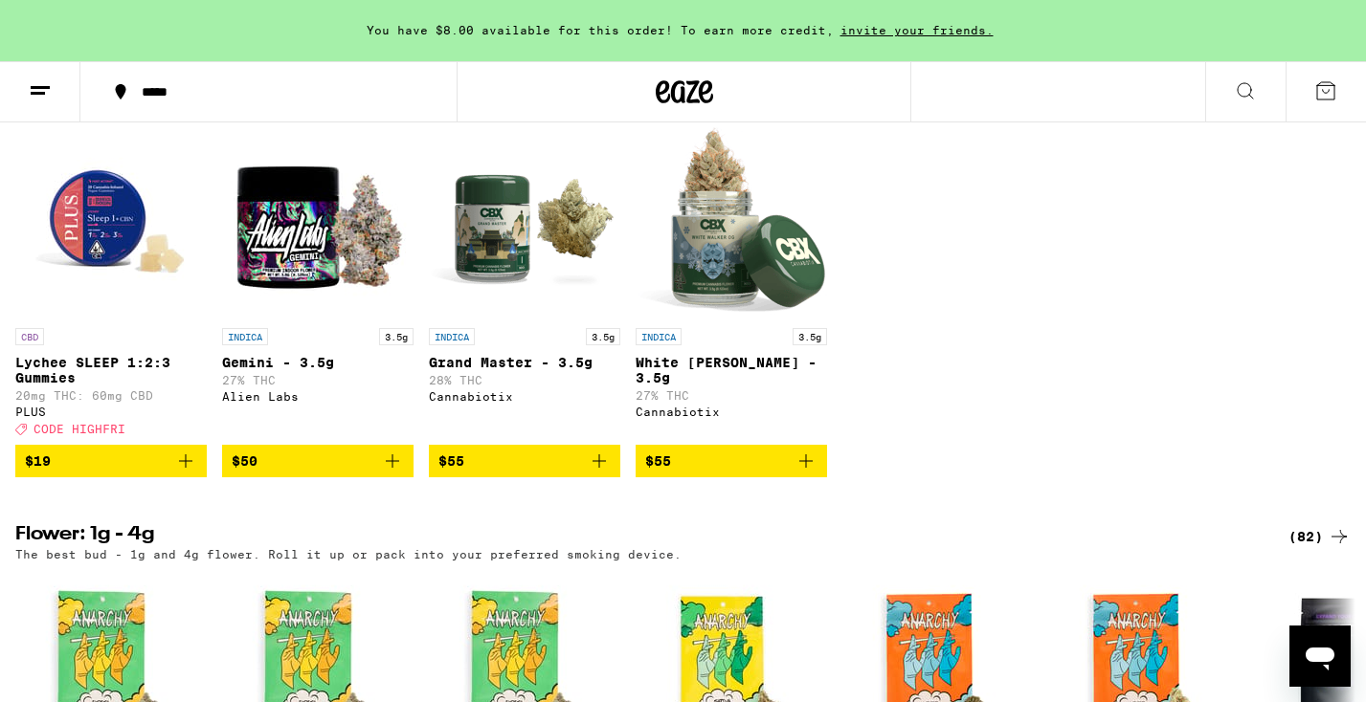
scroll to position [1596, 0]
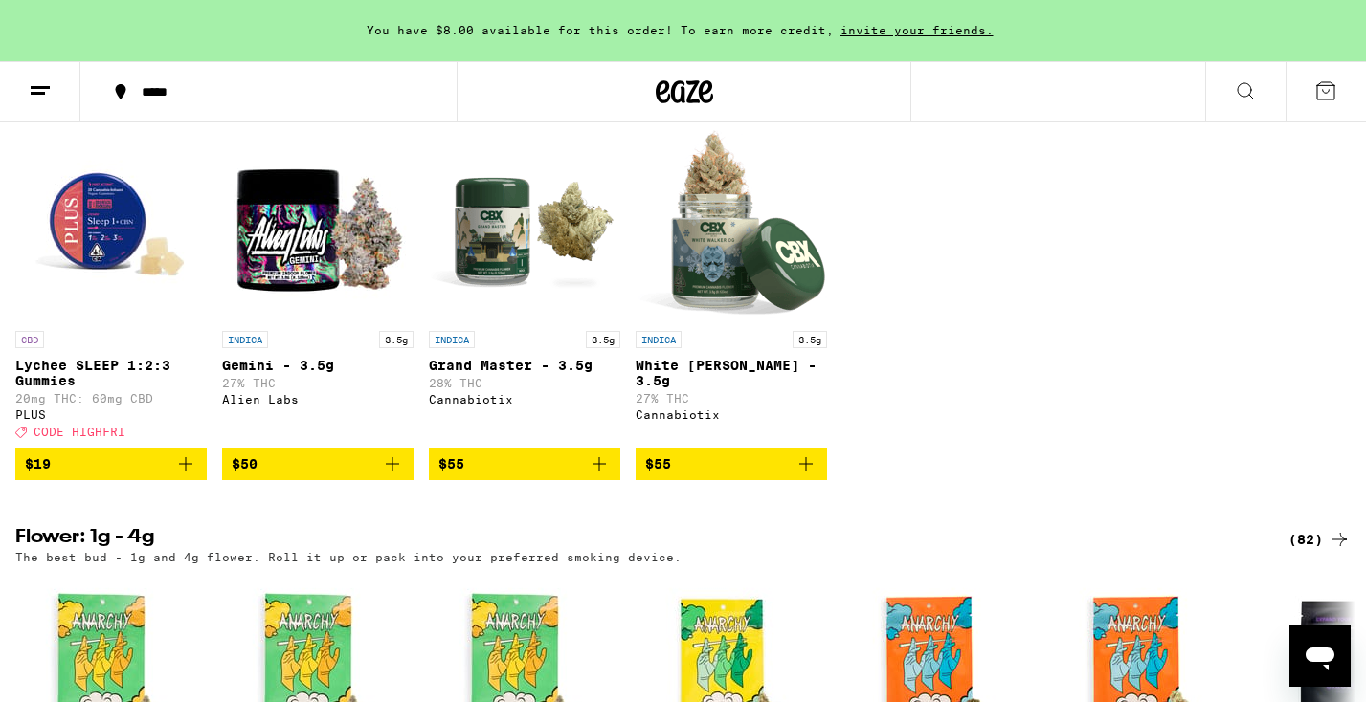
click at [479, 284] on img "Open page for Grand Master - 3.5g from Cannabiotix" at bounding box center [524, 225] width 191 height 191
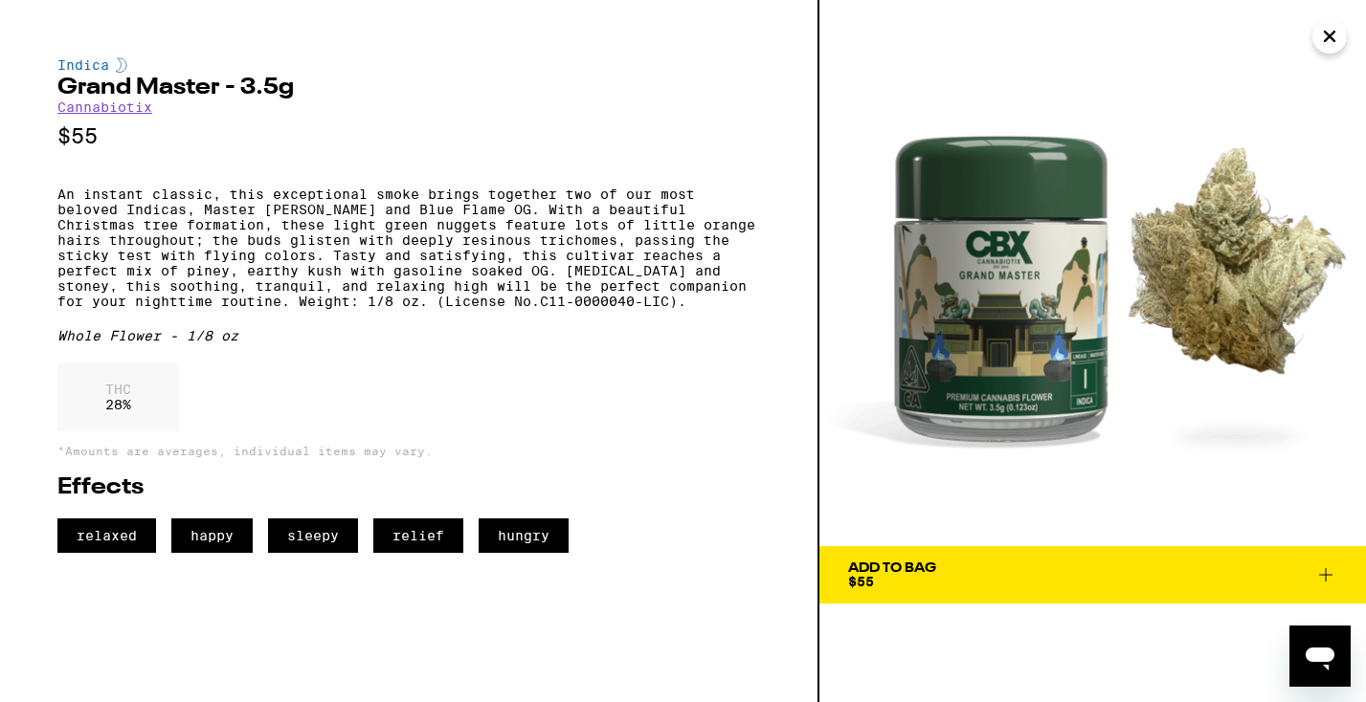
click at [964, 575] on span "Add To Bag $55" at bounding box center [1092, 575] width 489 height 27
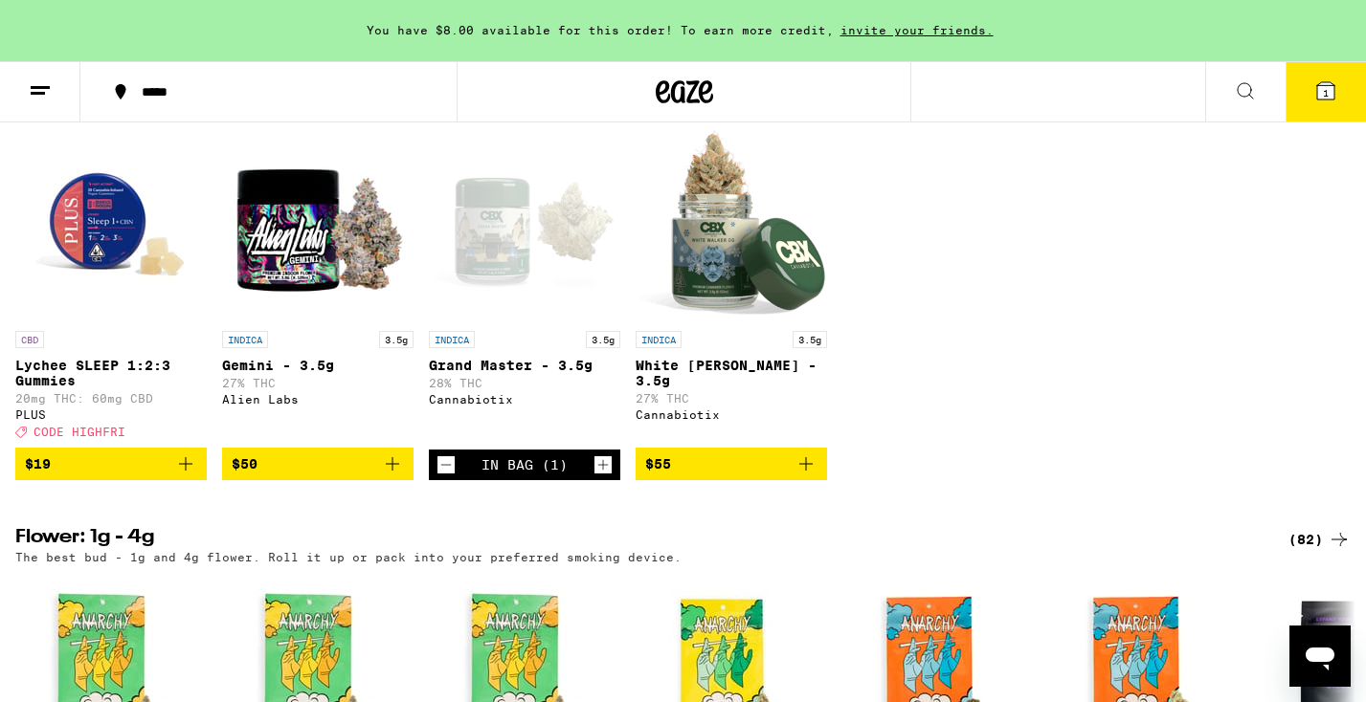
click at [600, 477] on icon "Increment" at bounding box center [602, 465] width 17 height 23
click at [743, 322] on img "Open page for White Walker OG - 3.5g from Cannabiotix" at bounding box center [730, 225] width 191 height 191
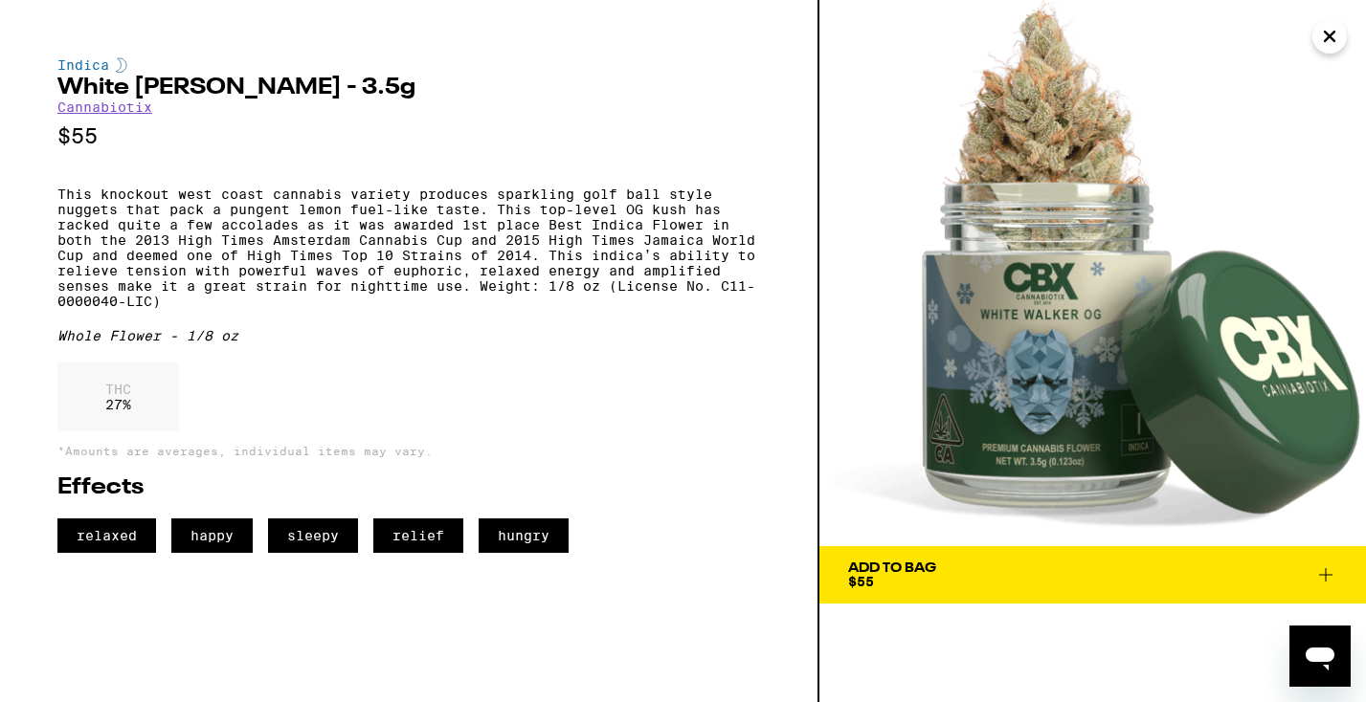
click at [1045, 567] on span "Add To Bag $55" at bounding box center [1092, 575] width 489 height 27
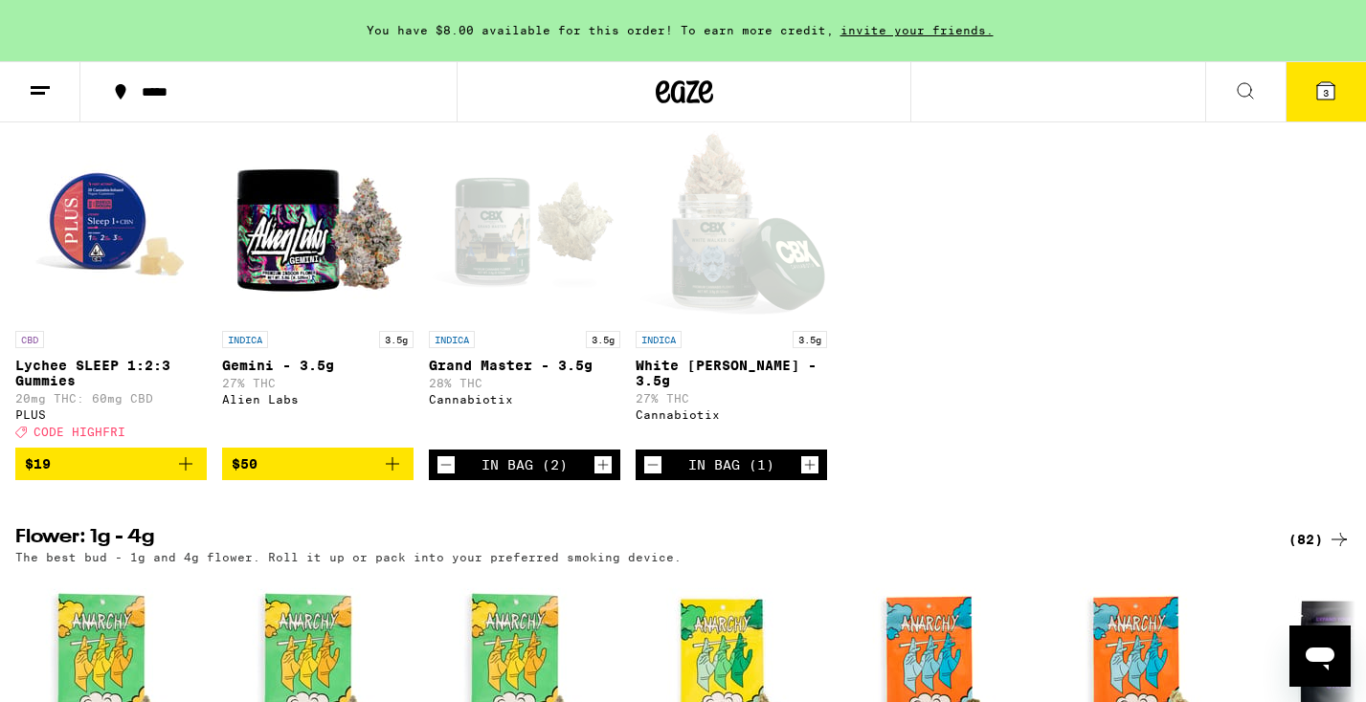
click at [816, 477] on icon "Increment" at bounding box center [809, 465] width 17 height 23
click at [253, 287] on img "Open page for Gemini - 3.5g from Alien Labs" at bounding box center [317, 225] width 191 height 191
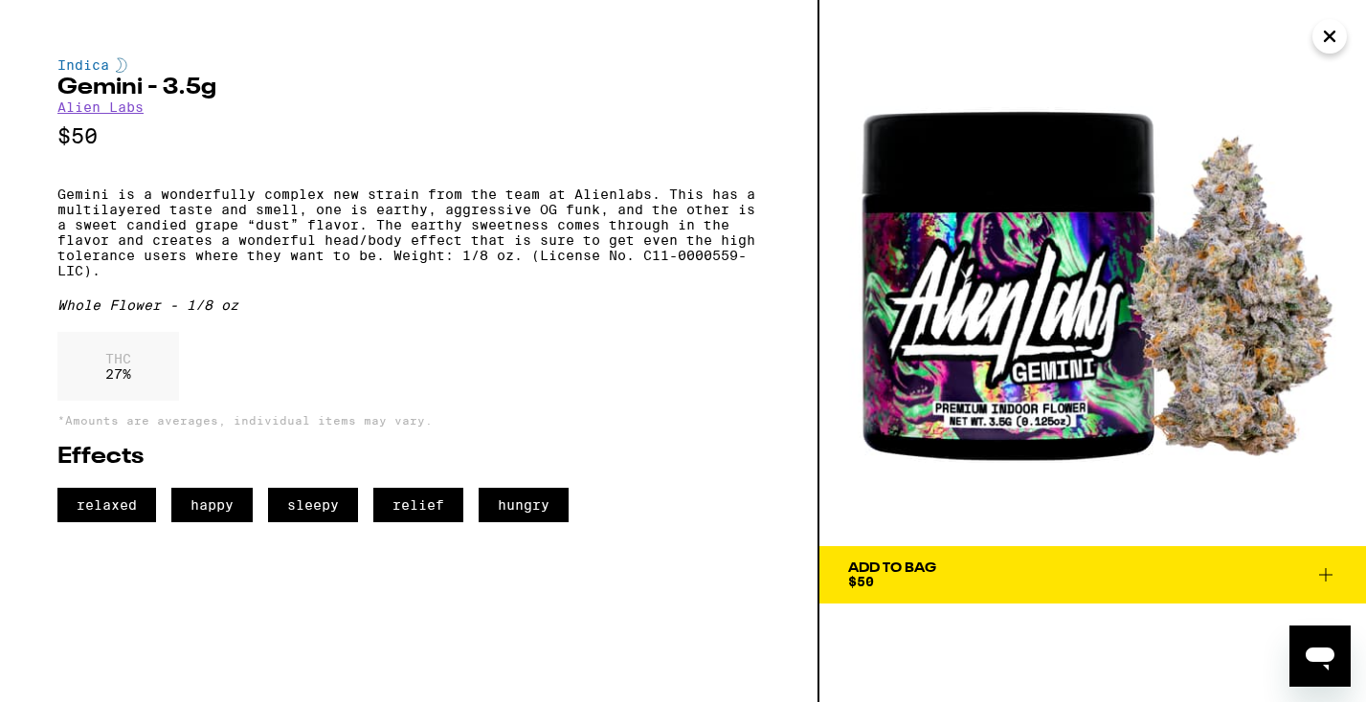
click at [1036, 563] on span "Add To Bag $50" at bounding box center [1092, 575] width 489 height 27
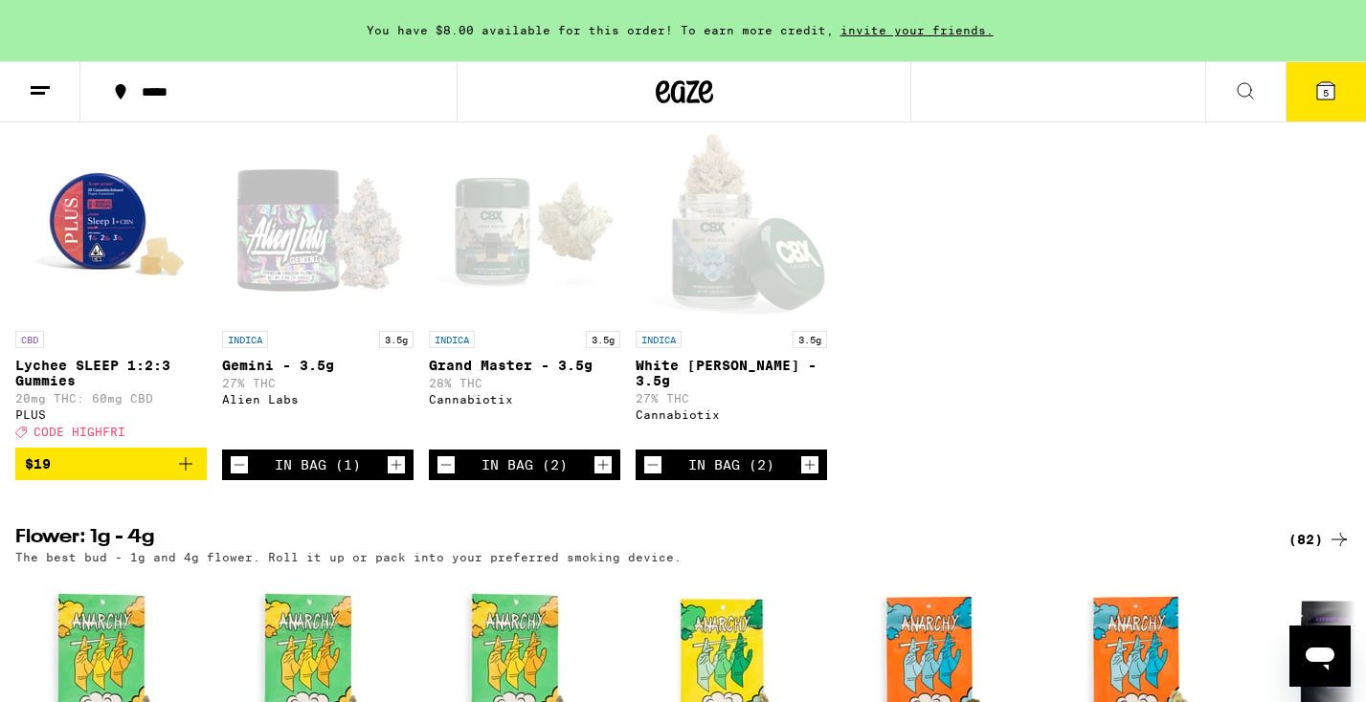
click at [392, 477] on icon "Increment" at bounding box center [396, 465] width 17 height 23
click at [1310, 92] on button "6" at bounding box center [1325, 91] width 80 height 59
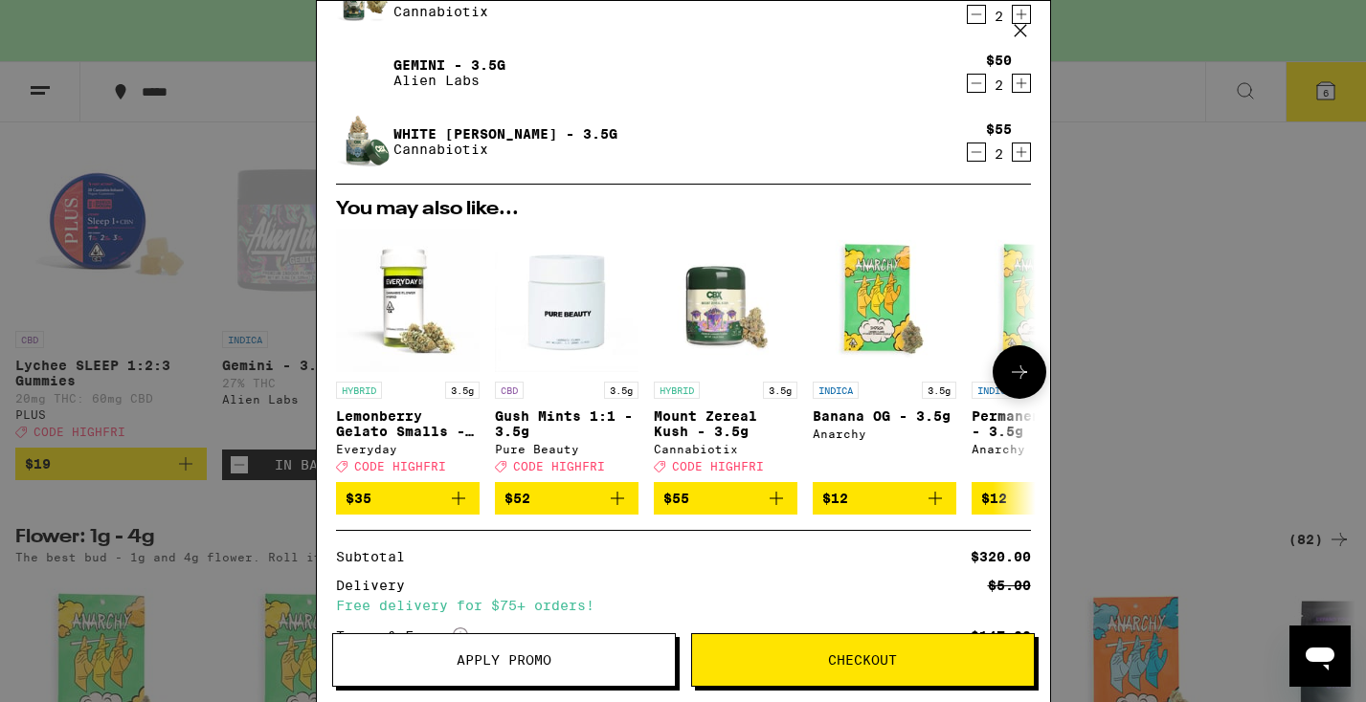
scroll to position [157, 0]
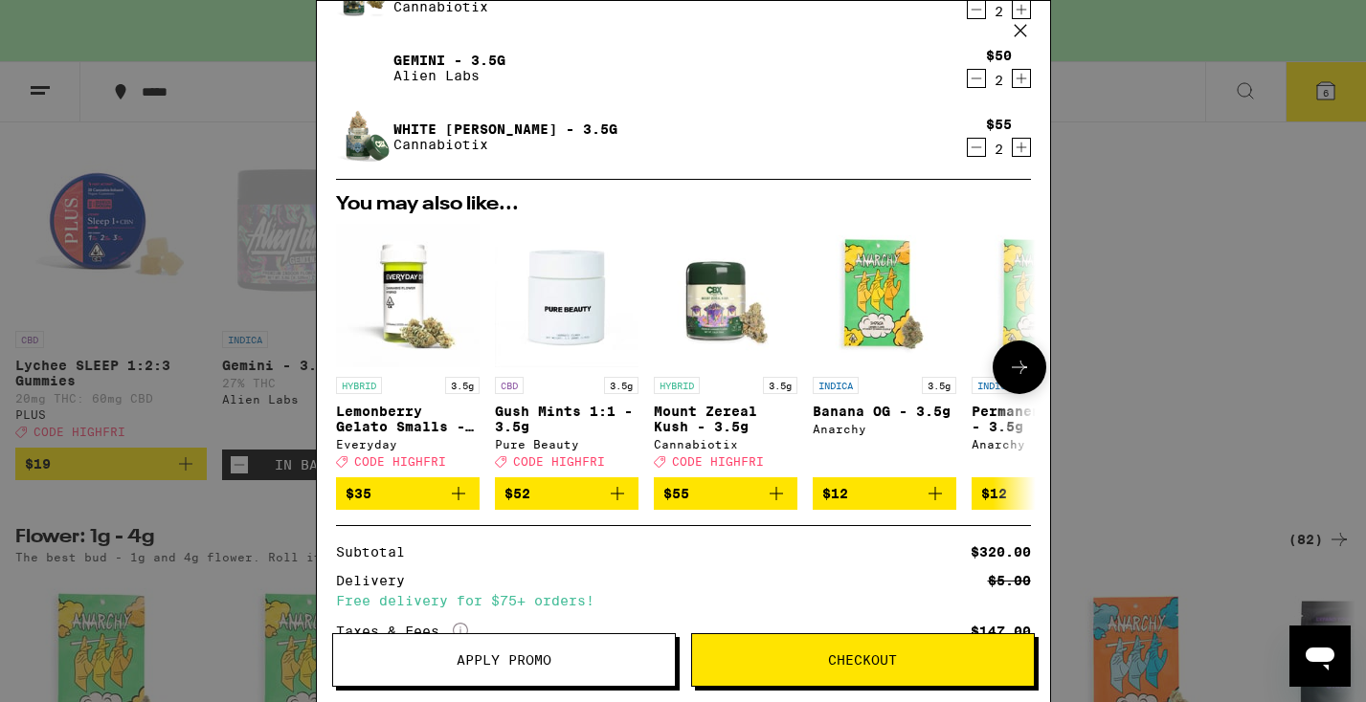
click at [692, 423] on p "Mount Zereal Kush - 3.5g" at bounding box center [726, 419] width 144 height 31
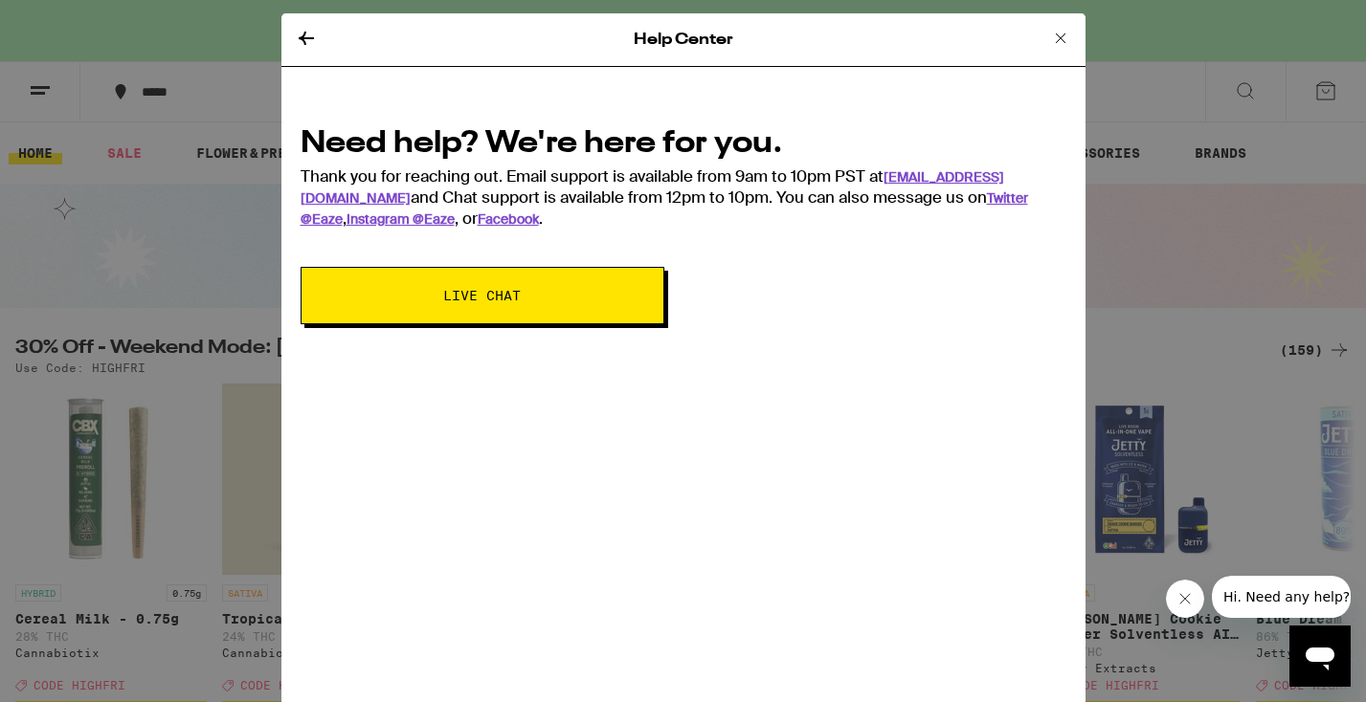
click at [554, 292] on span "Live Chat" at bounding box center [482, 295] width 209 height 13
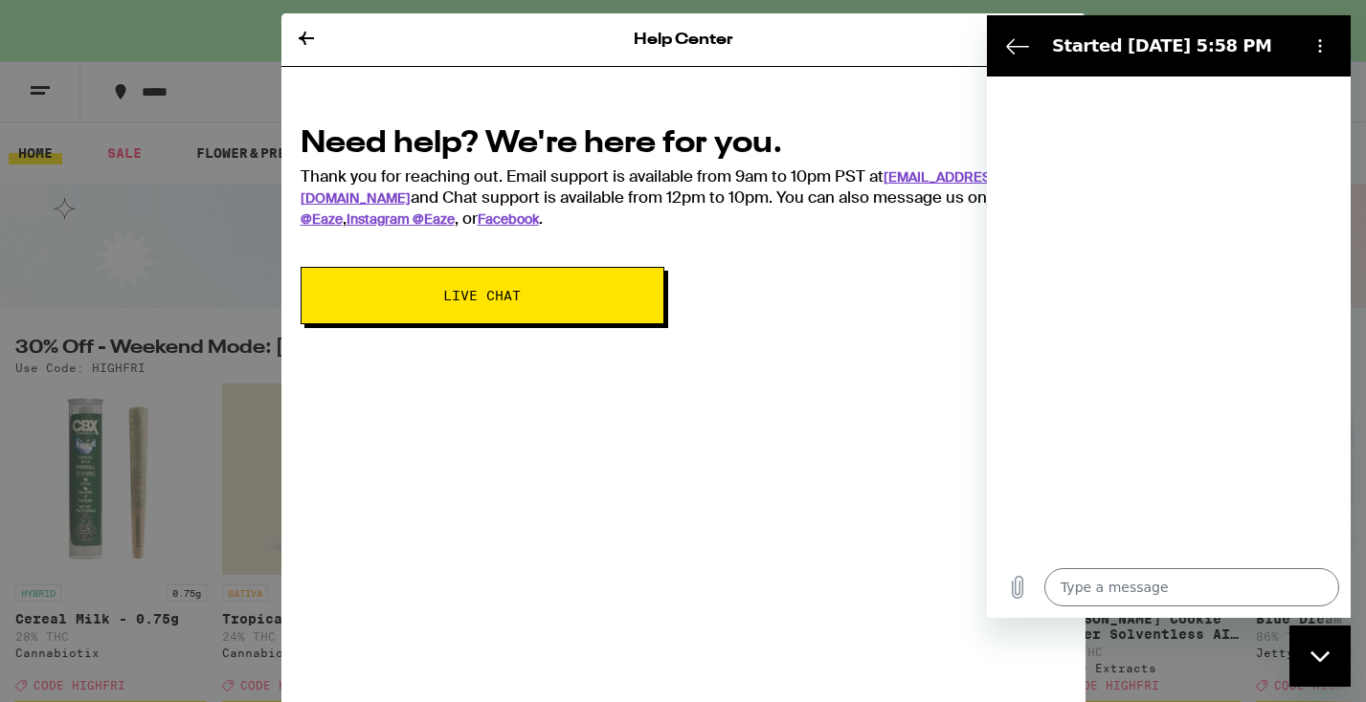
type textarea "x"
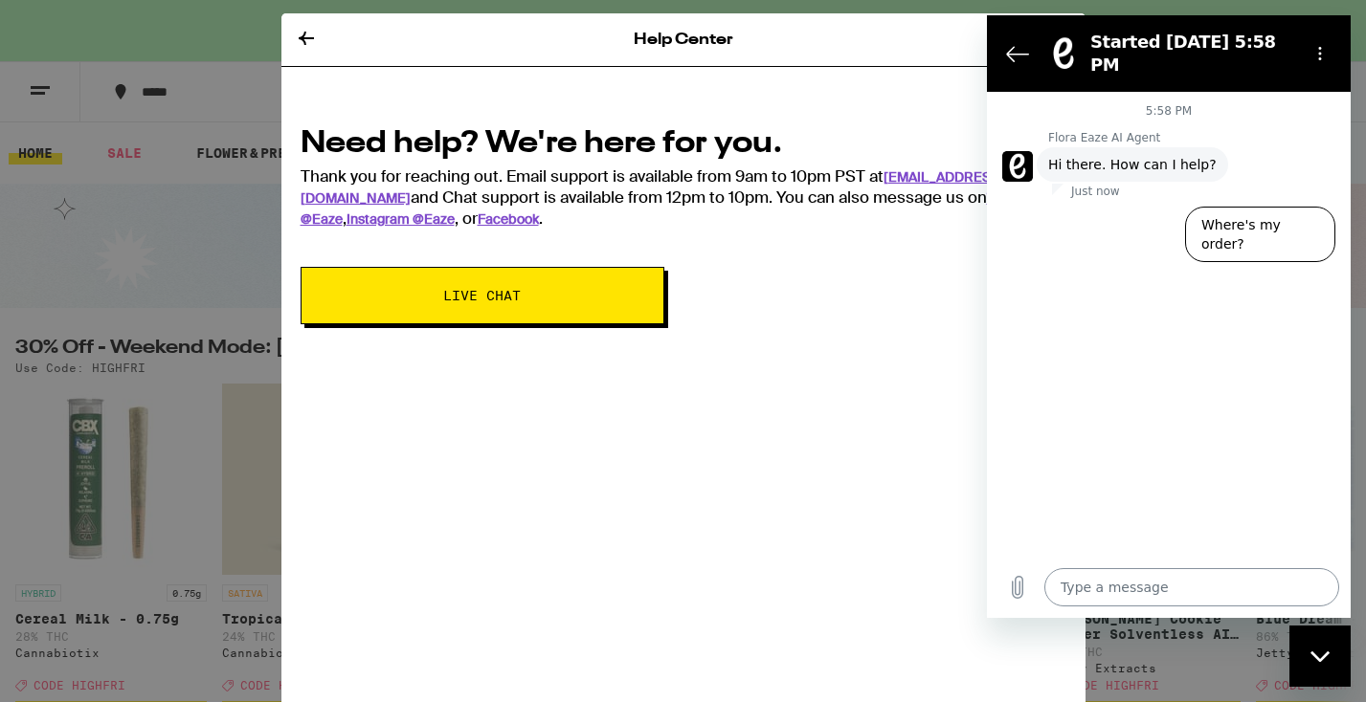
click at [1081, 571] on textarea at bounding box center [1191, 587] width 295 height 38
type textarea "i"
type textarea "x"
type textarea "i"
type textarea "x"
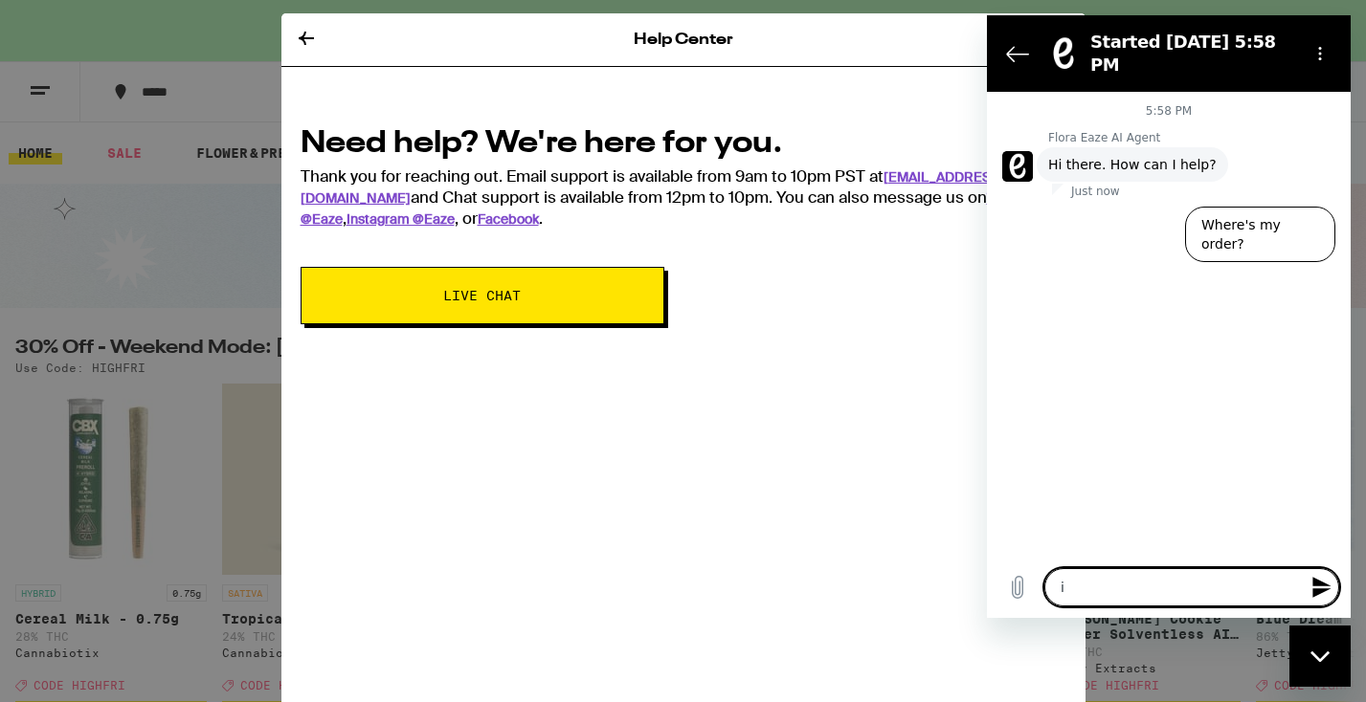
type textarea "i w"
type textarea "x"
type textarea "i wa"
type textarea "x"
type textarea "i wan"
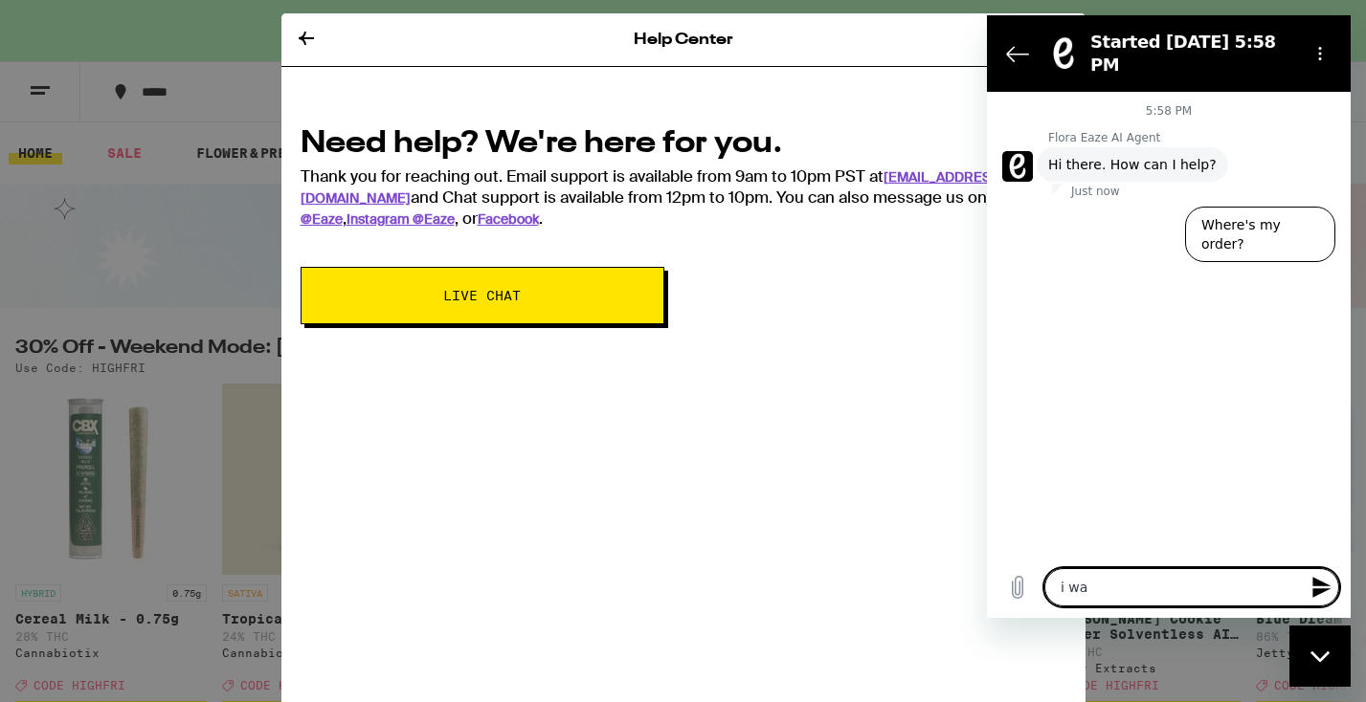
type textarea "x"
type textarea "i want"
type textarea "x"
type textarea "i want"
type textarea "x"
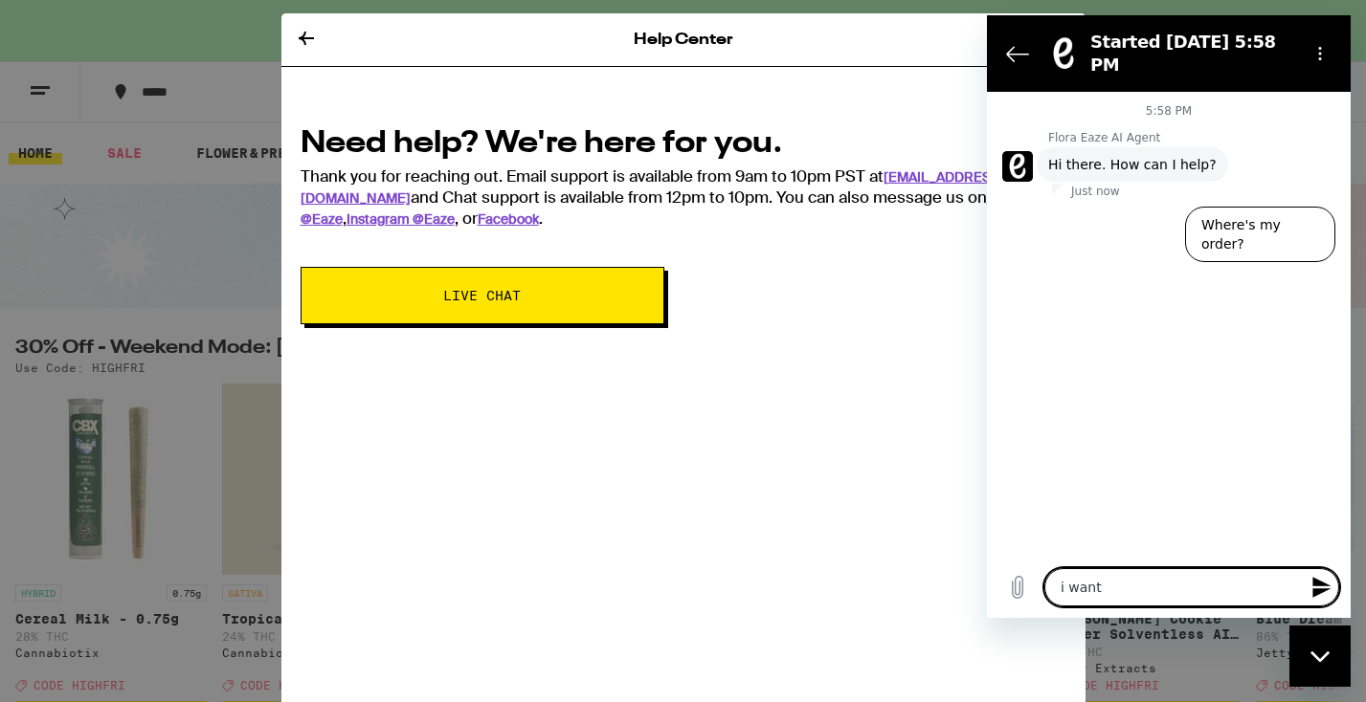
type textarea "i want t"
type textarea "x"
type textarea "i want to"
type textarea "x"
type textarea "i want to"
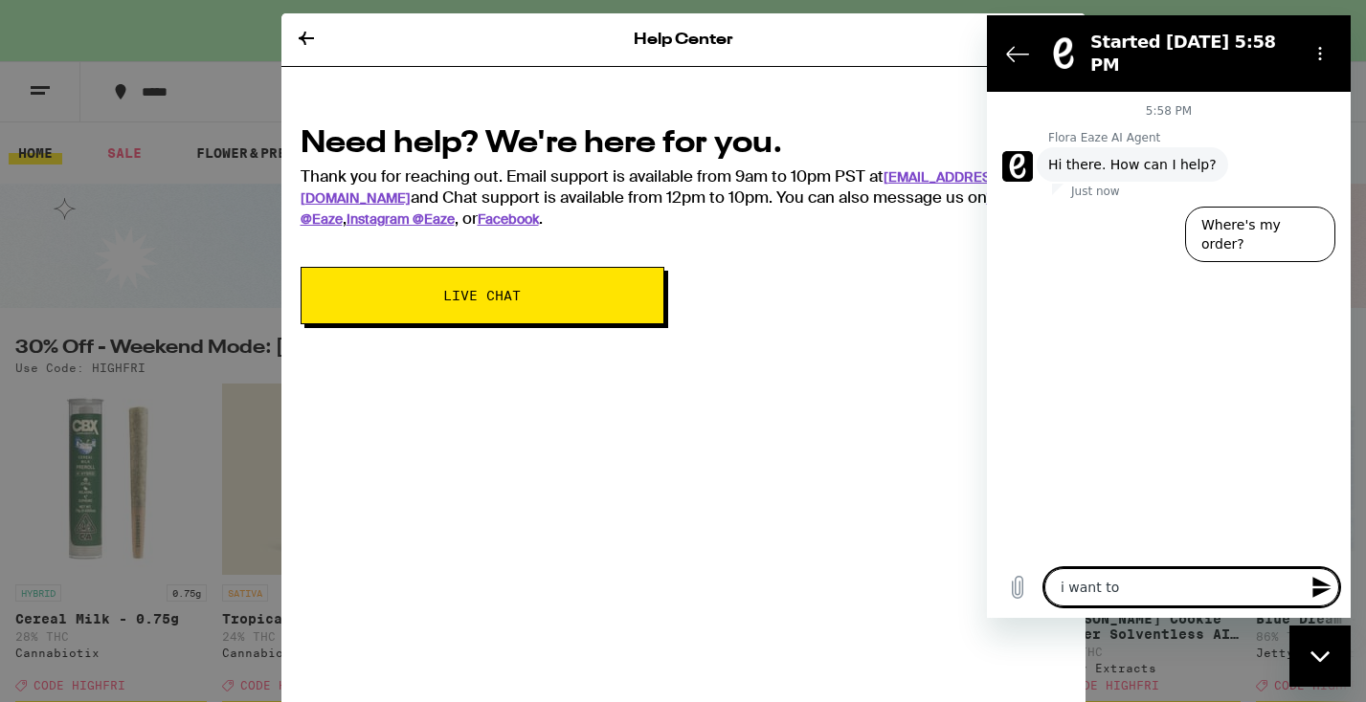
type textarea "x"
type textarea "i want to s"
type textarea "x"
type textarea "i want to sp"
type textarea "x"
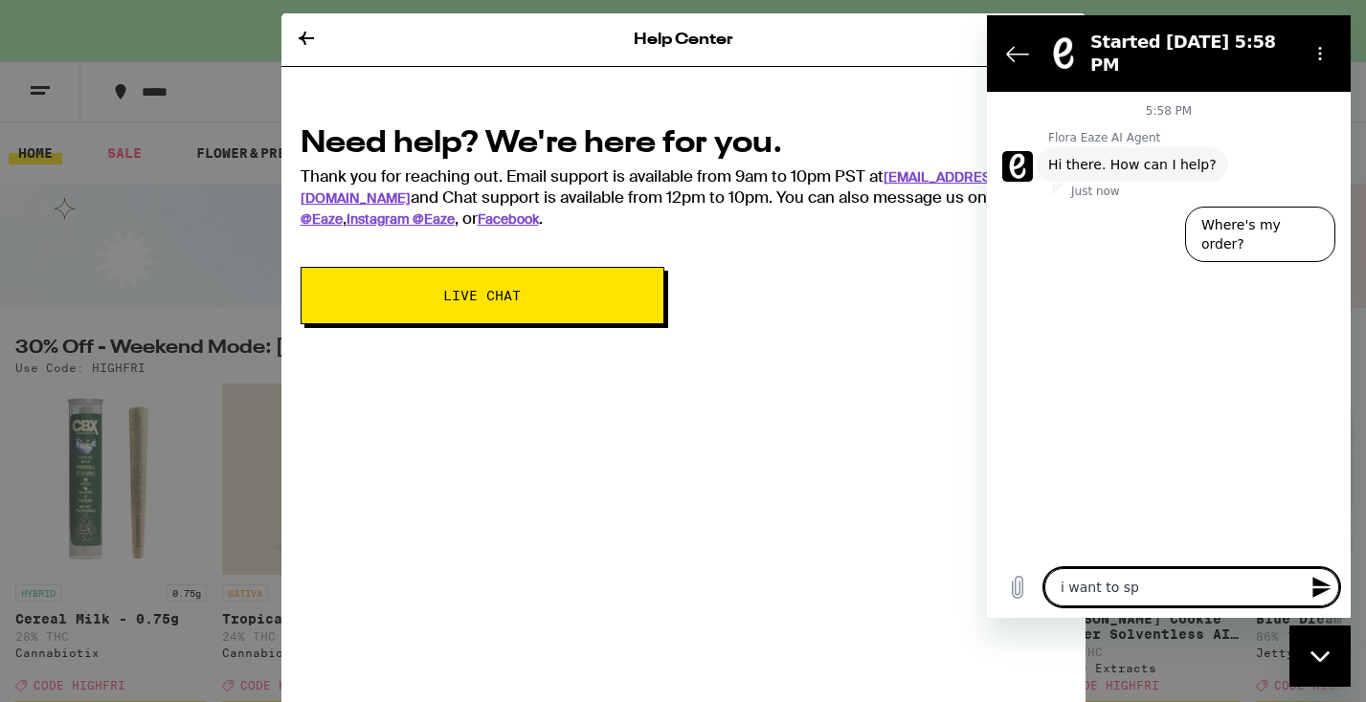
type textarea "i want to spe"
type textarea "x"
type textarea "i want to spea"
type textarea "x"
type textarea "i want to spe"
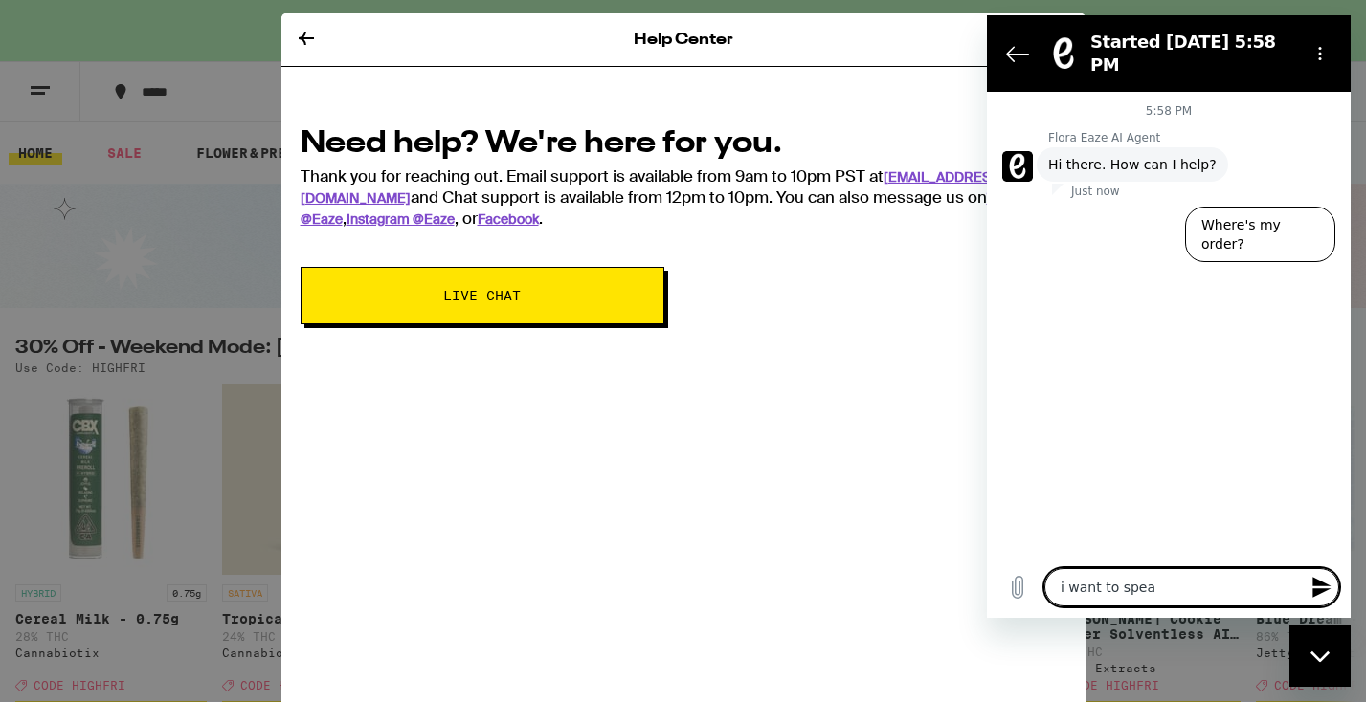
type textarea "x"
type textarea "i want to sp"
type textarea "x"
type textarea "i want to s"
type textarea "x"
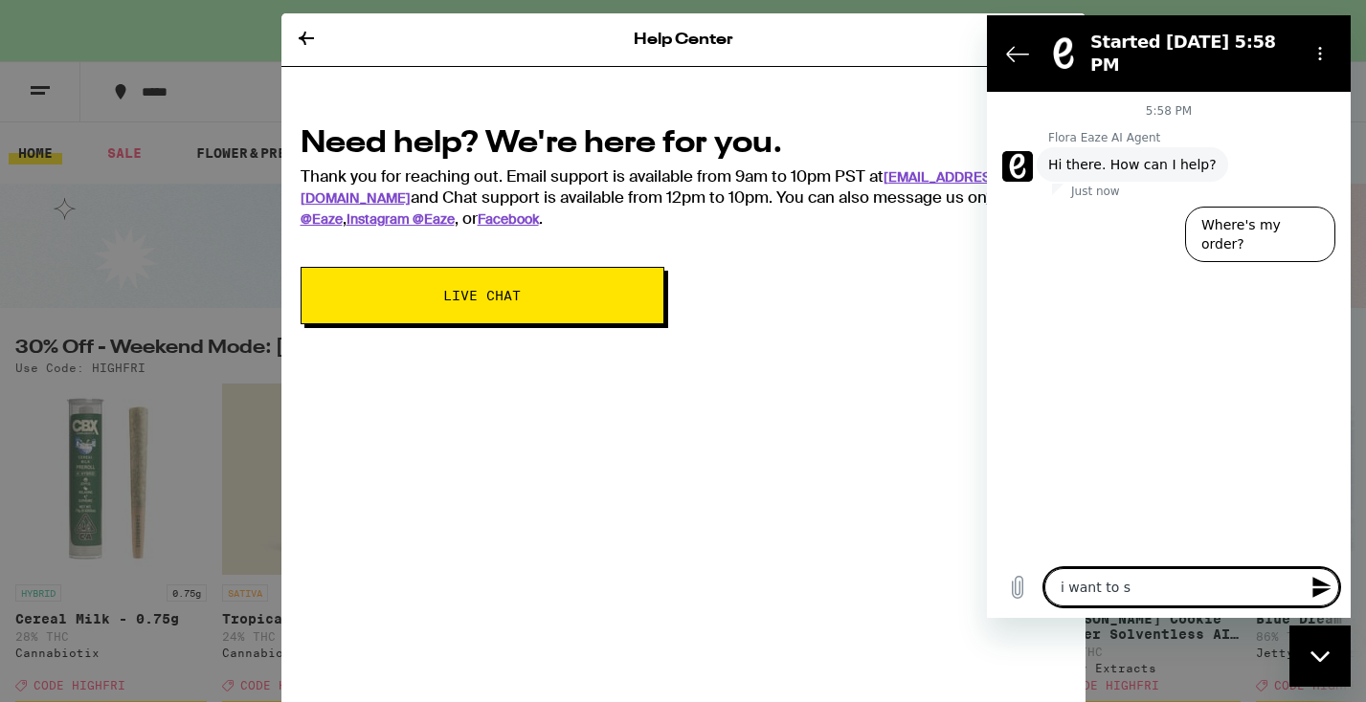
type textarea "i want to"
type textarea "x"
type textarea "i want to t"
type textarea "x"
type textarea "i want to ta"
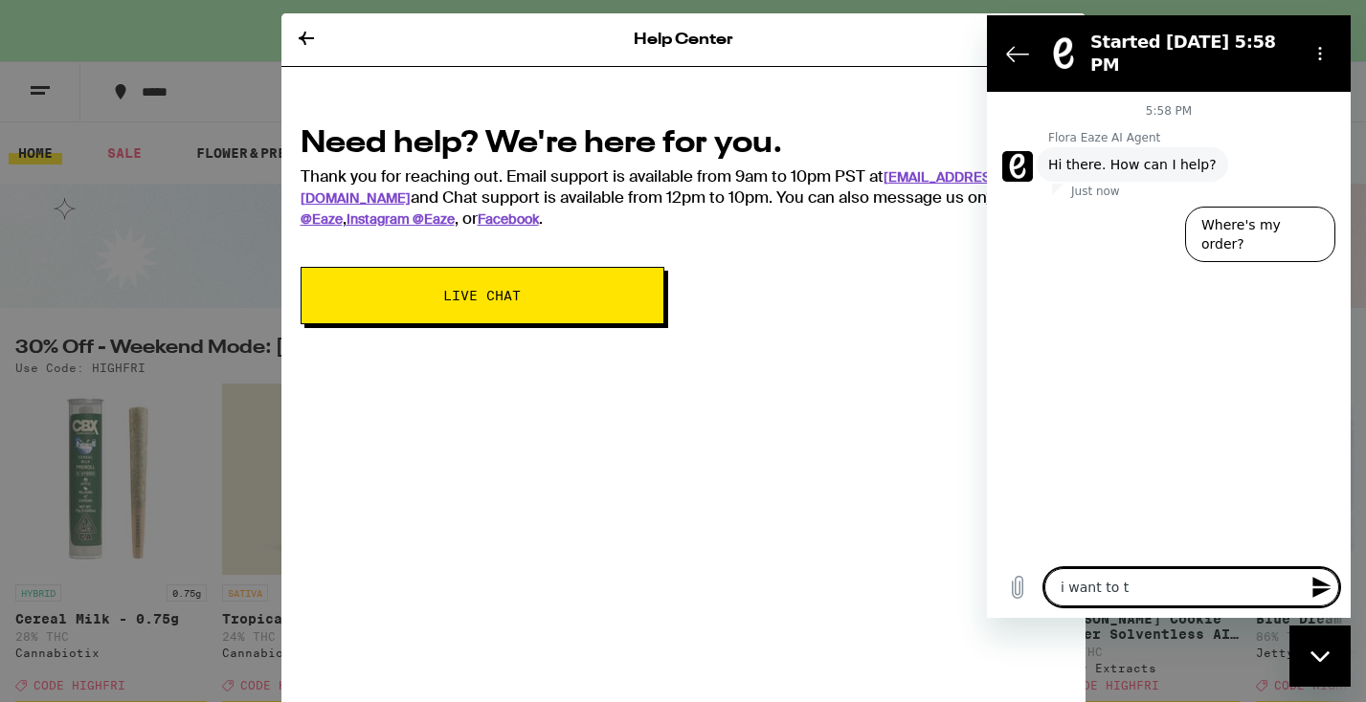
type textarea "x"
type textarea "i want to tal"
type textarea "x"
type textarea "i want to talk"
type textarea "x"
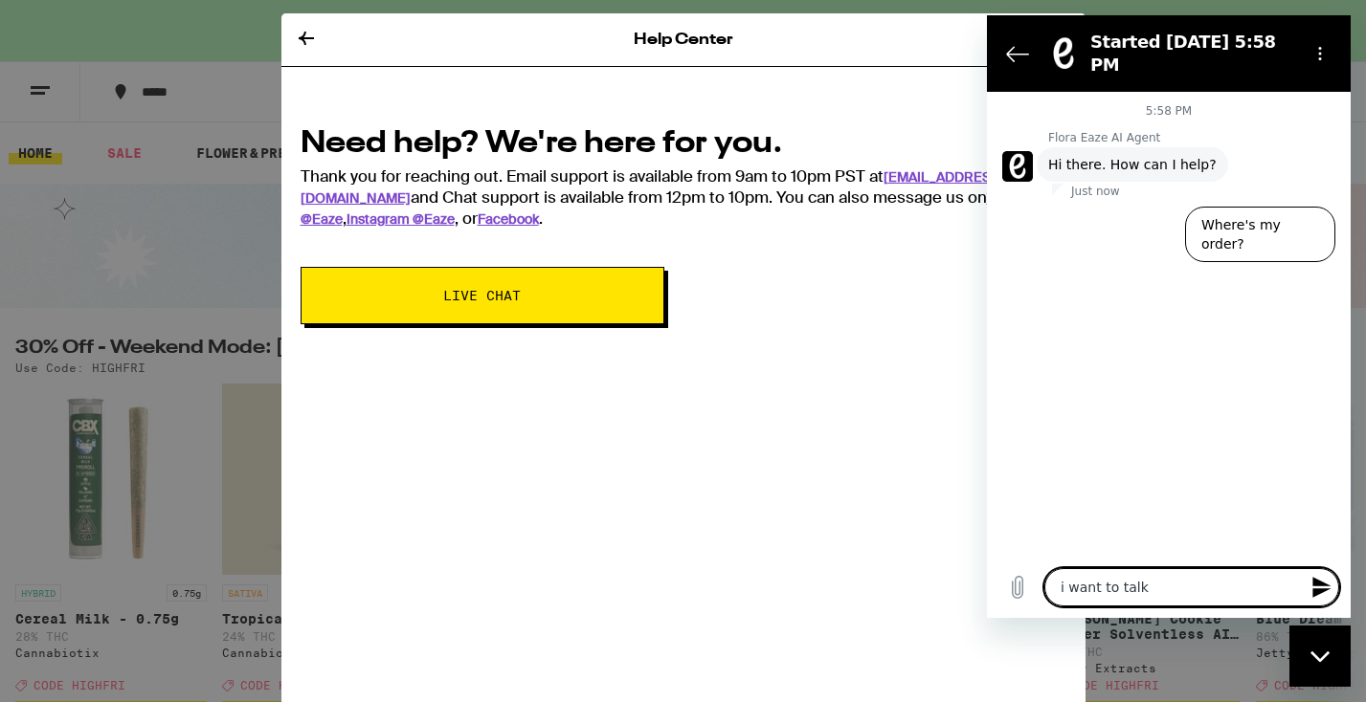
type textarea "i want to talk"
type textarea "x"
type textarea "i want to talk t"
type textarea "x"
type textarea "i want to talk to"
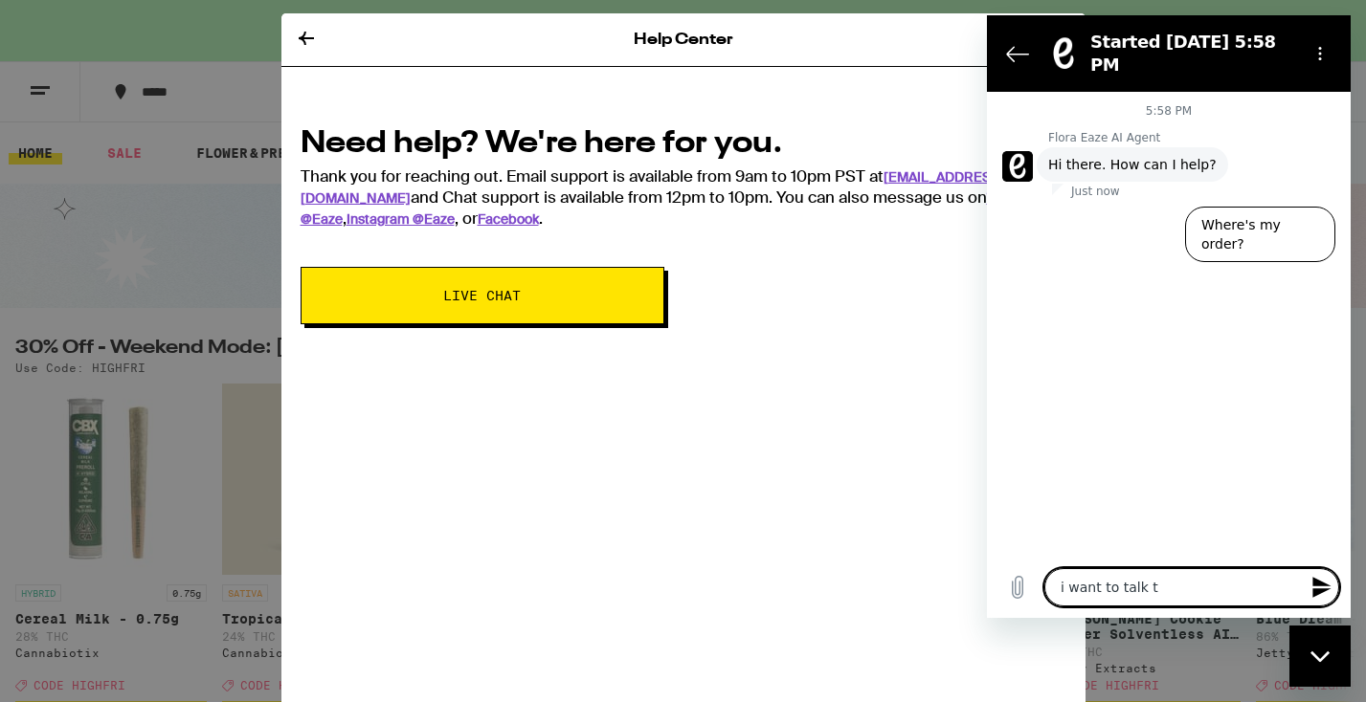
type textarea "x"
type textarea "i want to talk to"
type textarea "x"
type textarea "i want to talk to a"
type textarea "x"
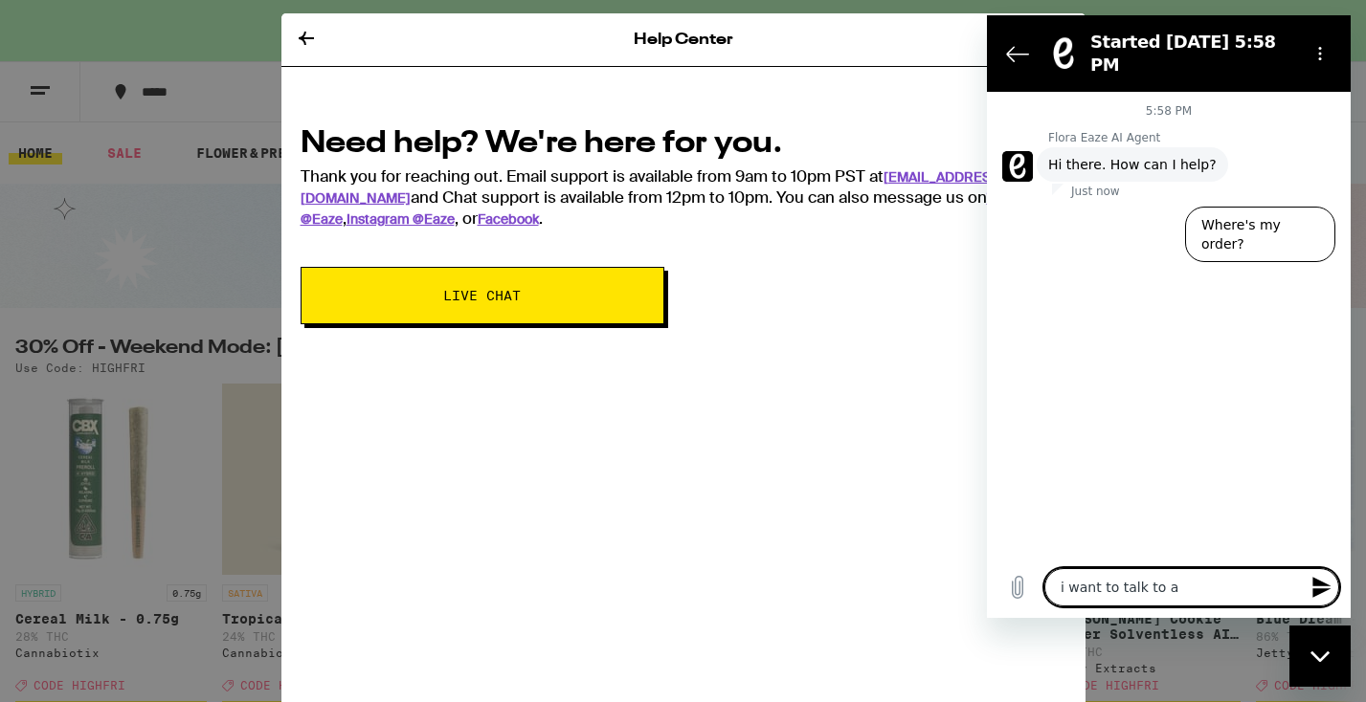
type textarea "i want to talk to a"
type textarea "x"
type textarea "i want to talk to a h"
type textarea "x"
type textarea "i want to talk to a hu"
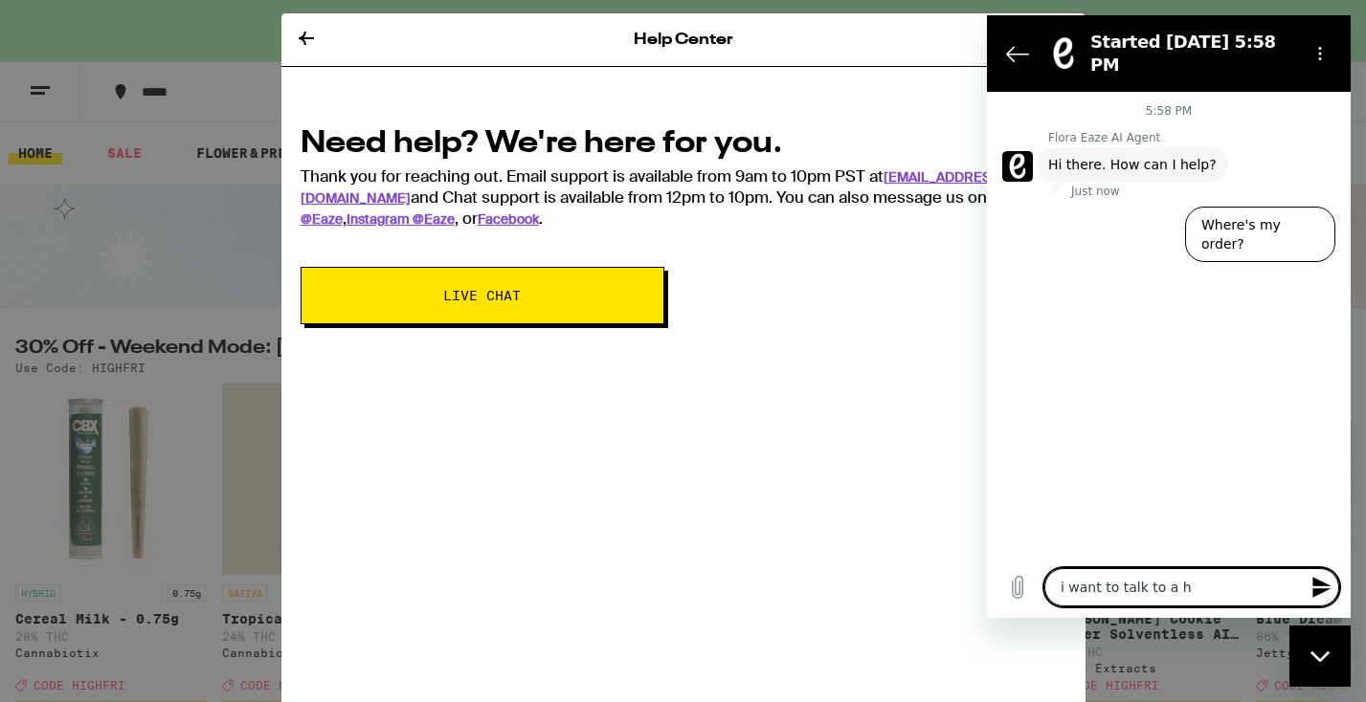
type textarea "x"
type textarea "i want to talk to a hum"
type textarea "x"
type textarea "i want to talk to a huma"
type textarea "x"
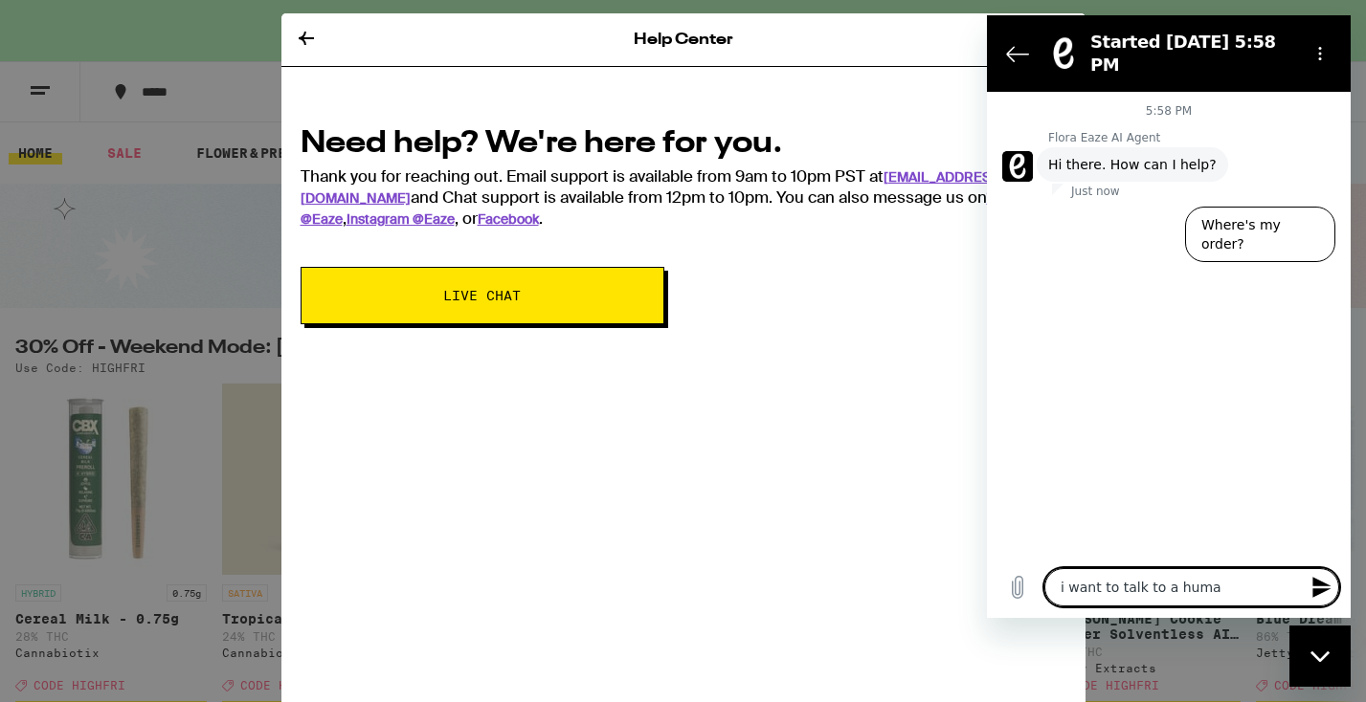
type textarea "i want to talk to a human"
type textarea "x"
type textarea "i want to talk to a human."
type textarea "x"
type textarea "i want to talk to a human."
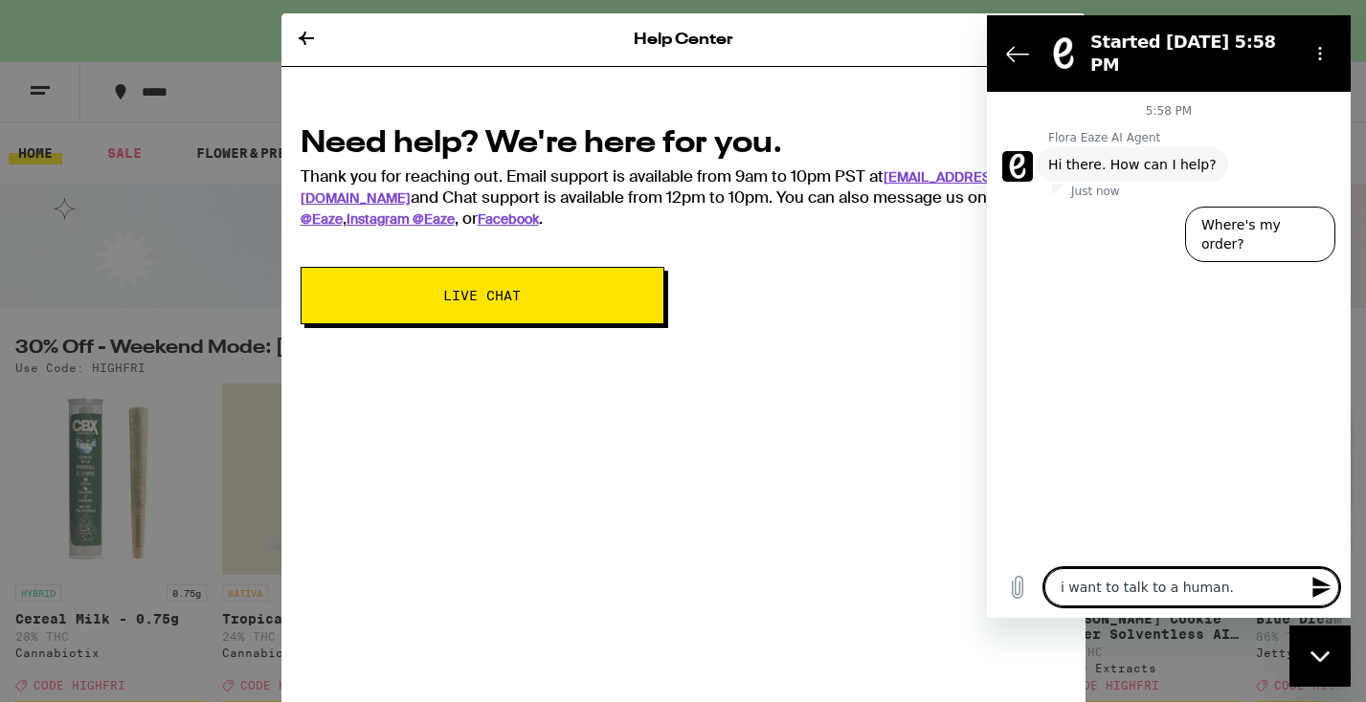
type textarea "x"
type textarea "i want to talk to a human. w"
type textarea "x"
type textarea "i want to talk to a human. wh"
type textarea "x"
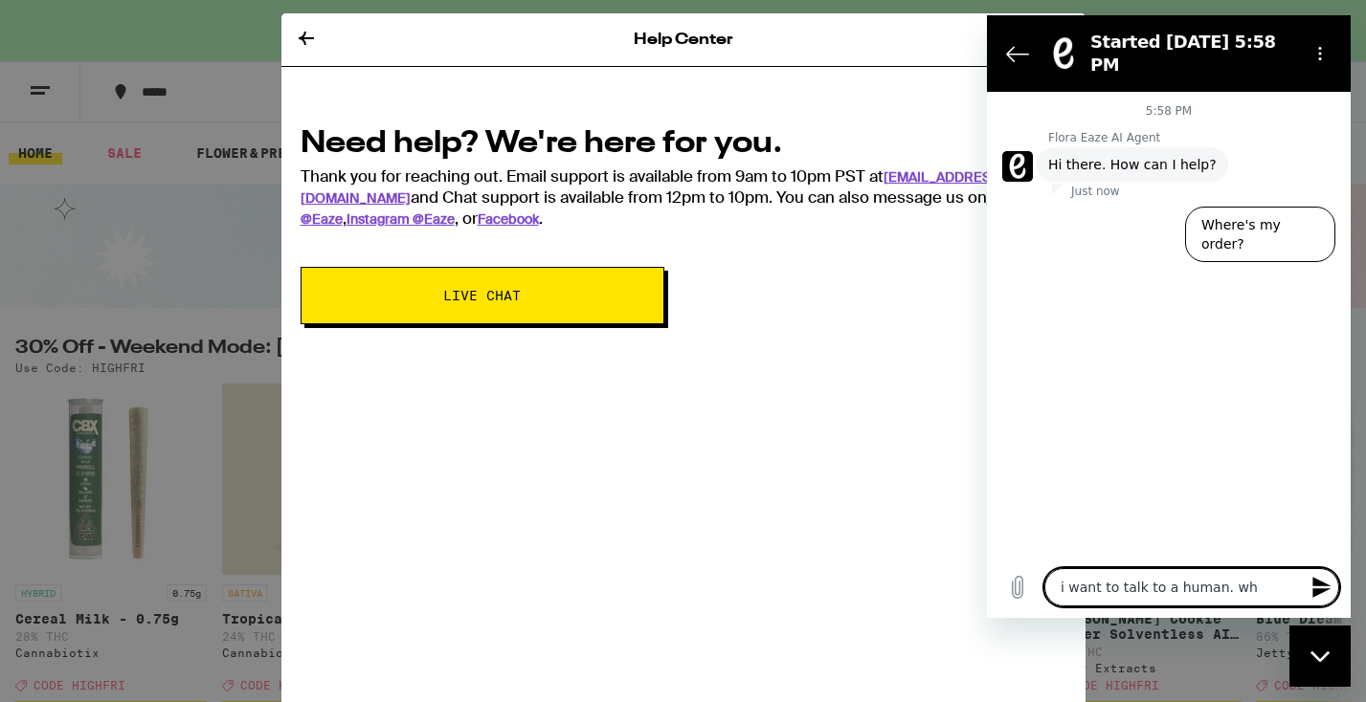
type textarea "i want to talk to a human. whe"
type textarea "x"
type textarea "i want to talk to a human. wher"
type textarea "x"
type textarea "i want to talk to a human. where"
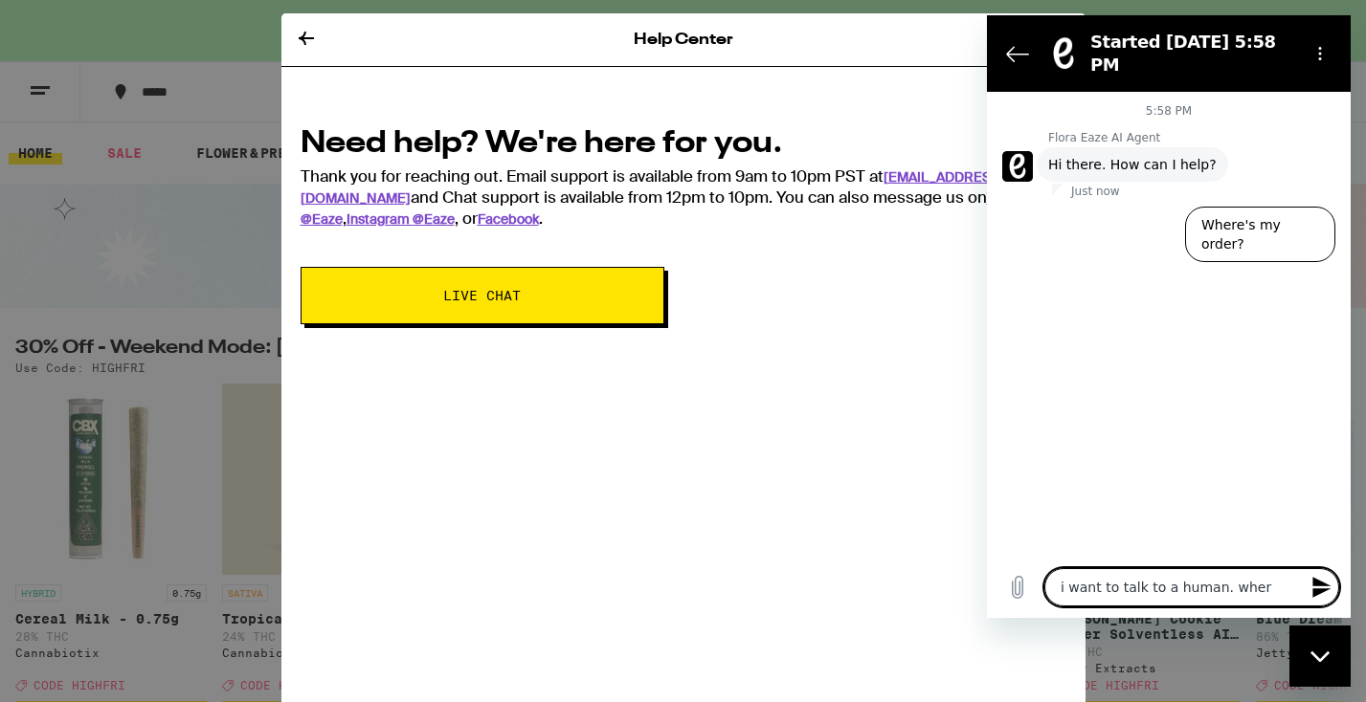
type textarea "x"
type textarea "i want to talk to a human. where"
type textarea "x"
type textarea "i want to talk to a human. where d"
type textarea "x"
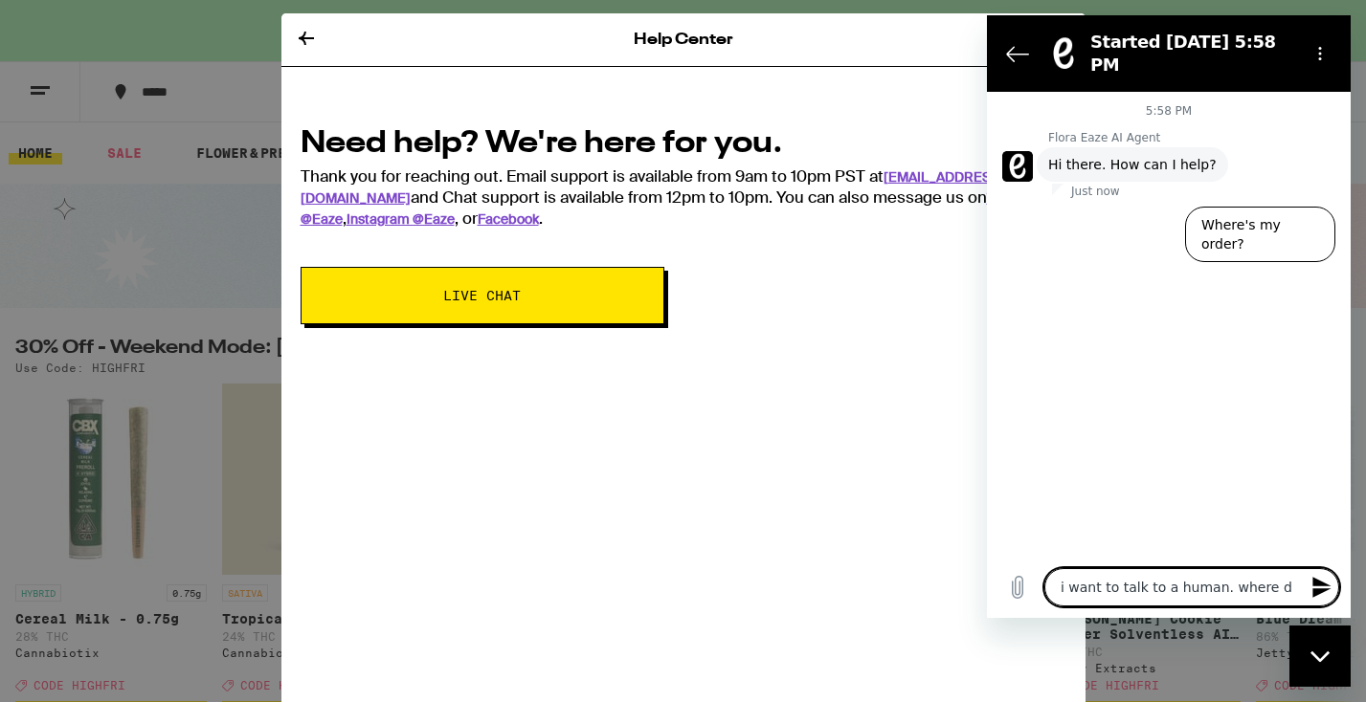
type textarea "i want to talk to a human. where do"
type textarea "x"
type textarea "i want to talk to a human. where do"
type textarea "x"
type textarea "i want to talk to a human. where do i"
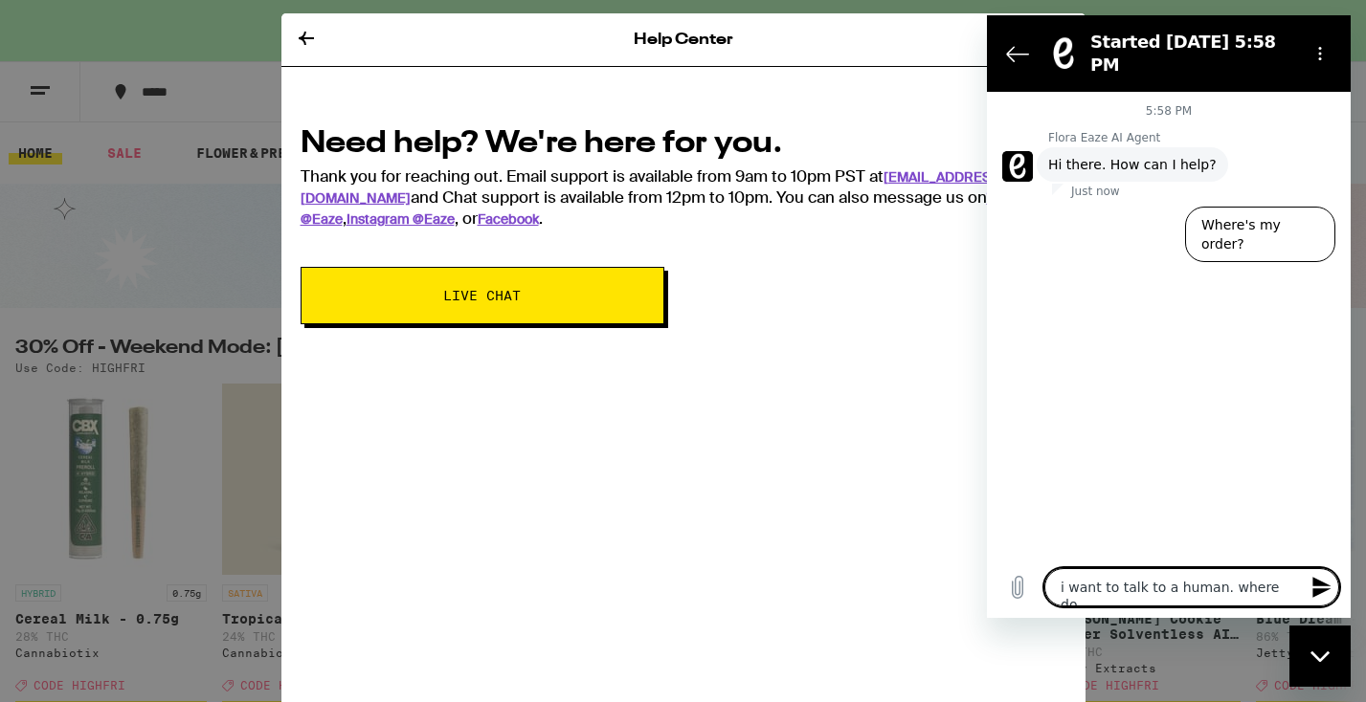
type textarea "x"
type textarea "i want to talk to a human. where do i"
type textarea "x"
type textarea "i want to talk to a human. where do i c"
type textarea "x"
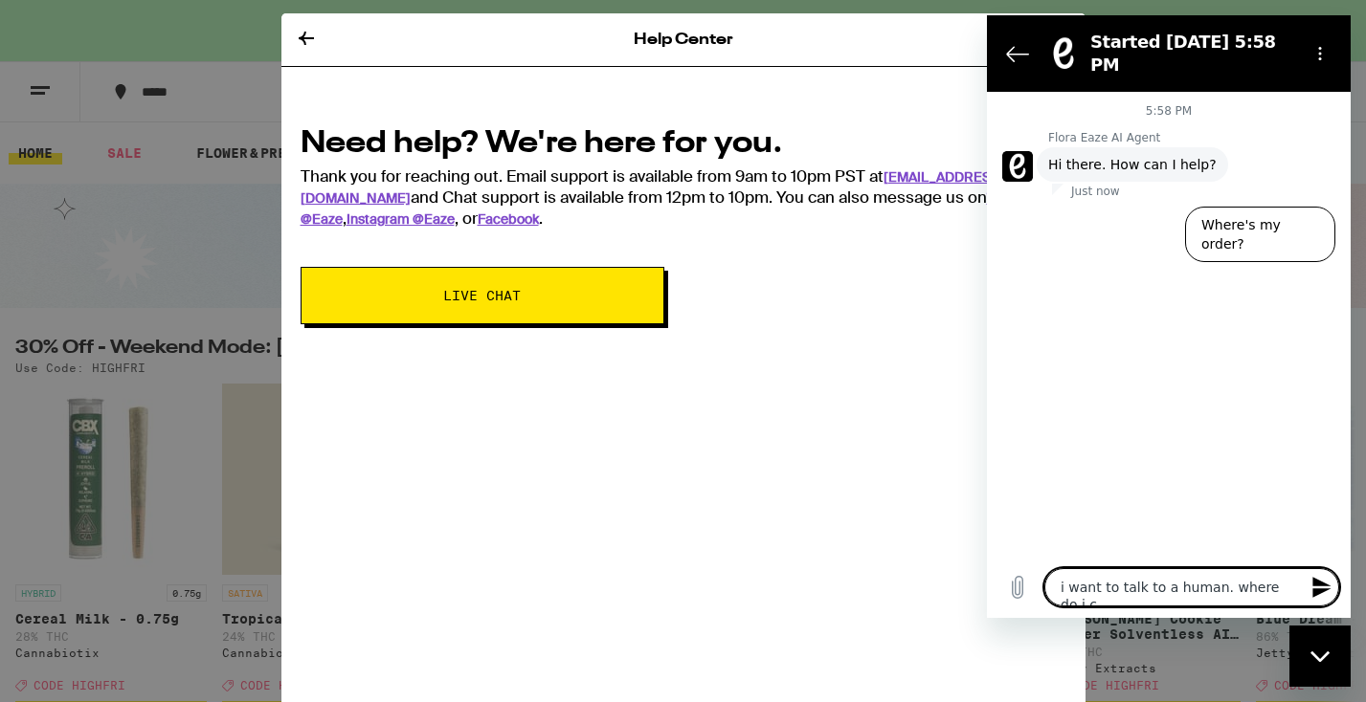
type textarea "i want to talk to a human. where do i cl"
type textarea "x"
type textarea "i want to talk to a human. where do i cli"
type textarea "x"
type textarea "i want to talk to a human. where do i clic"
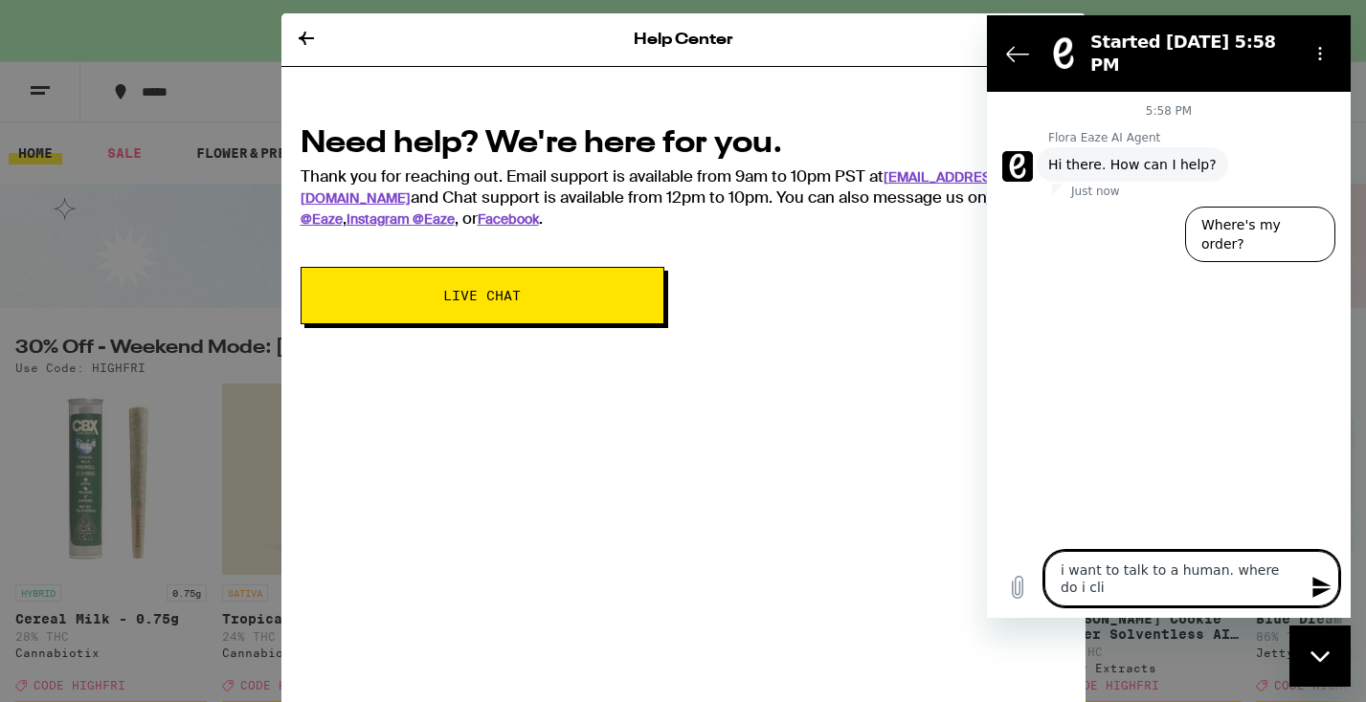
type textarea "x"
type textarea "i want to talk to a human. where do i click"
type textarea "x"
type textarea "i want to talk to a human. where do i click"
click at [1317, 584] on icon "Send message" at bounding box center [1321, 587] width 18 height 21
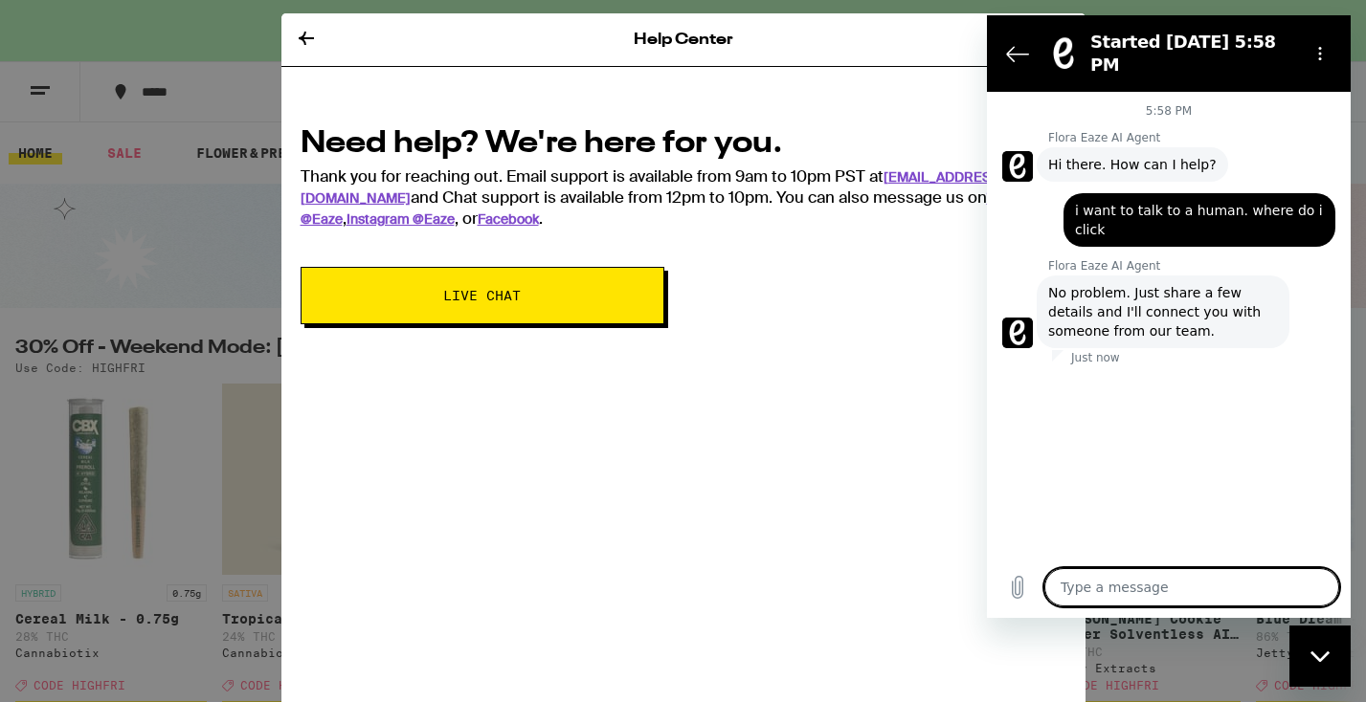
type textarea "x"
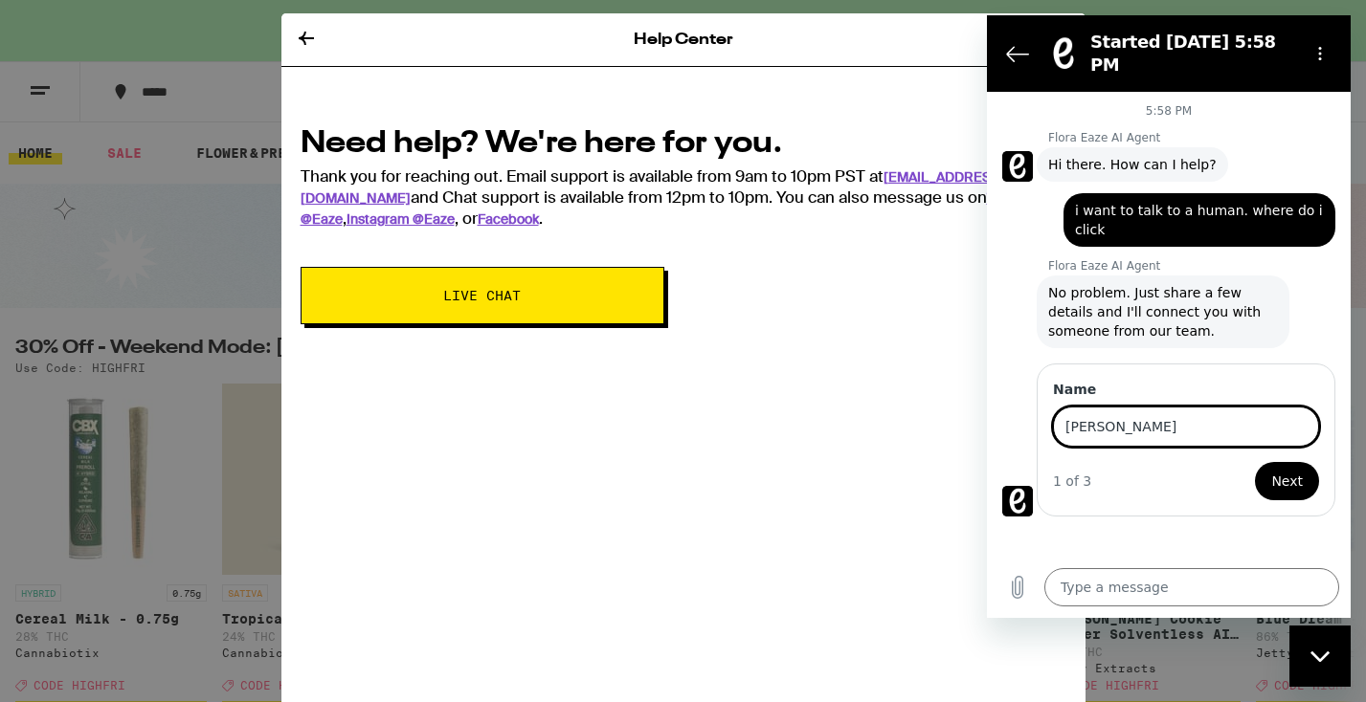
type input "jill savitt"
click at [1306, 470] on button "Next" at bounding box center [1287, 481] width 64 height 38
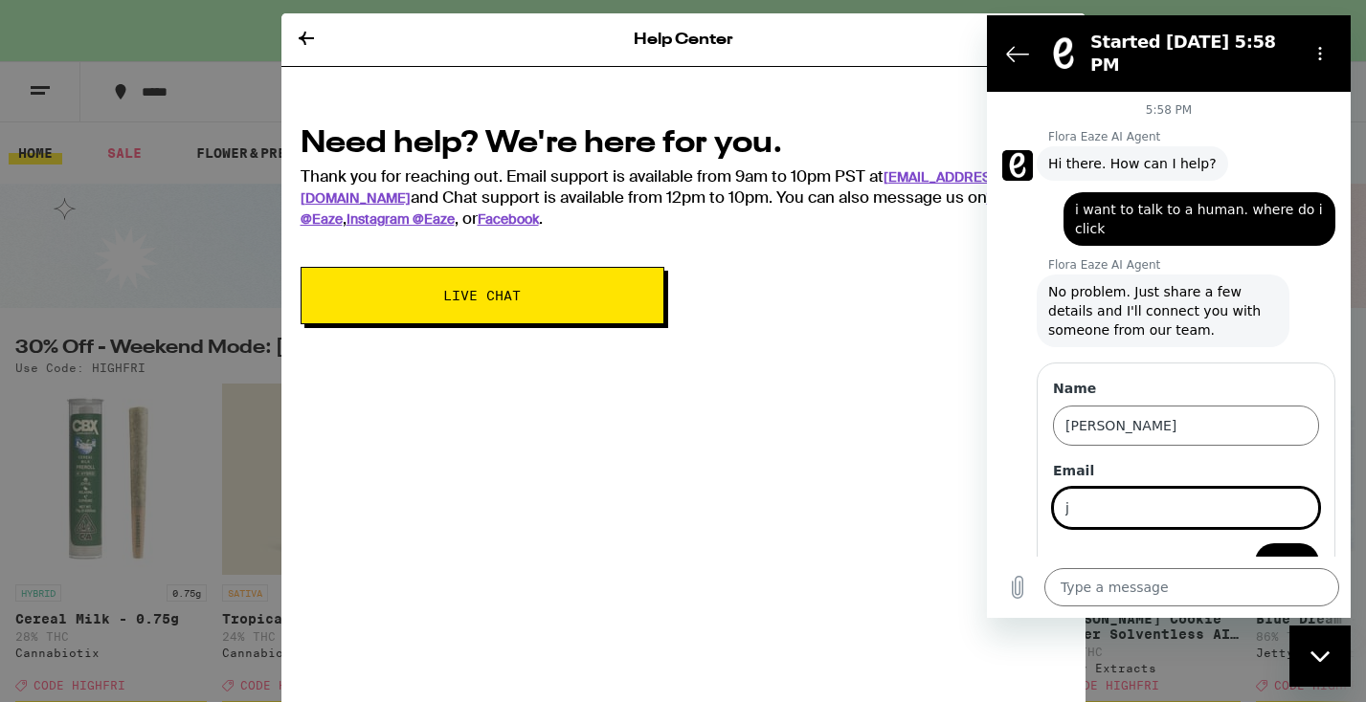
scroll to position [28, 0]
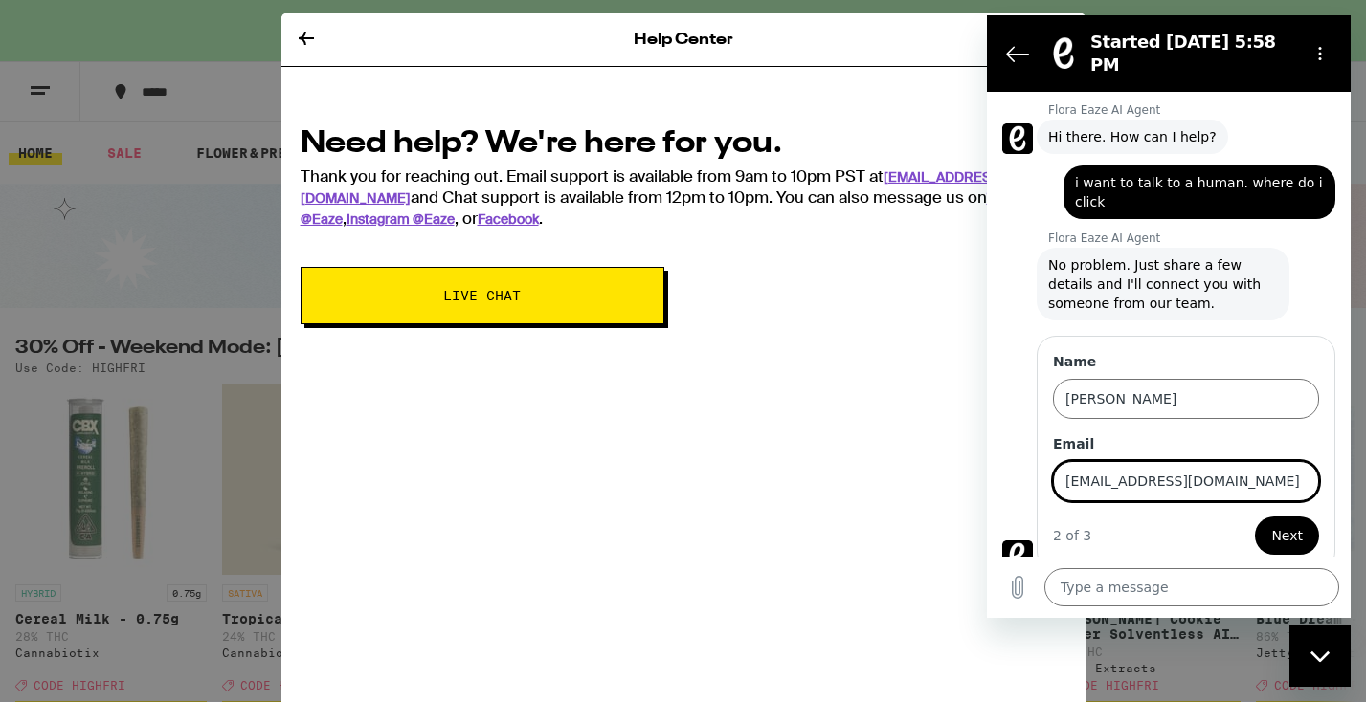
type input "jiller821@aol.com"
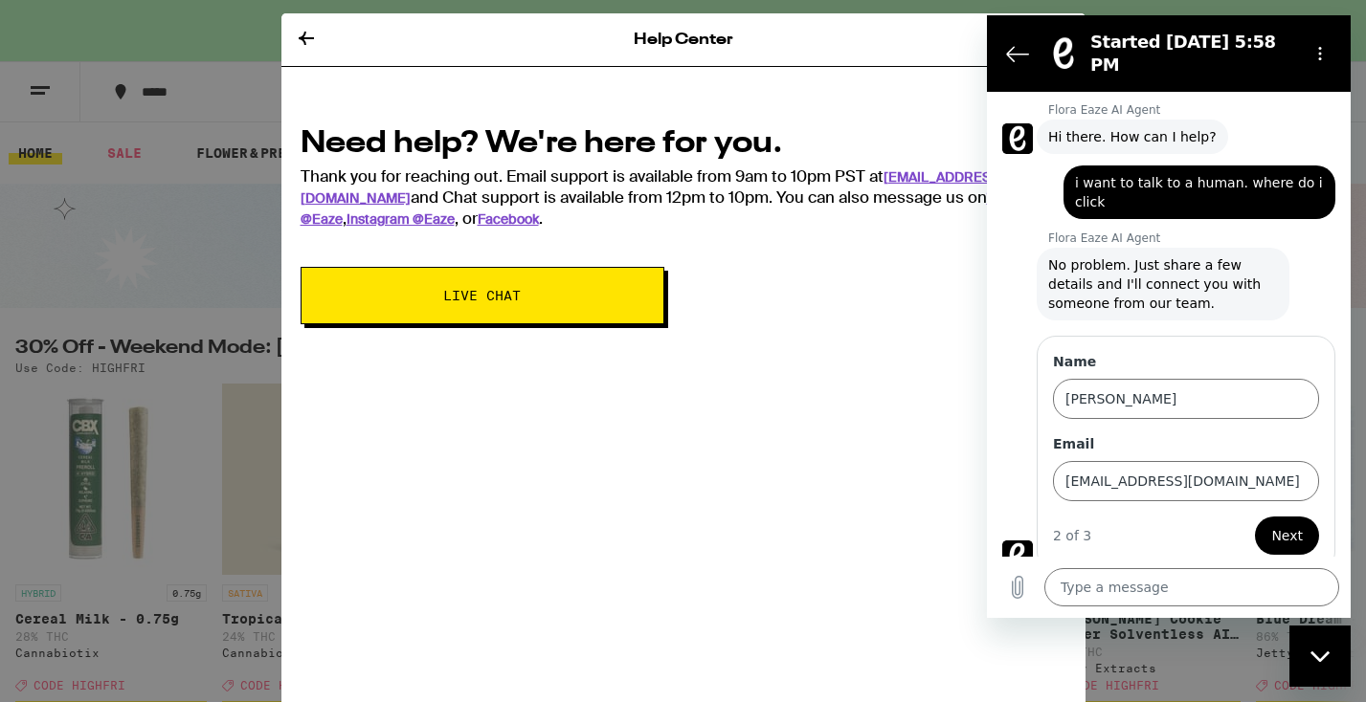
click at [1288, 524] on span "Next" at bounding box center [1287, 535] width 32 height 23
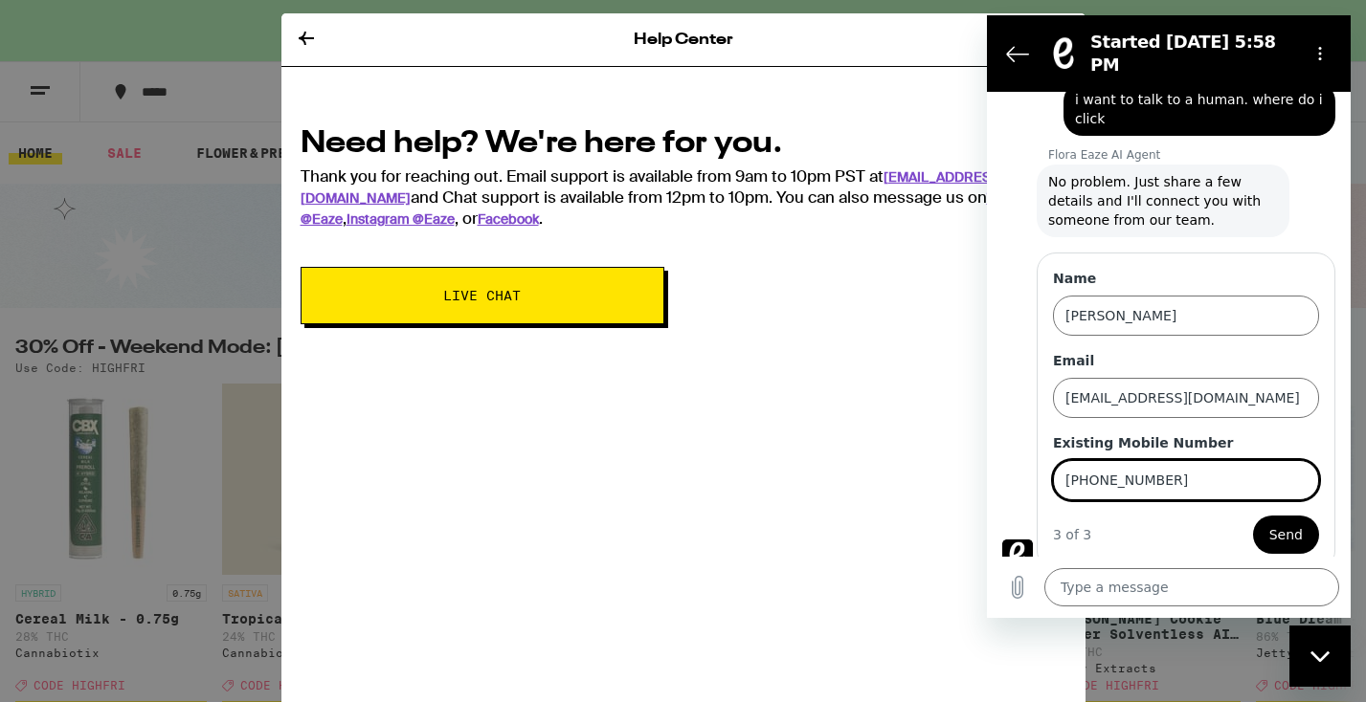
scroll to position [110, 0]
type input "323-580-8192"
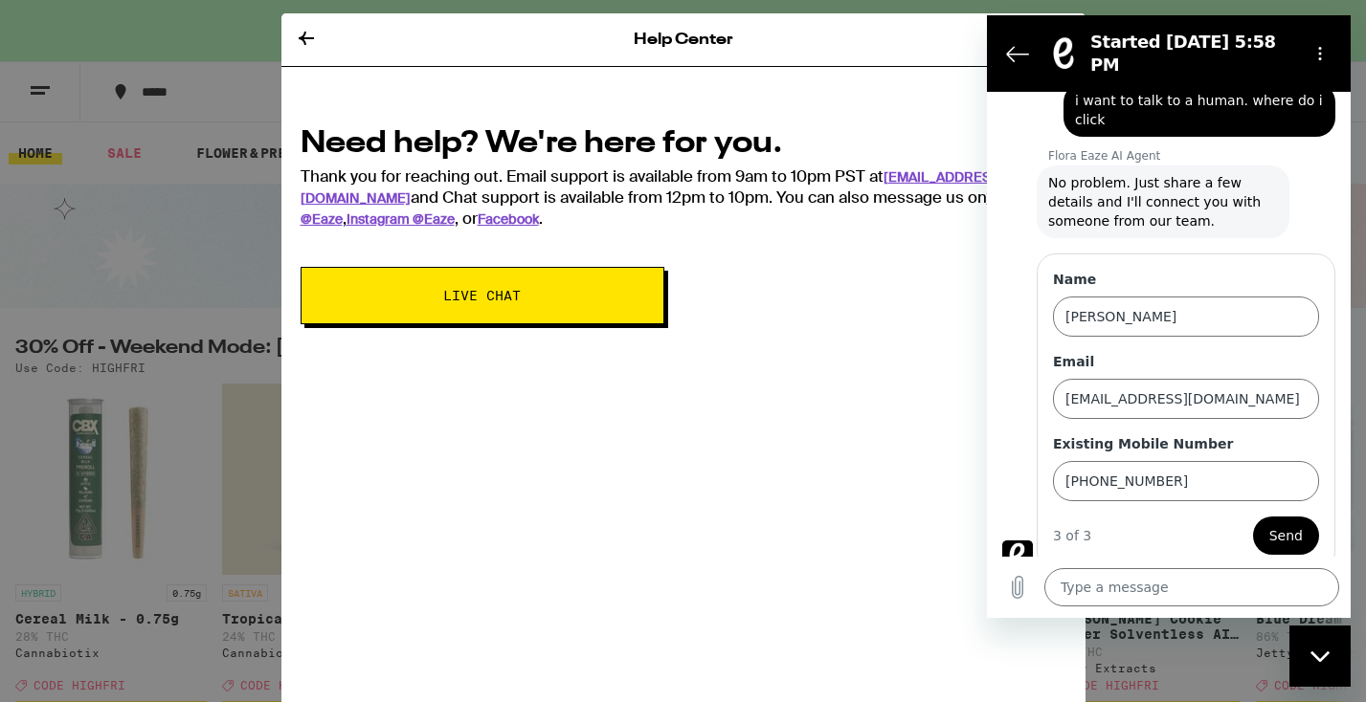
click at [1286, 524] on span "Send" at bounding box center [1285, 535] width 33 height 23
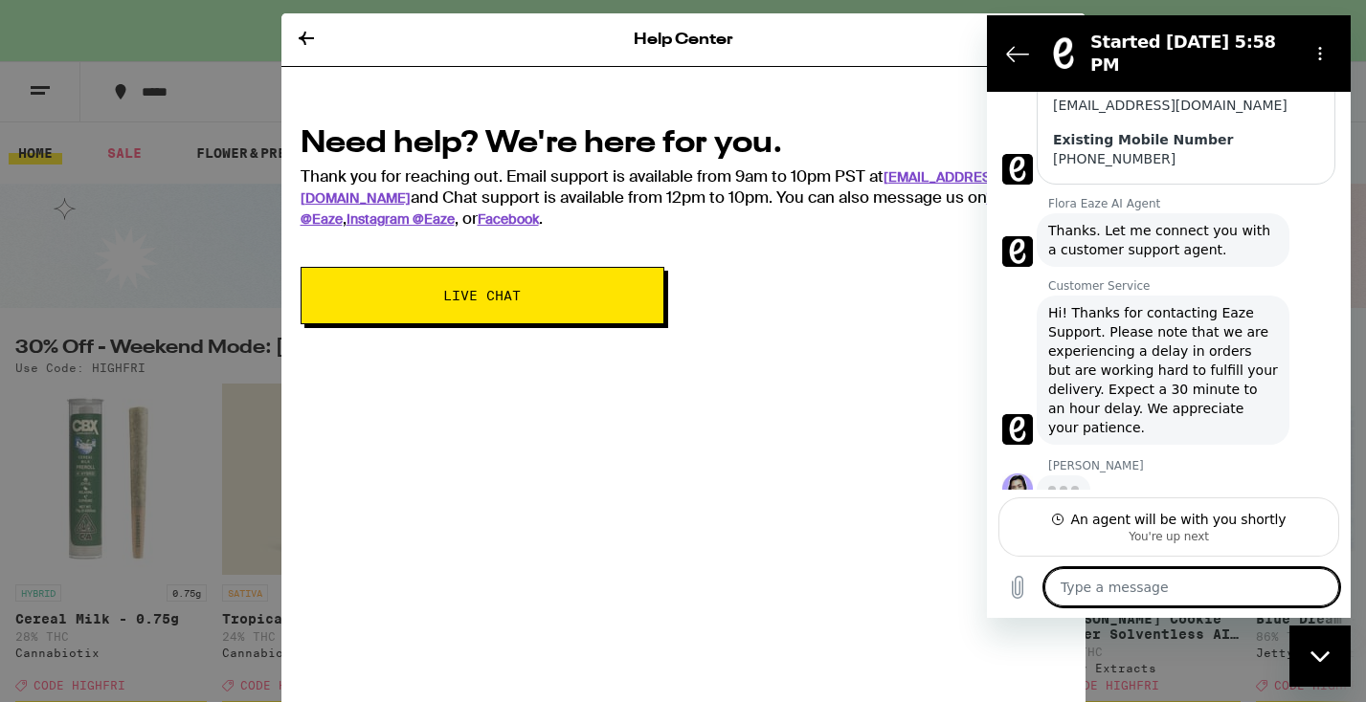
scroll to position [370, 0]
type textarea "x"
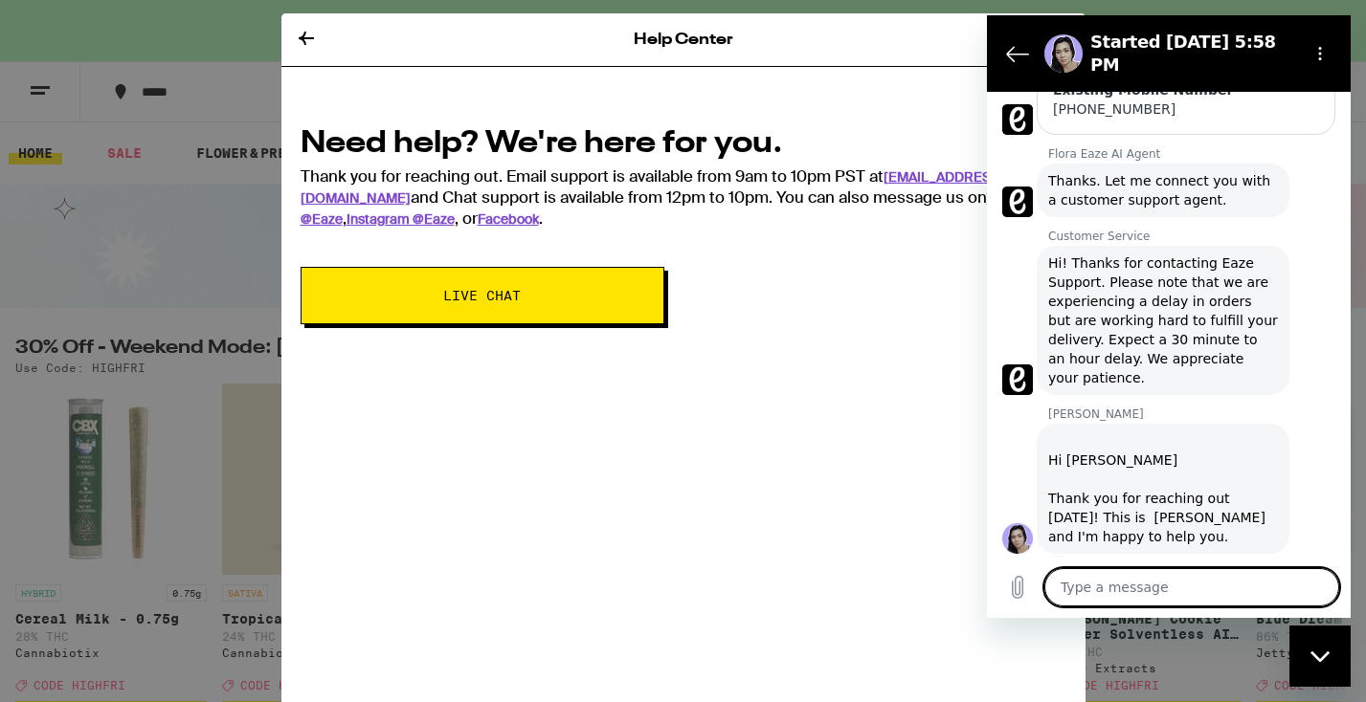
scroll to position [426, 0]
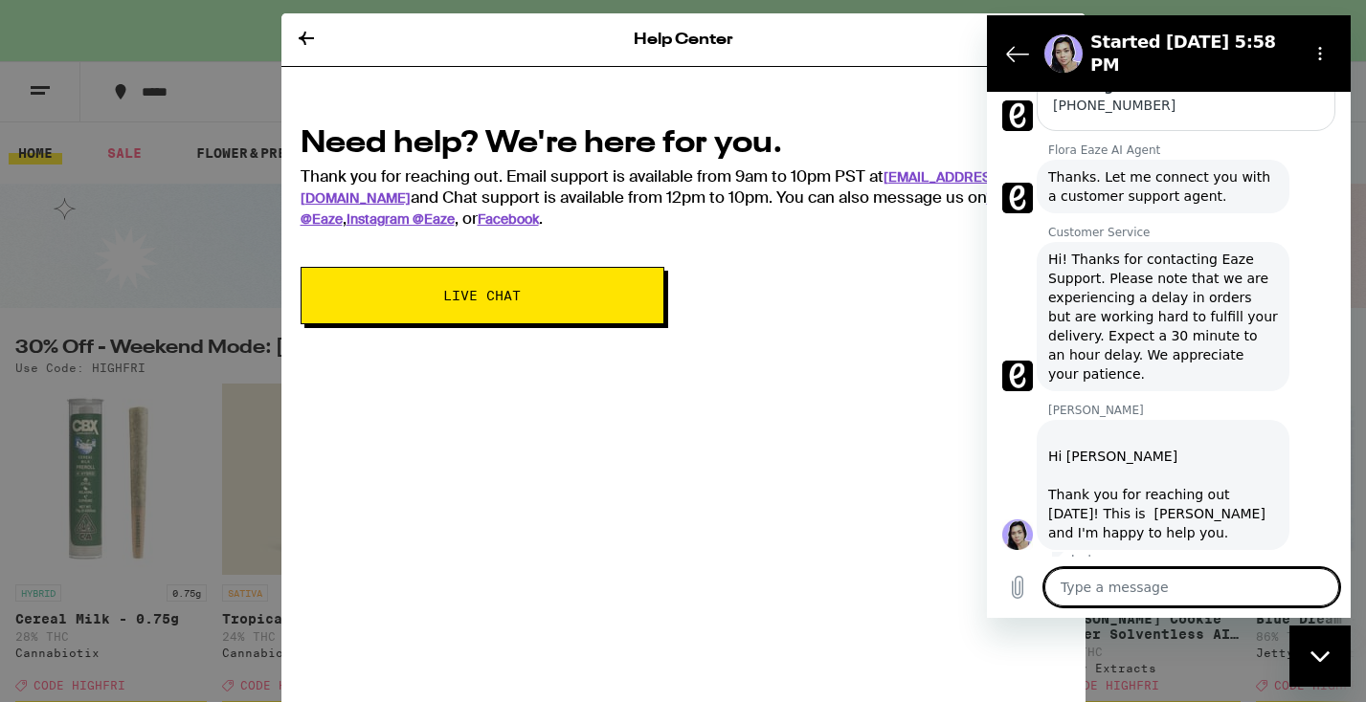
type textarea "c"
type textarea "x"
type textarea "ca"
type textarea "x"
type textarea "can"
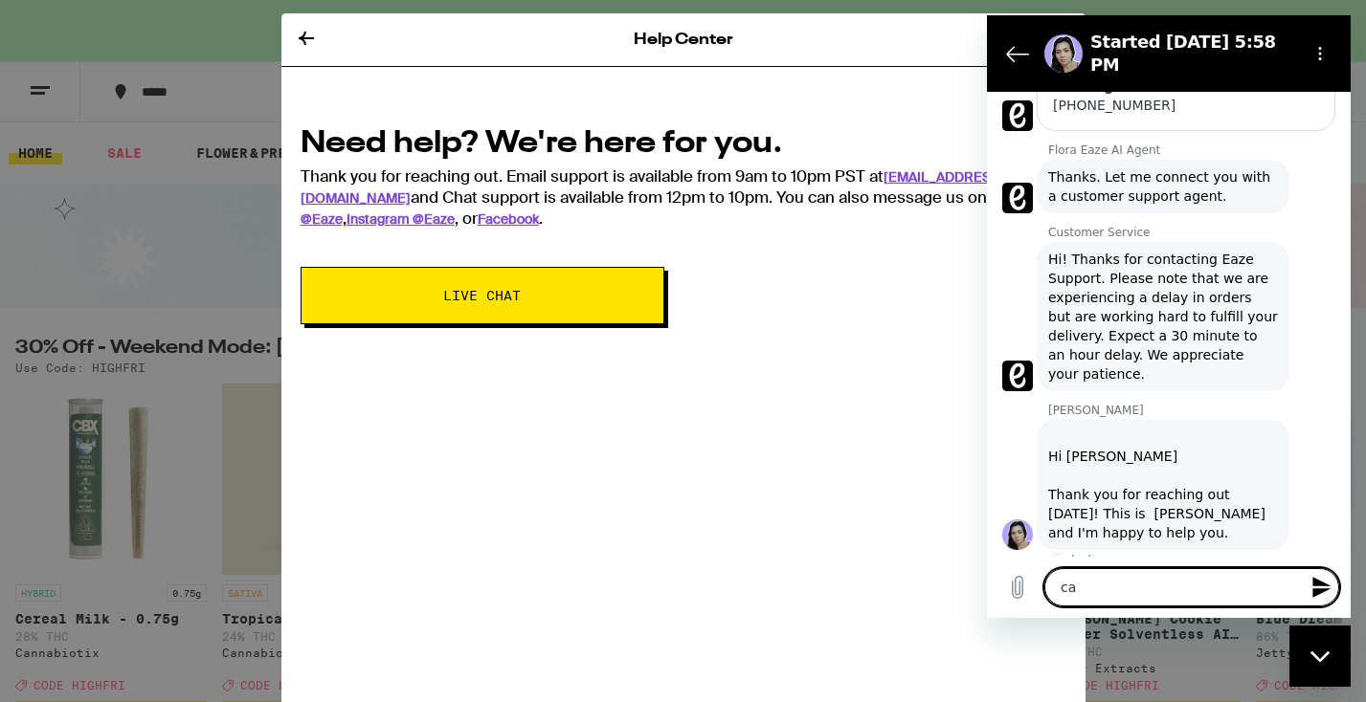
type textarea "x"
type textarea "can"
type textarea "x"
type textarea "can w"
type textarea "x"
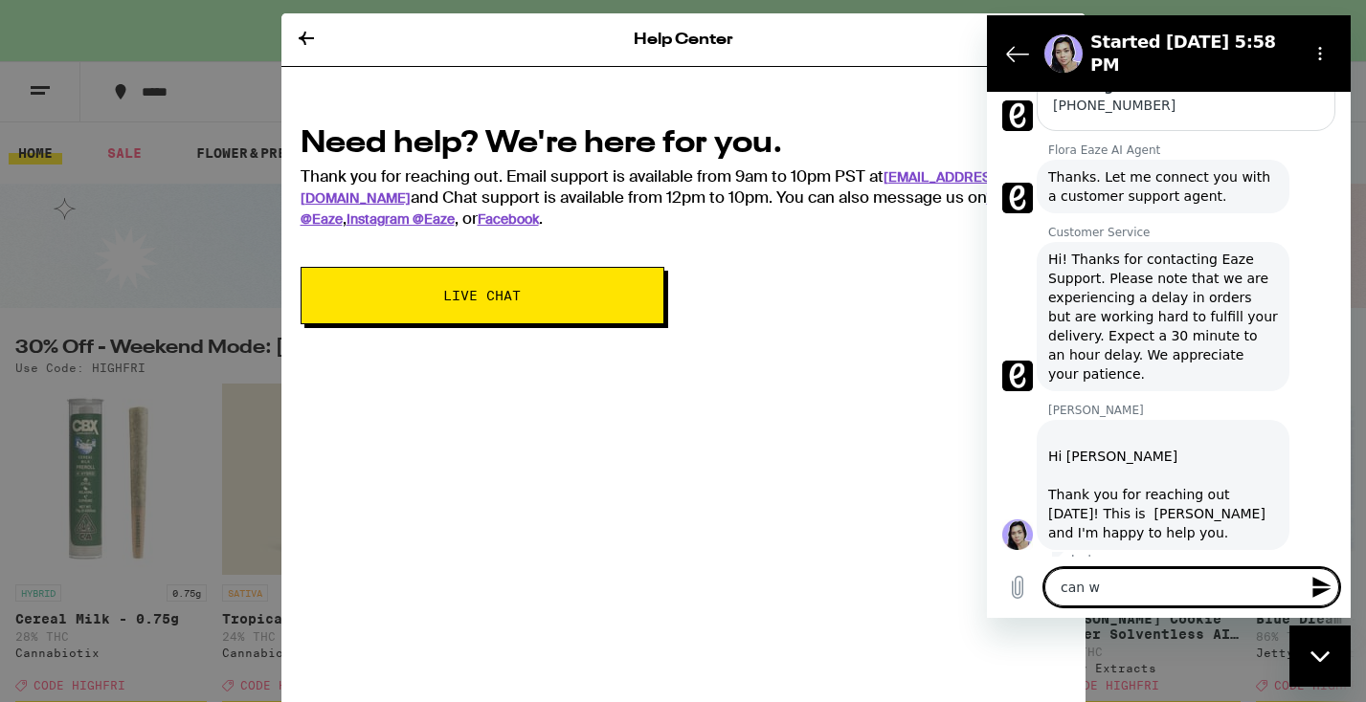
type textarea "can we"
type textarea "x"
type textarea "can we"
type textarea "x"
type textarea "can we s"
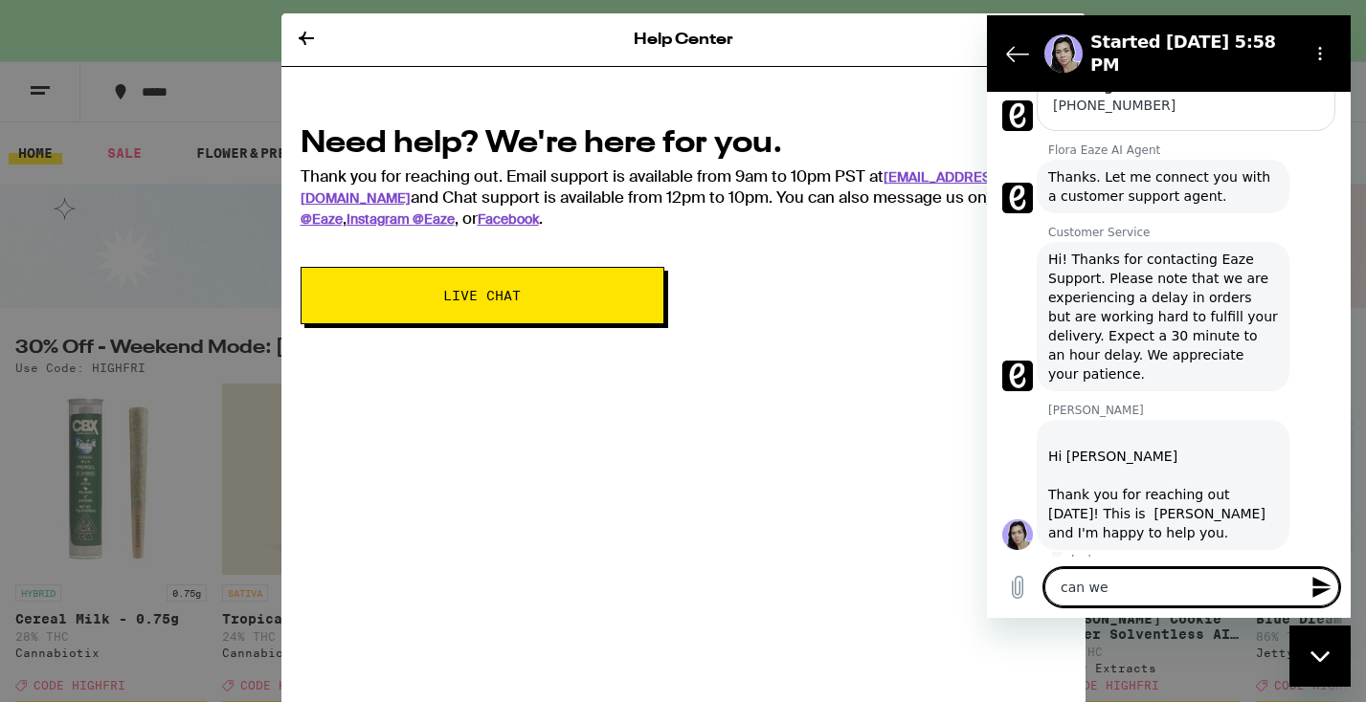
type textarea "x"
type textarea "can we sp"
type textarea "x"
type textarea "can we spe"
type textarea "x"
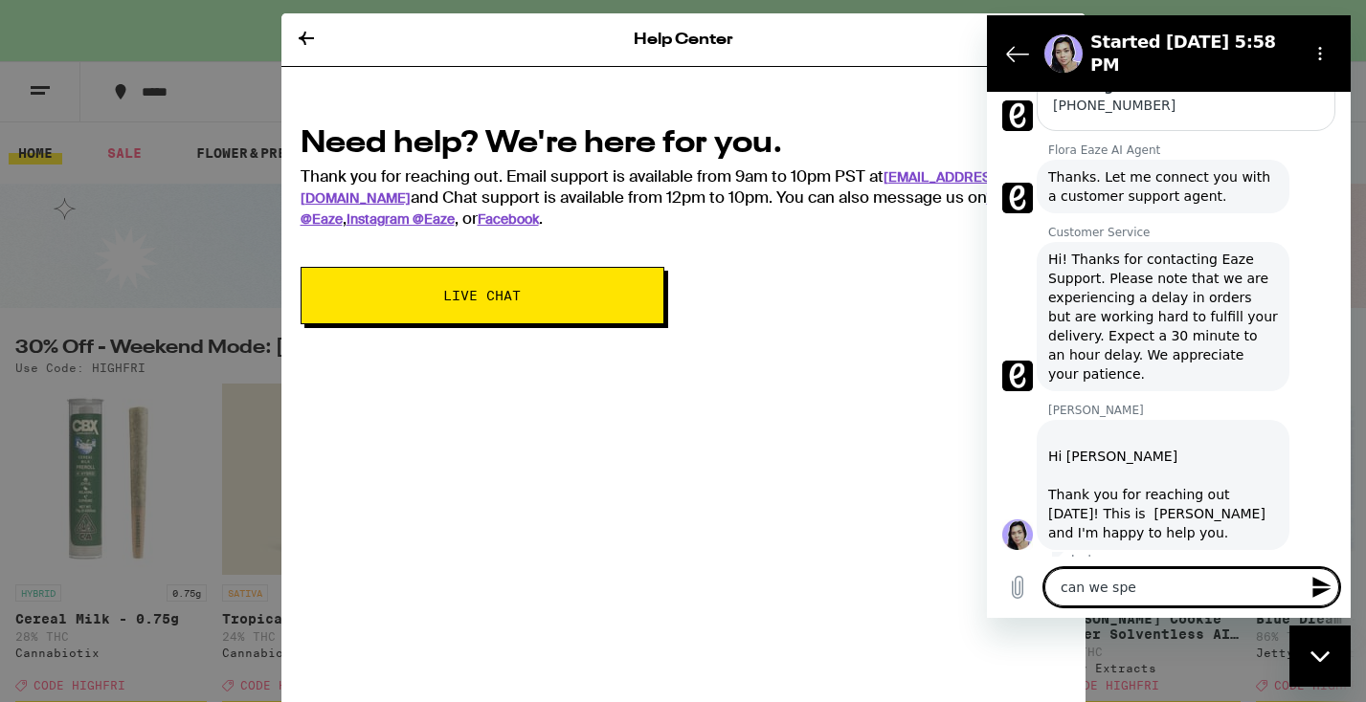
type textarea "can we spea"
type textarea "x"
type textarea "can we speak"
type textarea "x"
type textarea "can we speak"
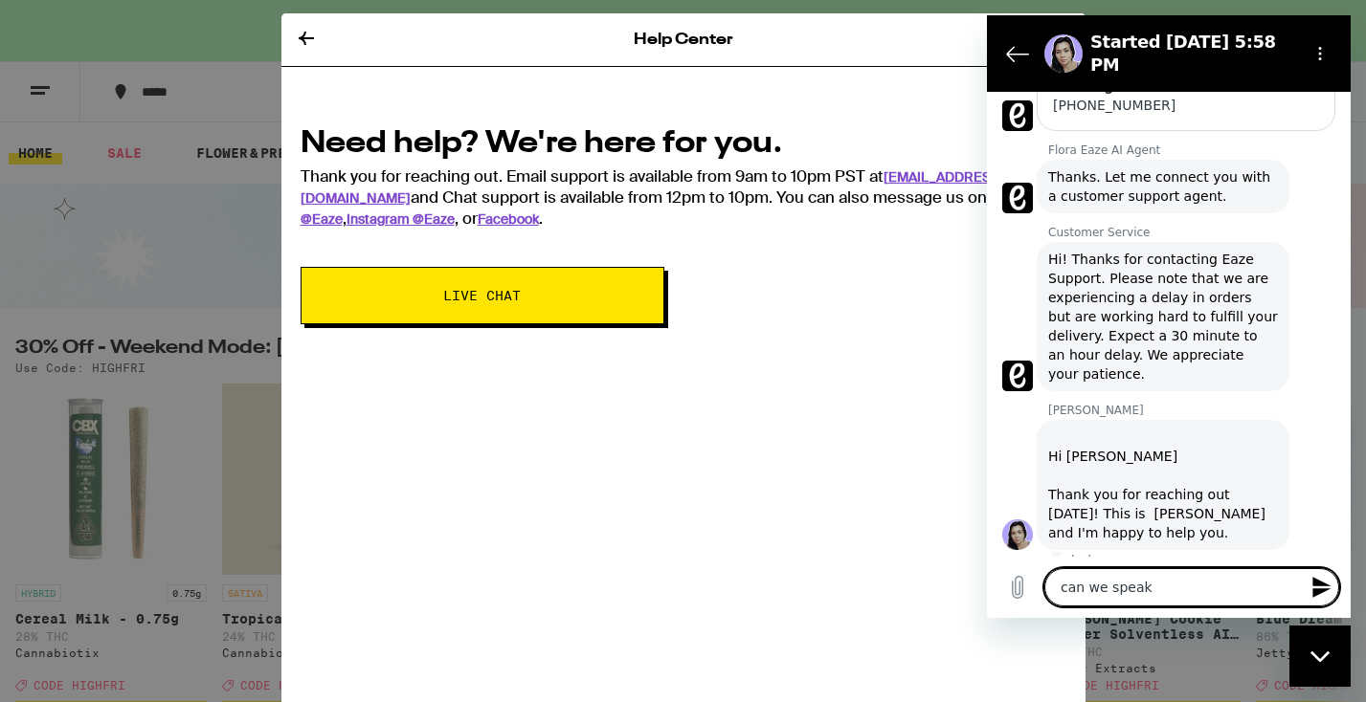
type textarea "x"
type textarea "can we speak o"
type textarea "x"
type textarea "can we speak on"
type textarea "x"
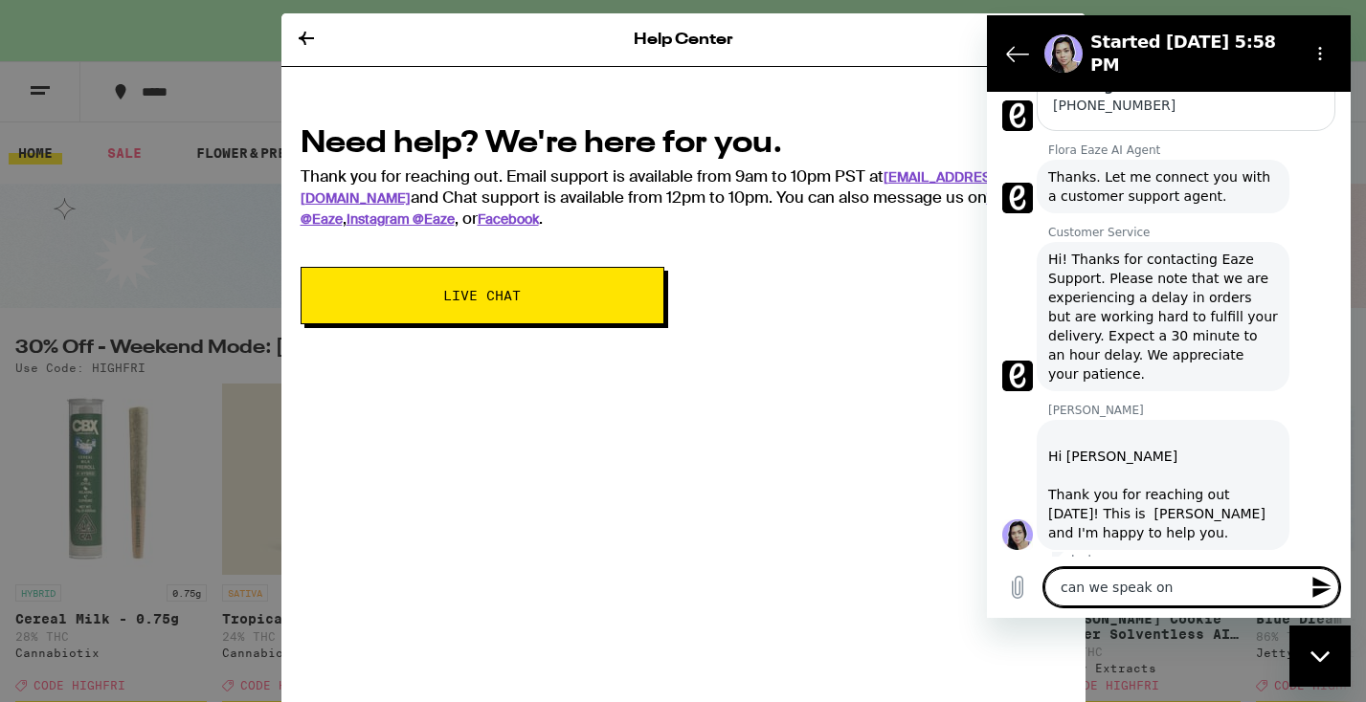
type textarea "can we speak on"
type textarea "x"
type textarea "can we speak on t"
type textarea "x"
type textarea "can we speak on th"
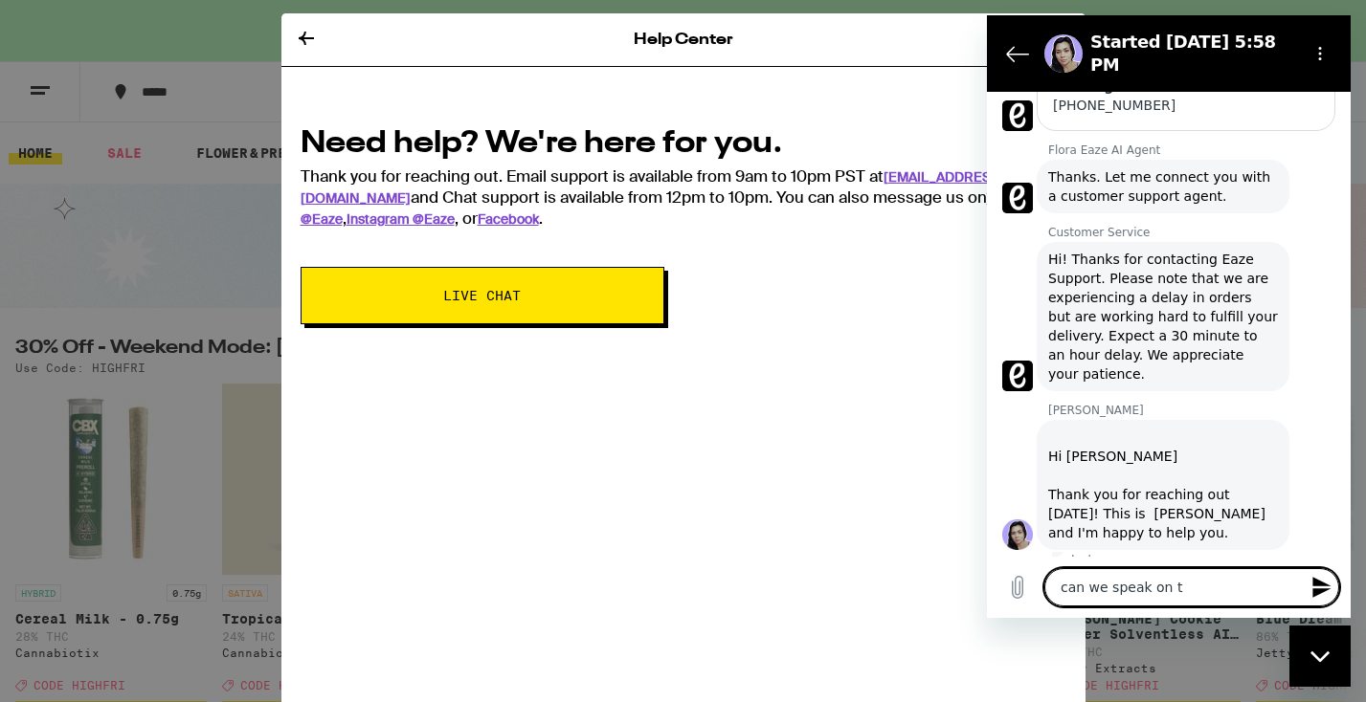
type textarea "x"
type textarea "can we speak on the"
type textarea "x"
type textarea "can we speak on the"
type textarea "x"
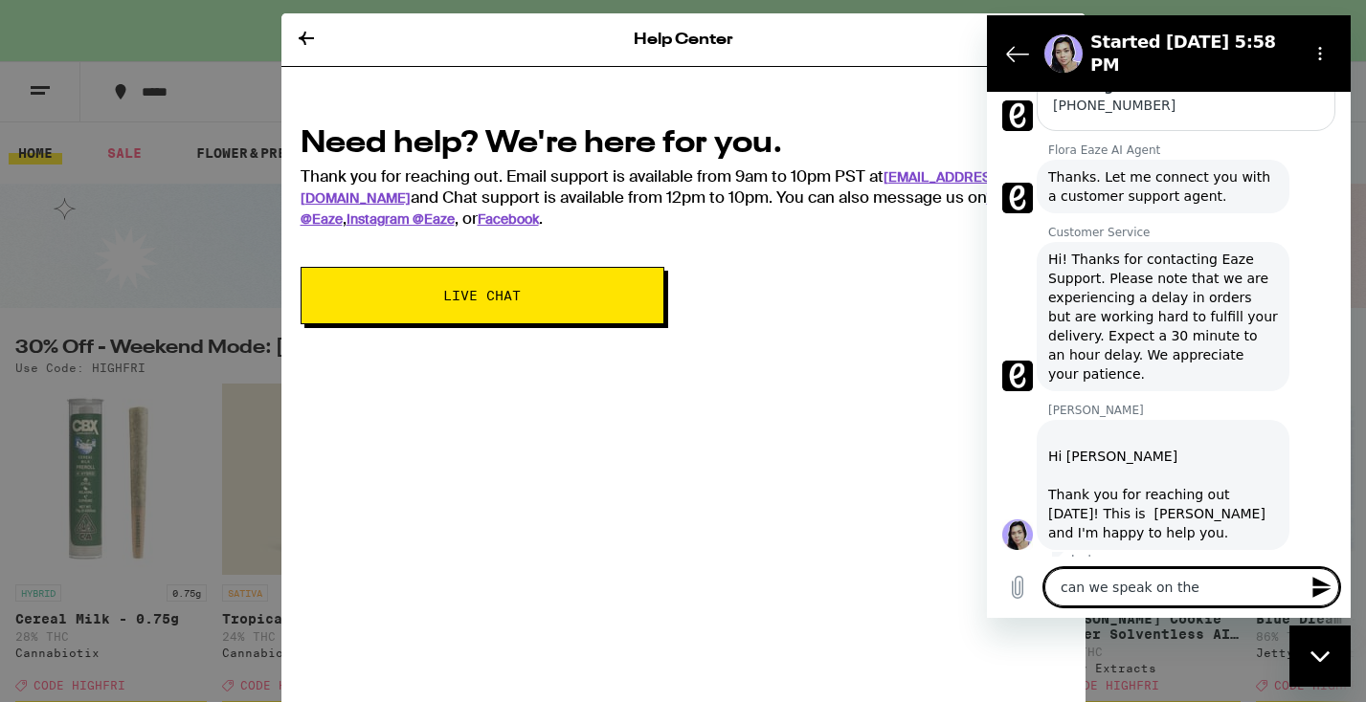
type textarea "can we speak on the p"
type textarea "x"
type textarea "can we speak on the ph"
type textarea "x"
type textarea "can we speak on the pho"
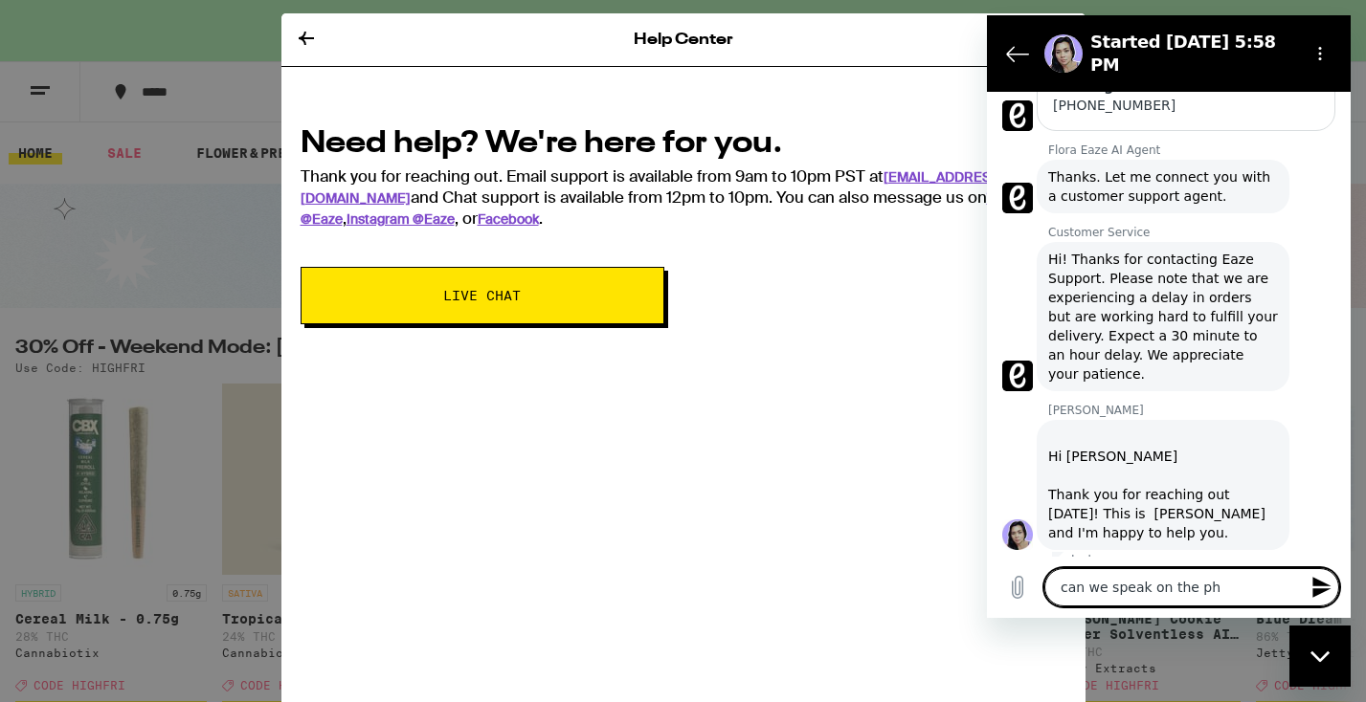
type textarea "x"
type textarea "can we speak on the phon"
type textarea "x"
type textarea "can we speak on the phone"
type textarea "x"
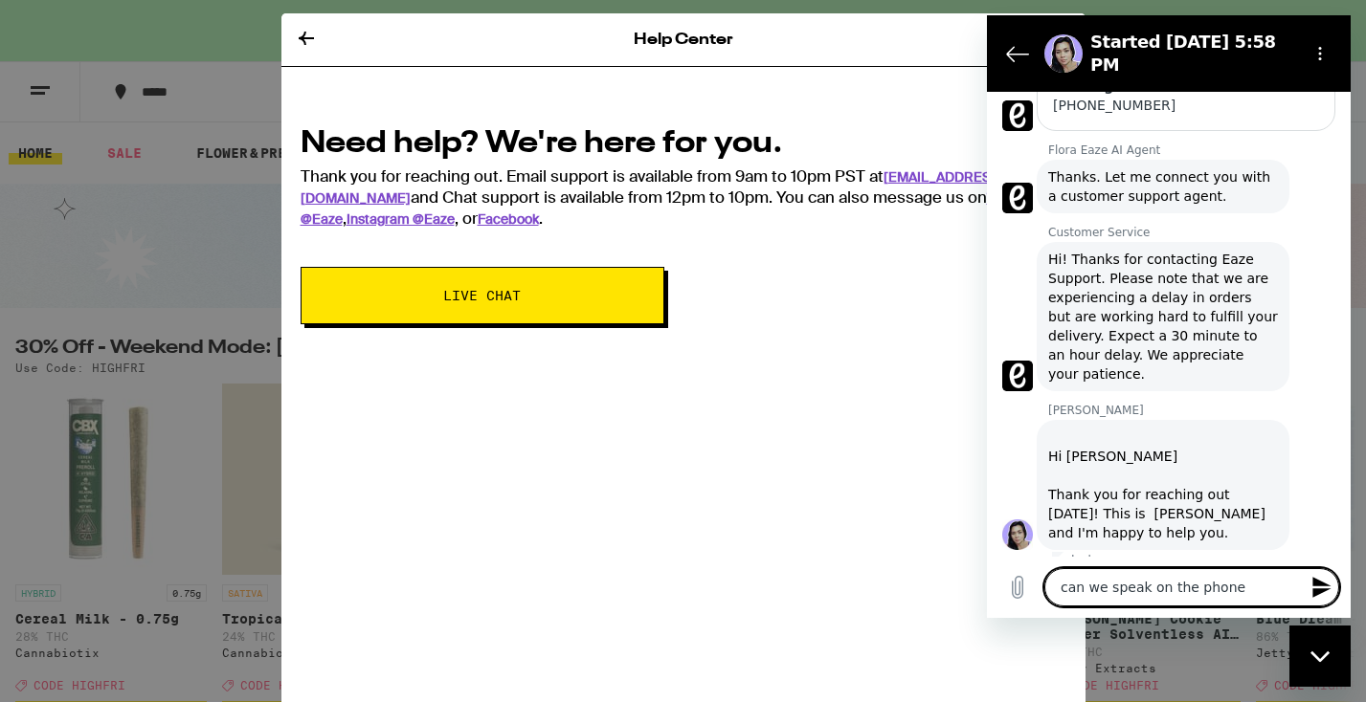
type textarea "can we speak on the phone?"
type textarea "x"
type textarea "can we speak on the phone?"
click at [1316, 583] on icon "Send message" at bounding box center [1321, 587] width 18 height 21
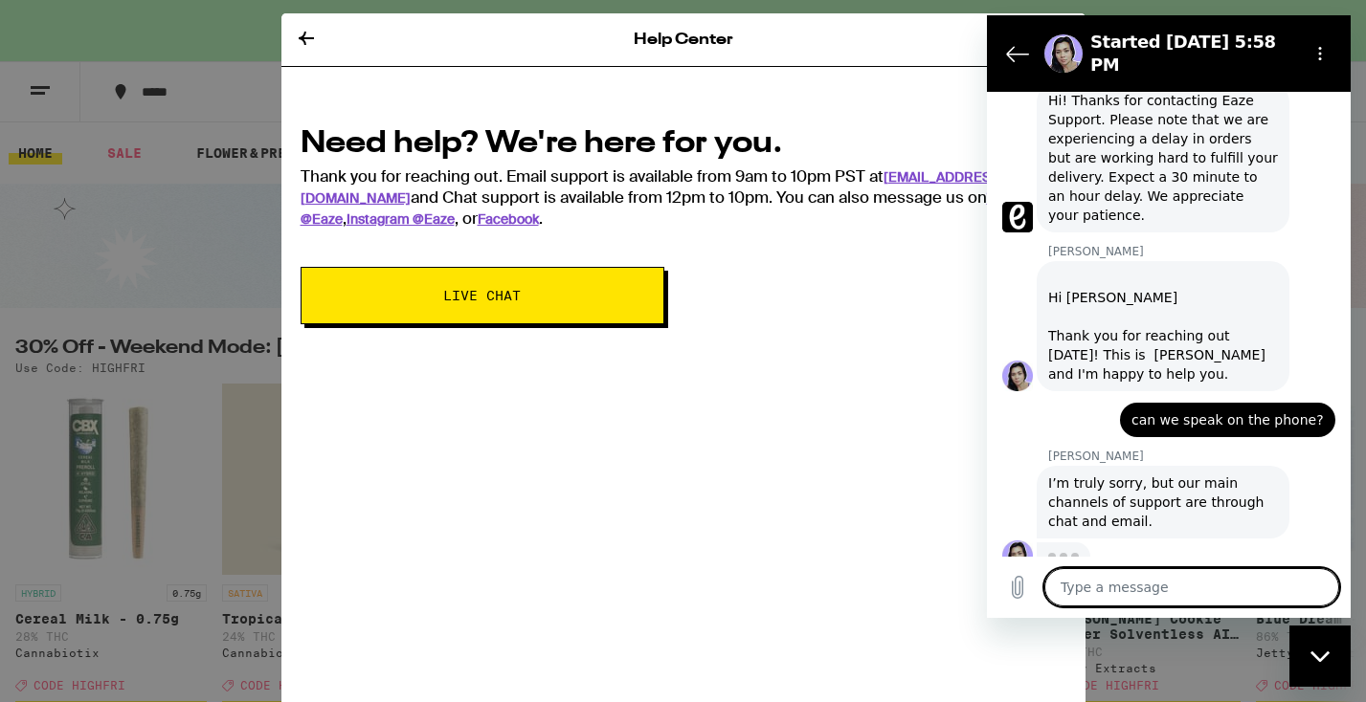
scroll to position [583, 0]
type textarea "x"
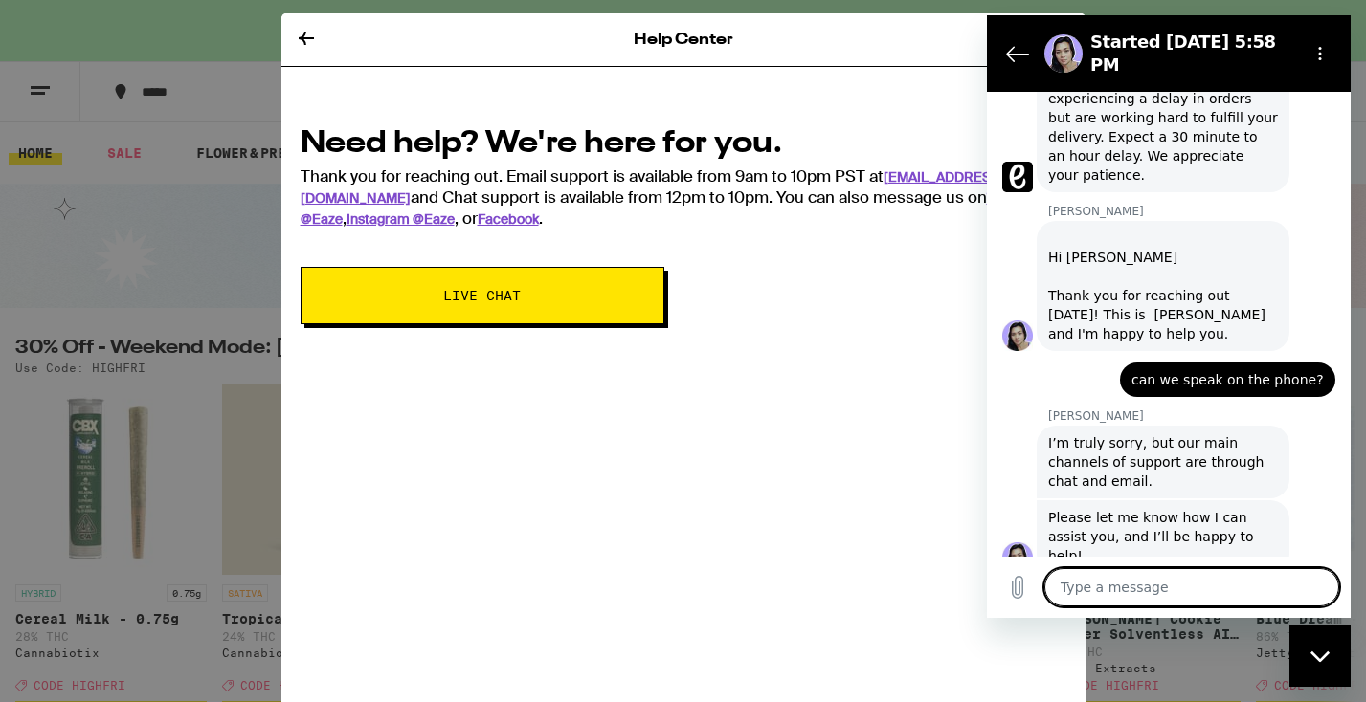
scroll to position [629, 0]
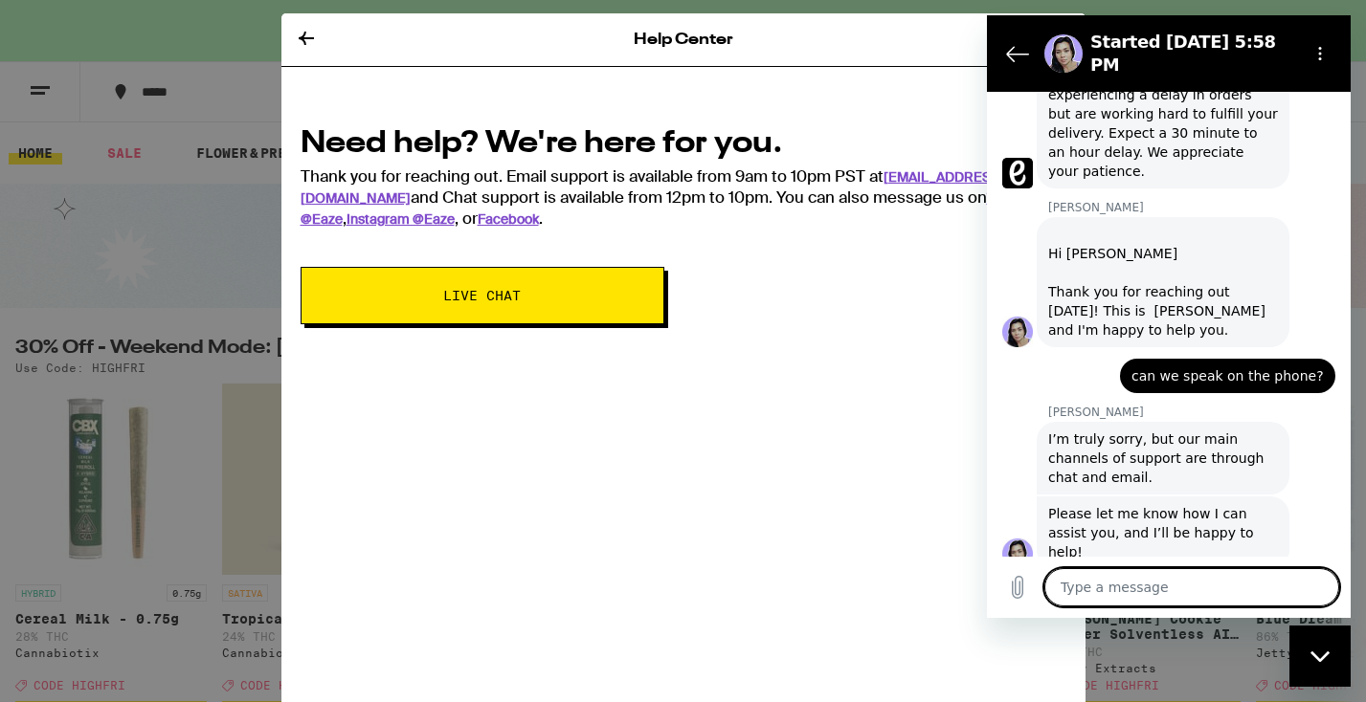
type textarea "w"
type textarea "x"
type textarea "wh"
type textarea "x"
type textarea "whe"
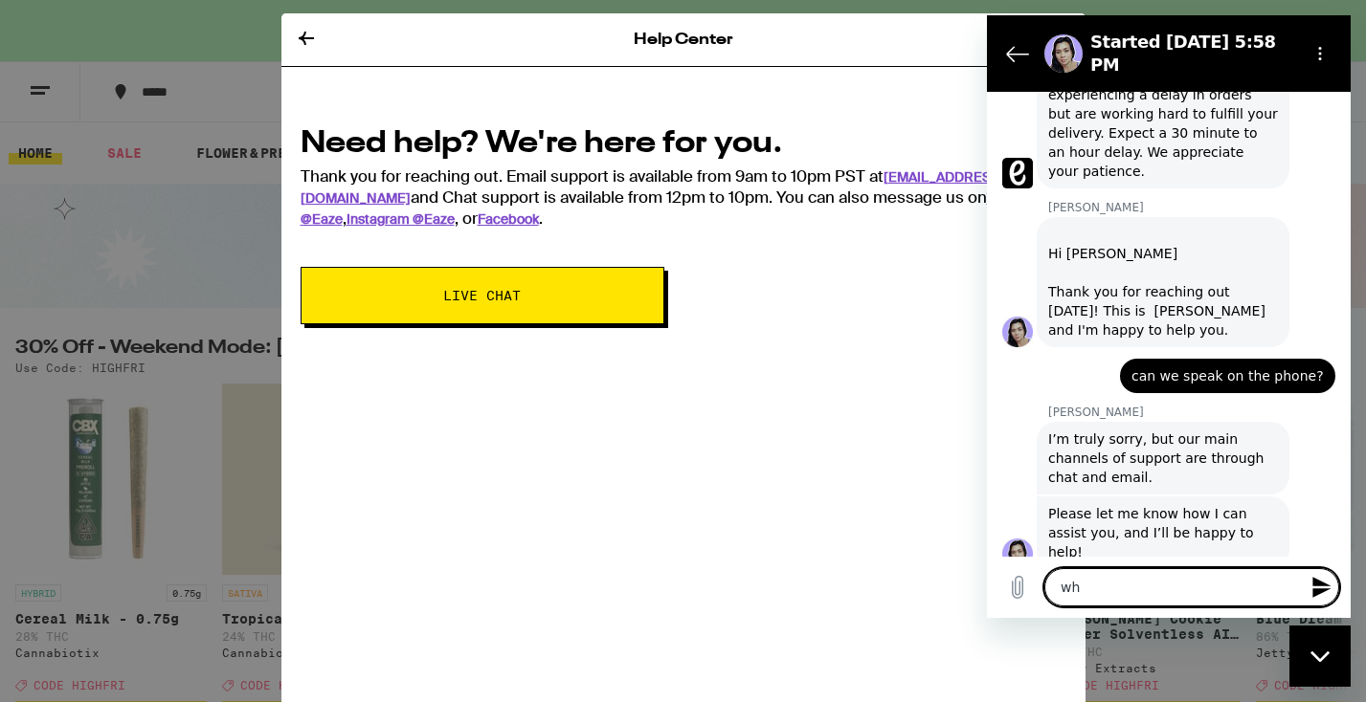
type textarea "x"
type textarea "when"
type textarea "x"
type textarea "when"
type textarea "x"
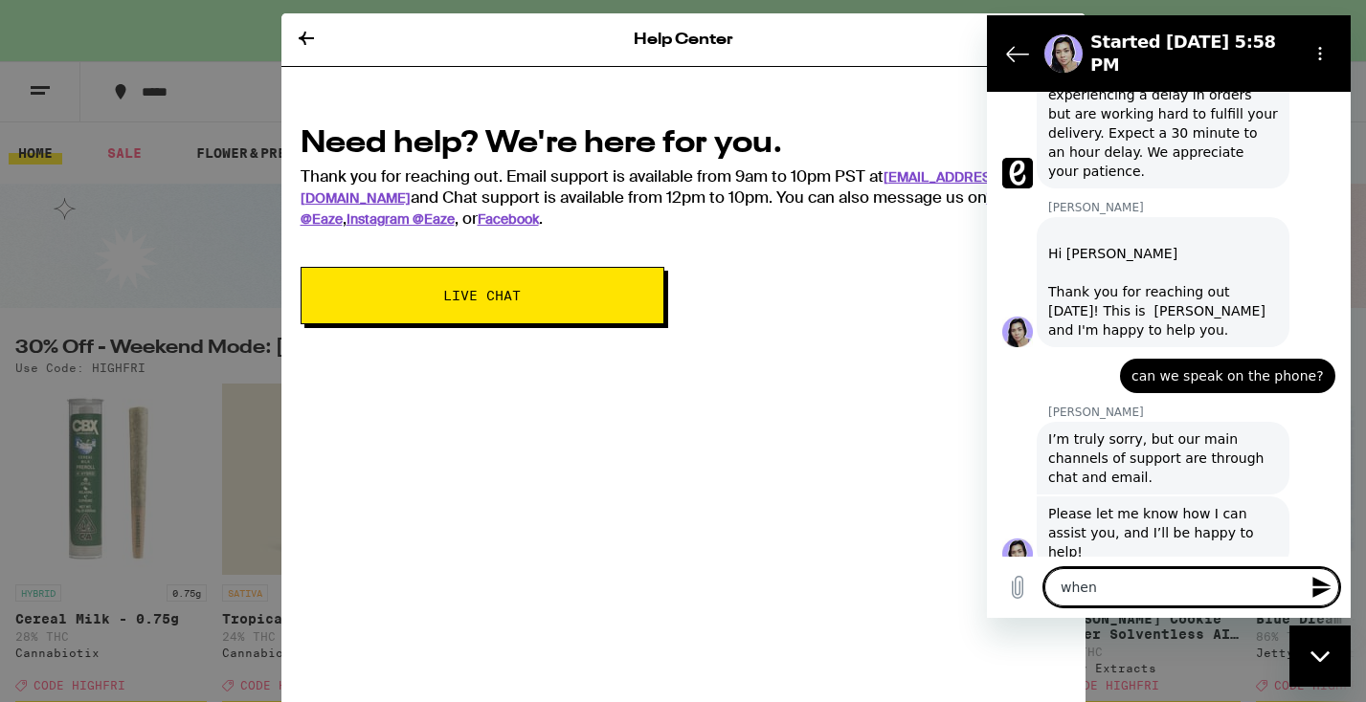
type textarea "when I"
type textarea "x"
type textarea "when I"
type textarea "x"
type textarea "when I c"
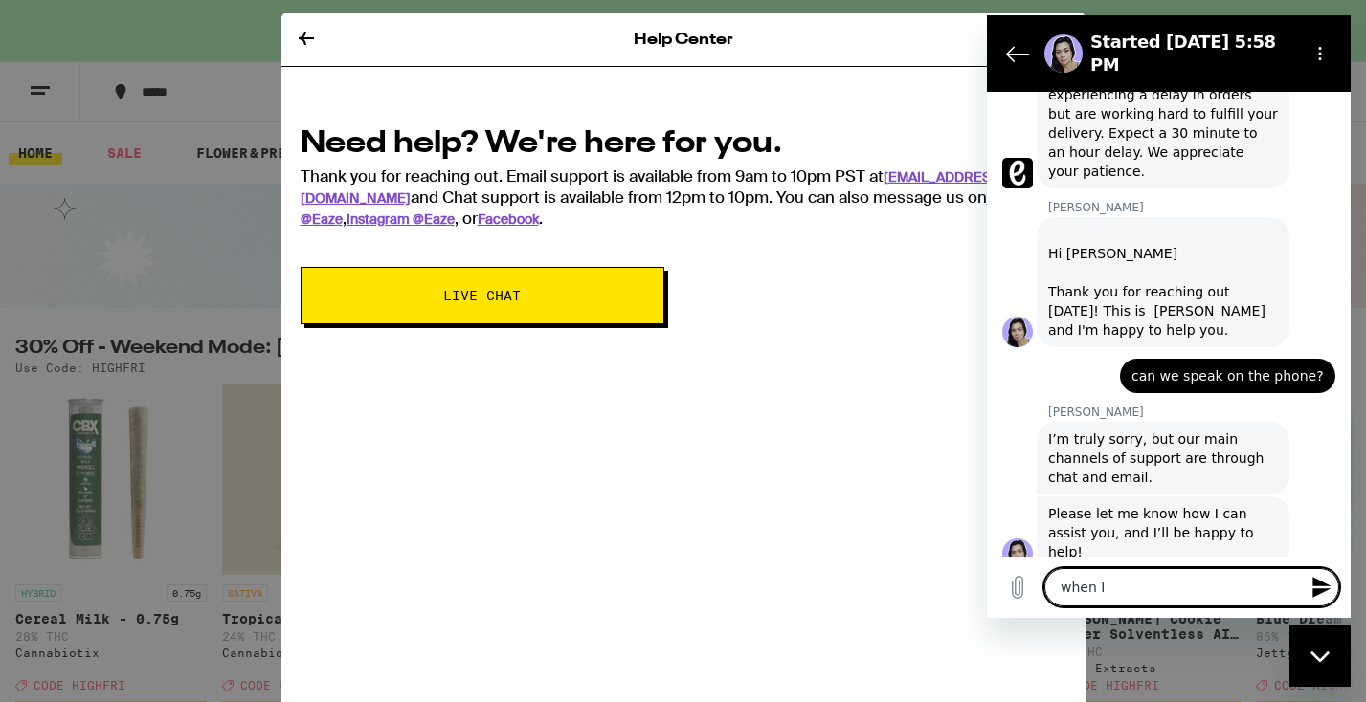
type textarea "x"
type textarea "when I cl"
type textarea "x"
type textarea "when I cli"
type textarea "x"
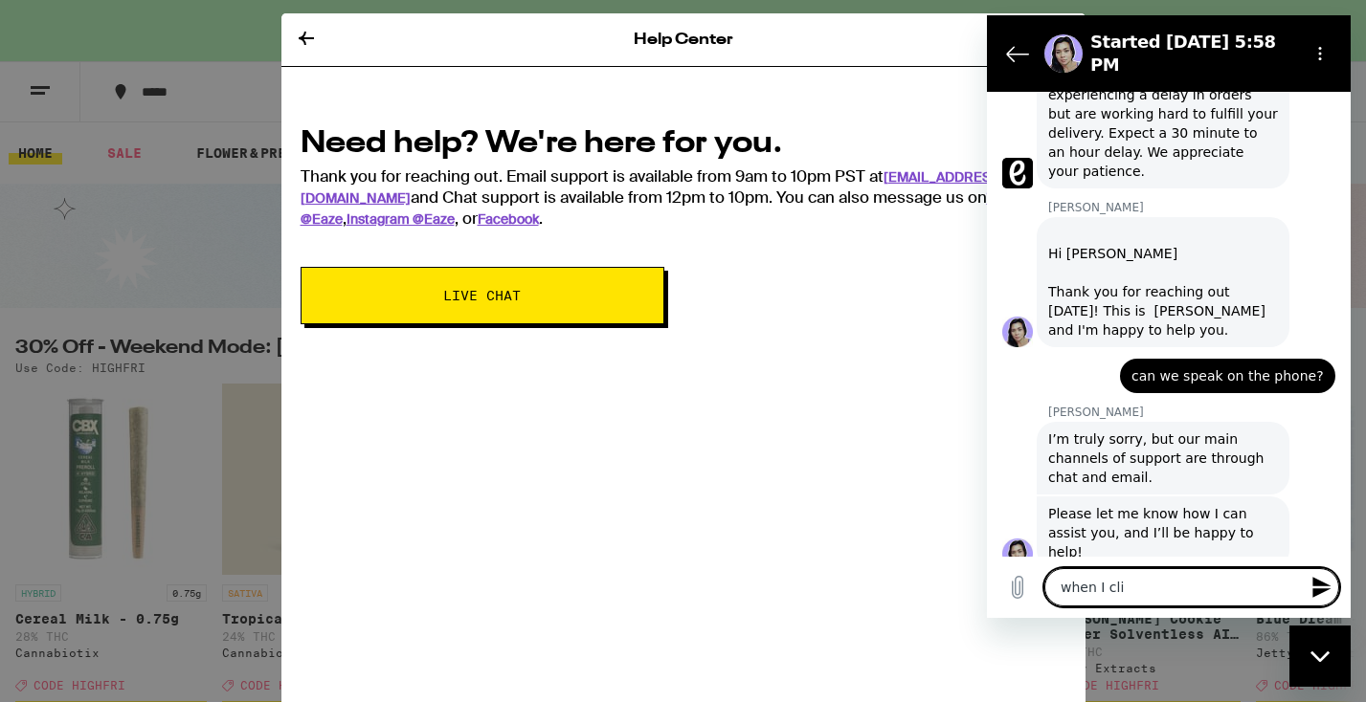
type textarea "when I clic"
type textarea "x"
type textarea "when I click"
type textarea "x"
type textarea "when I click"
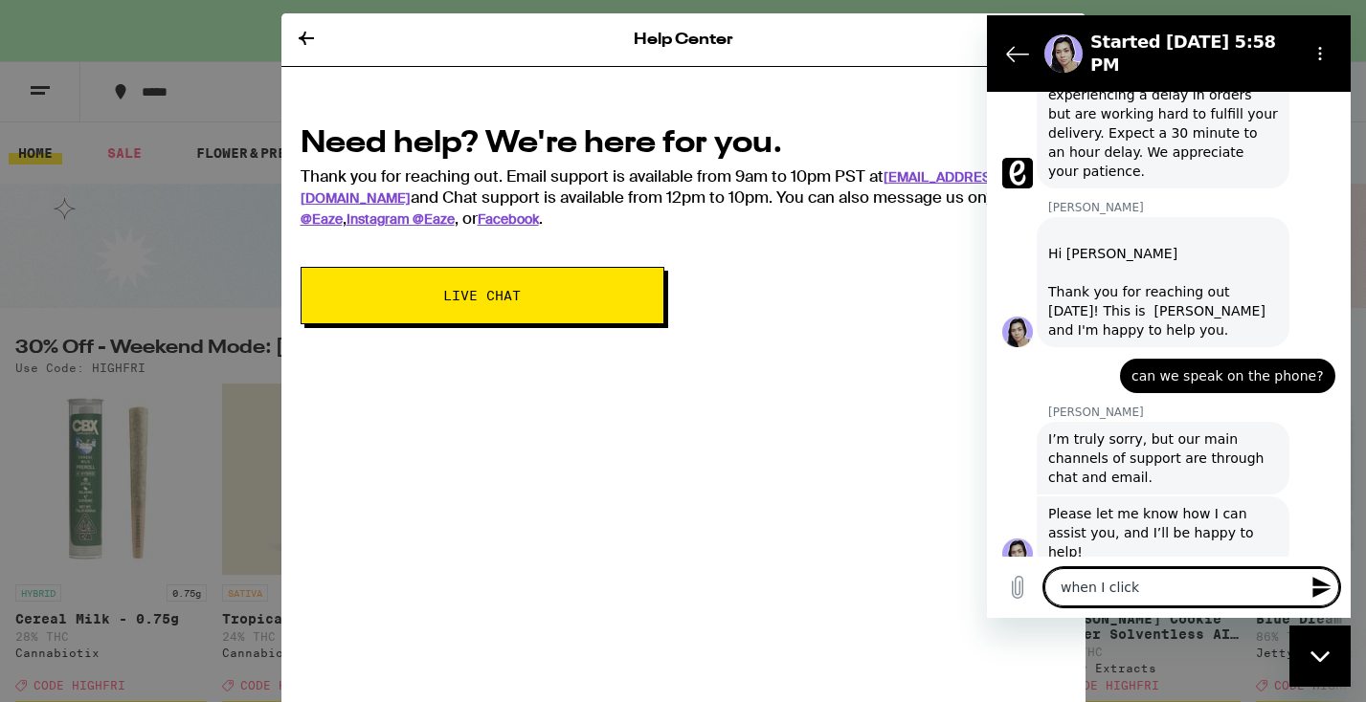
type textarea "x"
type textarea "when I click o"
type textarea "x"
type textarea "when I click on"
type textarea "x"
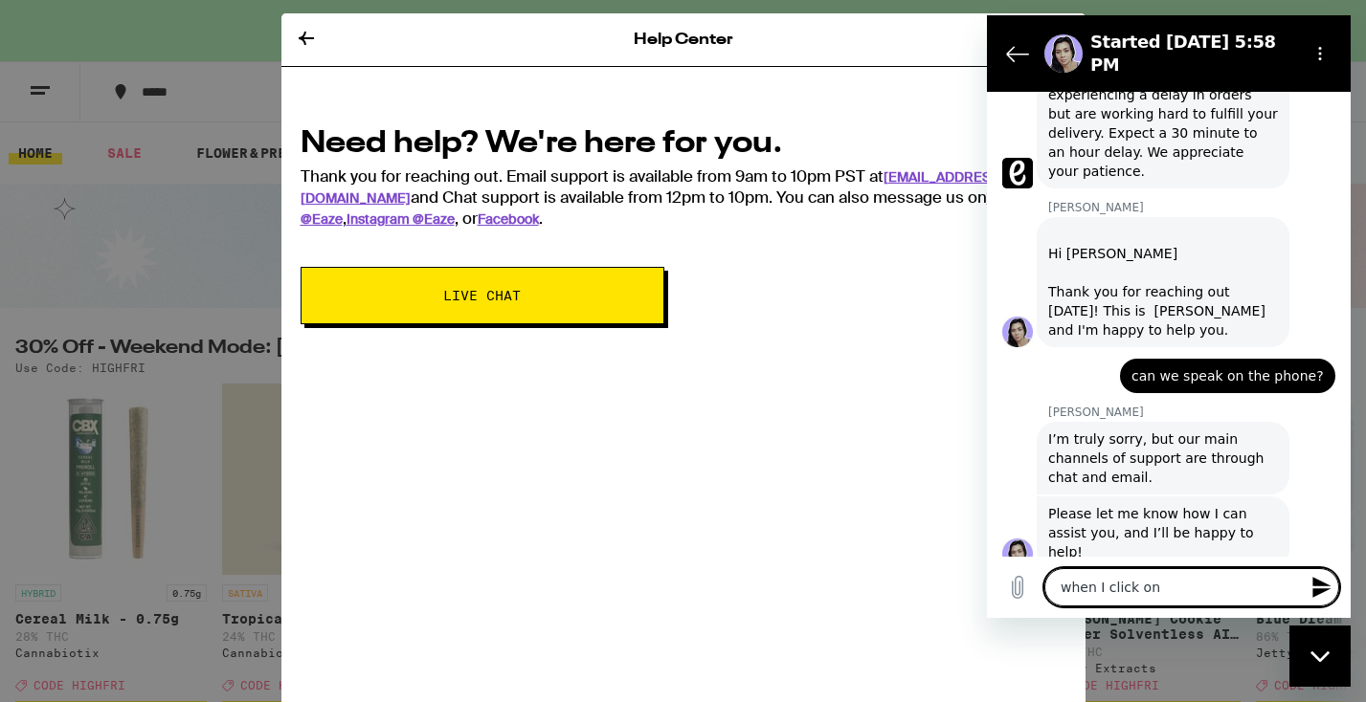
type textarea "when I click on"
type textarea "x"
type textarea "when I click on a"
type textarea "x"
type textarea "when I click on a"
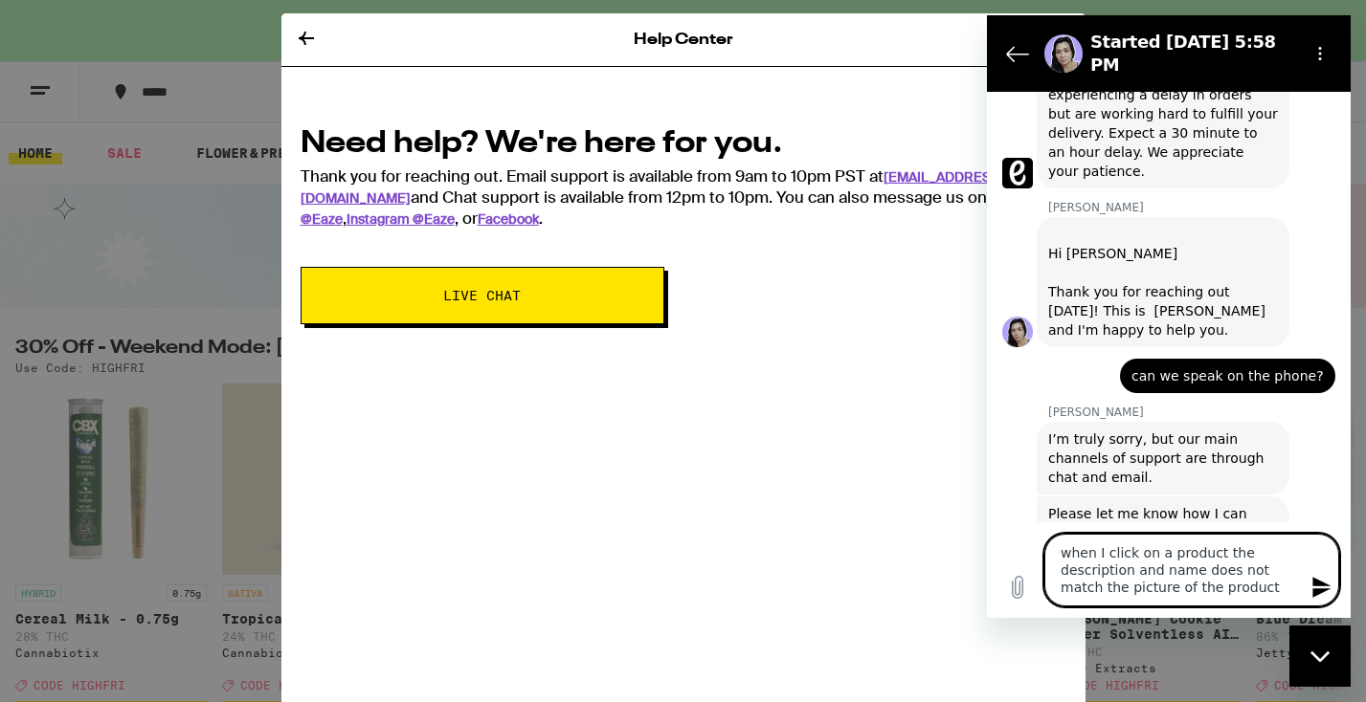
click at [1316, 586] on icon "Send message" at bounding box center [1321, 587] width 18 height 21
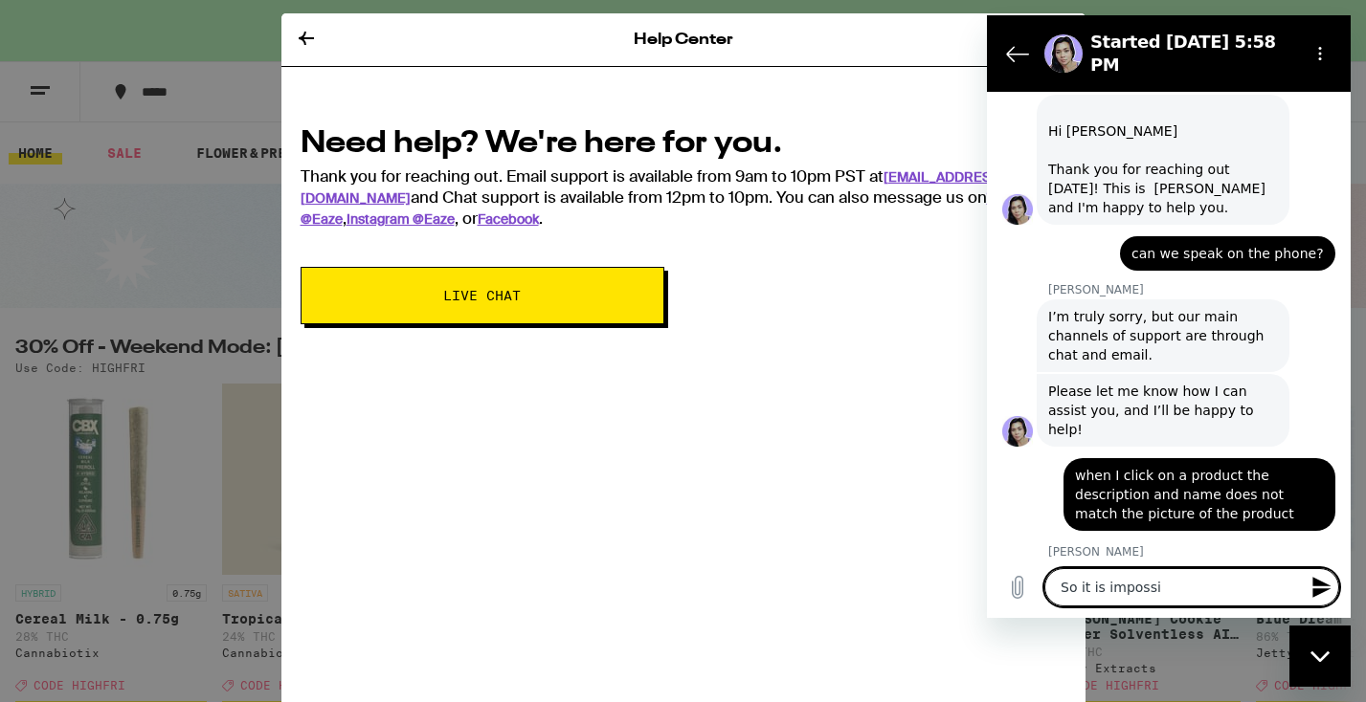
scroll to position [749, 0]
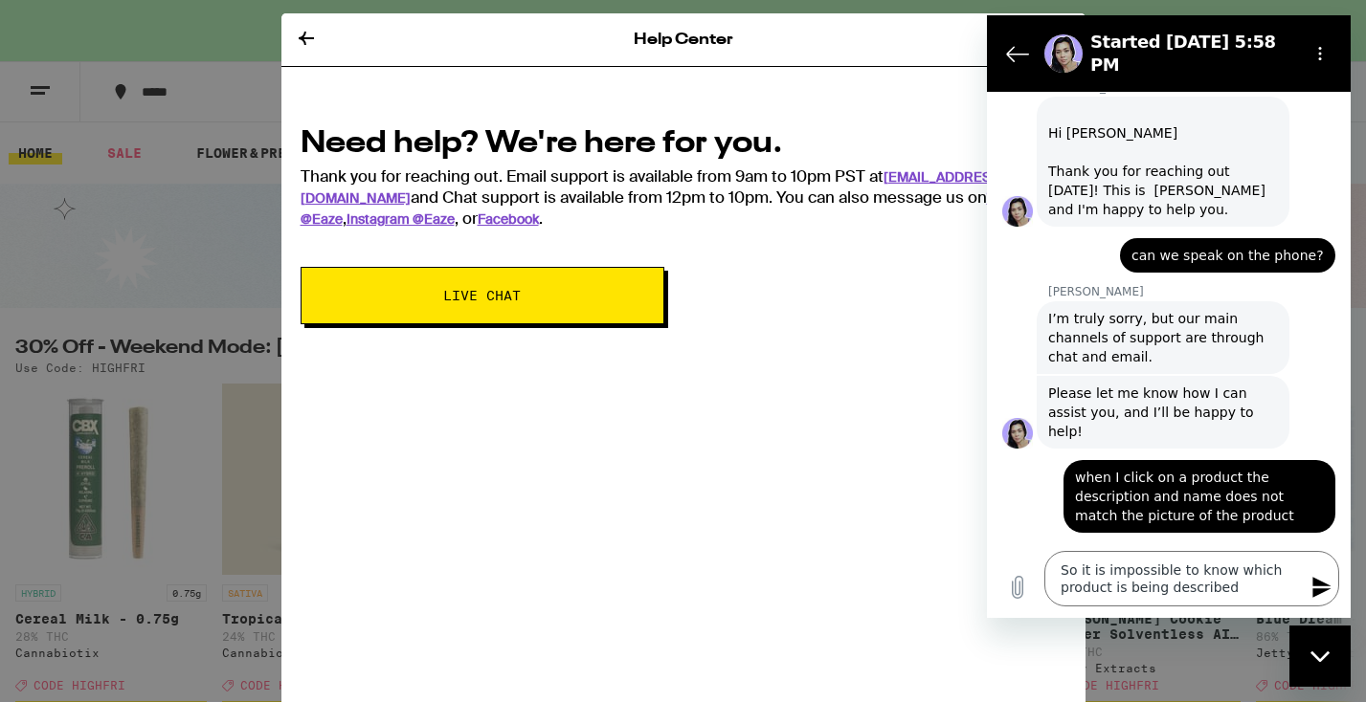
click at [1317, 586] on icon "Send message" at bounding box center [1321, 587] width 18 height 21
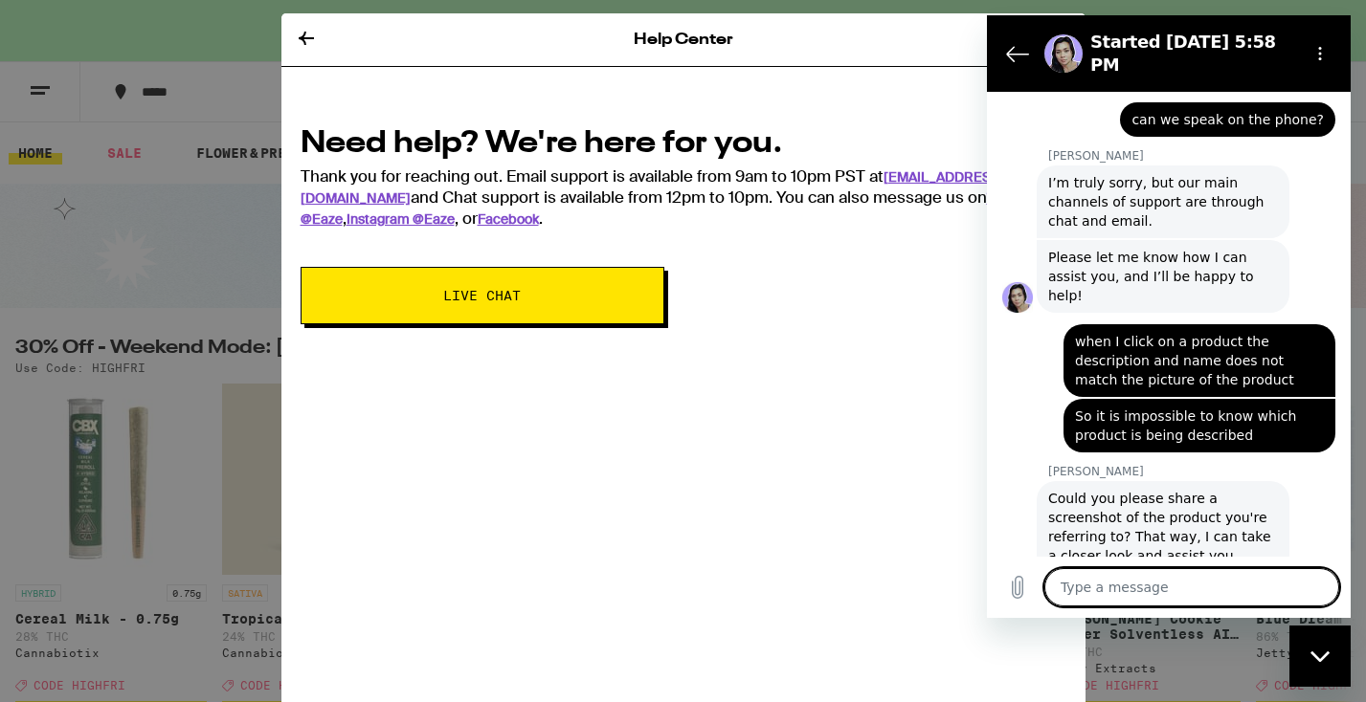
scroll to position [889, 0]
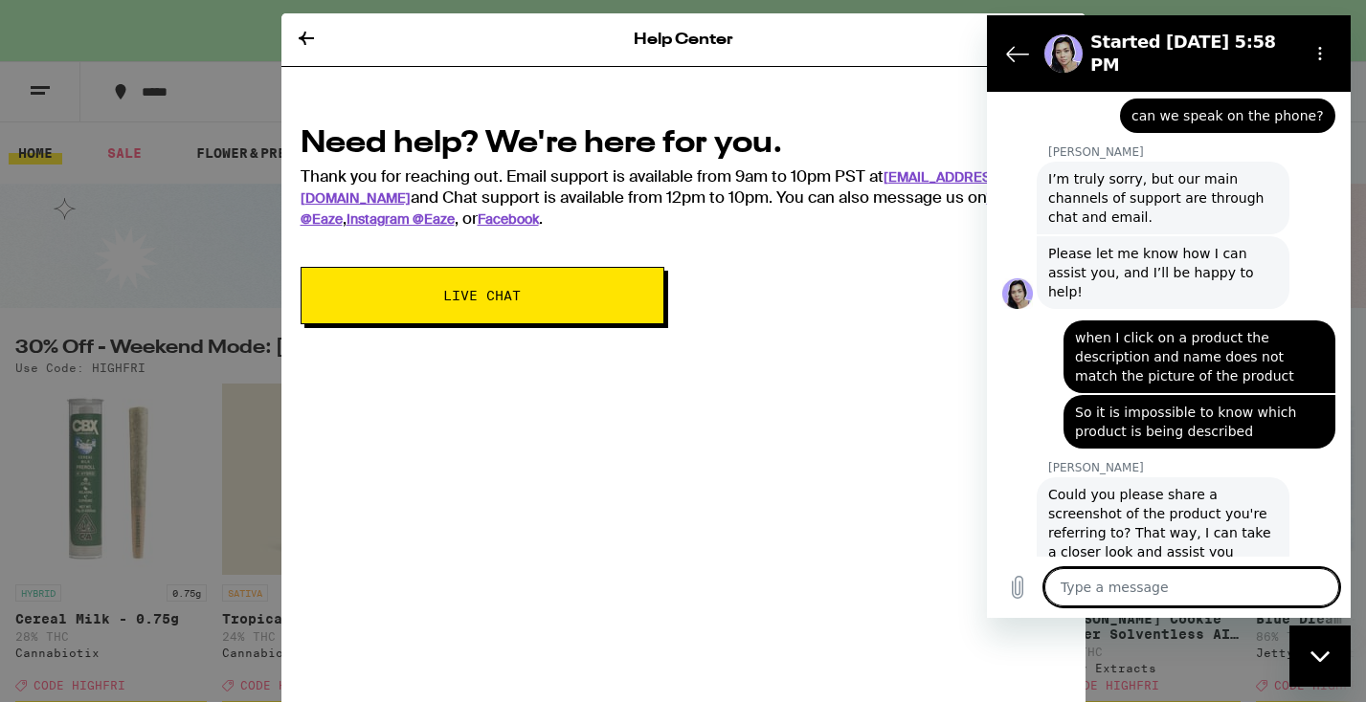
click at [1315, 653] on icon "Close messaging window" at bounding box center [1320, 657] width 20 height 12
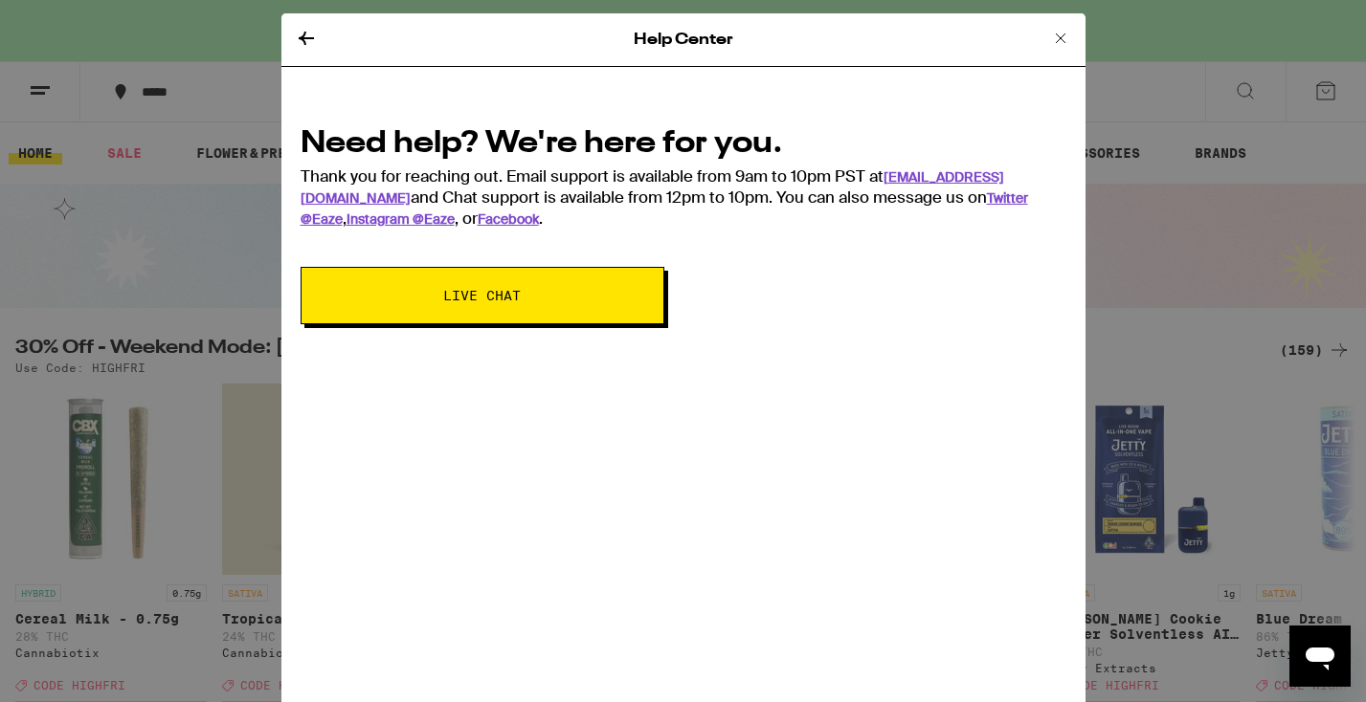
click at [251, 90] on div "Help Center Need help? We're here for you. Thank you for reaching out. Email su…" at bounding box center [683, 351] width 1366 height 702
click at [1059, 36] on icon at bounding box center [1060, 38] width 23 height 23
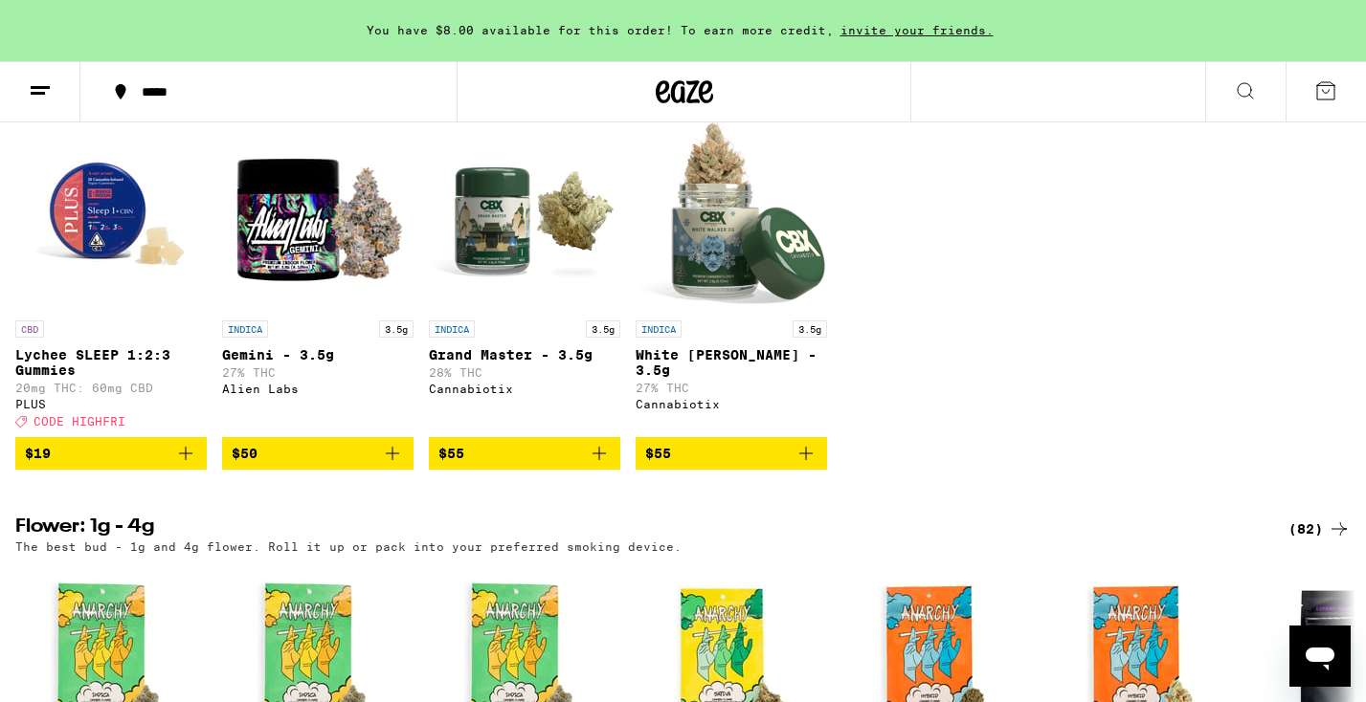
scroll to position [1598, 0]
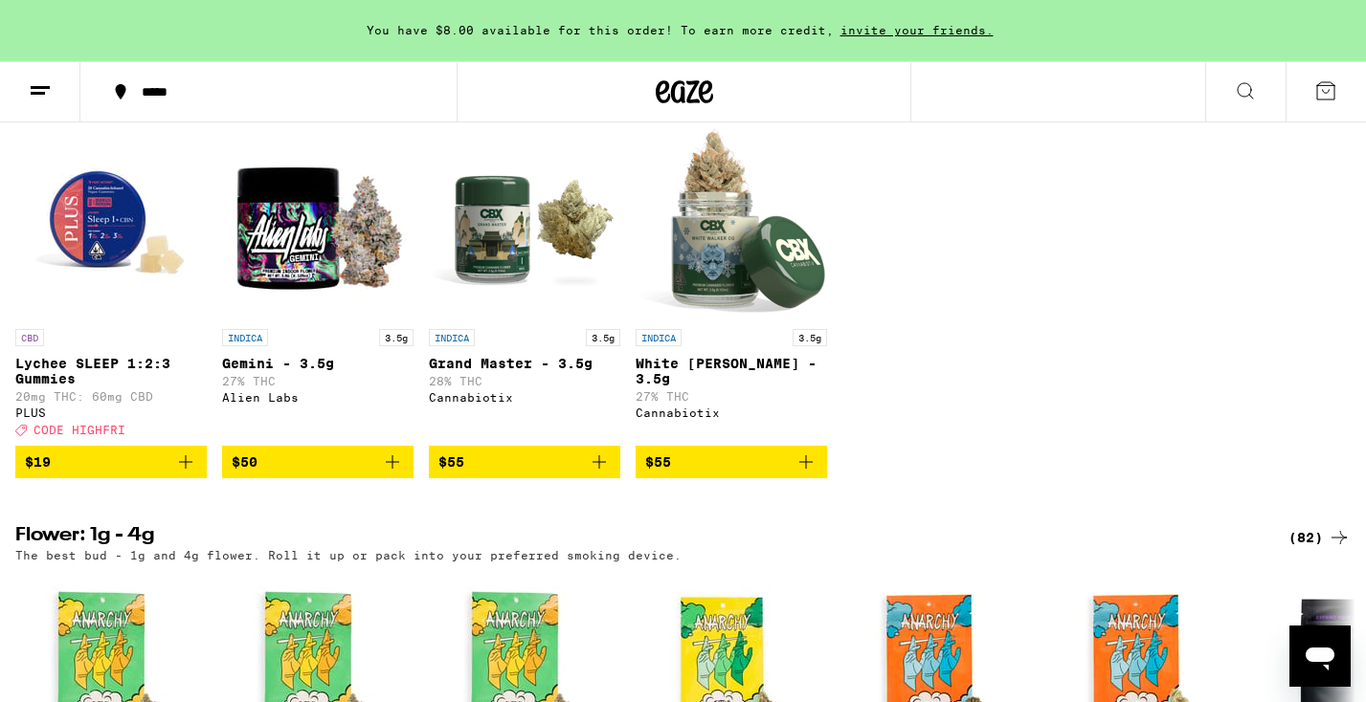
click at [732, 302] on img "Open page for White Walker OG - 3.5g from Cannabiotix" at bounding box center [730, 223] width 191 height 191
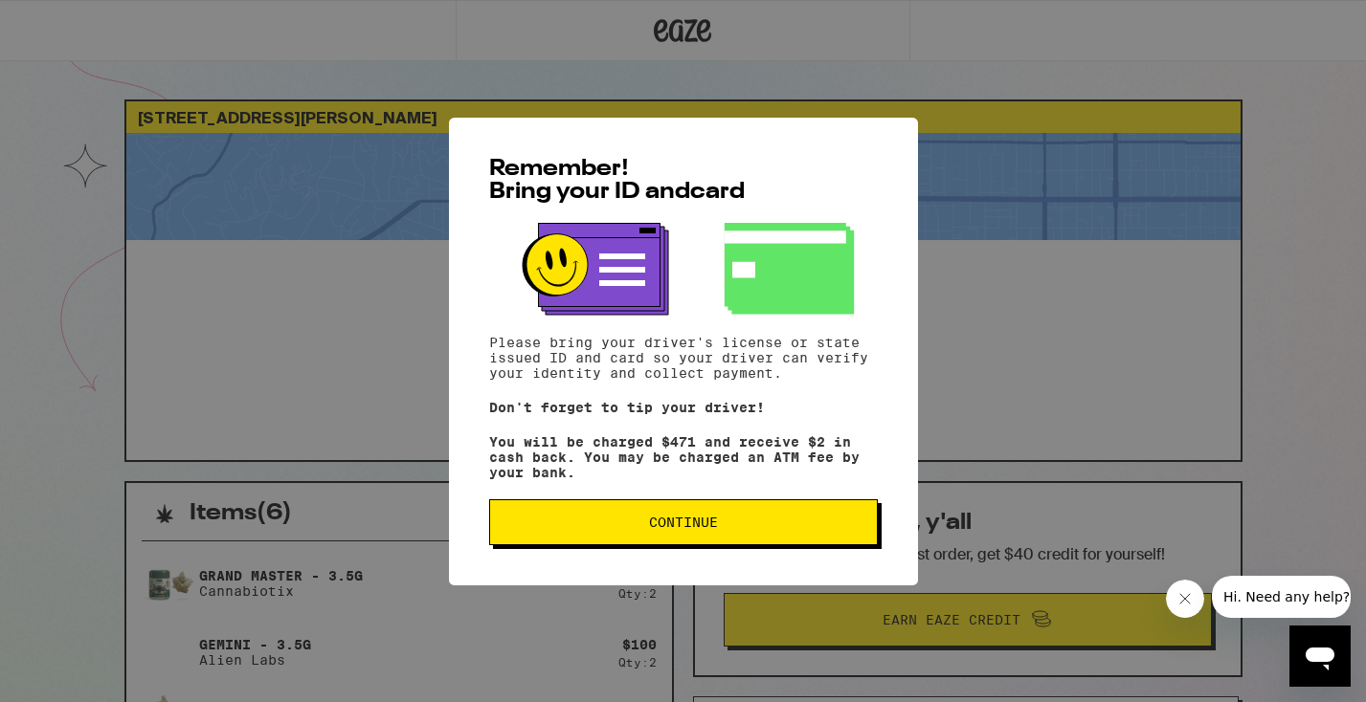
click at [681, 529] on span "Continue" at bounding box center [683, 522] width 69 height 13
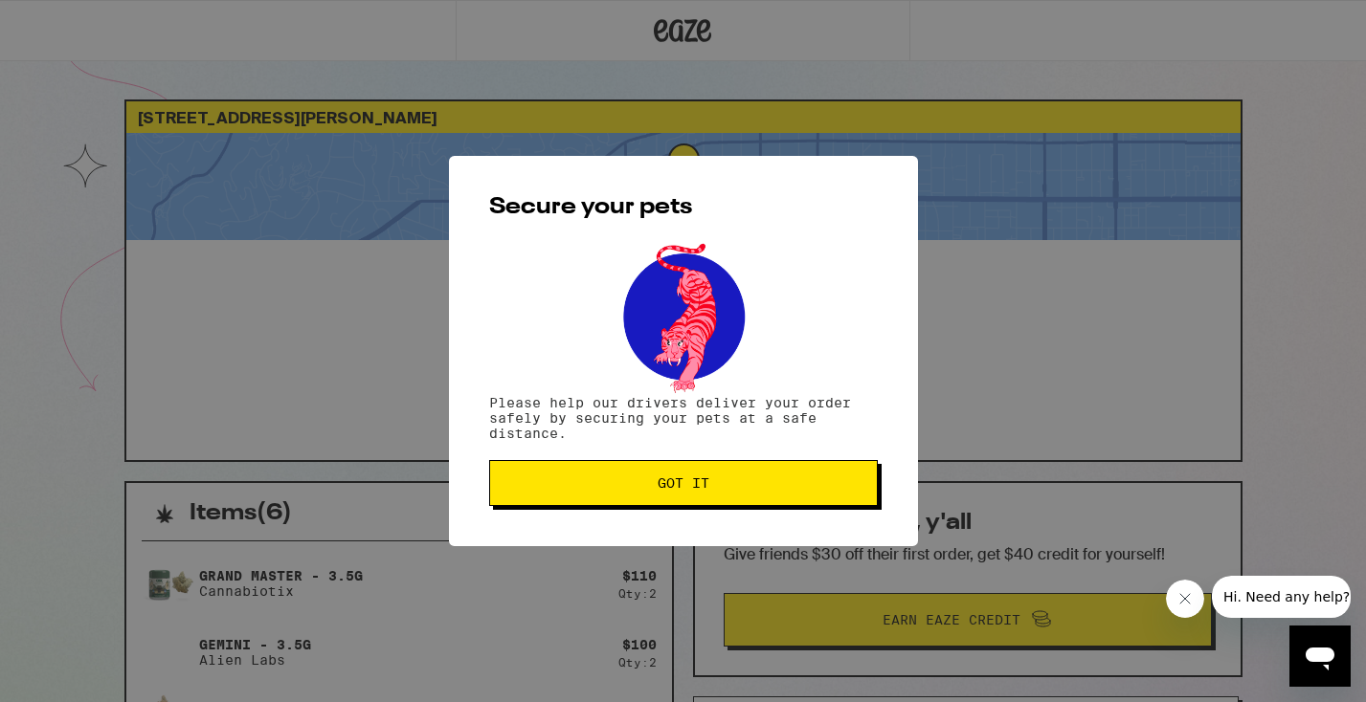
click at [702, 475] on button "Got it" at bounding box center [683, 483] width 389 height 46
